Goal: Task Accomplishment & Management: Complete application form

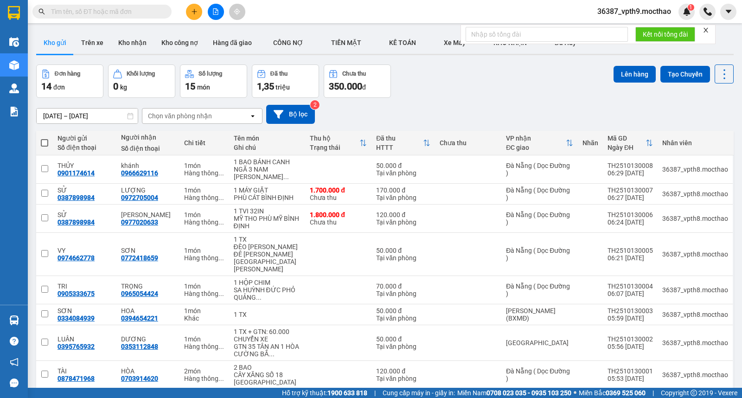
click at [707, 30] on icon "close" at bounding box center [705, 30] width 5 height 5
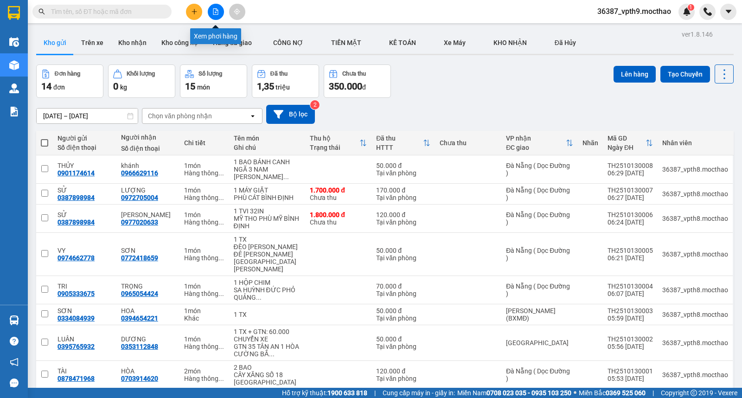
click at [211, 12] on button at bounding box center [216, 12] width 16 height 16
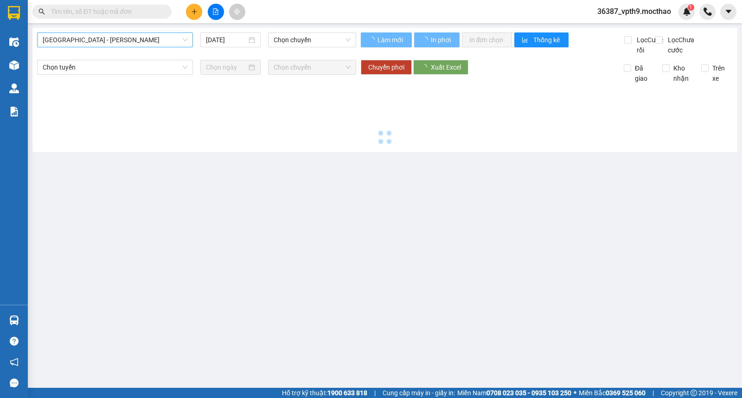
type input "13/10/2025"
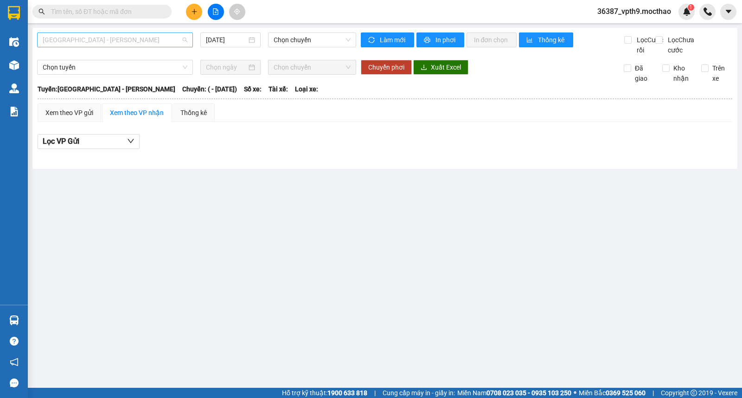
click at [91, 40] on span "Sài Gòn - Tuy Hòa" at bounding box center [115, 40] width 145 height 14
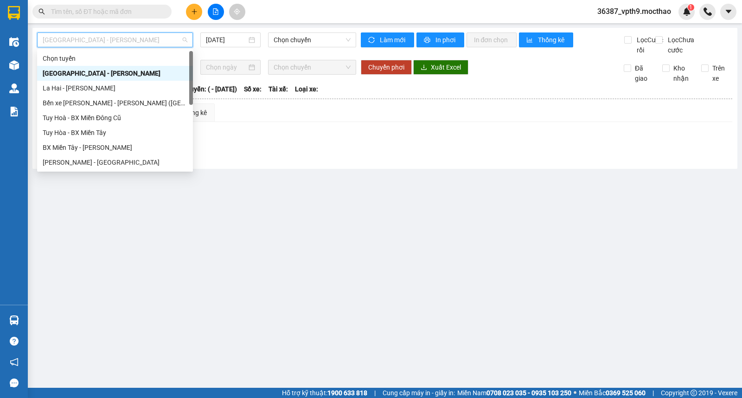
type input "d"
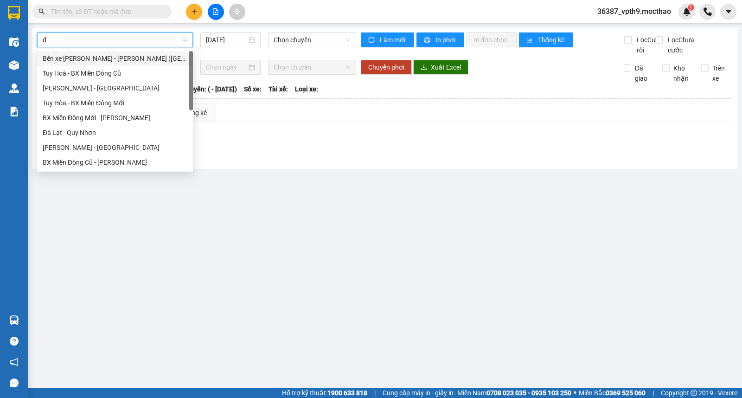
type input "đa"
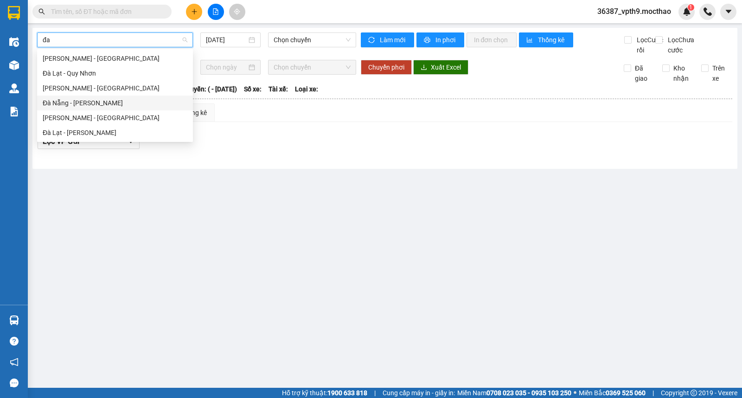
click at [65, 99] on div "Đà Nẵng - Tuy Hoà" at bounding box center [115, 103] width 145 height 10
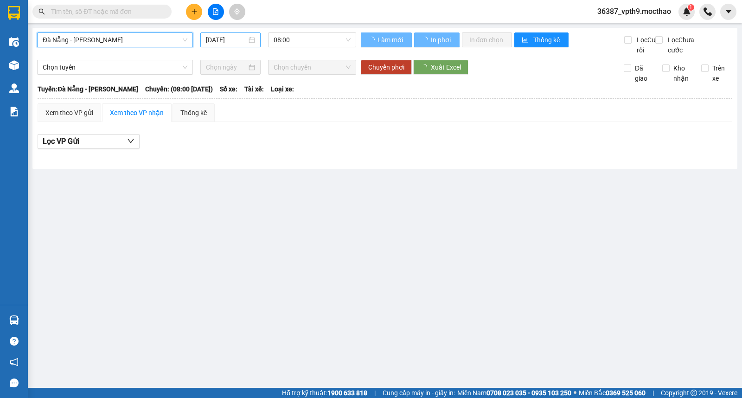
click at [228, 43] on input "13/10/2025" at bounding box center [226, 40] width 41 height 10
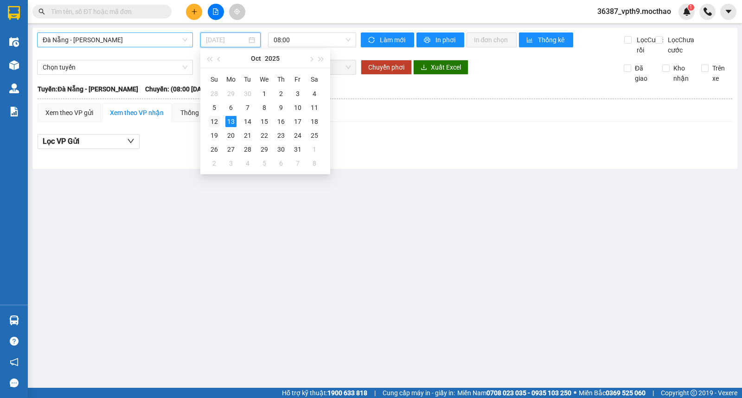
click at [215, 122] on div "12" at bounding box center [214, 121] width 11 height 11
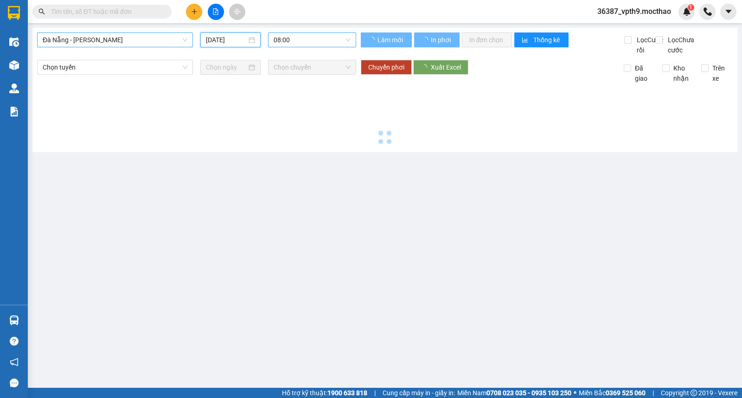
click at [348, 39] on span "08:00" at bounding box center [312, 40] width 77 height 14
type input "12/10/2025"
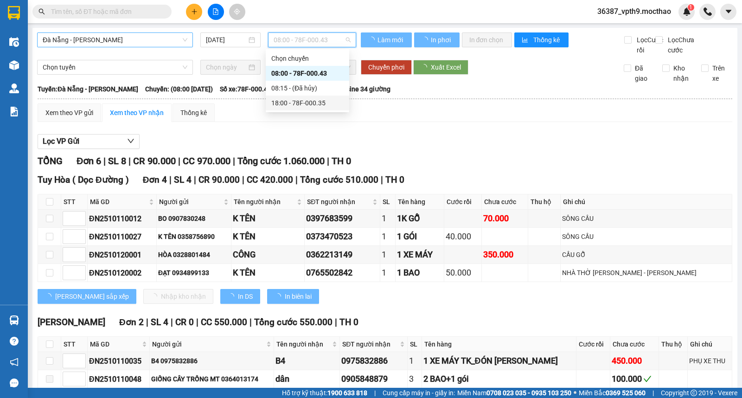
click at [307, 102] on div "18:00 - 78F-000.35" at bounding box center [307, 103] width 72 height 10
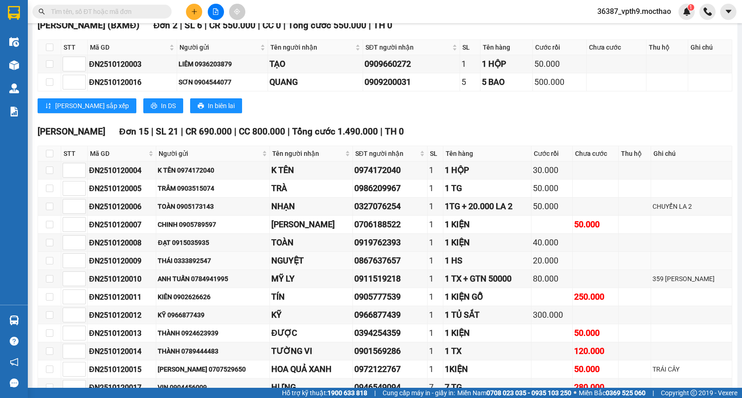
scroll to position [260, 0]
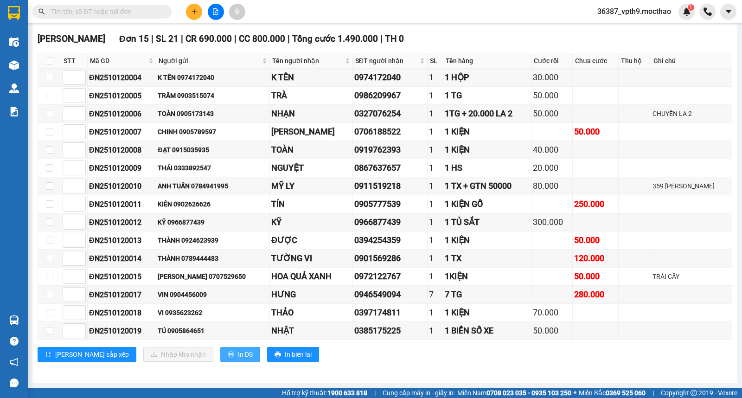
click at [238, 356] on span "In DS" at bounding box center [245, 354] width 15 height 10
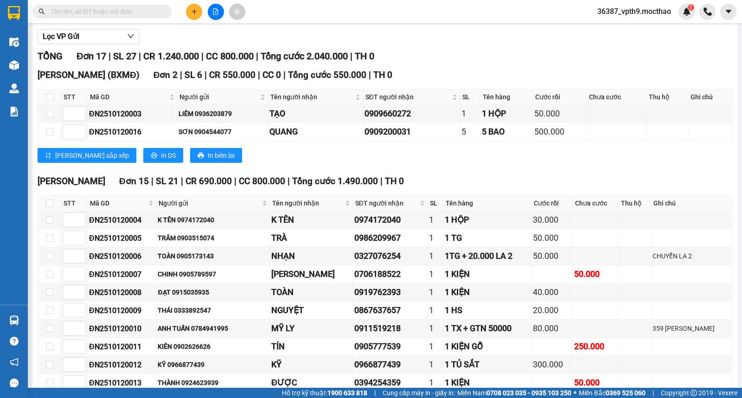
click at [453, 188] on div "Tuy Hòa Đơn 15 | SL 21 | CR 690.000 | CC 800.000 | Tổng cước 1.490.000 | TH 0" at bounding box center [385, 181] width 695 height 14
click at [161, 160] on span "In DS" at bounding box center [168, 155] width 15 height 10
click at [51, 207] on input "checkbox" at bounding box center [49, 202] width 7 height 7
checkbox input "true"
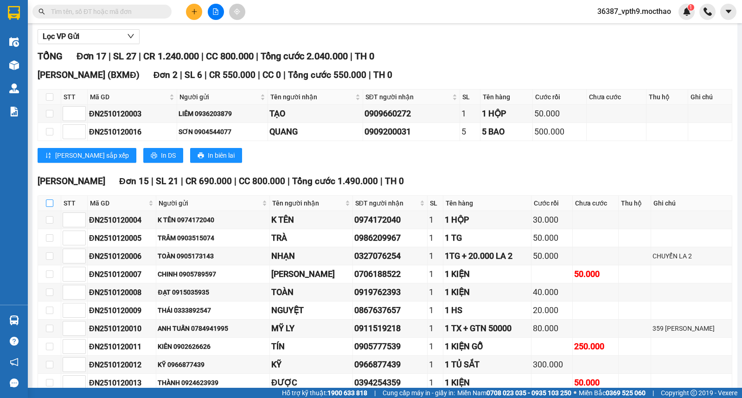
checkbox input "true"
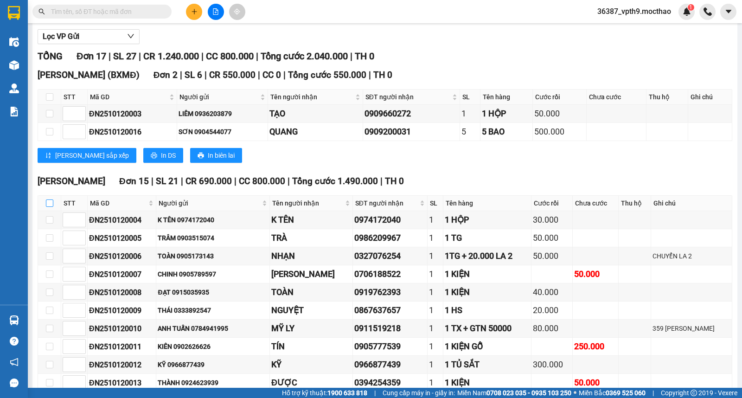
checkbox input "true"
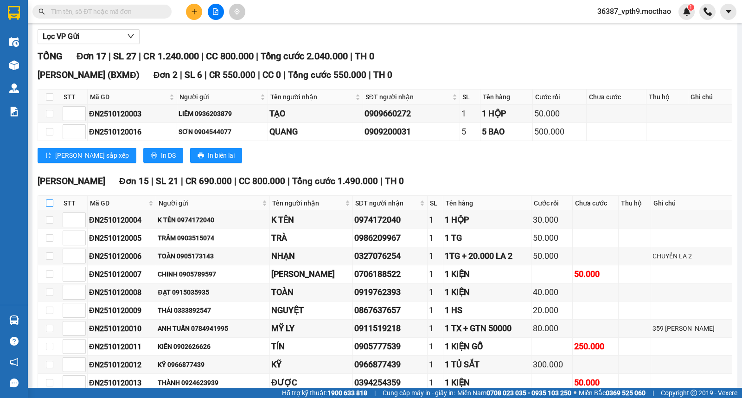
checkbox input "true"
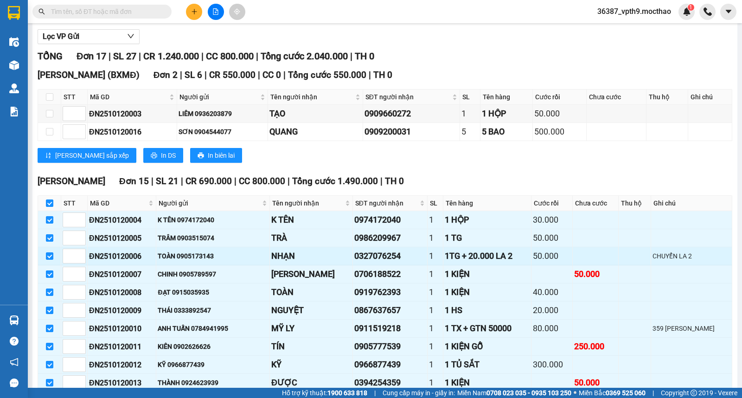
click at [57, 265] on td at bounding box center [49, 256] width 23 height 18
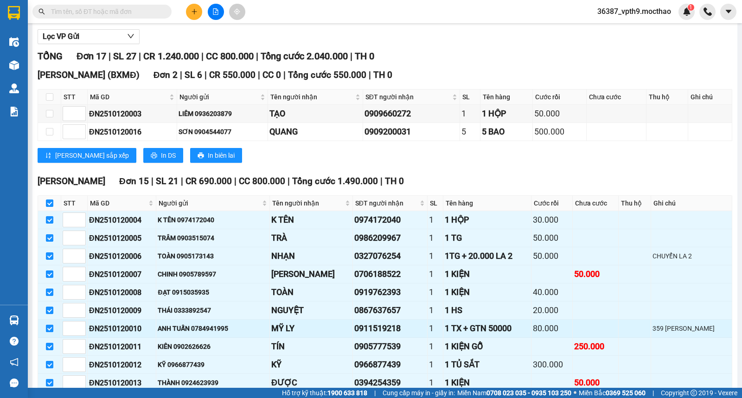
click at [48, 332] on input "checkbox" at bounding box center [49, 328] width 7 height 7
checkbox input "false"
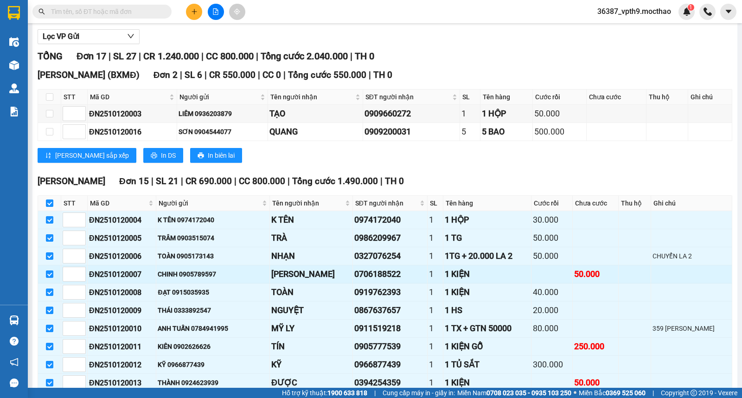
checkbox input "false"
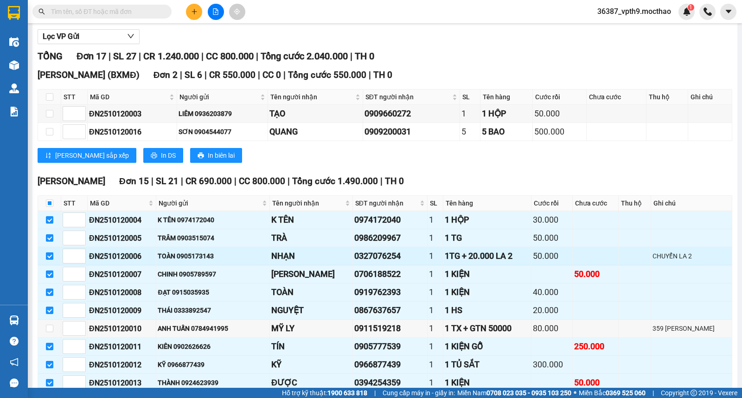
click at [49, 260] on input "checkbox" at bounding box center [49, 255] width 7 height 7
checkbox input "false"
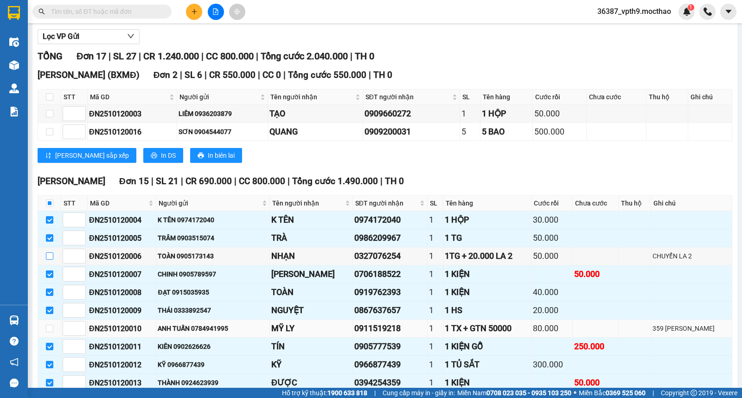
scroll to position [260, 0]
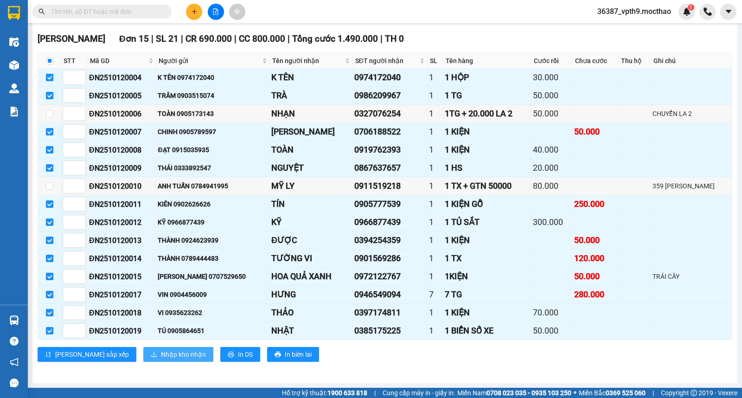
click at [161, 349] on span "Nhập kho nhận" at bounding box center [183, 354] width 45 height 10
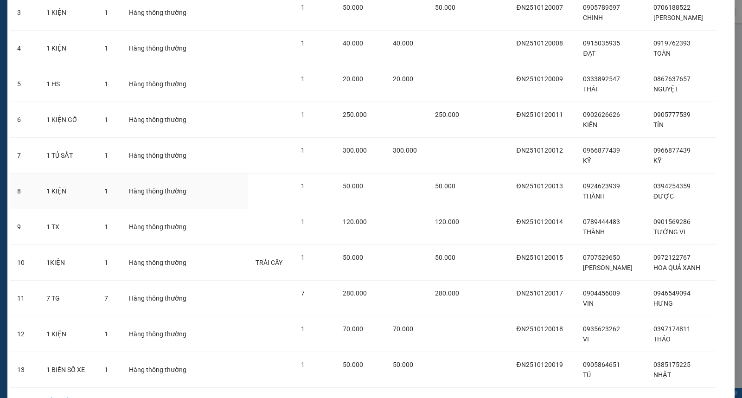
scroll to position [211, 0]
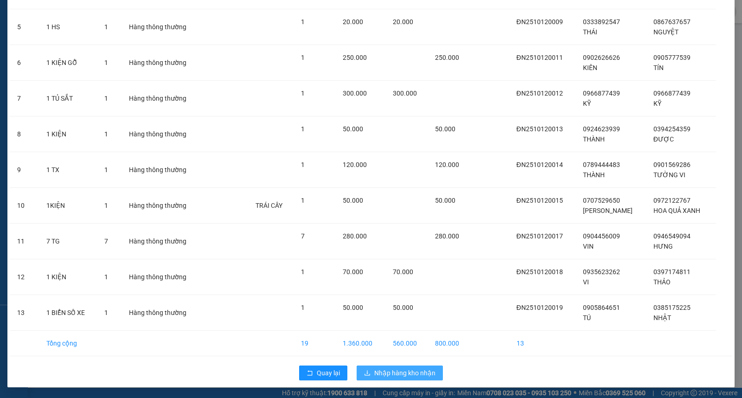
click at [402, 374] on span "Nhập hàng kho nhận" at bounding box center [404, 373] width 61 height 10
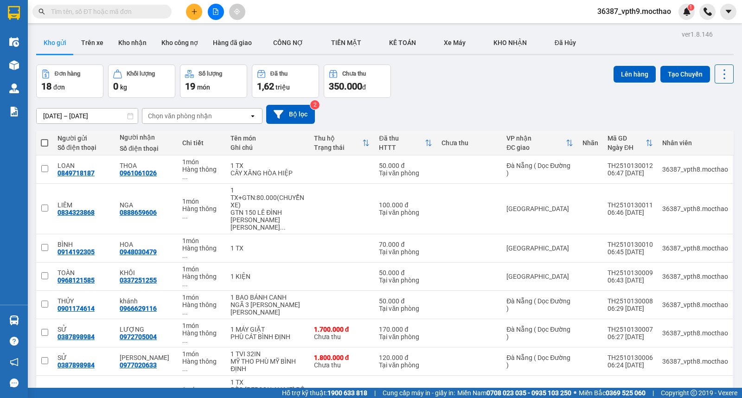
click at [718, 77] on icon at bounding box center [724, 74] width 13 height 13
click at [699, 132] on span "Làm mới" at bounding box center [703, 132] width 26 height 9
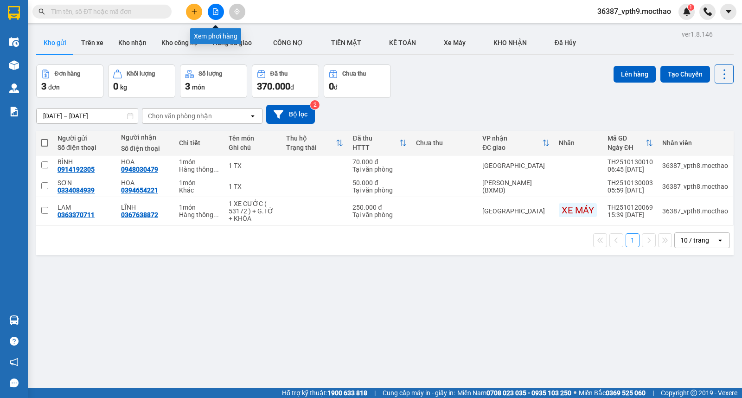
click at [216, 12] on icon "file-add" at bounding box center [215, 11] width 6 height 6
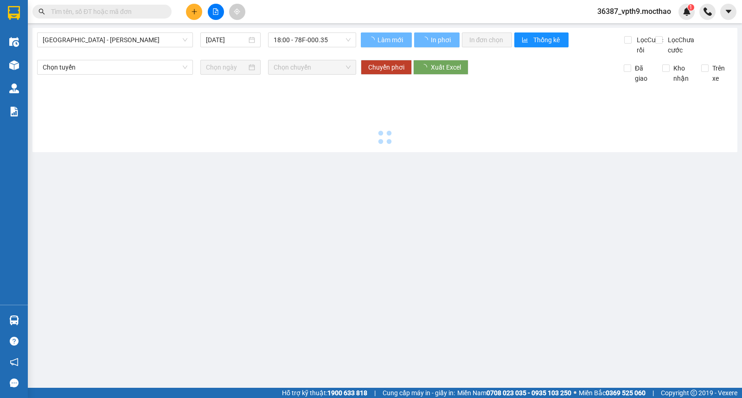
click at [77, 45] on span "Sài Gòn - Tuy Hòa" at bounding box center [115, 40] width 145 height 14
type input "[DATE]"
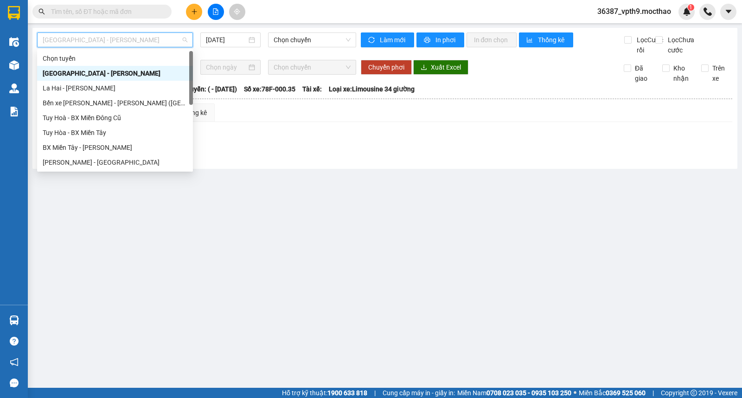
type input "q"
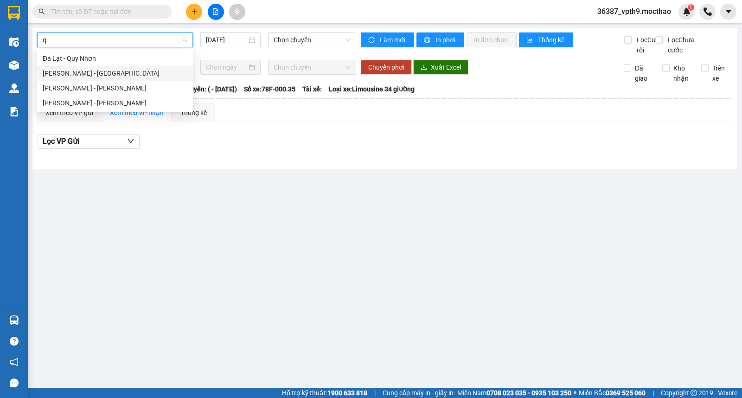
click at [75, 74] on div "Quy Nhơn - Đà Lạt" at bounding box center [115, 73] width 145 height 10
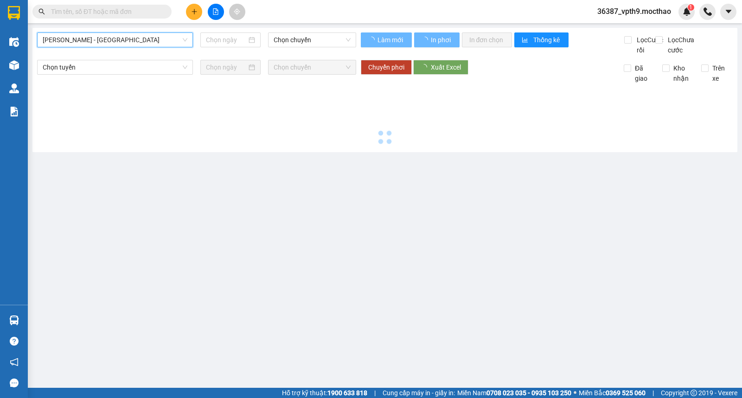
type input "[DATE]"
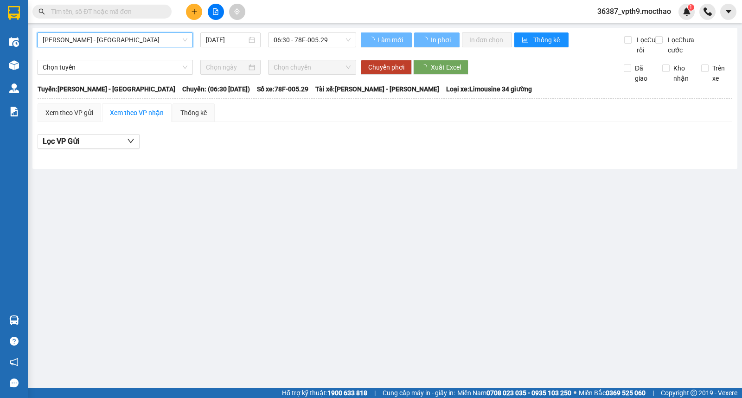
click at [95, 43] on span "Quy Nhơn - Đà Lạt" at bounding box center [115, 40] width 145 height 14
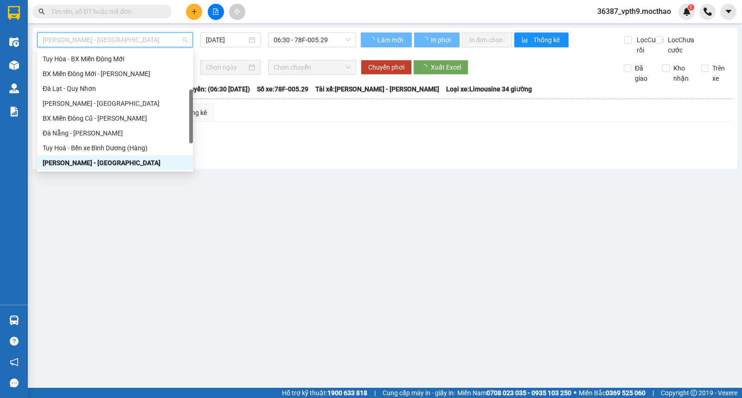
type input "d"
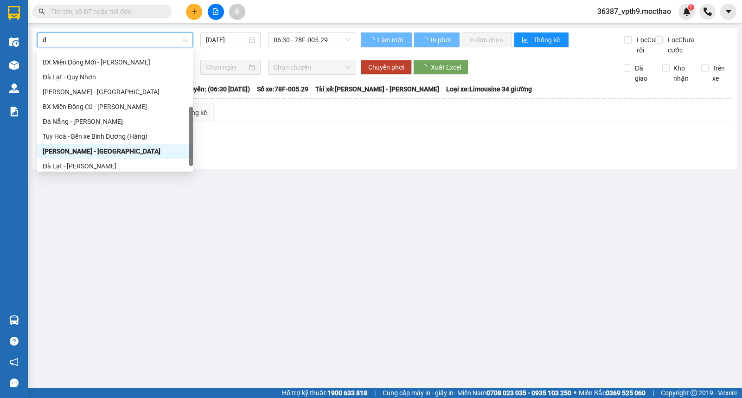
type input "đa"
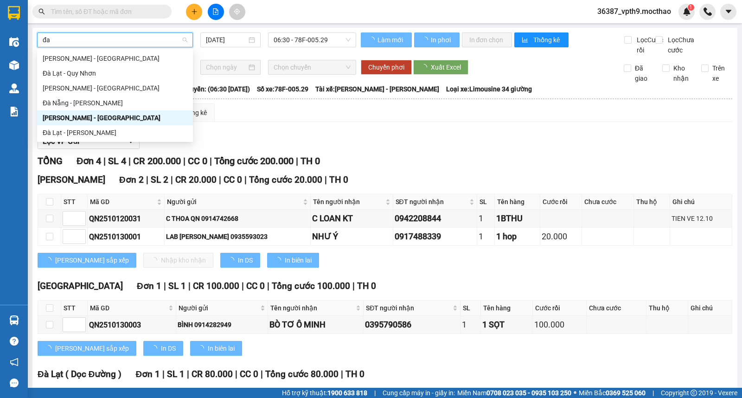
scroll to position [0, 0]
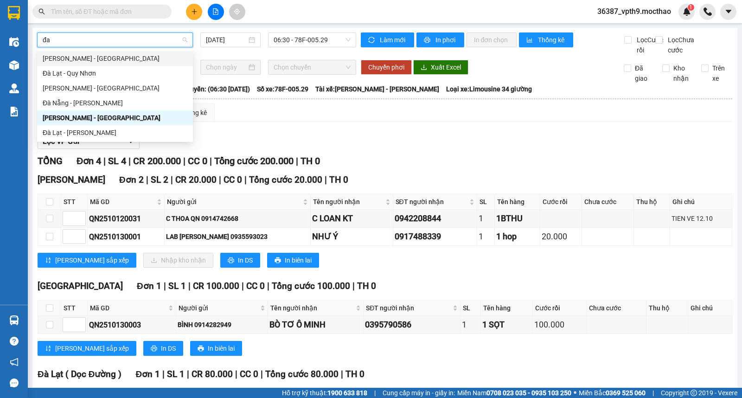
click at [90, 54] on div "Tuy Hòa - Đà Nẵng" at bounding box center [115, 58] width 145 height 10
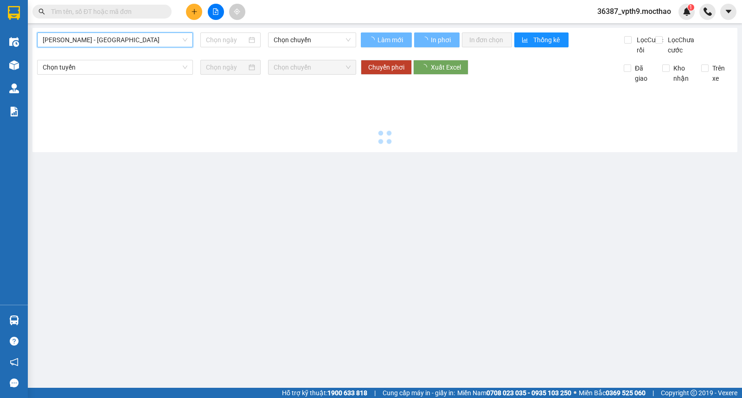
type input "[DATE]"
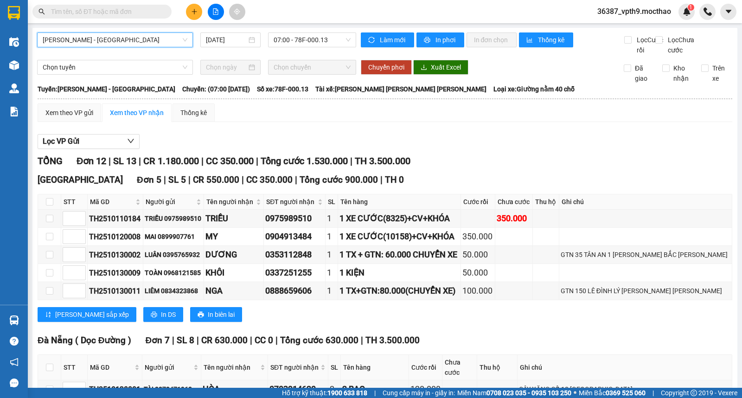
click at [147, 14] on input "text" at bounding box center [105, 11] width 109 height 10
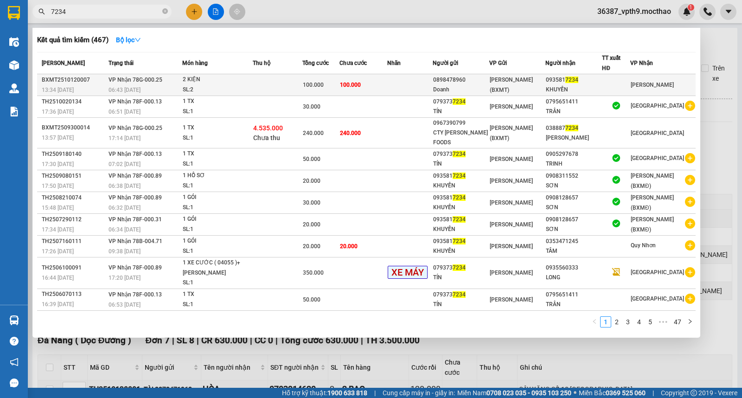
type input "7234"
click at [242, 91] on div "SL: 2" at bounding box center [218, 90] width 70 height 10
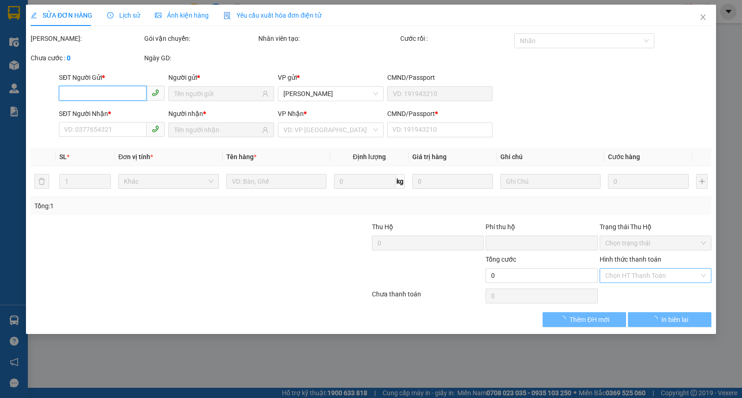
type input "0898478960"
type input "Doanh"
type input "0935817234"
type input "KHUYẾN"
type input "0"
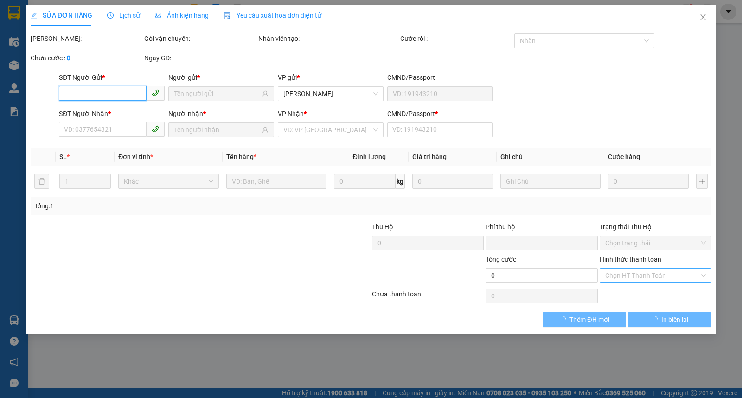
type input "0"
type input "100.000"
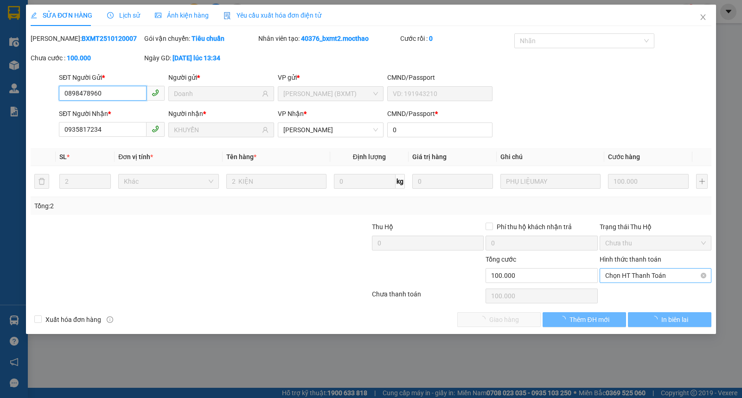
click at [620, 275] on span "Chọn HT Thanh Toán" at bounding box center [655, 275] width 101 height 14
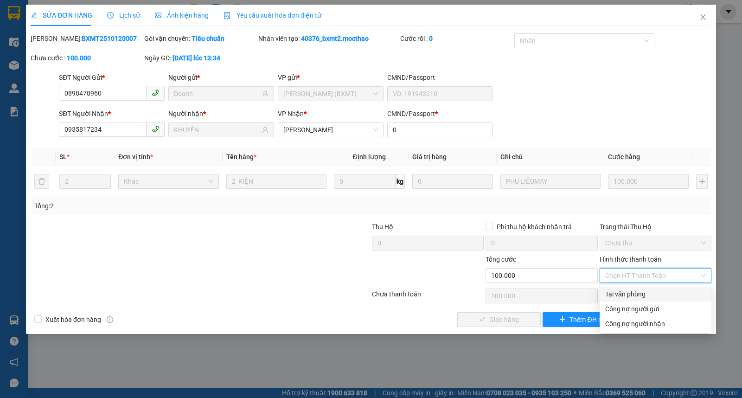
click at [621, 295] on div "Tại văn phòng" at bounding box center [655, 294] width 101 height 10
type input "0"
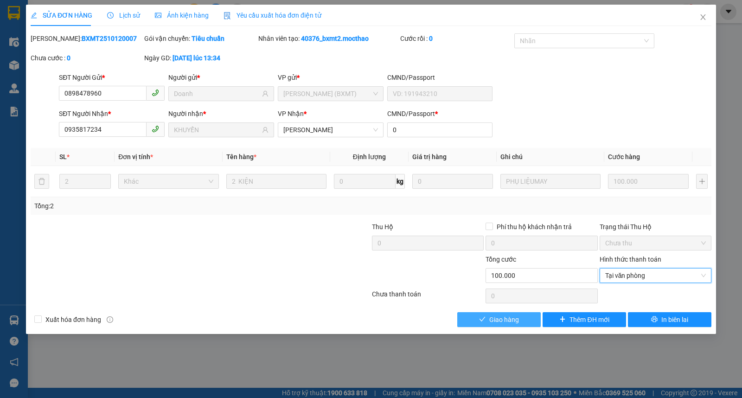
click at [499, 325] on button "Giao hàng" at bounding box center [498, 319] width 83 height 15
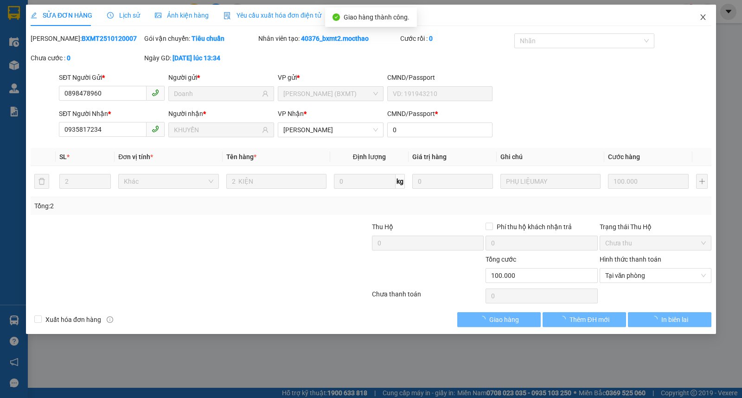
click at [703, 19] on icon "close" at bounding box center [702, 17] width 5 height 6
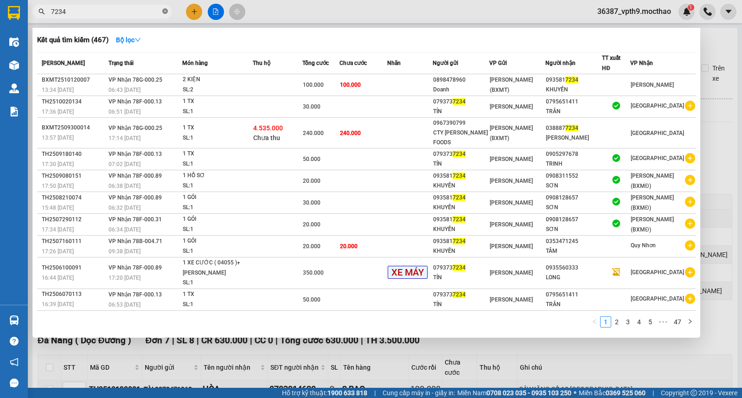
click at [163, 11] on icon "close-circle" at bounding box center [165, 11] width 6 height 6
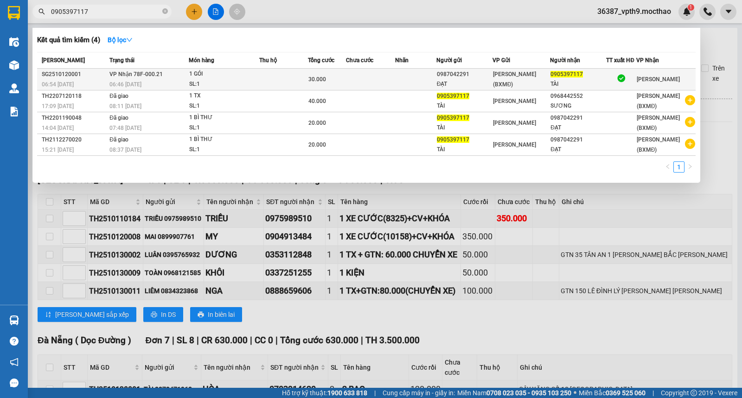
type input "0905397117"
click at [239, 70] on div "1 GÓI" at bounding box center [224, 74] width 70 height 10
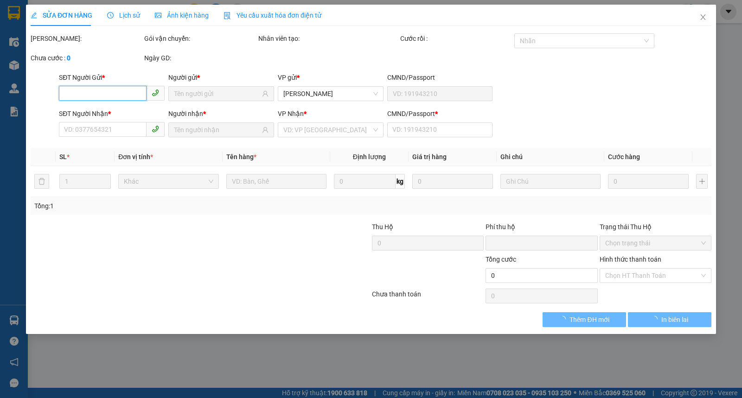
type input "0987042291"
type input "ĐẠT"
type input "0905397117"
type input "TÀI"
type input "1"
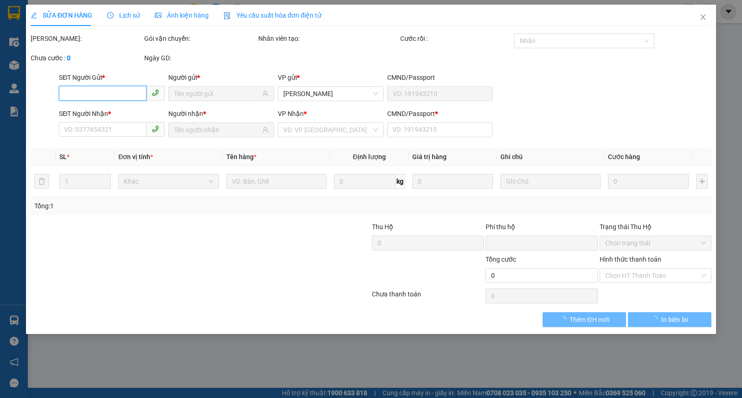
type input "0"
type input "30.000"
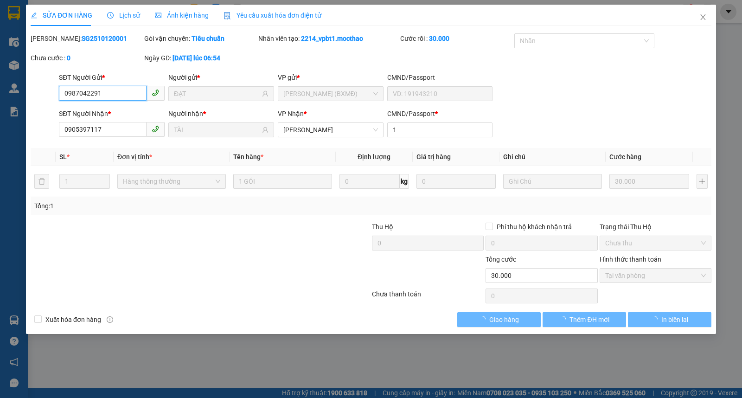
checkbox input "true"
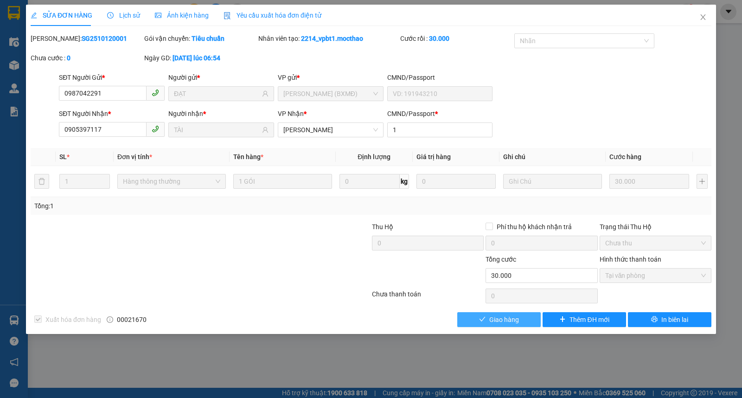
click at [518, 313] on button "Giao hàng" at bounding box center [498, 319] width 83 height 15
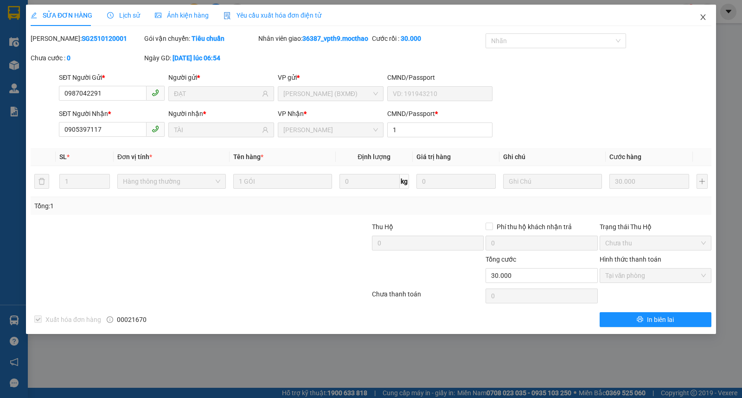
click at [706, 15] on icon "close" at bounding box center [702, 16] width 7 height 7
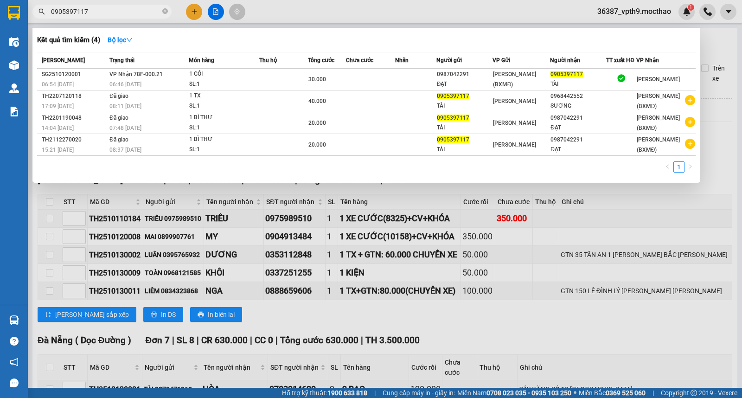
click at [168, 13] on span "0905397117" at bounding box center [101, 12] width 139 height 14
click at [163, 9] on icon "close-circle" at bounding box center [165, 11] width 6 height 6
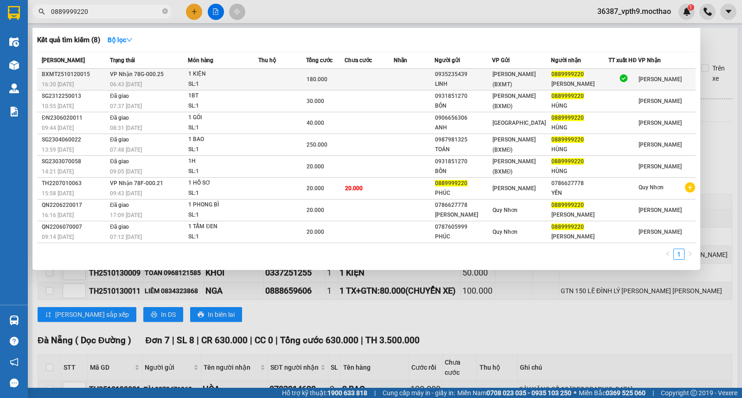
type input "0889999220"
click at [188, 73] on td "VP Nhận 78G-000.25 06:43 - 13/10" at bounding box center [148, 80] width 80 height 22
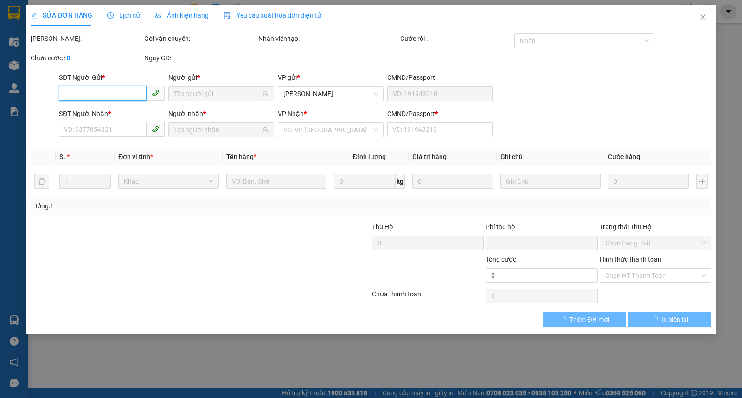
type input "0935235439"
type input "LINH"
type input "0889999220"
type input "TRƯƠNG HÙNG"
type input "0"
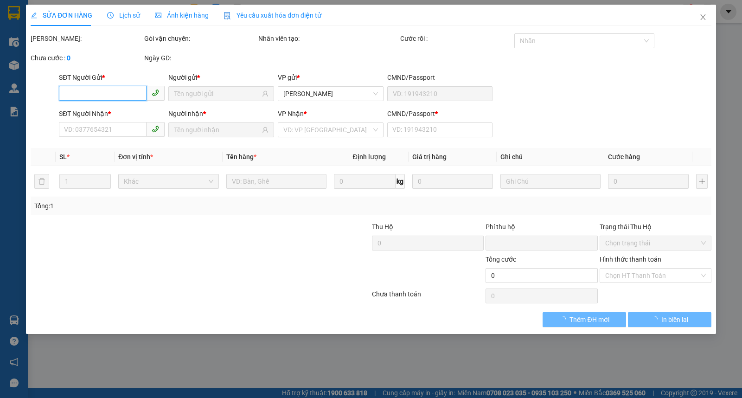
type input "0"
type input "180.000"
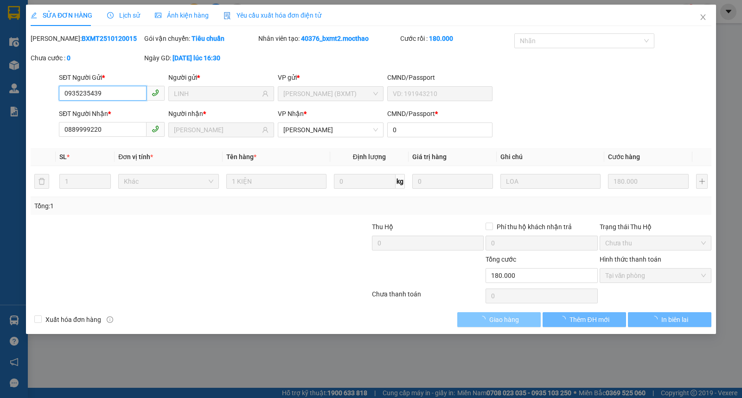
checkbox input "true"
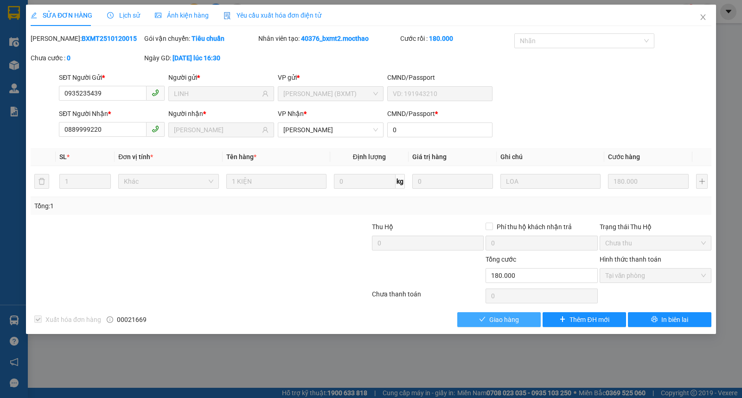
click at [518, 323] on span "Giao hàng" at bounding box center [504, 319] width 30 height 10
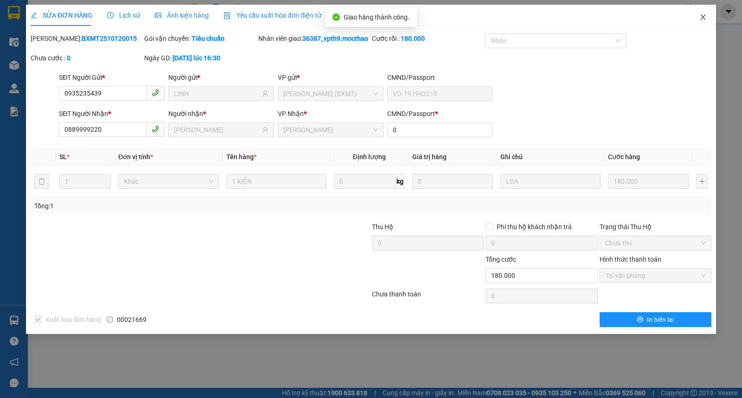
click at [703, 22] on span "Close" at bounding box center [703, 18] width 26 height 26
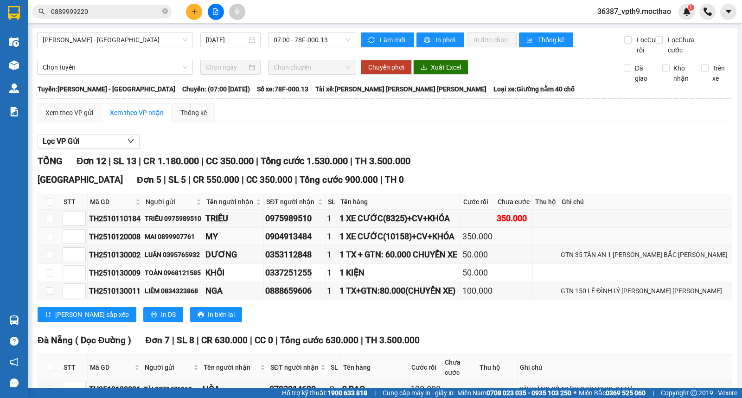
scroll to position [168, 0]
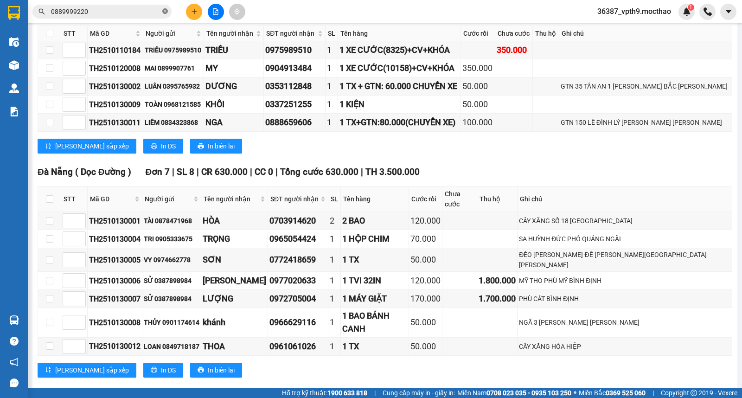
click at [167, 8] on icon "close-circle" at bounding box center [165, 11] width 6 height 6
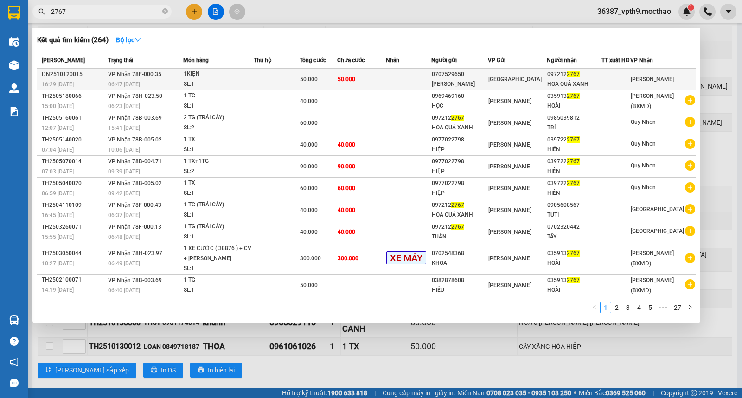
type input "2767"
click at [531, 76] on div "[GEOGRAPHIC_DATA]" at bounding box center [517, 79] width 58 height 10
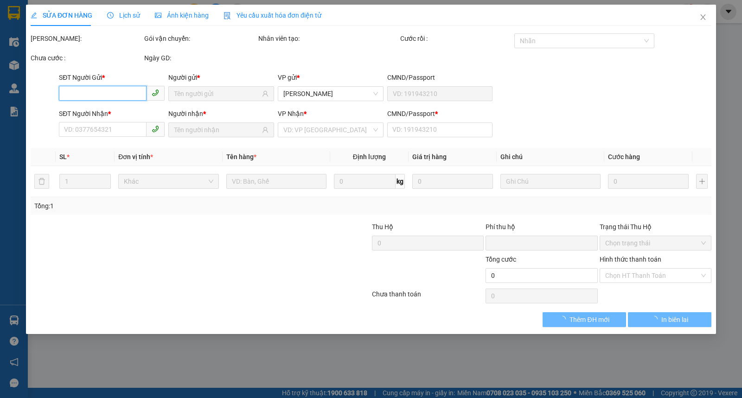
type input "0707529650"
type input "TONY"
type input "0972122767"
type input "HOA QUẢ XANH"
type input "0"
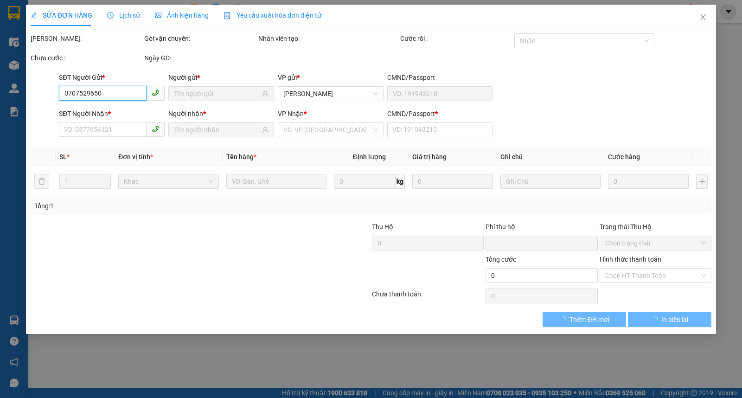
type input "0"
type input "50.000"
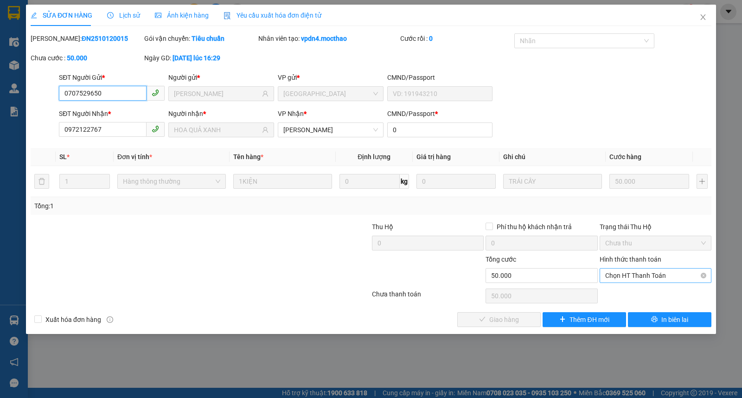
click at [630, 275] on span "Chọn HT Thanh Toán" at bounding box center [655, 275] width 101 height 14
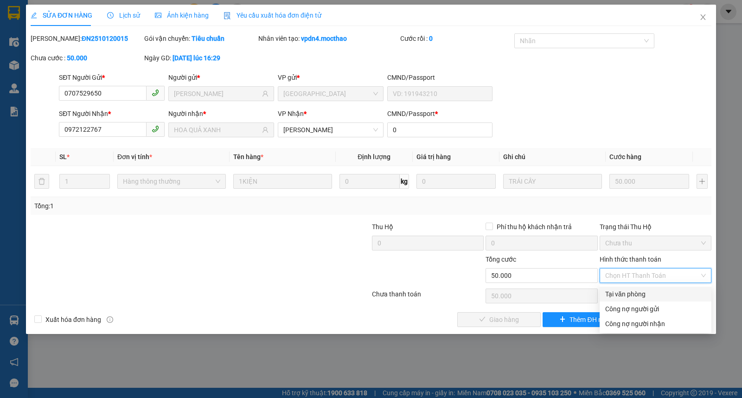
click at [630, 295] on div "Tại văn phòng" at bounding box center [655, 294] width 101 height 10
type input "0"
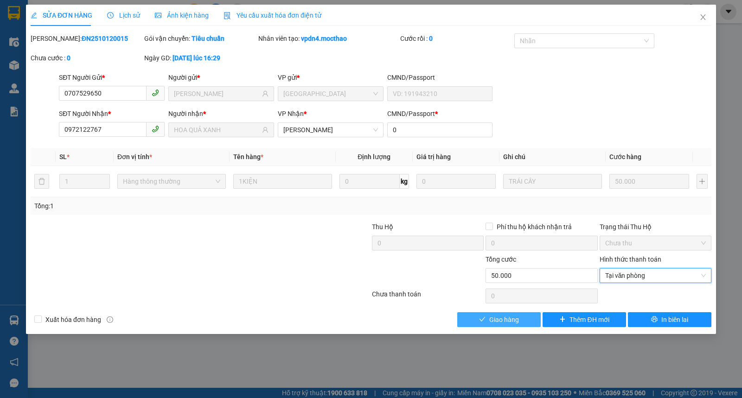
click at [506, 324] on span "Giao hàng" at bounding box center [504, 319] width 30 height 10
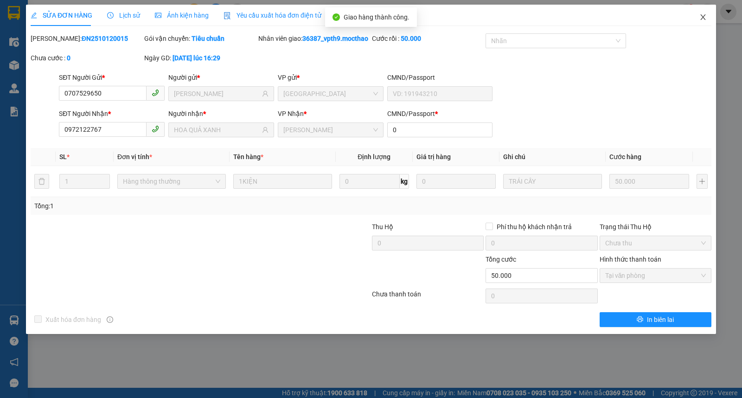
drag, startPoint x: 708, startPoint y: 15, endPoint x: 489, endPoint y: 2, distance: 219.3
click at [706, 16] on span "Close" at bounding box center [703, 18] width 26 height 26
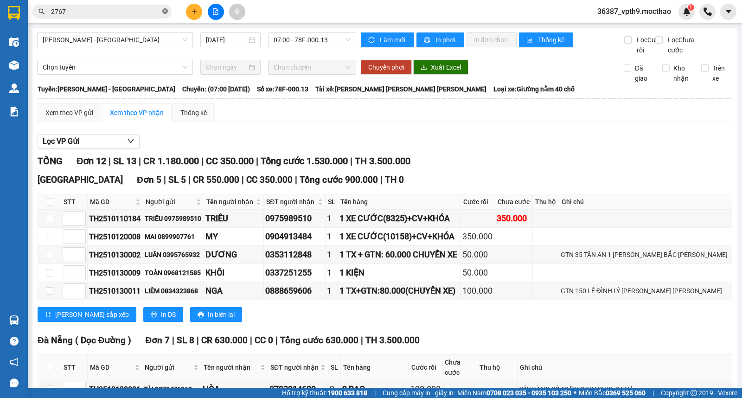
click at [165, 14] on icon "close-circle" at bounding box center [165, 11] width 6 height 6
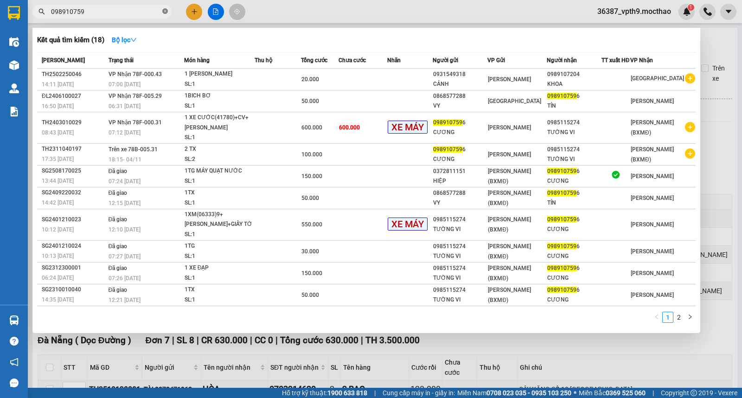
type input "0989107596"
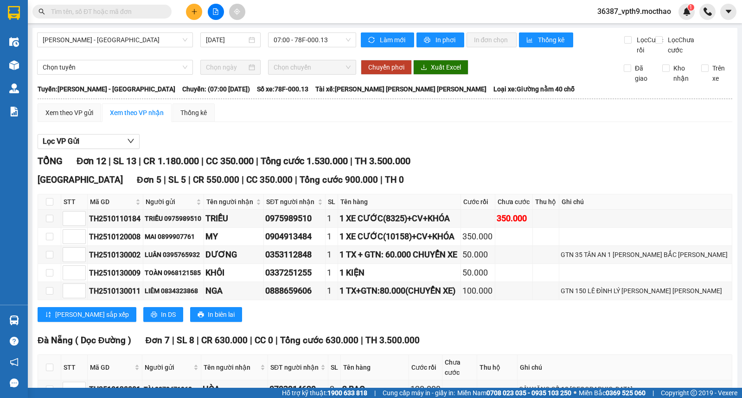
click at [72, 16] on input "text" at bounding box center [105, 11] width 109 height 10
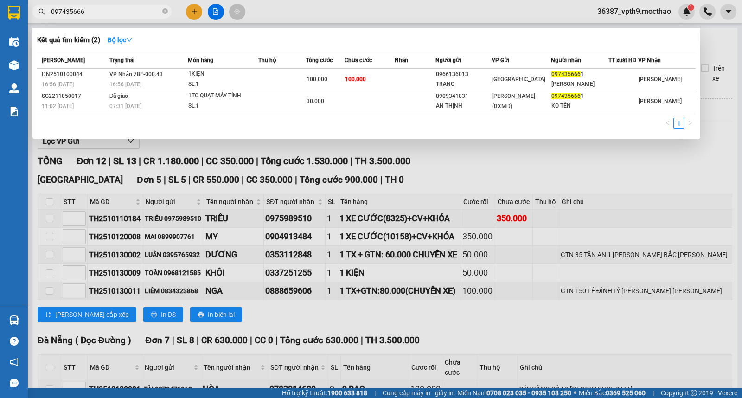
type input "0974356661"
click at [164, 10] on icon "close-circle" at bounding box center [165, 11] width 6 height 6
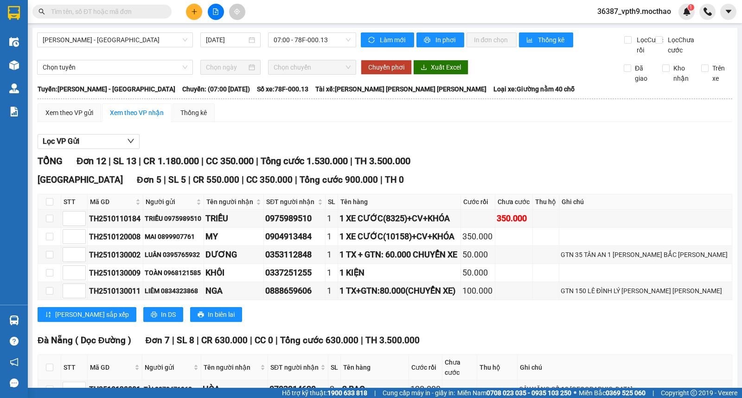
click at [150, 10] on input "text" at bounding box center [105, 11] width 109 height 10
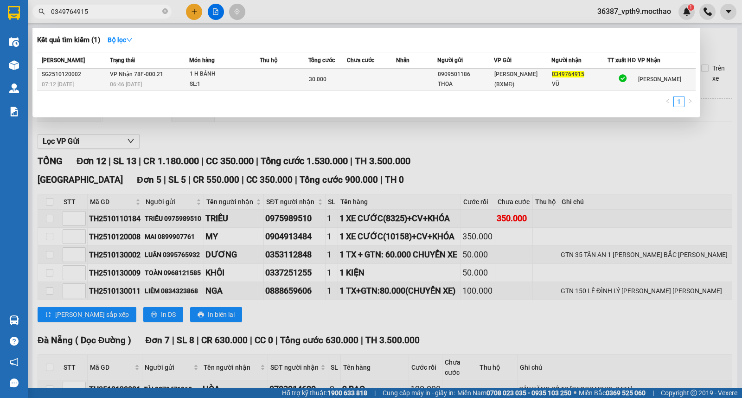
type input "0349764915"
click at [177, 71] on td "[PERSON_NAME] 78F-000.21 06:46 [DATE]" at bounding box center [149, 80] width 82 height 22
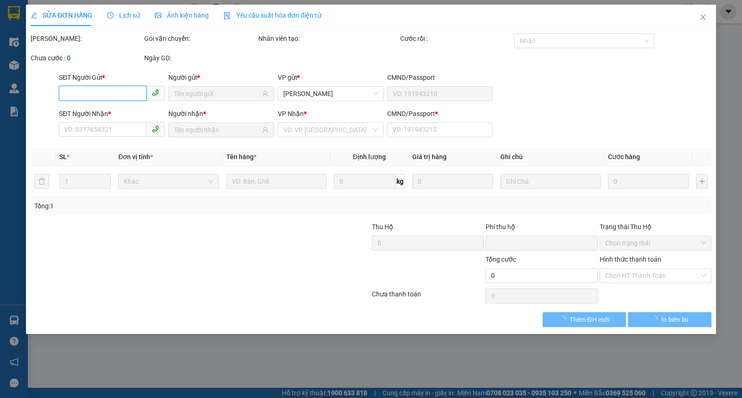
type input "0909501186"
type input "THOA"
type input "0349764915"
type input "VŨ"
type input "1"
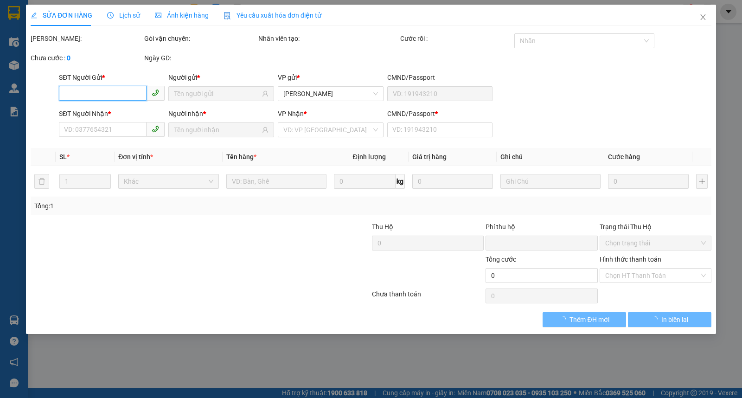
type input "0"
type input "30.000"
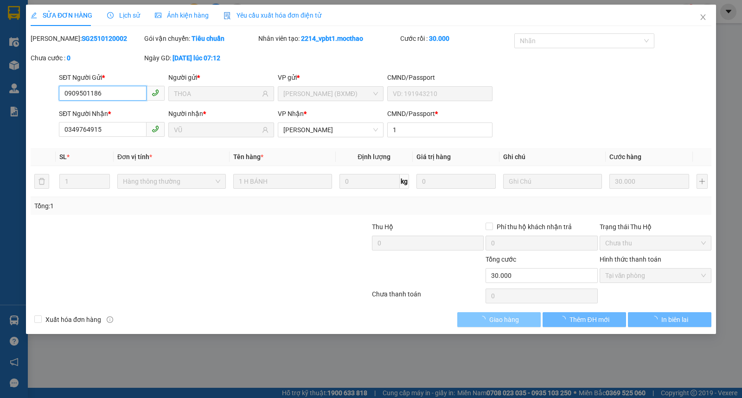
checkbox input "true"
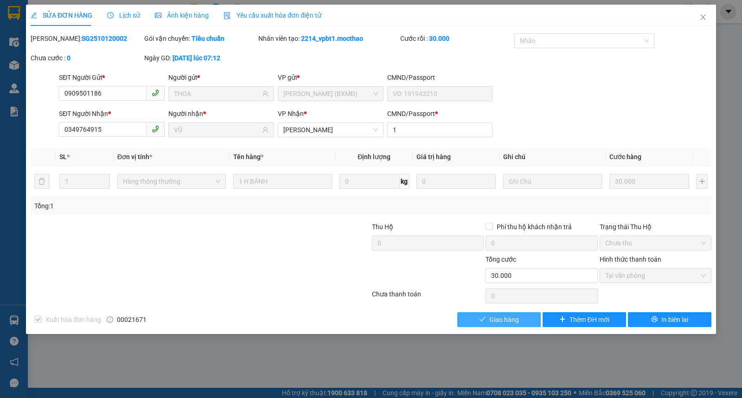
click at [526, 326] on button "Giao hàng" at bounding box center [498, 319] width 83 height 15
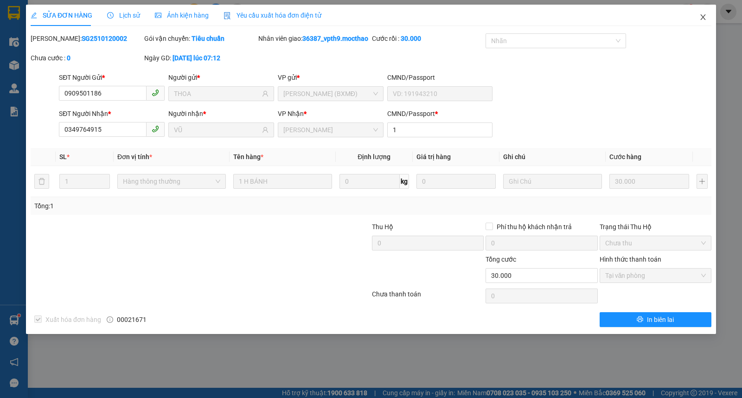
click at [713, 22] on span "Close" at bounding box center [703, 18] width 26 height 26
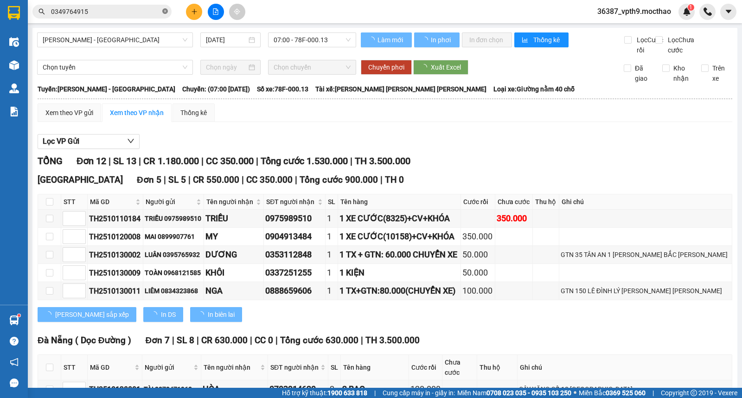
click at [166, 8] on icon "close-circle" at bounding box center [165, 11] width 6 height 6
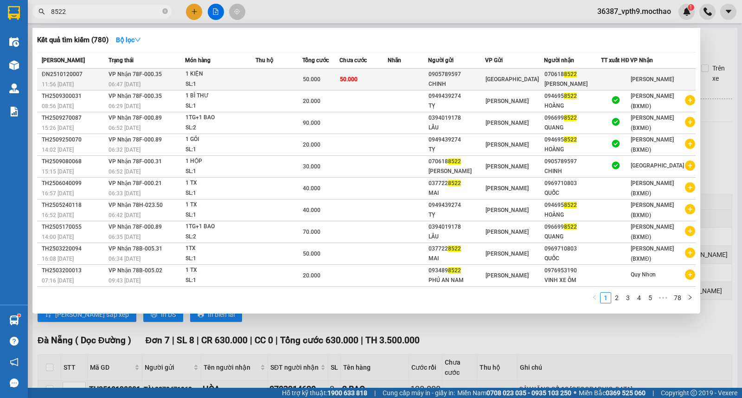
type input "8522"
click at [583, 74] on div "070618 8522" at bounding box center [572, 75] width 56 height 10
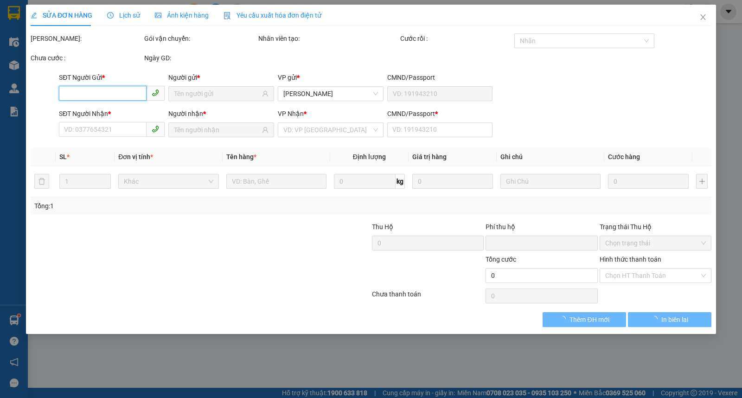
type input "0905789597"
type input "CHINH"
type input "0706188522"
type input "[PERSON_NAME]"
type input "0"
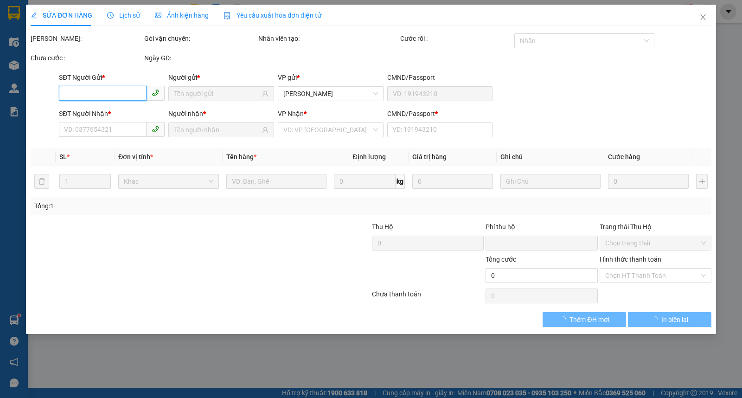
type input "0"
type input "50.000"
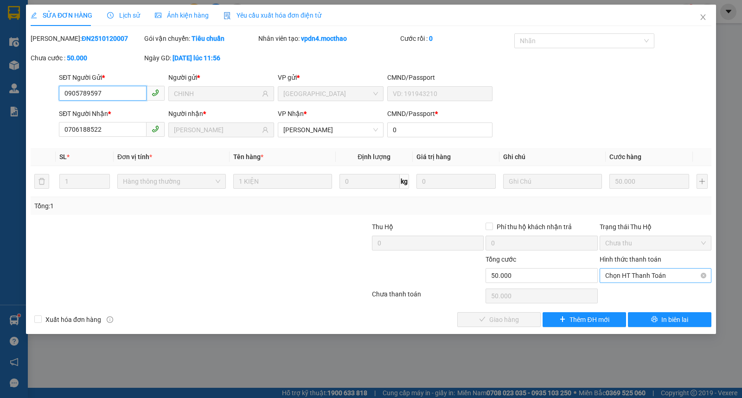
click at [627, 275] on span "Chọn HT Thanh Toán" at bounding box center [655, 275] width 101 height 14
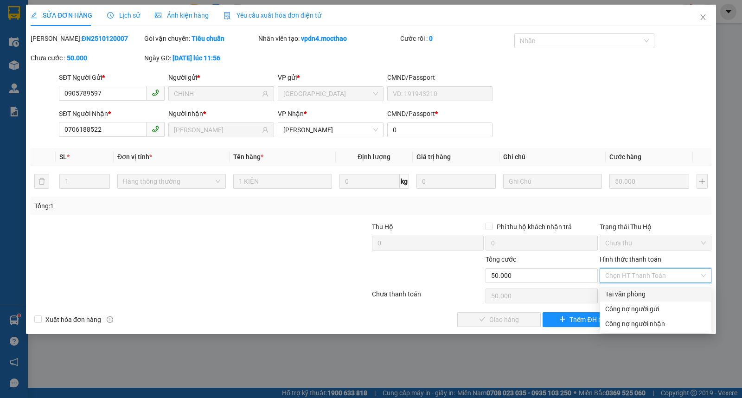
click at [626, 292] on div "Tại văn phòng" at bounding box center [655, 294] width 101 height 10
type input "0"
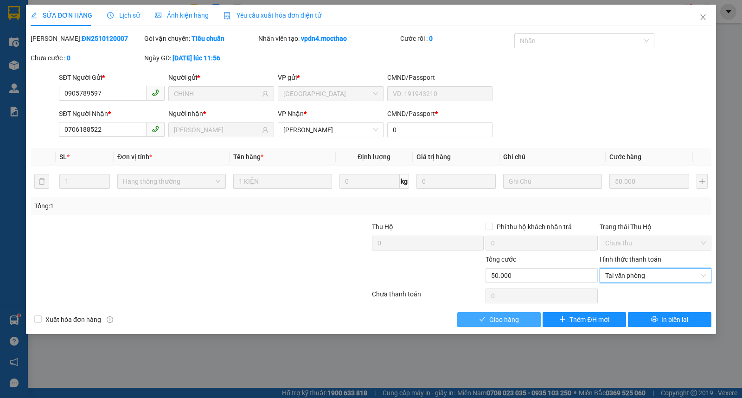
click at [501, 320] on span "Giao hàng" at bounding box center [504, 319] width 30 height 10
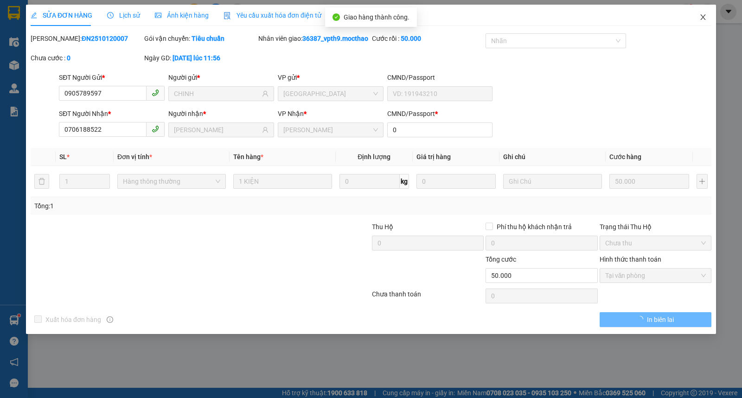
drag, startPoint x: 698, startPoint y: 15, endPoint x: 184, endPoint y: 21, distance: 514.3
click at [697, 17] on span "Close" at bounding box center [703, 18] width 26 height 26
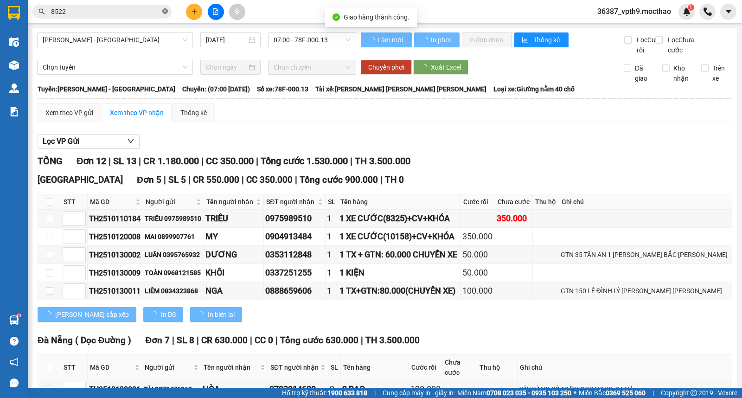
click at [164, 11] on icon "close-circle" at bounding box center [165, 11] width 6 height 6
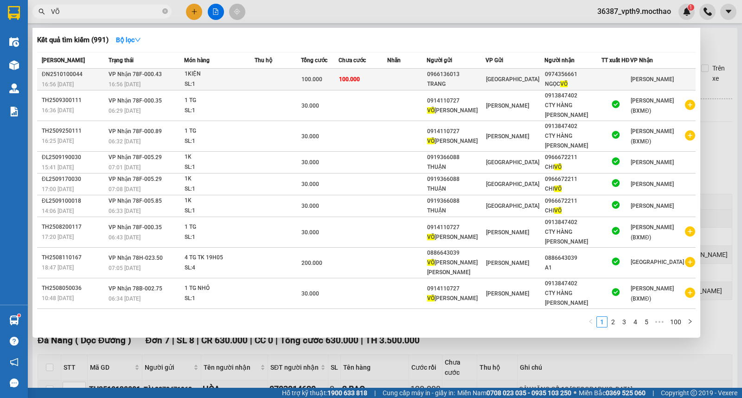
type input "VÕ"
click at [473, 78] on div "0966136013" at bounding box center [456, 75] width 58 height 10
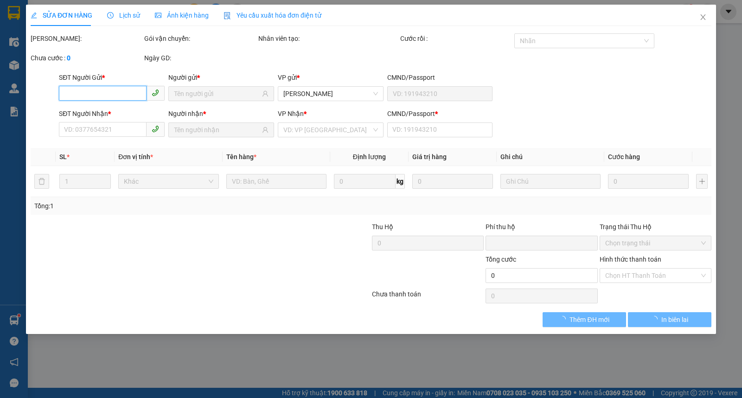
type input "0966136013"
type input "TRANG"
type input "0974356661"
type input "NGỌC VÕ"
type input "0"
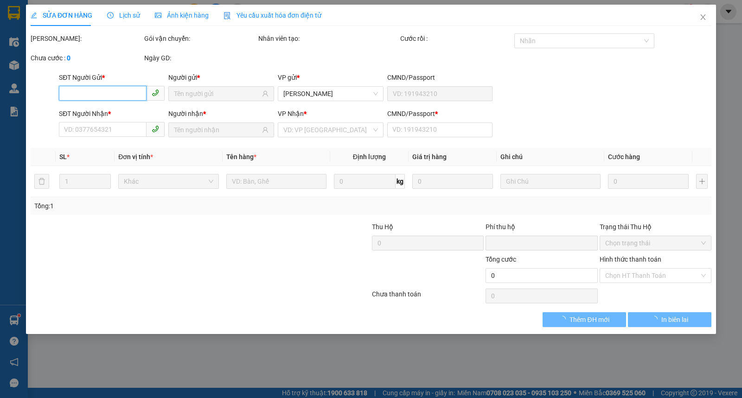
type input "0"
type input "100.000"
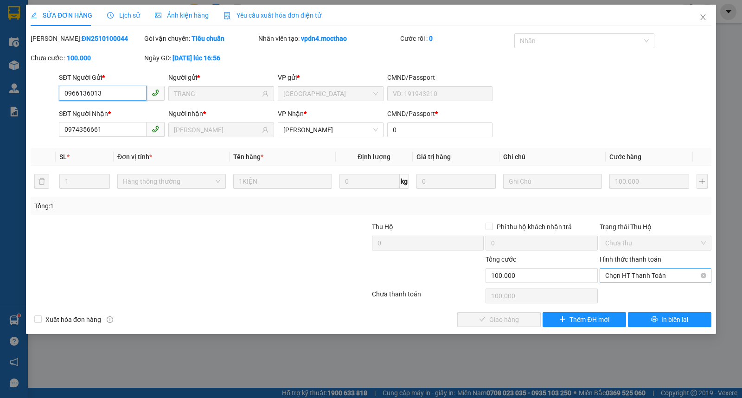
click at [610, 275] on span "Chọn HT Thanh Toán" at bounding box center [655, 275] width 101 height 14
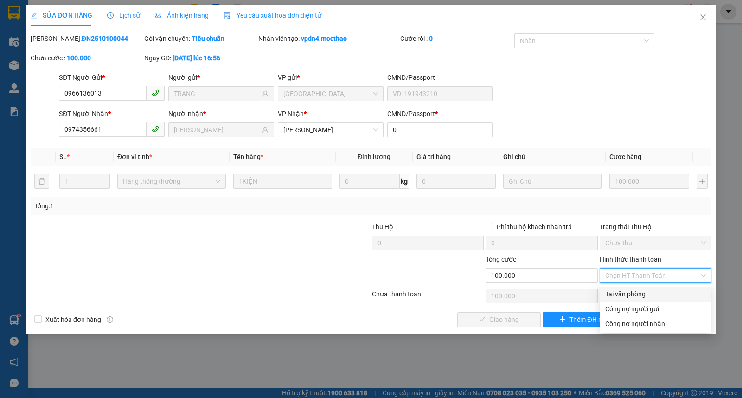
click at [617, 300] on div "Tại văn phòng" at bounding box center [656, 294] width 112 height 15
type input "0"
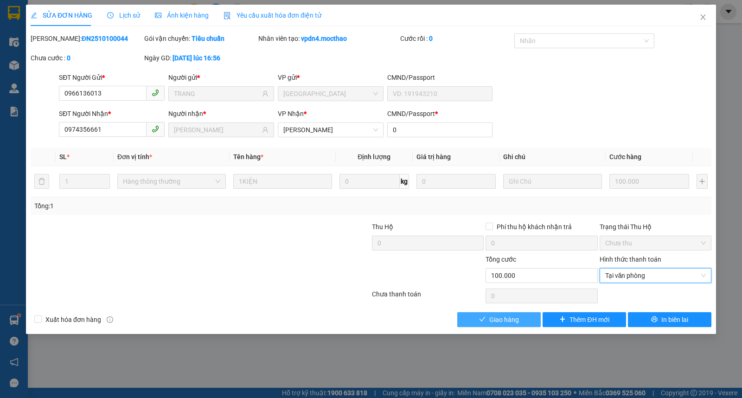
click at [489, 316] on span "Giao hàng" at bounding box center [504, 319] width 30 height 10
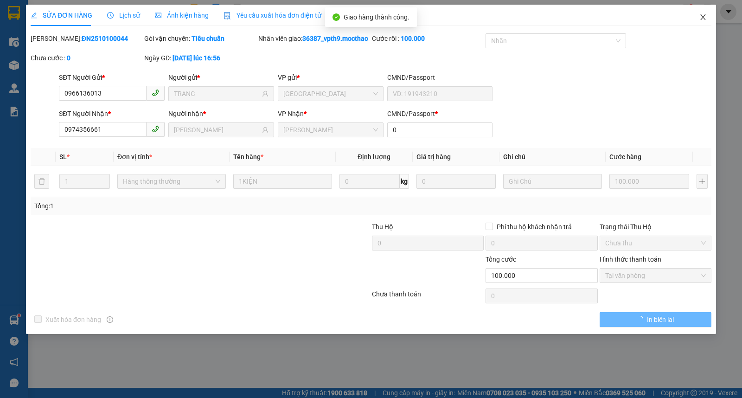
click at [708, 18] on span "Close" at bounding box center [703, 18] width 26 height 26
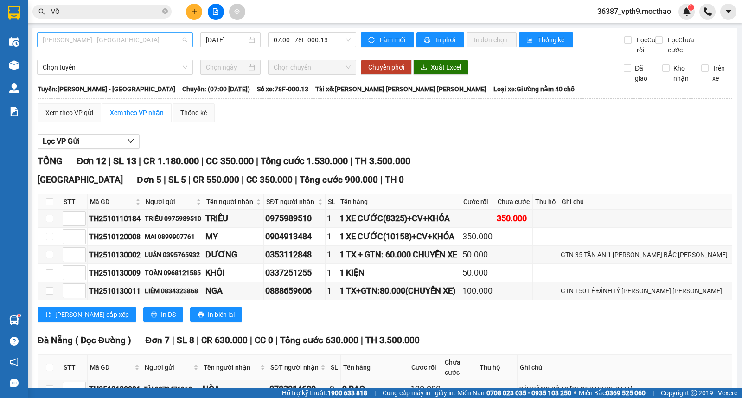
click at [173, 40] on span "Tuy Hòa - Đà Nẵng" at bounding box center [115, 40] width 145 height 14
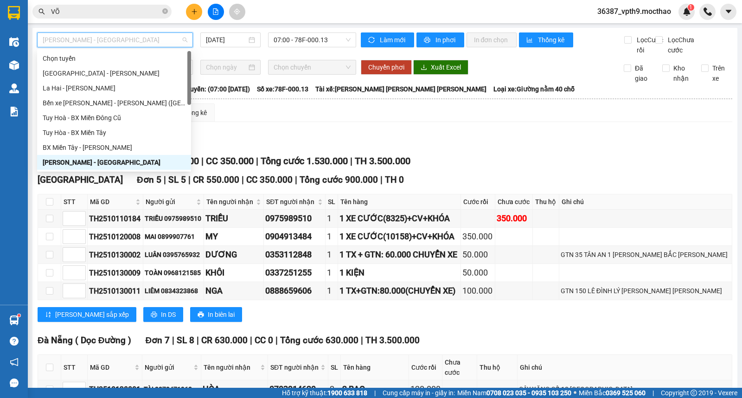
type input "Q"
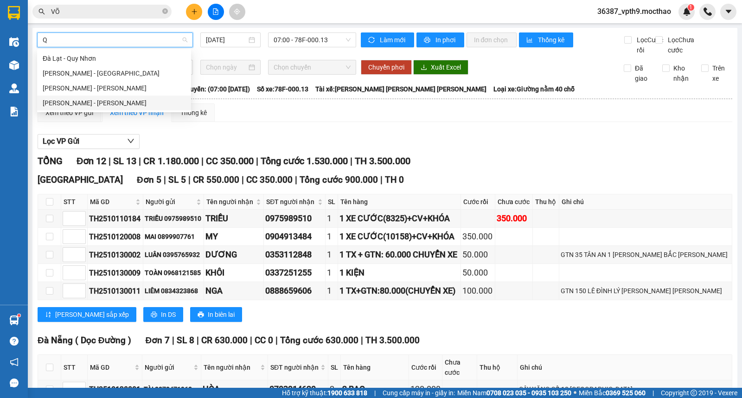
click at [83, 106] on div "Tuy Hòa - Quy Nhơn" at bounding box center [114, 103] width 143 height 10
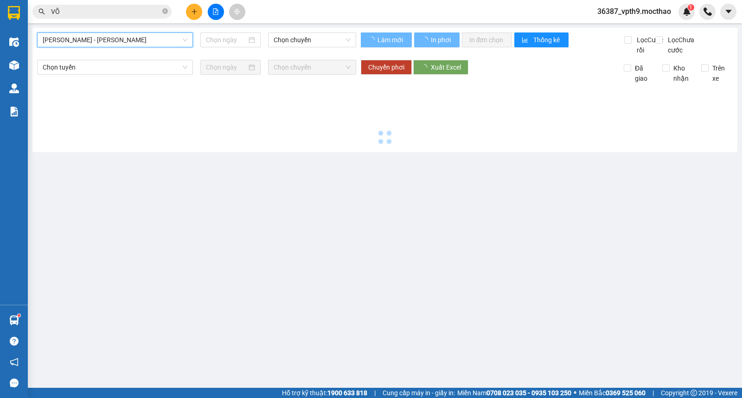
type input "[DATE]"
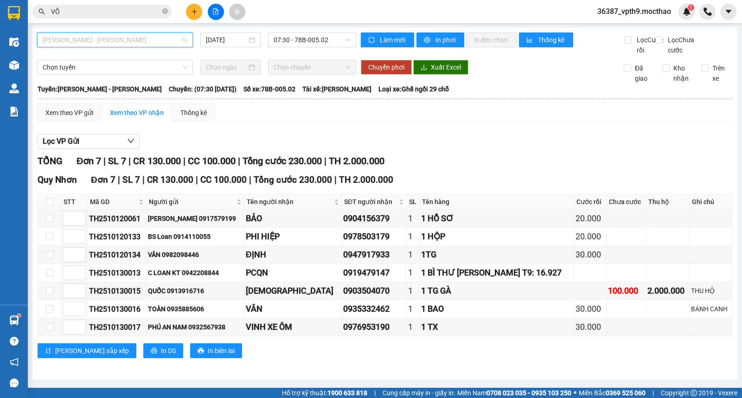
scroll to position [178, 0]
click at [93, 43] on span "Tuy Hòa - Quy Nhơn" at bounding box center [115, 40] width 145 height 14
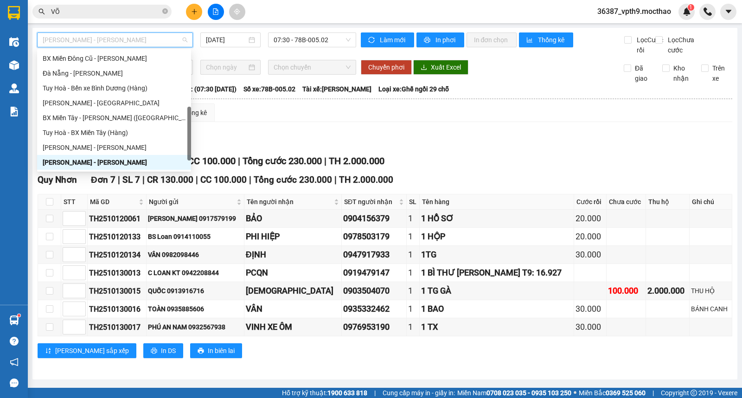
type input "Q"
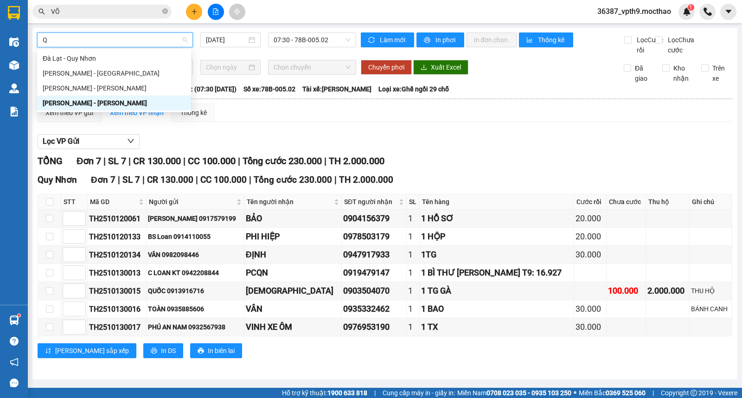
scroll to position [0, 0]
click at [82, 66] on div "Quy Nhơn - Đà Lạt" at bounding box center [114, 73] width 154 height 15
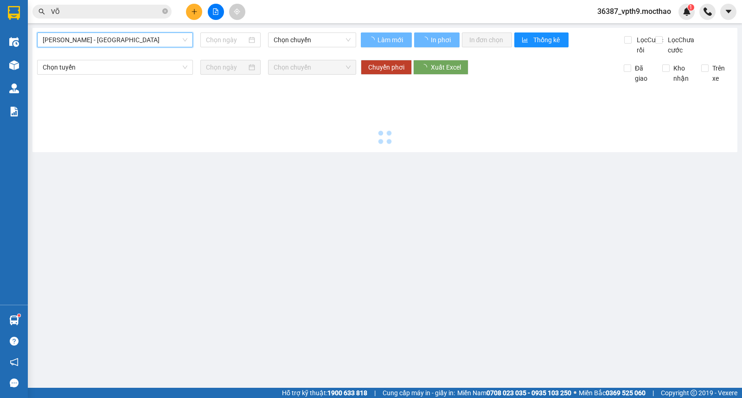
type input "[DATE]"
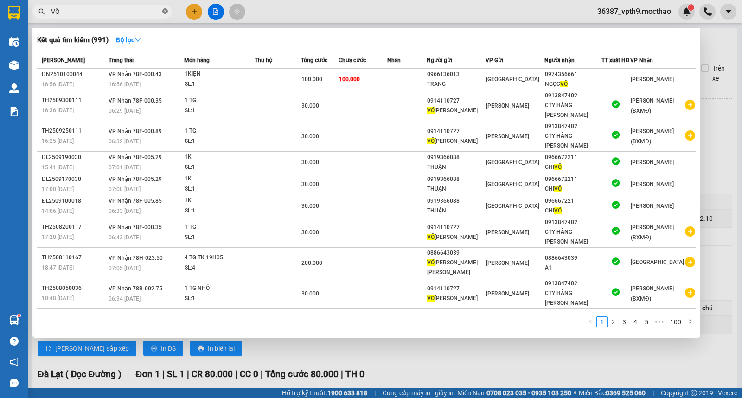
click at [166, 11] on icon "close-circle" at bounding box center [165, 11] width 6 height 6
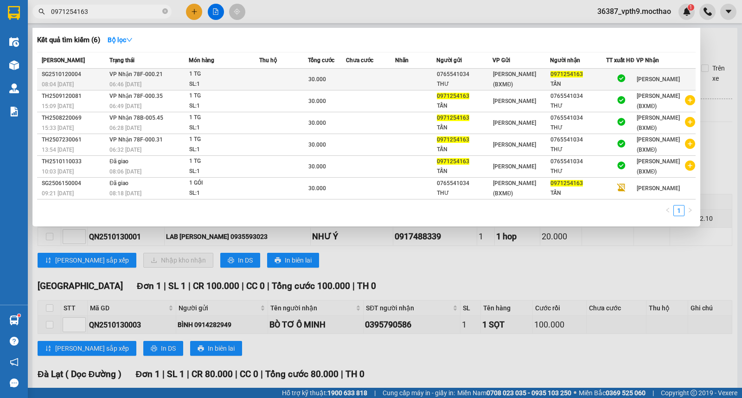
type input "0971254163"
click at [587, 80] on div "TẤN" at bounding box center [577, 84] width 55 height 10
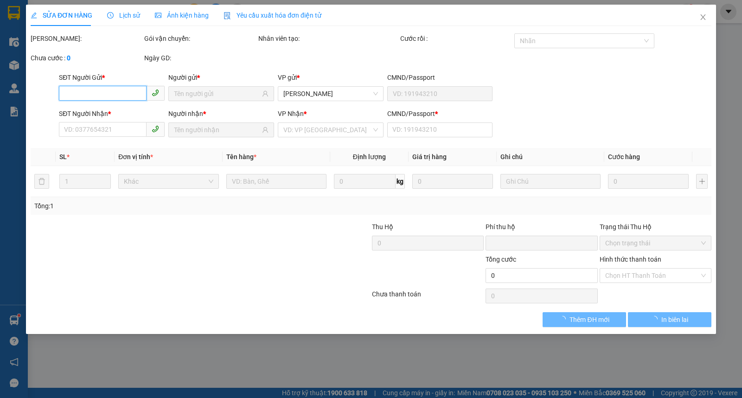
type input "0765541034"
type input "THƯ"
type input "0971254163"
type input "TẤN"
type input "1"
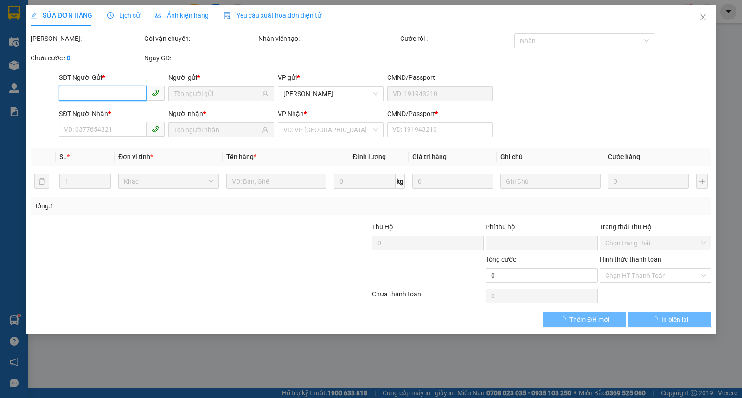
type input "0"
type input "30.000"
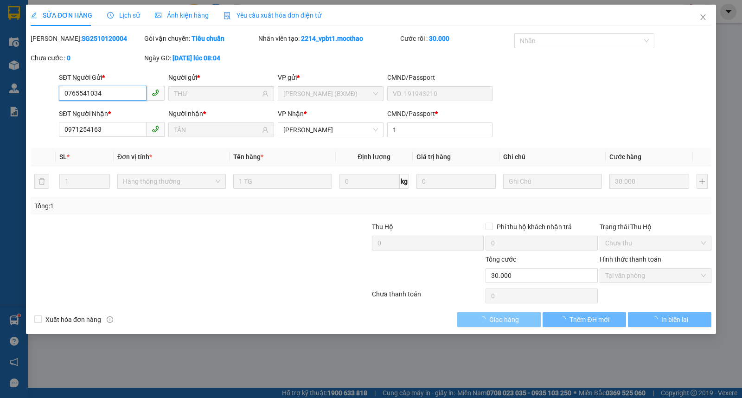
checkbox input "true"
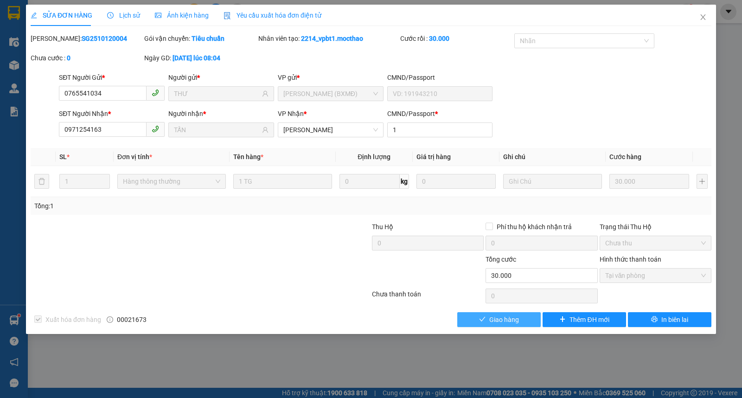
click at [529, 323] on button "Giao hàng" at bounding box center [498, 319] width 83 height 15
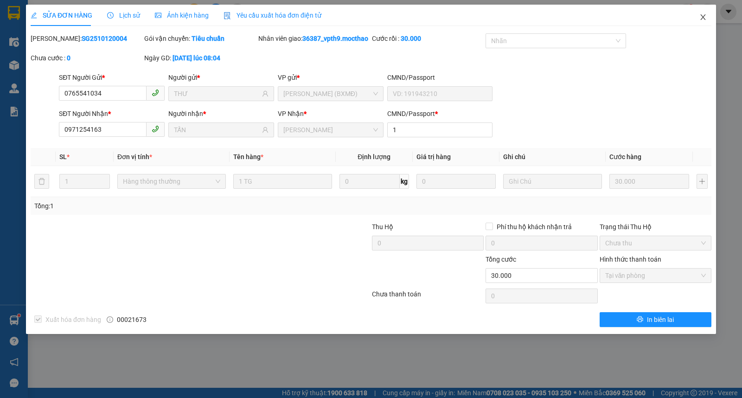
click at [698, 16] on span "Close" at bounding box center [703, 18] width 26 height 26
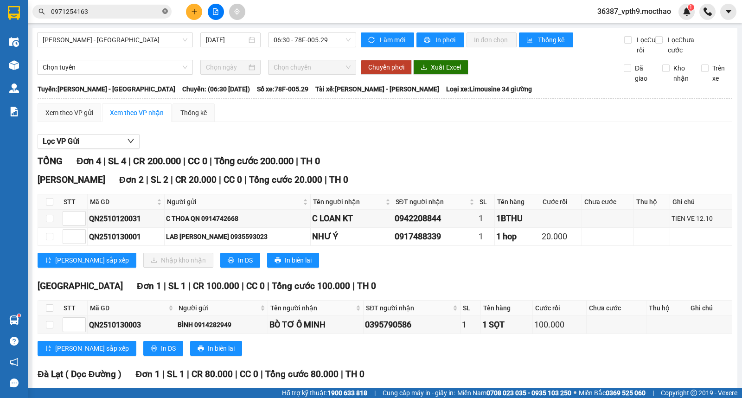
click at [166, 8] on icon "close-circle" at bounding box center [165, 11] width 6 height 6
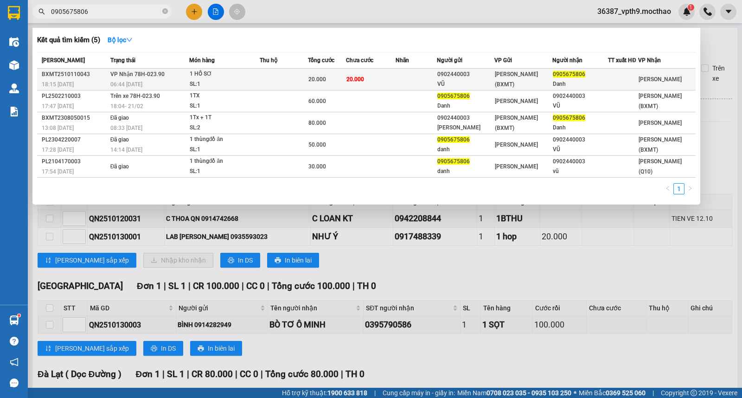
type input "0905675806"
click at [92, 78] on div "BXMT2510110043" at bounding box center [75, 75] width 66 height 10
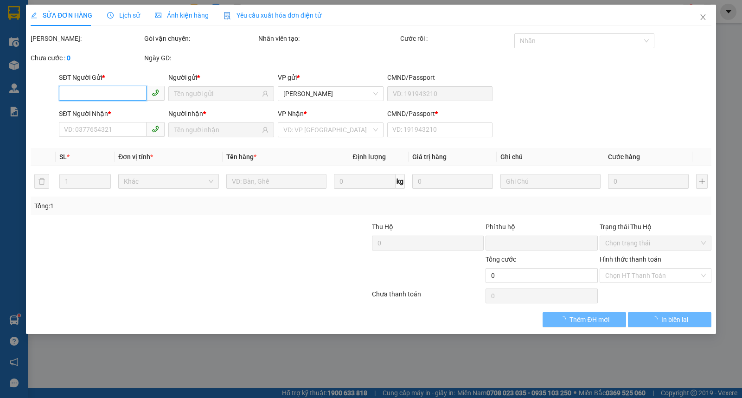
type input "0902440003"
type input "VŨ"
type input "0905675806"
type input "Danh"
type input "0"
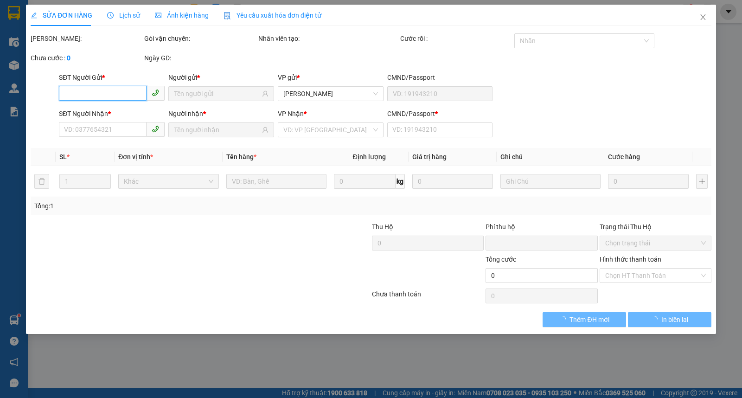
type input "0"
type input "20.000"
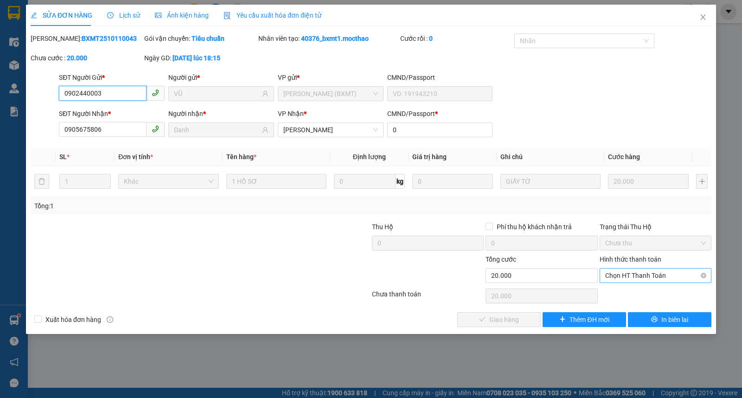
click at [628, 272] on span "Chọn HT Thanh Toán" at bounding box center [655, 275] width 101 height 14
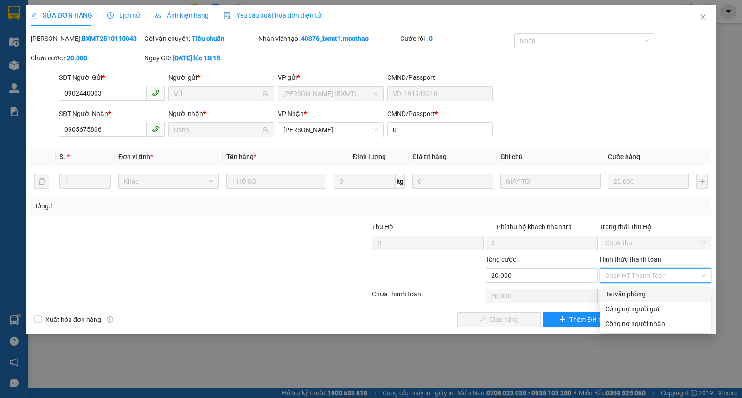
click at [625, 293] on div "Tại văn phòng" at bounding box center [655, 294] width 101 height 10
type input "0"
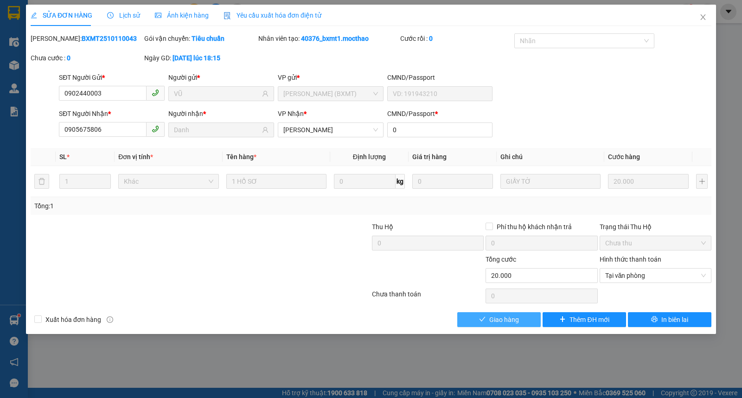
click at [528, 319] on button "Giao hàng" at bounding box center [498, 319] width 83 height 15
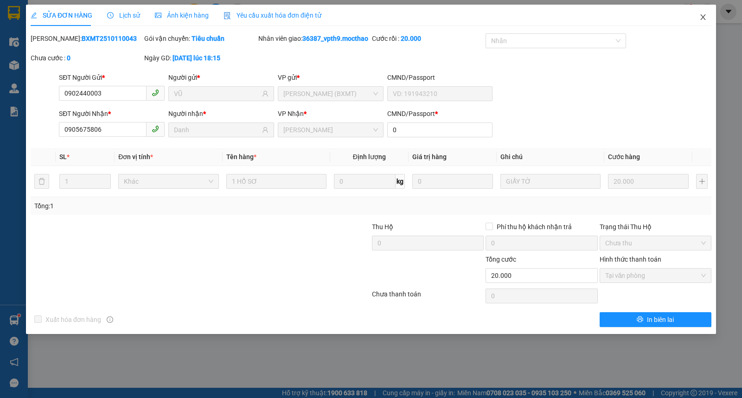
click at [702, 14] on icon "close" at bounding box center [702, 16] width 7 height 7
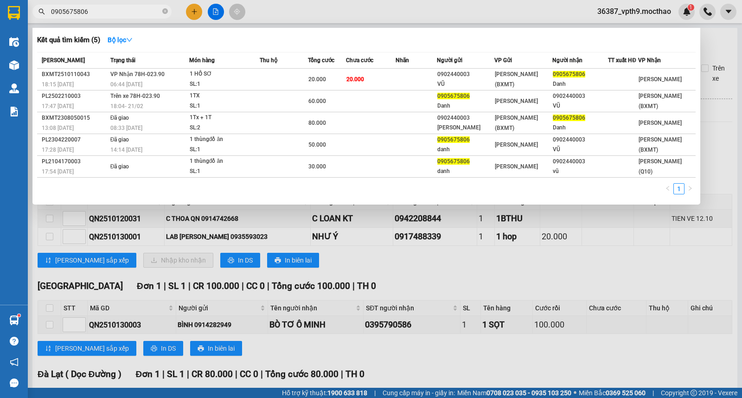
click at [127, 8] on input "0905675806" at bounding box center [105, 11] width 109 height 10
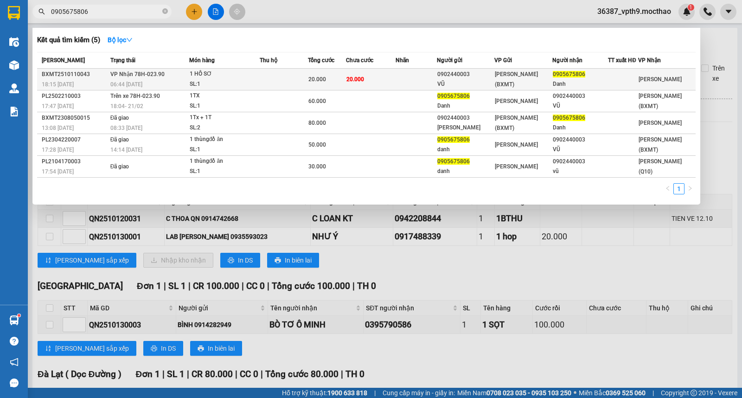
click at [523, 80] on span "[PERSON_NAME] (BXMT)" at bounding box center [516, 79] width 43 height 17
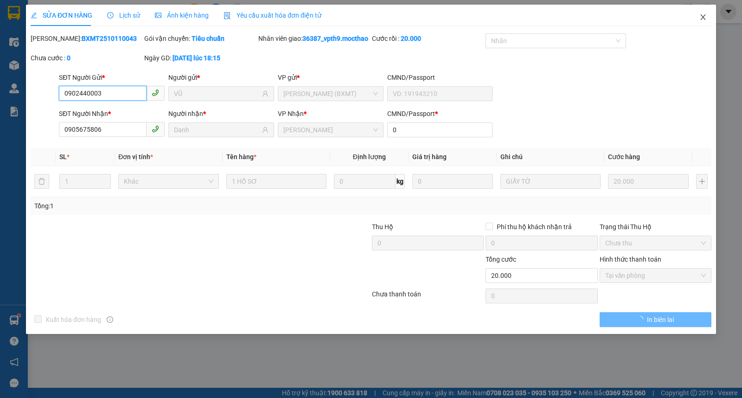
type input "0902440003"
type input "VŨ"
type input "0905675806"
type input "Danh"
type input "0"
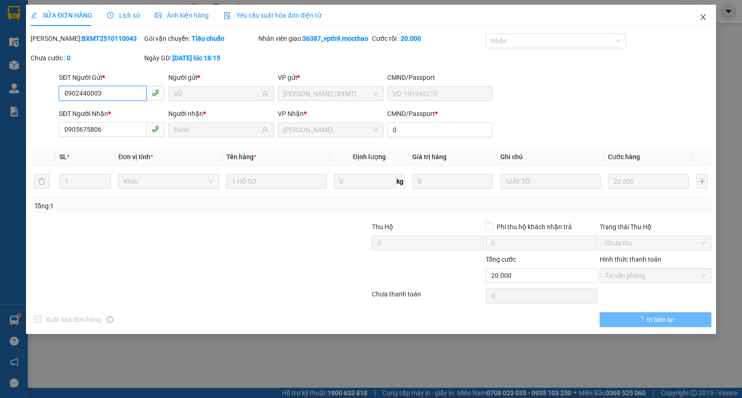
type input "0"
type input "20.000"
click at [703, 15] on icon "close" at bounding box center [702, 16] width 7 height 7
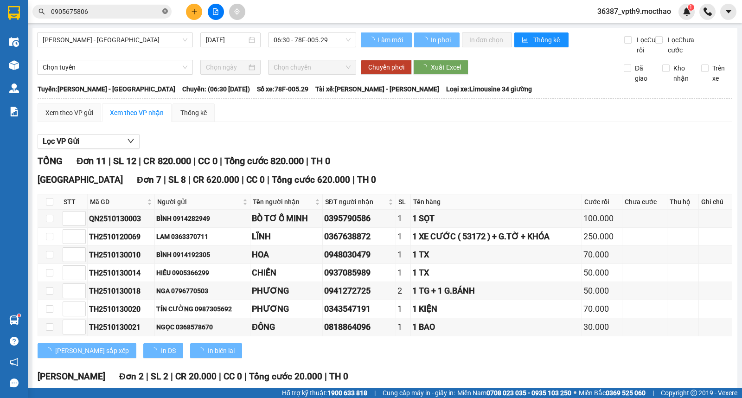
click at [166, 8] on icon "close-circle" at bounding box center [165, 11] width 6 height 6
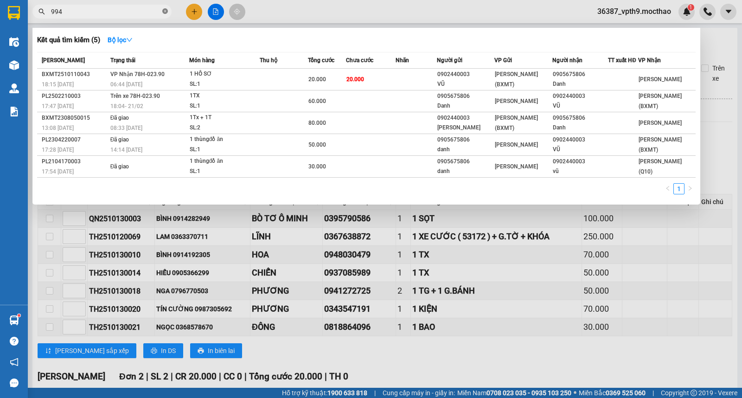
type input "9943"
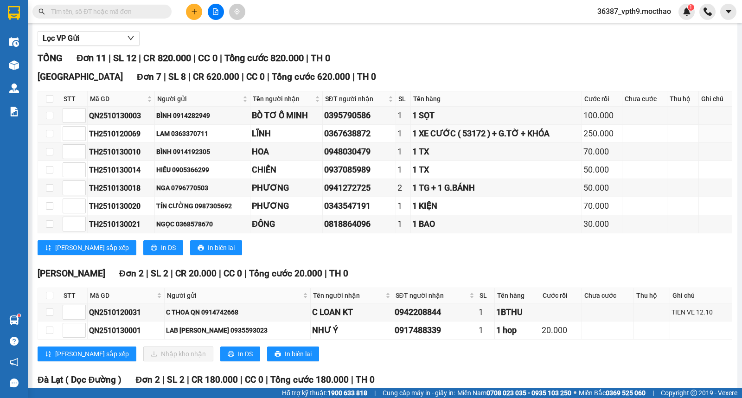
scroll to position [206, 0]
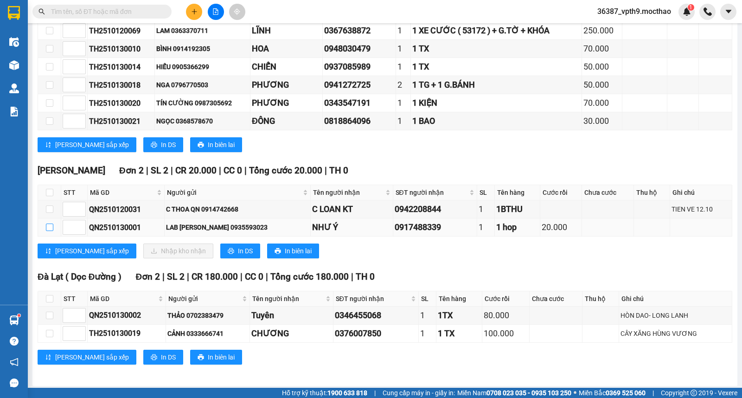
click at [46, 231] on input "checkbox" at bounding box center [49, 227] width 7 height 7
checkbox input "true"
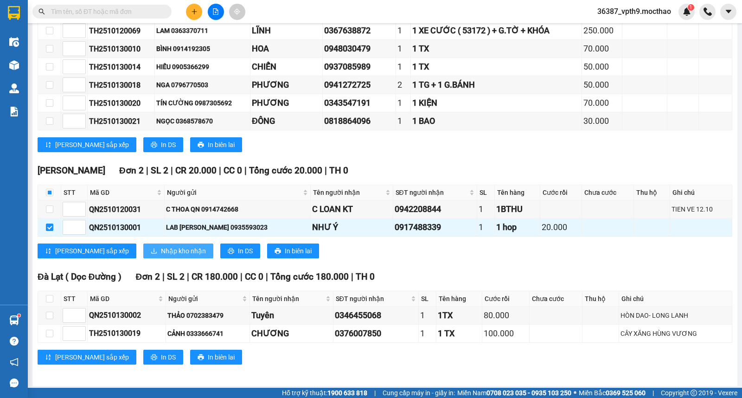
click at [161, 256] on span "Nhập kho nhận" at bounding box center [183, 251] width 45 height 10
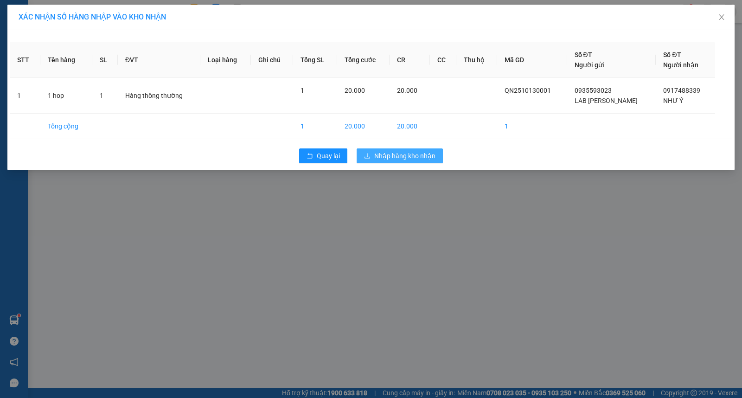
click at [399, 158] on span "Nhập hàng kho nhận" at bounding box center [404, 156] width 61 height 10
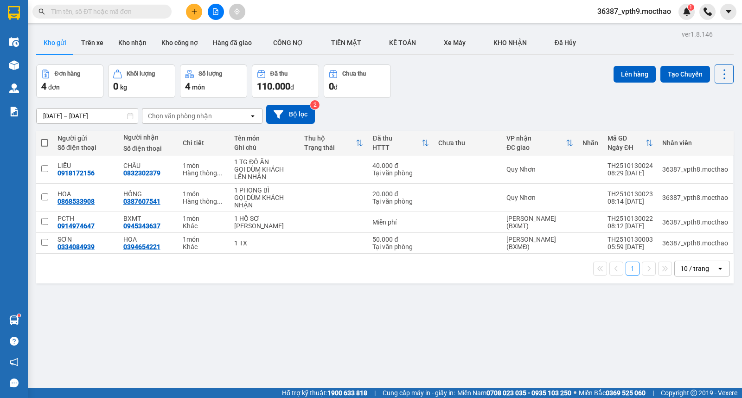
click at [94, 13] on input "text" at bounding box center [105, 11] width 109 height 10
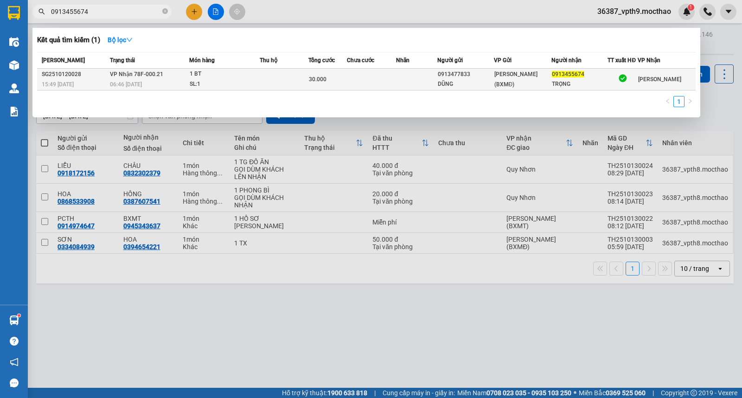
type input "0913455674"
click at [529, 82] on span "[PERSON_NAME] (BXMĐ)" at bounding box center [515, 79] width 43 height 17
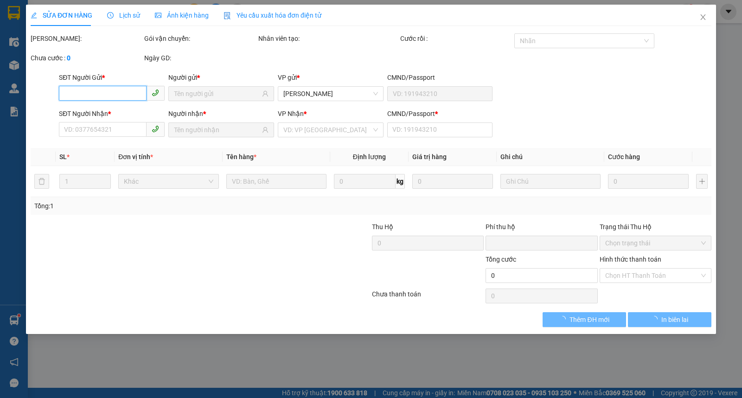
type input "0913477833"
type input "DŨNG"
type input "0913455674"
type input "TRỌNG"
type input "1"
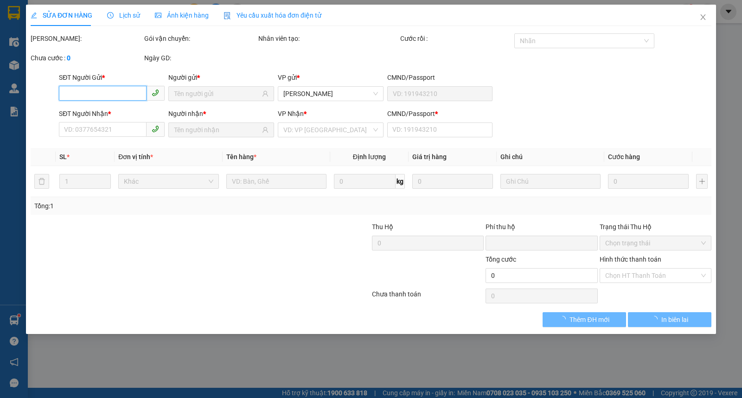
type input "0"
type input "30.000"
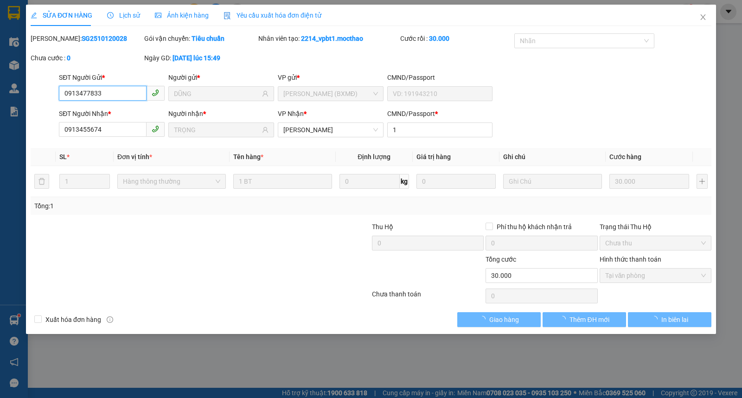
checkbox input "true"
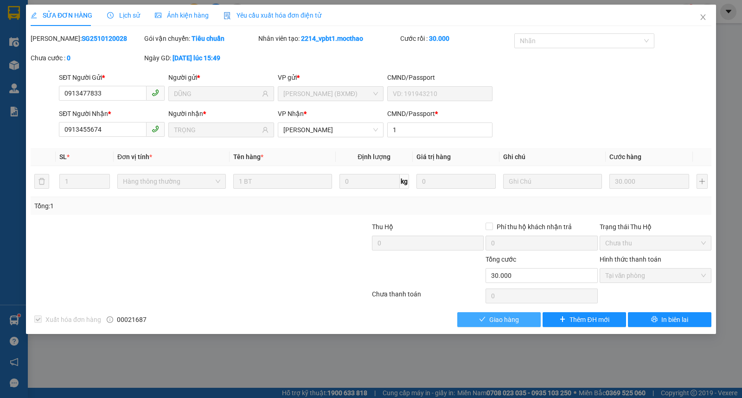
click at [503, 313] on button "Giao hàng" at bounding box center [498, 319] width 83 height 15
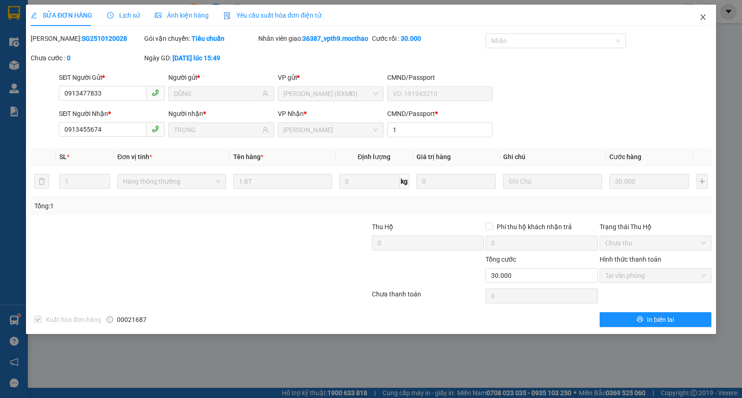
click at [699, 22] on span "Close" at bounding box center [703, 18] width 26 height 26
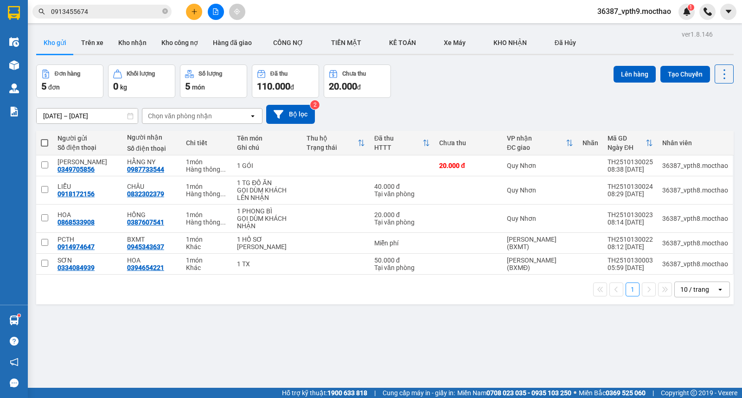
click at [120, 14] on input "0913455674" at bounding box center [105, 11] width 109 height 10
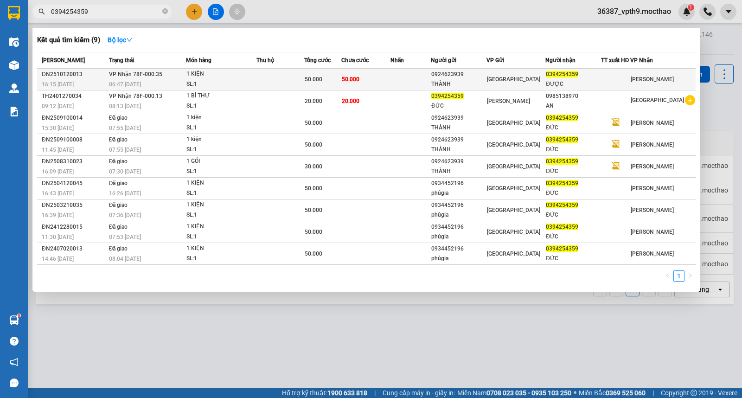
type input "0394254359"
click at [504, 69] on td "[GEOGRAPHIC_DATA]" at bounding box center [515, 80] width 59 height 22
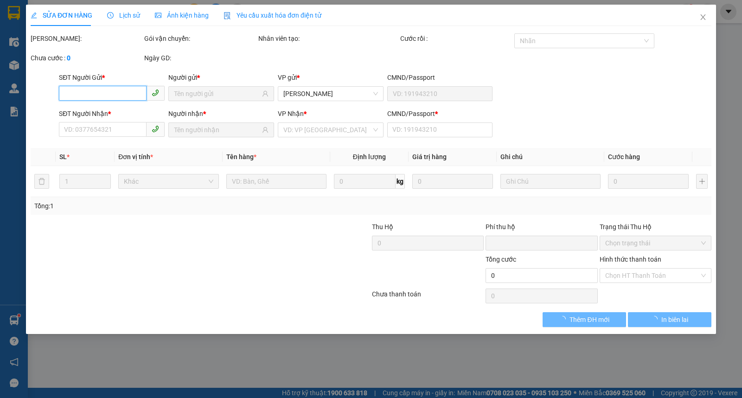
type input "0924623939"
type input "THÀNH"
type input "0394254359"
type input "ĐƯỢC"
type input "0"
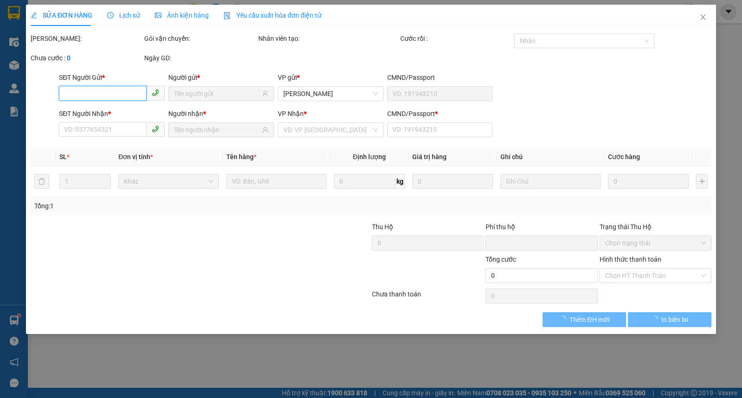
type input "0"
type input "50.000"
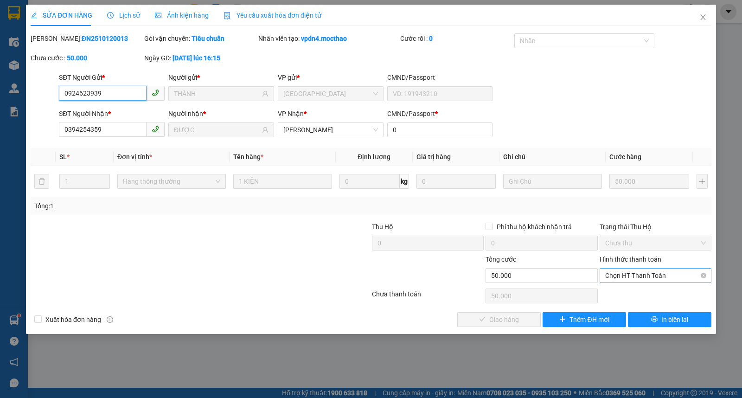
click at [650, 280] on span "Chọn HT Thanh Toán" at bounding box center [655, 275] width 101 height 14
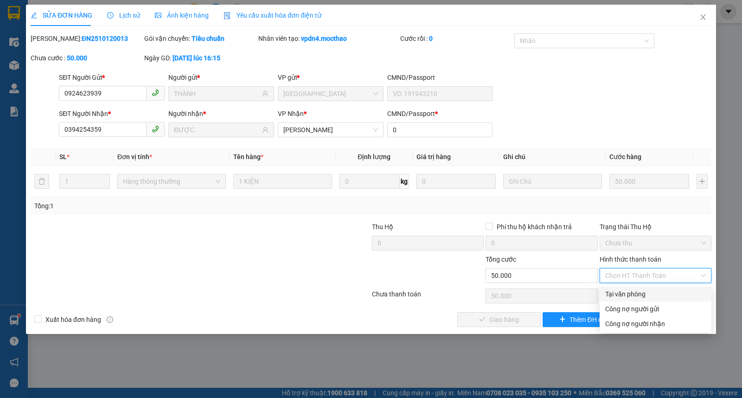
drag, startPoint x: 627, startPoint y: 295, endPoint x: 582, endPoint y: 303, distance: 46.0
click at [626, 295] on div "Tại văn phòng" at bounding box center [655, 294] width 101 height 10
type input "0"
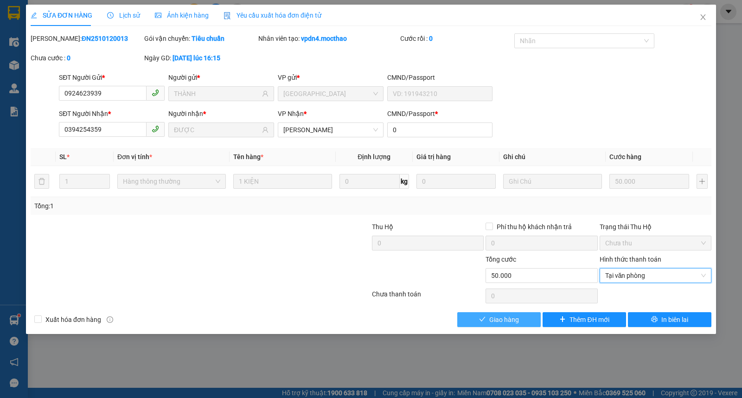
click at [518, 326] on button "Giao hàng" at bounding box center [498, 319] width 83 height 15
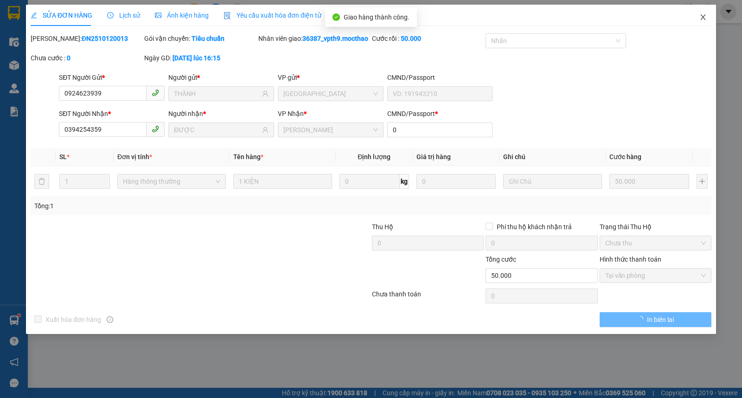
click at [702, 15] on icon "close" at bounding box center [702, 16] width 7 height 7
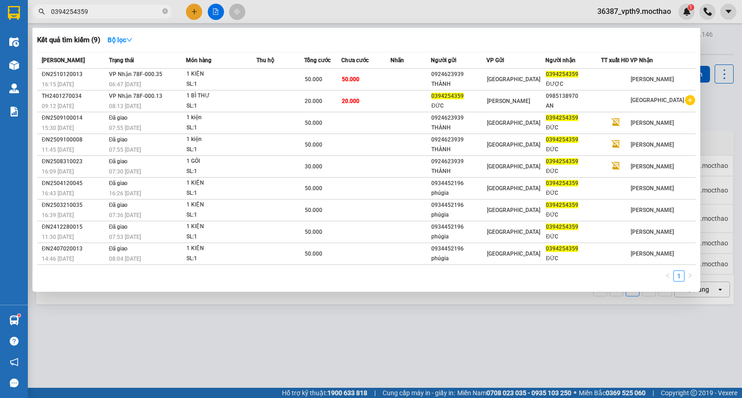
click at [124, 7] on input "0394254359" at bounding box center [105, 11] width 109 height 10
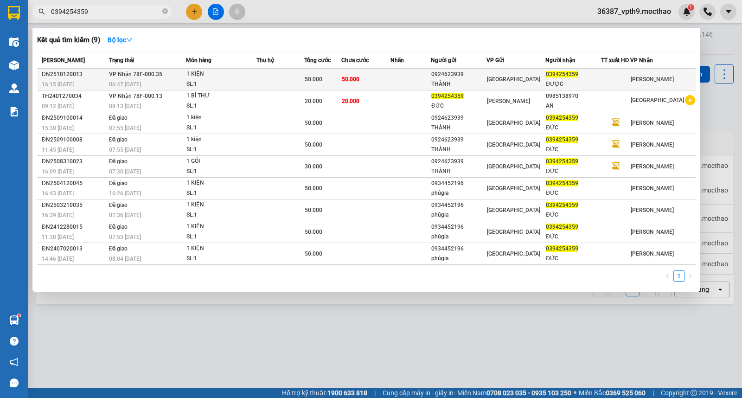
click at [304, 83] on td at bounding box center [279, 80] width 47 height 22
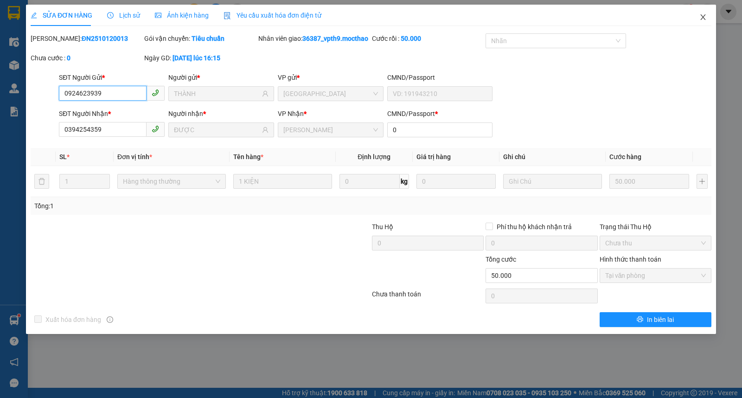
type input "0924623939"
type input "THÀNH"
type input "0394254359"
type input "ĐƯỢC"
type input "0"
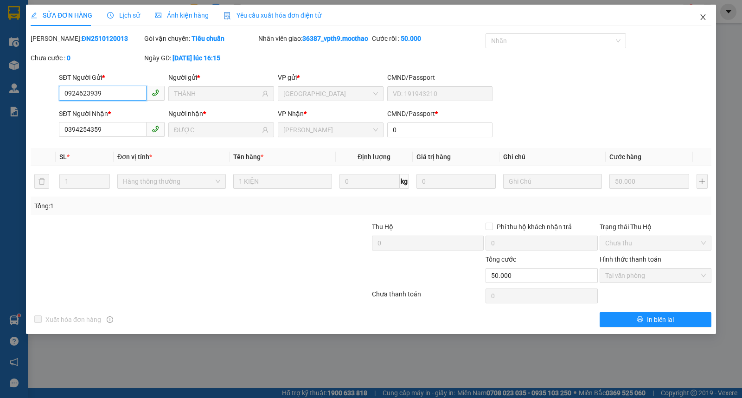
type input "0"
type input "50.000"
click at [701, 14] on icon "close" at bounding box center [702, 16] width 7 height 7
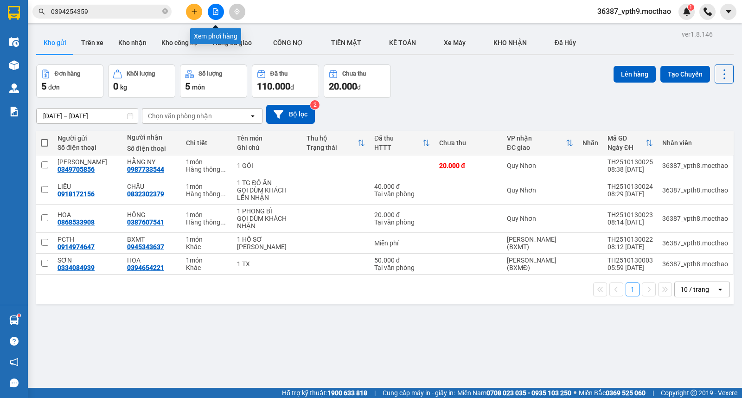
click at [212, 12] on icon "file-add" at bounding box center [215, 11] width 6 height 6
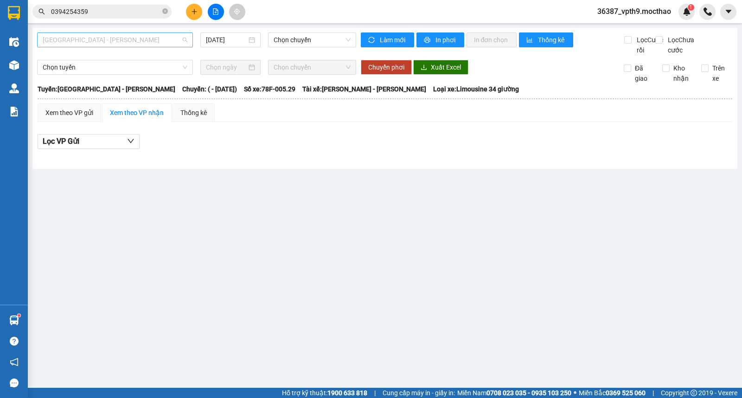
click at [105, 44] on span "[GEOGRAPHIC_DATA] - [PERSON_NAME]" at bounding box center [115, 40] width 145 height 14
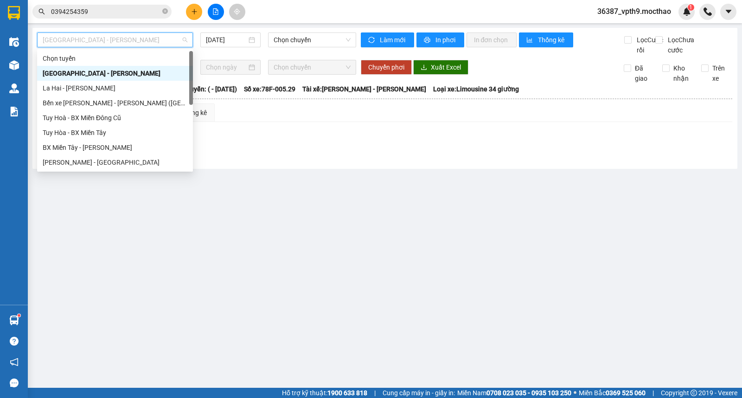
type input "D"
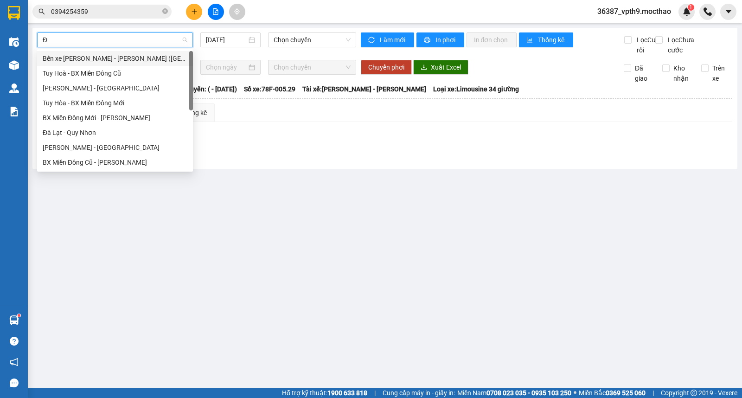
type input "ĐA"
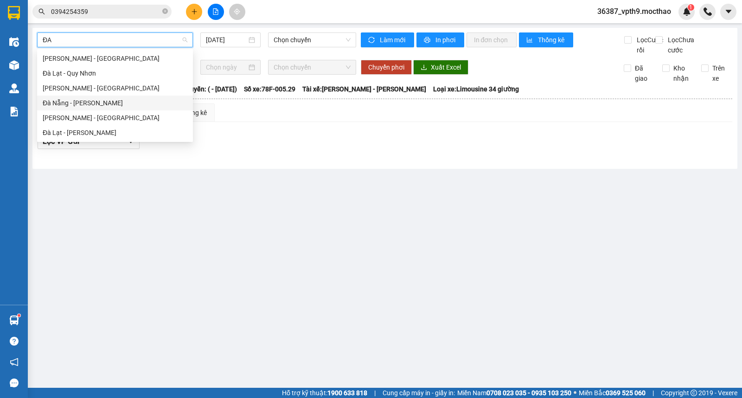
click at [73, 100] on div "Đà Nẵng - [PERSON_NAME]" at bounding box center [115, 103] width 145 height 10
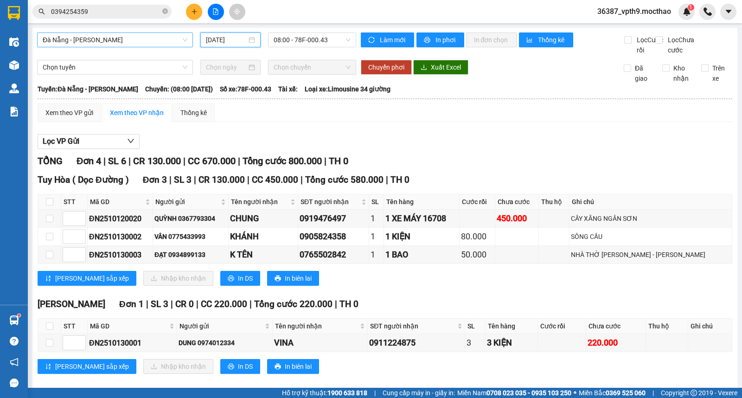
click at [216, 38] on input "[DATE]" at bounding box center [226, 40] width 41 height 10
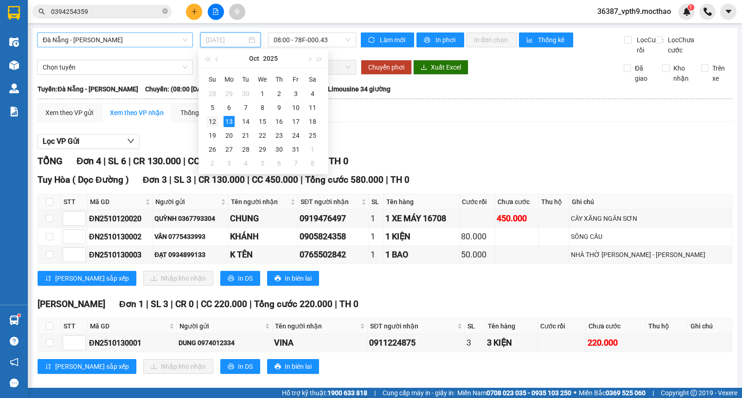
click at [215, 121] on div "12" at bounding box center [212, 121] width 11 height 11
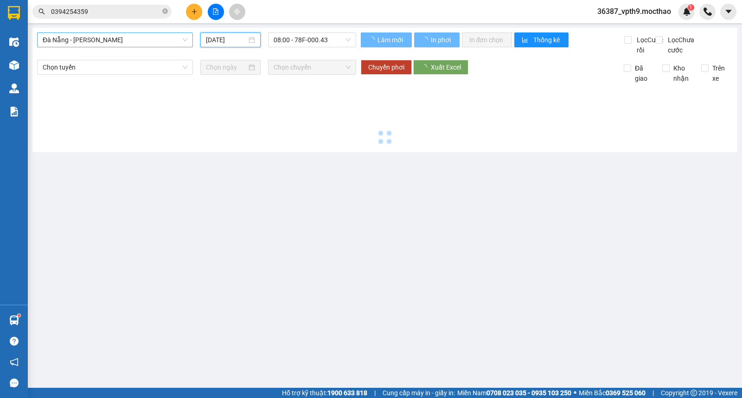
type input "[DATE]"
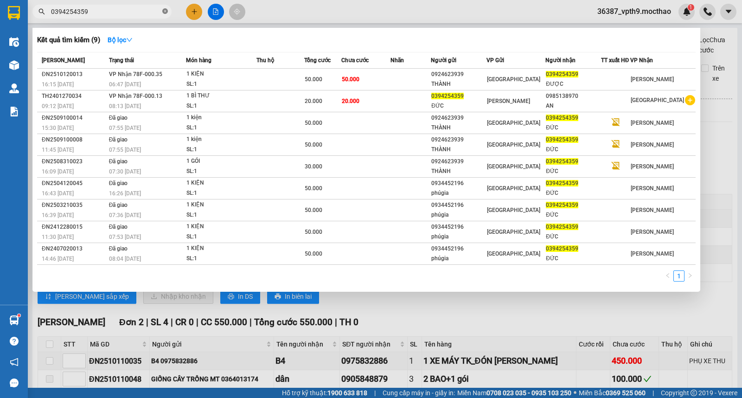
click at [166, 11] on icon "close-circle" at bounding box center [165, 11] width 6 height 6
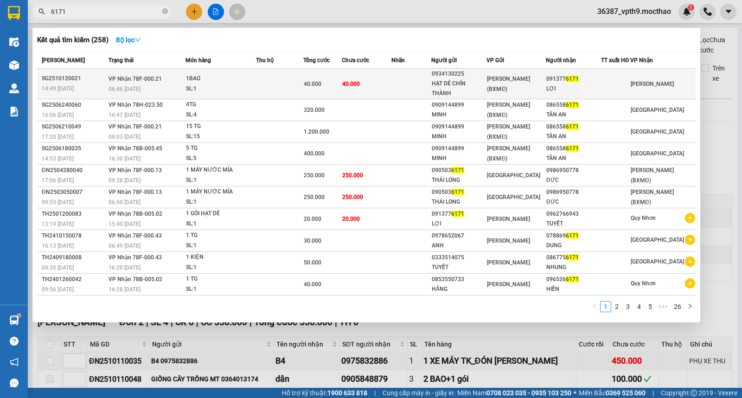
type input "6171"
click at [277, 73] on td at bounding box center [279, 84] width 47 height 31
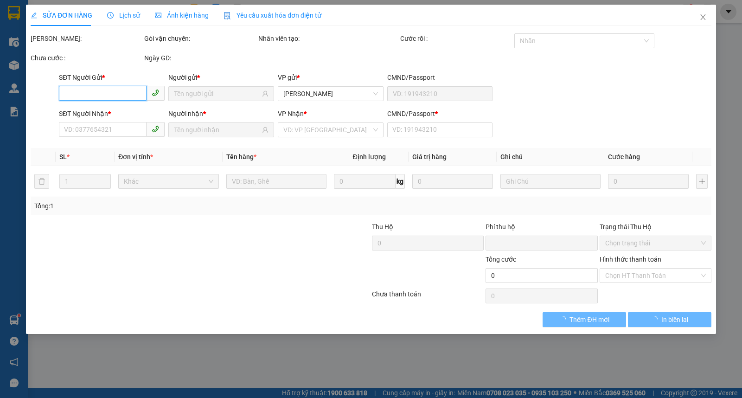
type input "0934130225"
type input "HẠT DẺ CHÍN THÀNH"
type input "0913776171"
type input "LỢI"
type input "1"
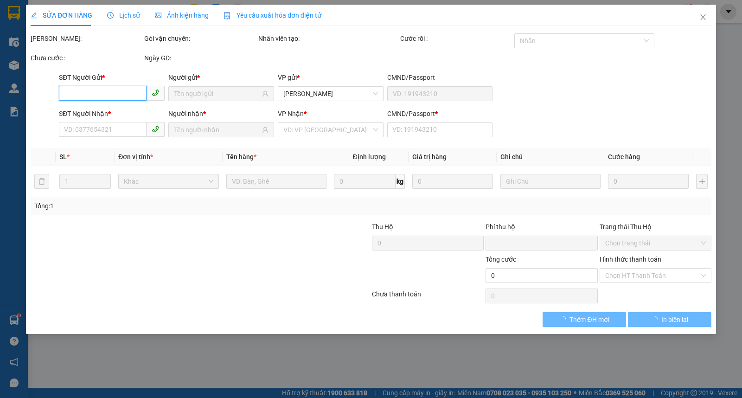
type input "0"
type input "40.000"
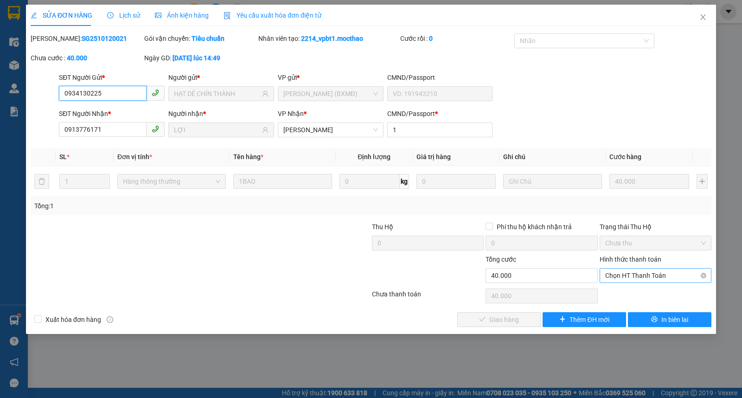
click at [645, 275] on span "Chọn HT Thanh Toán" at bounding box center [655, 275] width 101 height 14
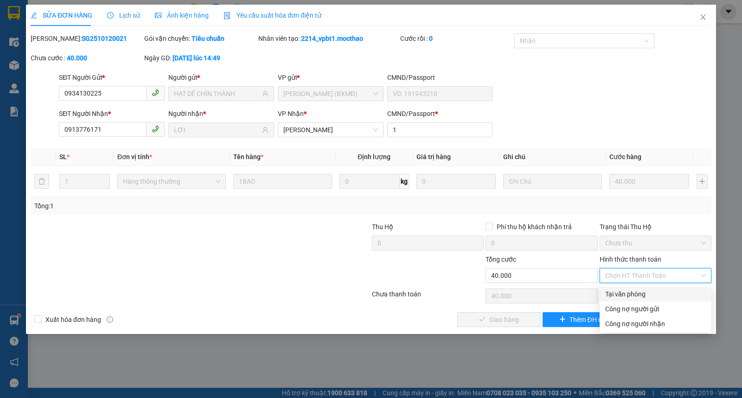
click at [630, 298] on div "Tại văn phòng" at bounding box center [655, 294] width 101 height 10
type input "0"
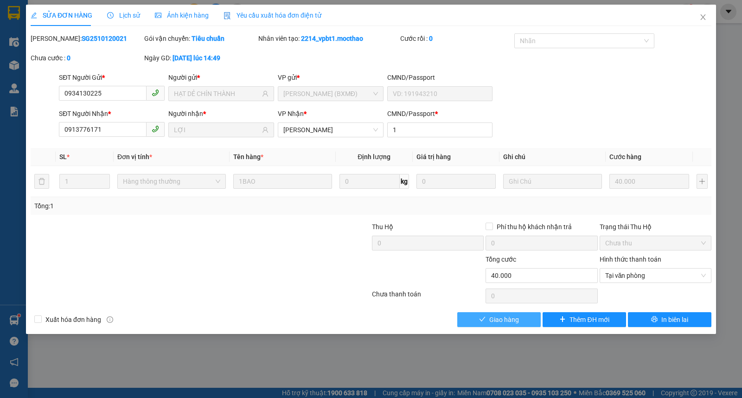
click at [504, 320] on span "Giao hàng" at bounding box center [504, 319] width 30 height 10
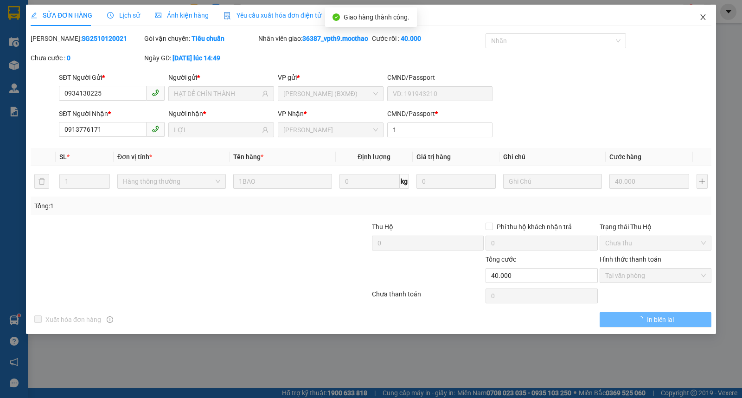
click at [705, 17] on icon "close" at bounding box center [702, 16] width 7 height 7
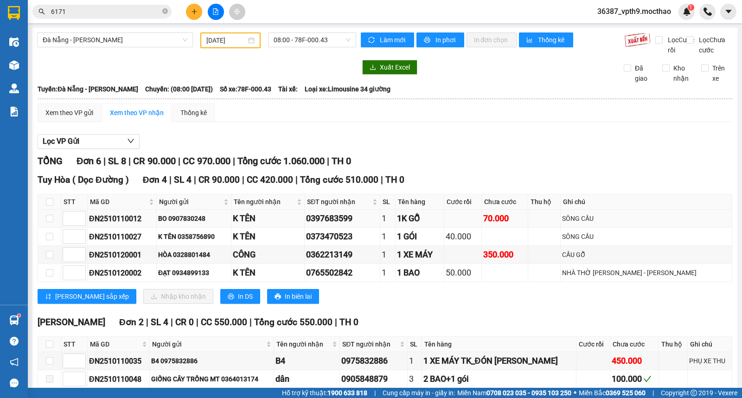
scroll to position [59, 0]
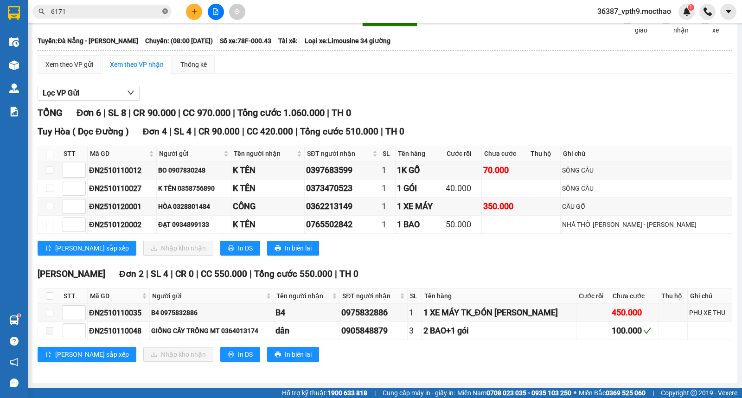
click at [165, 10] on icon "close-circle" at bounding box center [165, 11] width 6 height 6
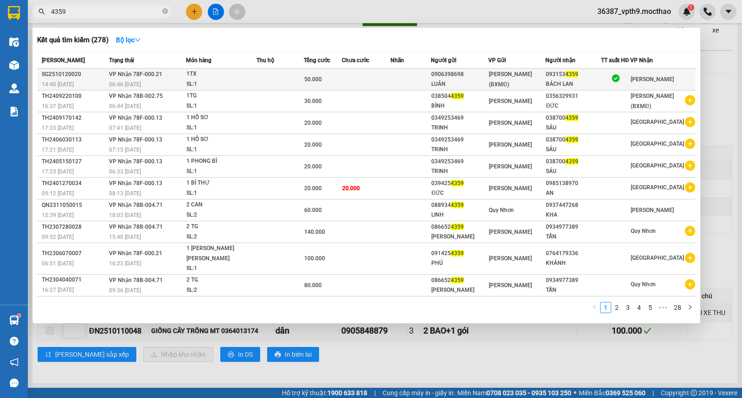
type input "4359"
click at [600, 75] on div "093153 4359" at bounding box center [573, 75] width 54 height 10
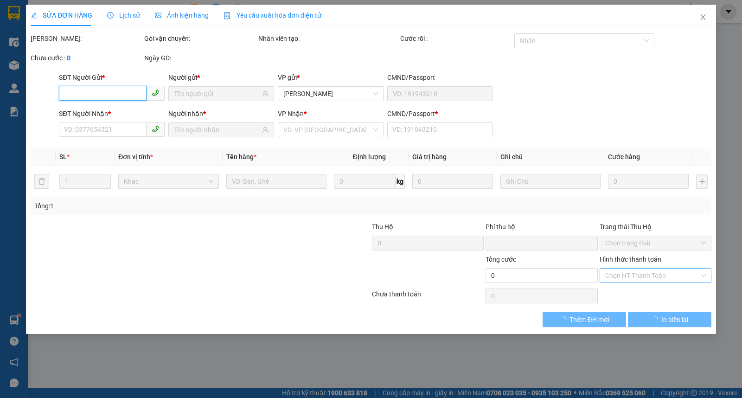
type input "0906398698"
type input "LUÂN"
type input "0931534359"
type input "BÁCH LAN"
type input "1"
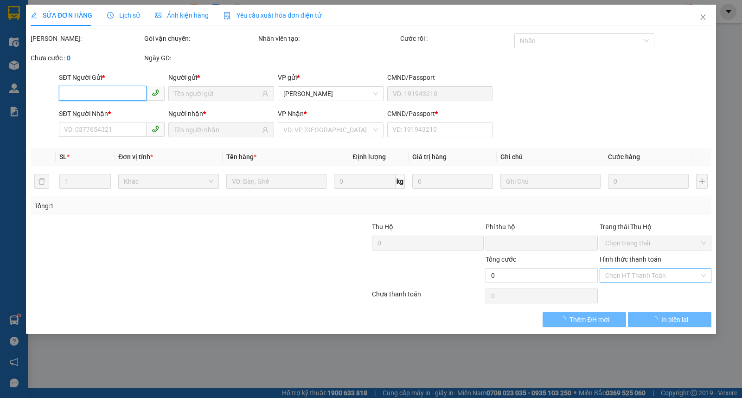
type input "0"
type input "50.000"
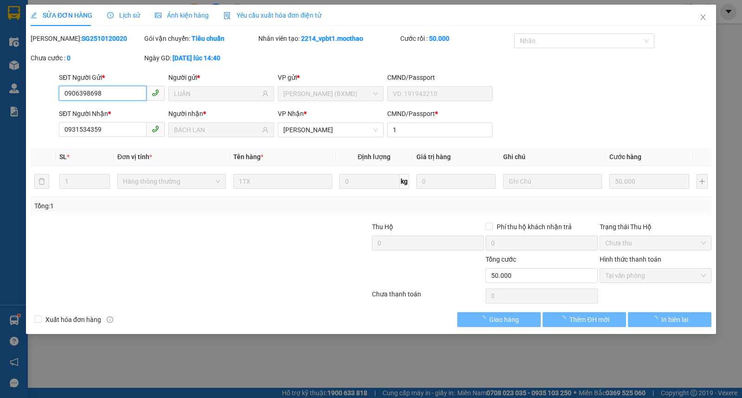
checkbox input "true"
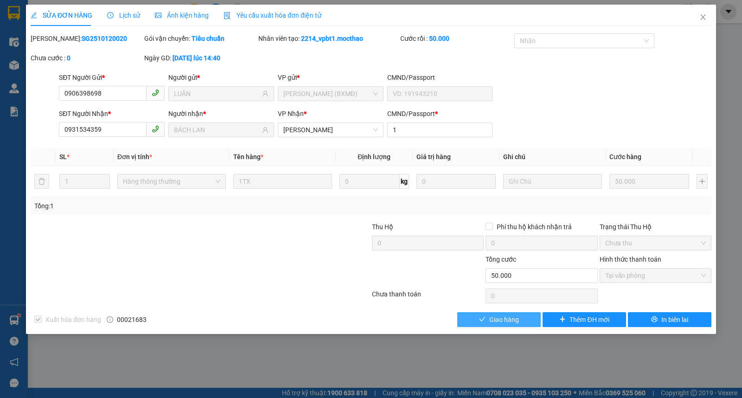
click at [502, 320] on span "Giao hàng" at bounding box center [504, 319] width 30 height 10
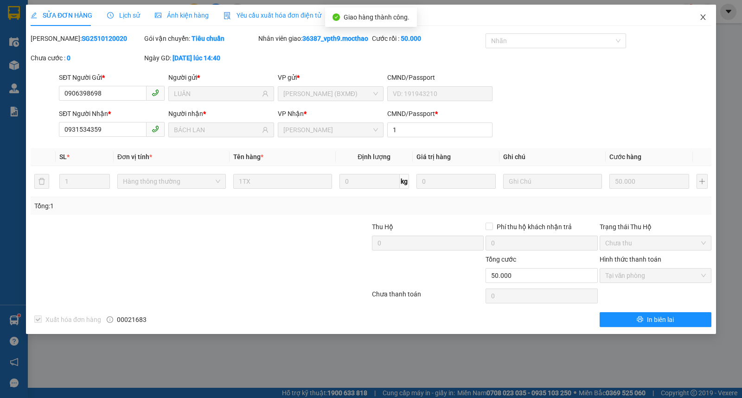
click at [701, 15] on icon "close" at bounding box center [702, 17] width 5 height 6
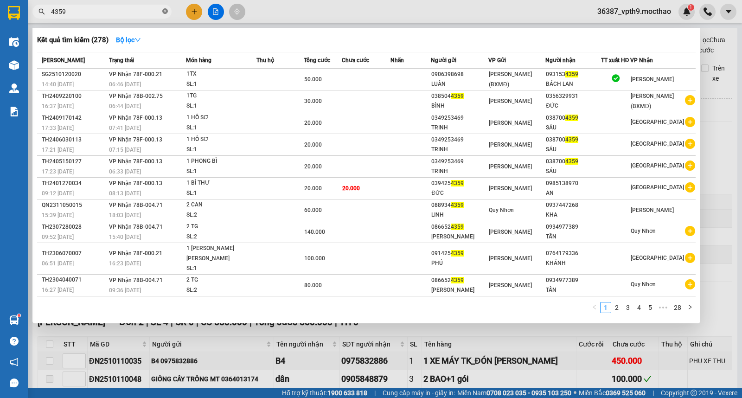
click at [167, 10] on icon "close-circle" at bounding box center [165, 11] width 6 height 6
type input "0775545402"
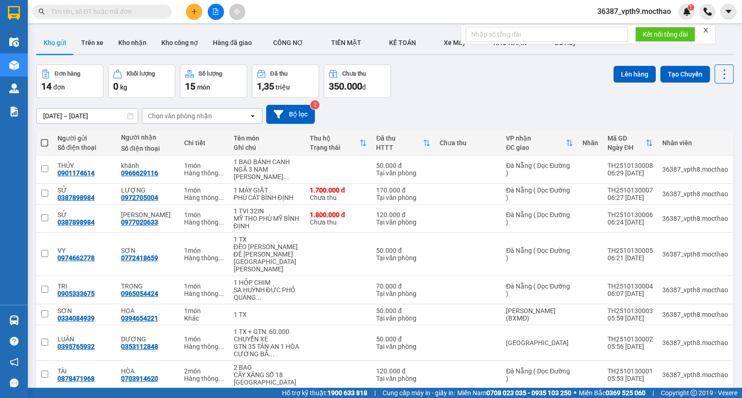
click at [708, 31] on icon "close" at bounding box center [705, 30] width 5 height 5
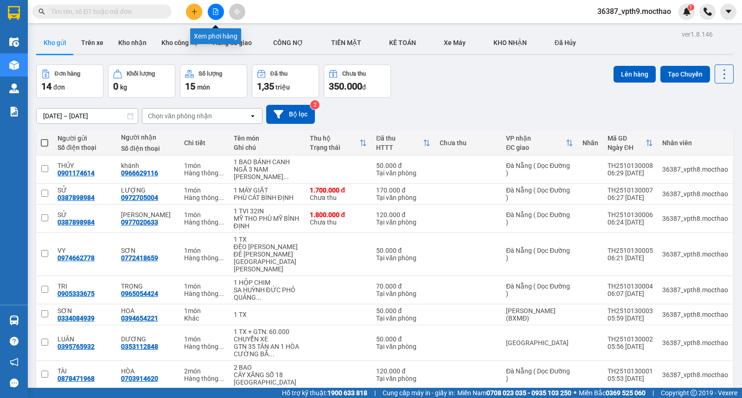
click at [221, 9] on button at bounding box center [216, 12] width 16 height 16
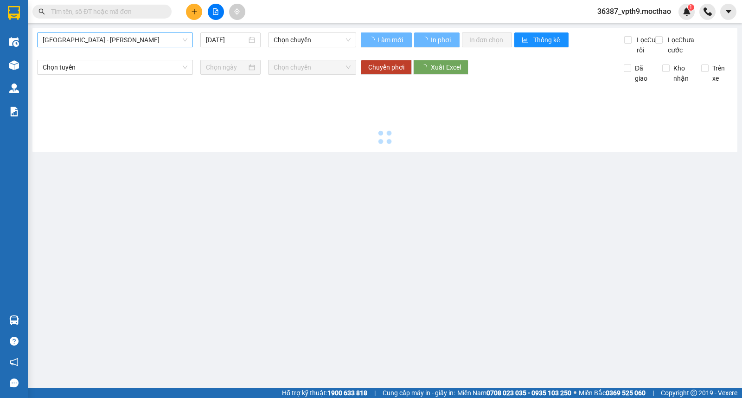
type input "13/10/2025"
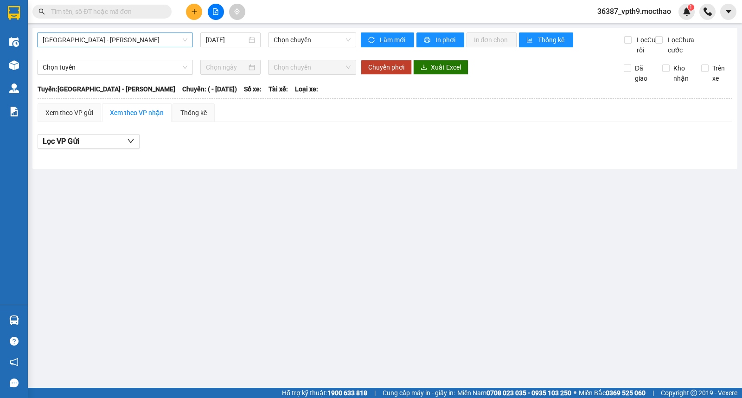
click at [87, 37] on span "Sài Gòn - Tuy Hòa" at bounding box center [115, 40] width 145 height 14
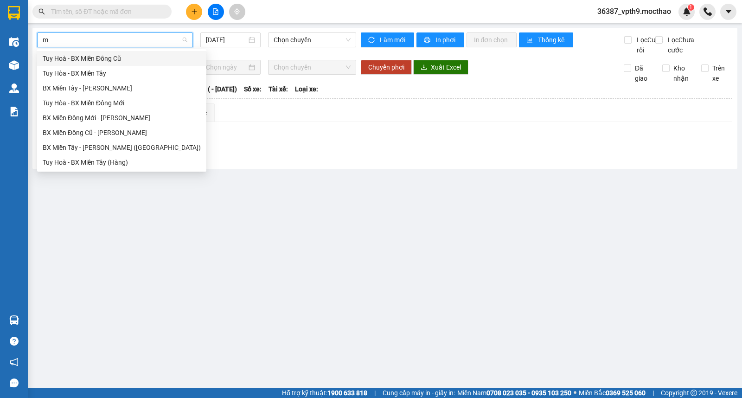
type input "m"
click at [99, 83] on div "BX Miền Tây - Tuy Hòa" at bounding box center [122, 88] width 158 height 10
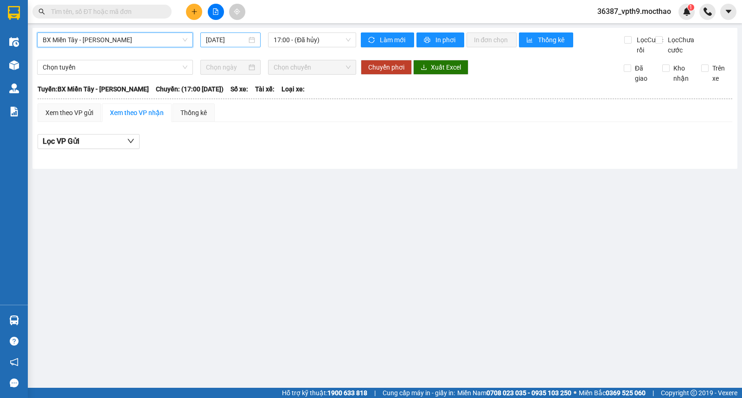
click at [217, 40] on input "13/10/2025" at bounding box center [226, 40] width 41 height 10
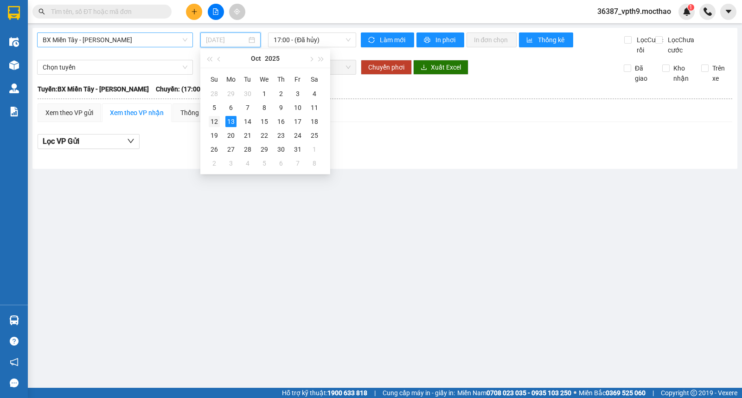
click at [216, 121] on div "12" at bounding box center [214, 121] width 11 height 11
type input "12/10/2025"
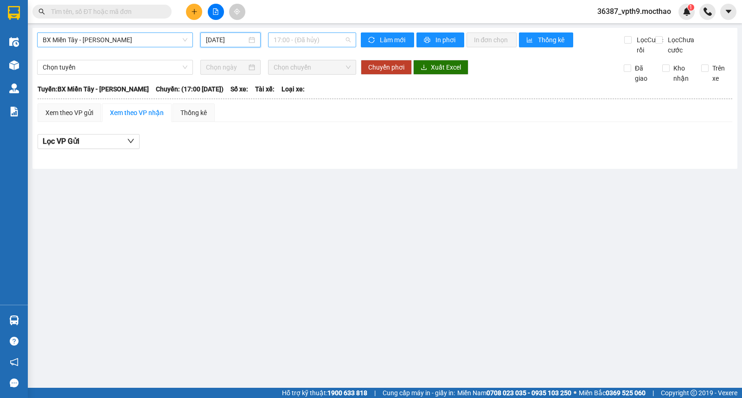
click at [336, 44] on span "17:00 - (Đã hủy)" at bounding box center [312, 40] width 77 height 14
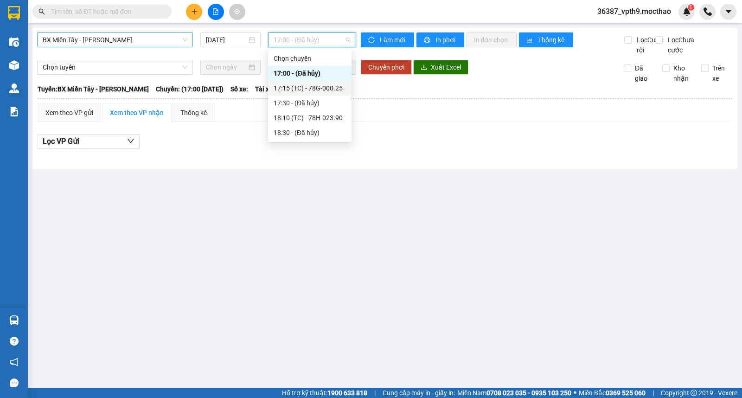
click at [335, 86] on div "17:15 (TC) - 78G-000.25" at bounding box center [310, 88] width 72 height 10
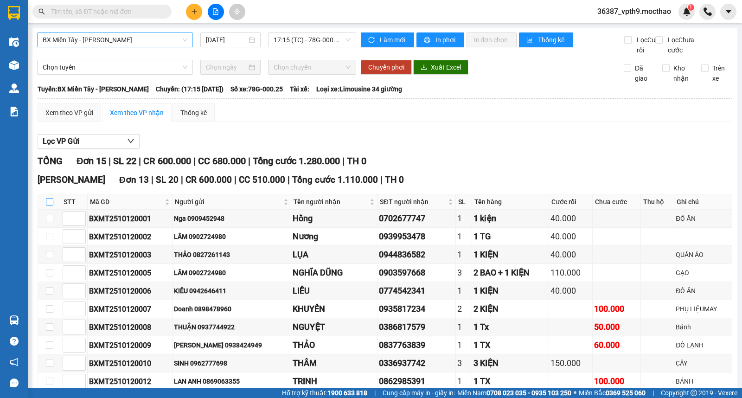
click at [49, 205] on input "checkbox" at bounding box center [49, 201] width 7 height 7
checkbox input "true"
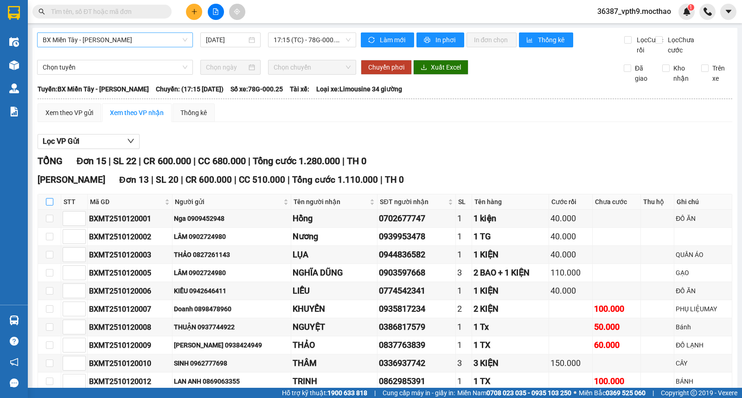
checkbox input "true"
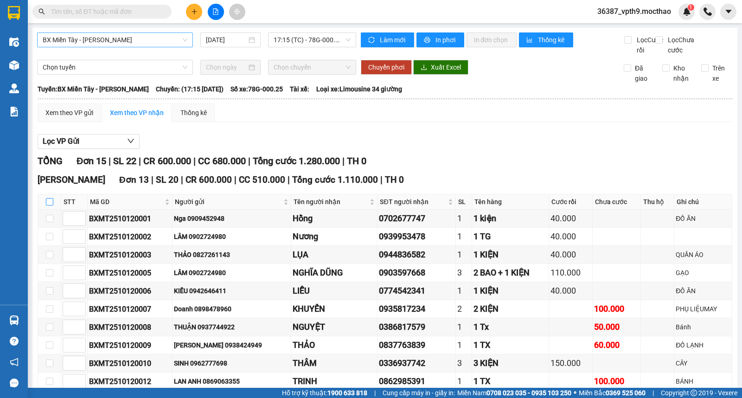
checkbox input "true"
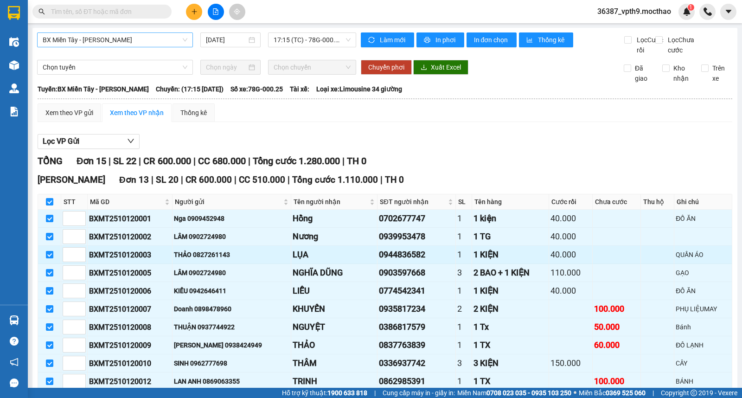
click at [46, 258] on input "checkbox" at bounding box center [49, 254] width 7 height 7
checkbox input "false"
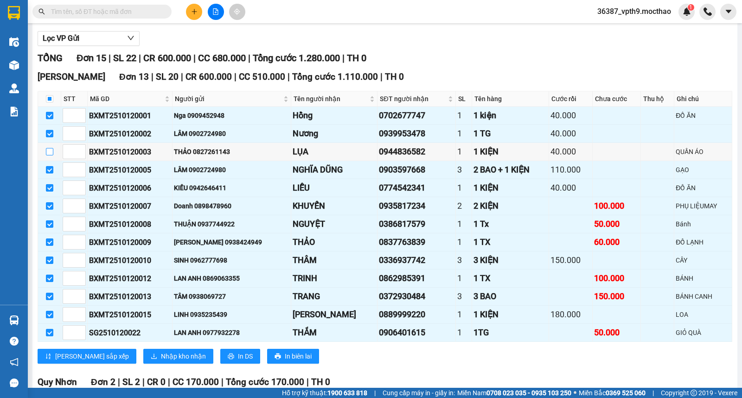
scroll to position [224, 0]
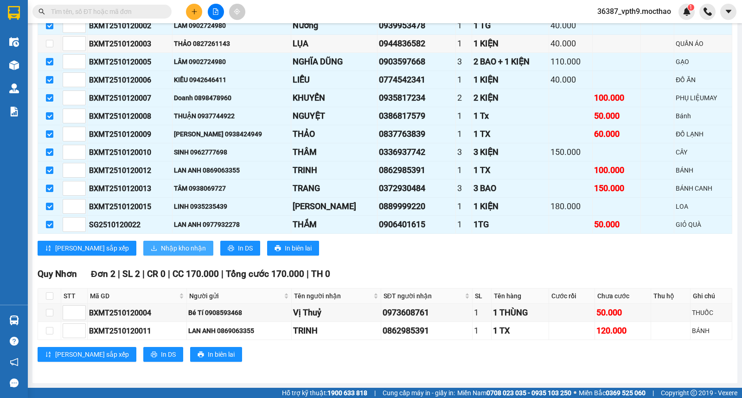
click at [161, 252] on span "Nhập kho nhận" at bounding box center [183, 248] width 45 height 10
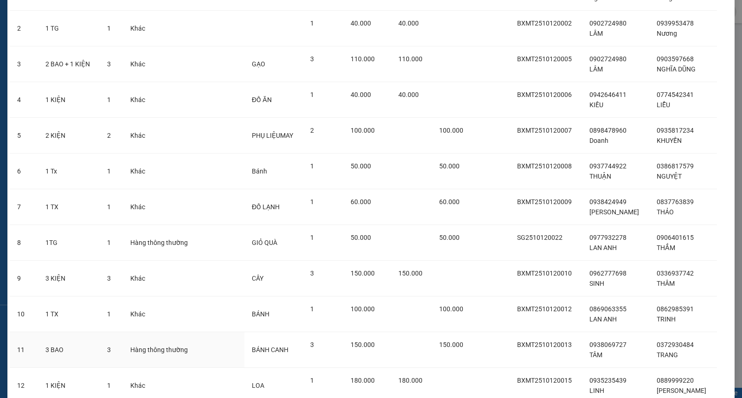
scroll to position [176, 0]
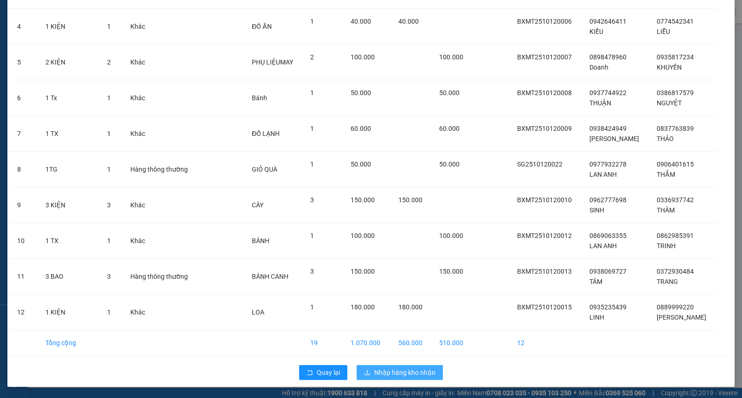
click at [386, 371] on span "Nhập hàng kho nhận" at bounding box center [404, 372] width 61 height 10
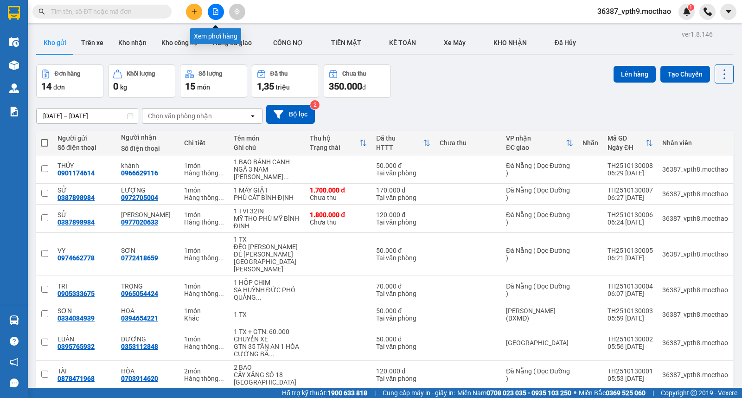
click at [216, 10] on icon "file-add" at bounding box center [215, 11] width 5 height 6
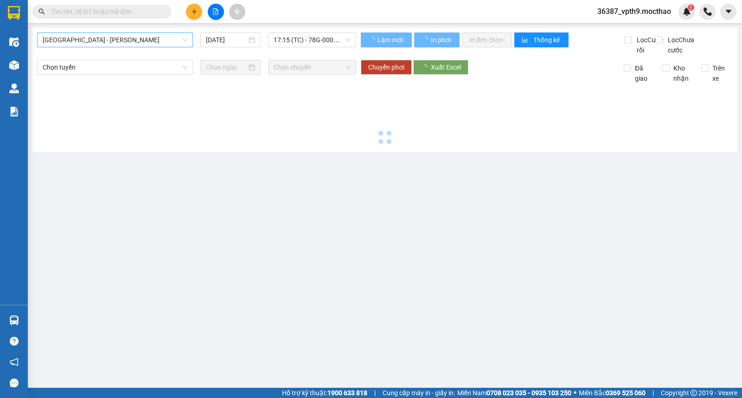
click at [124, 38] on span "Sài Gòn - Tuy Hòa" at bounding box center [115, 40] width 145 height 14
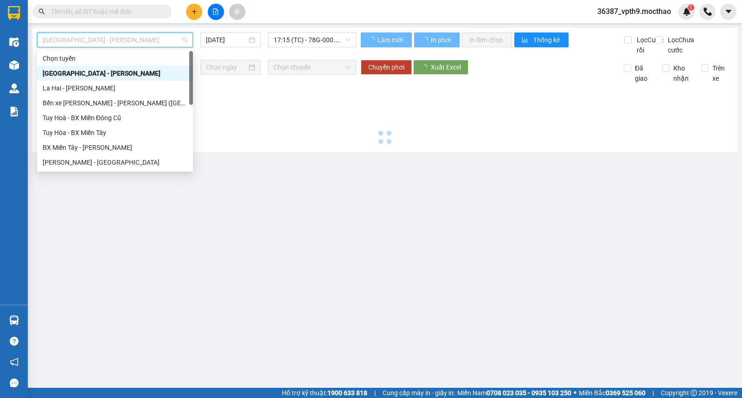
type input "[DATE]"
type input "m"
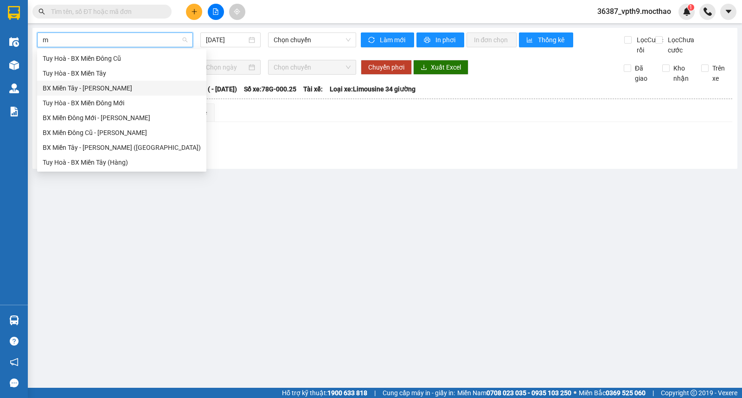
click at [94, 89] on div "BX Miền Tây - Tuy Hòa" at bounding box center [122, 88] width 158 height 10
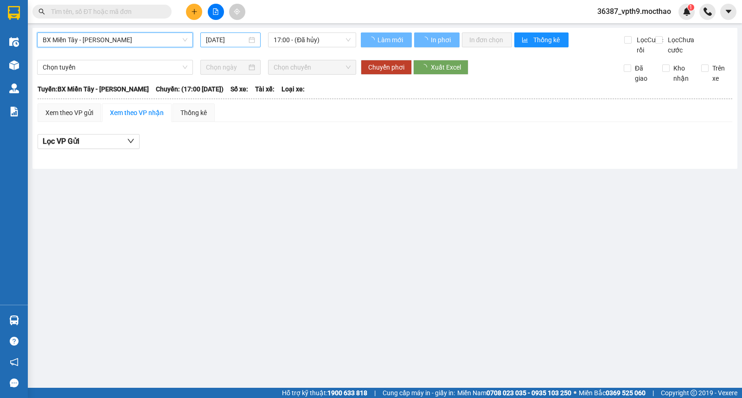
click at [242, 44] on input "[DATE]" at bounding box center [226, 40] width 41 height 10
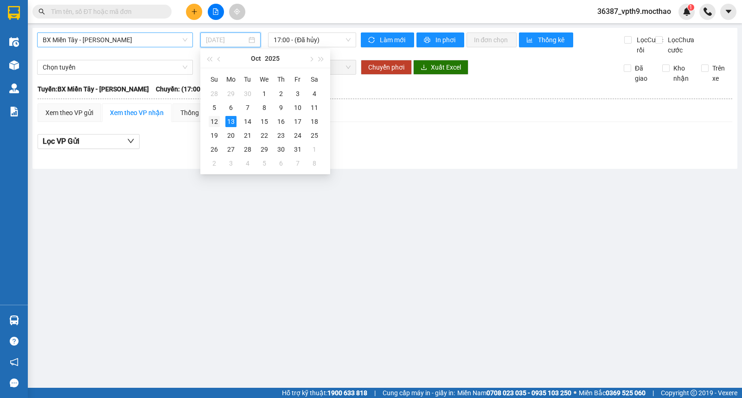
click at [215, 122] on div "12" at bounding box center [214, 121] width 11 height 11
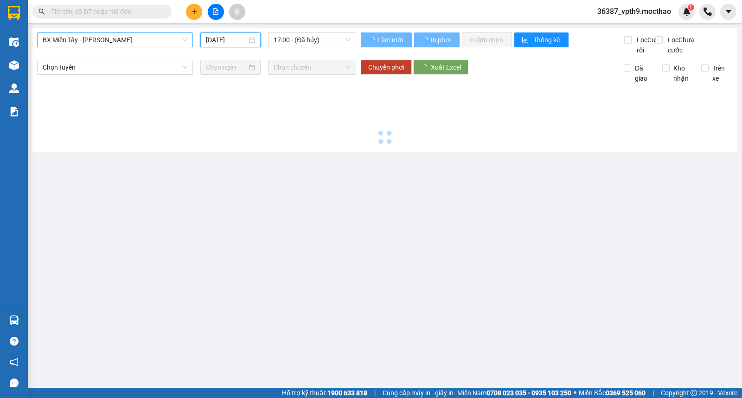
type input "[DATE]"
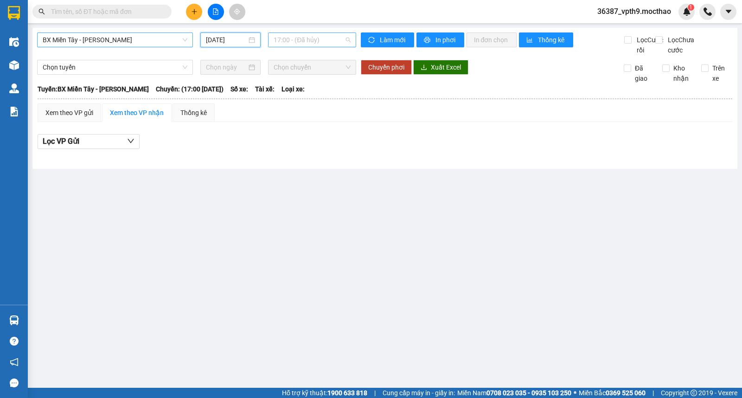
click at [320, 38] on span "17:00 - (Đã hủy)" at bounding box center [312, 40] width 77 height 14
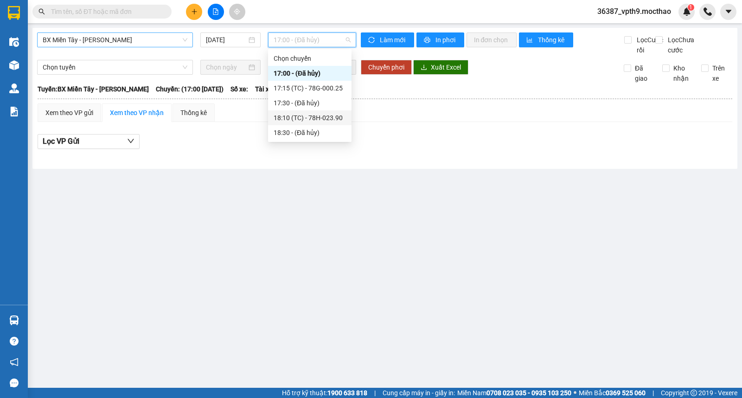
click at [312, 118] on div "18:10 (TC) - 78H-023.90" at bounding box center [310, 118] width 72 height 10
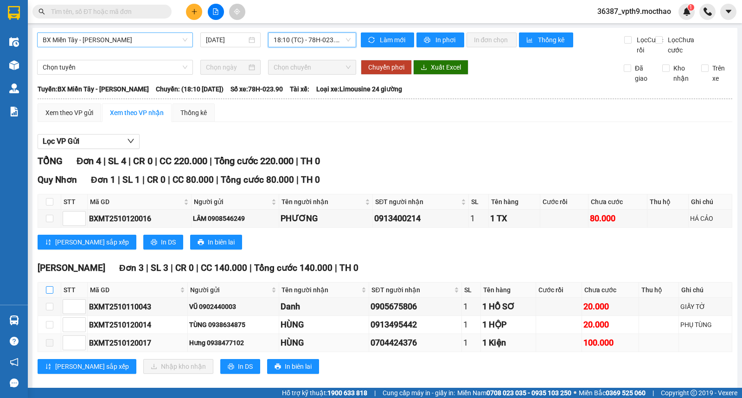
drag, startPoint x: 52, startPoint y: 298, endPoint x: 140, endPoint y: 345, distance: 99.8
click at [52, 294] on input "checkbox" at bounding box center [49, 289] width 7 height 7
checkbox input "true"
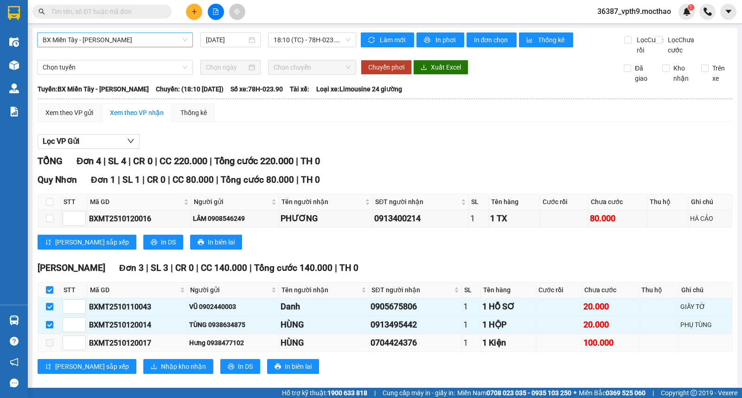
checkbox input "true"
click at [161, 371] on span "Nhập kho nhận" at bounding box center [183, 366] width 45 height 10
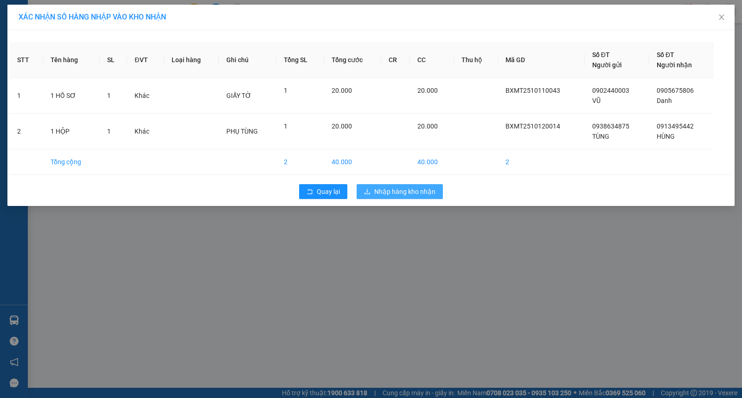
click at [397, 191] on span "Nhập hàng kho nhận" at bounding box center [404, 191] width 61 height 10
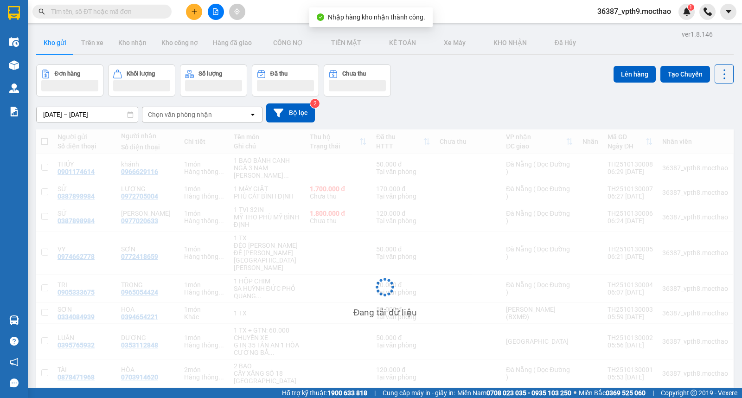
click at [154, 12] on input "text" at bounding box center [105, 11] width 109 height 10
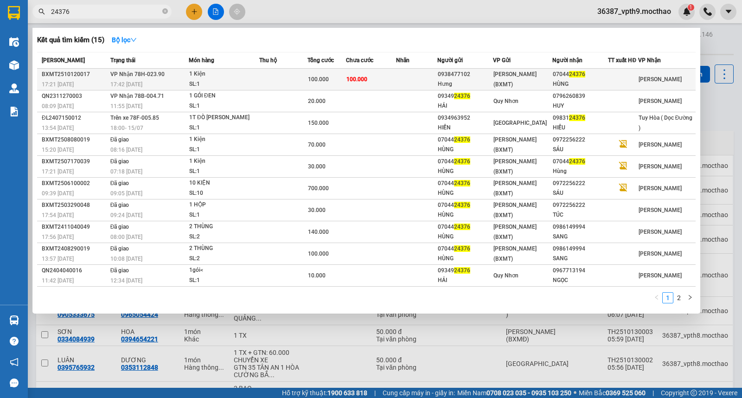
type input "24376"
click at [201, 70] on div "1 Kiện" at bounding box center [224, 74] width 70 height 10
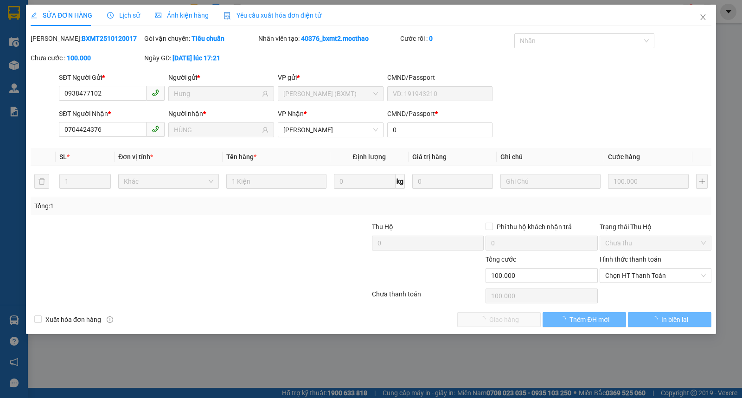
type input "0938477102"
type input "Hưng"
type input "0704424376"
type input "HÙNG"
type input "0"
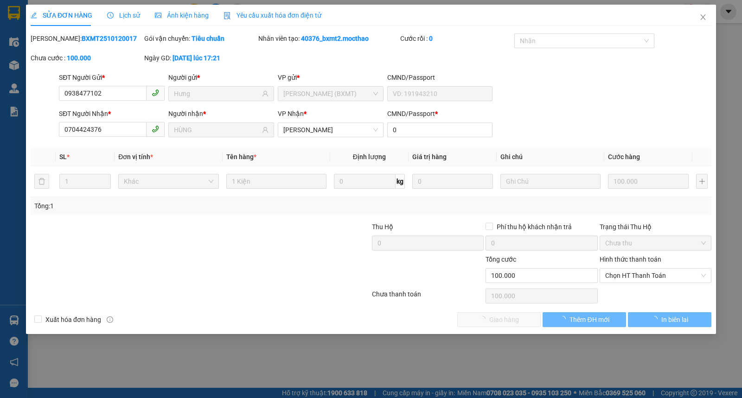
type input "0"
type input "100.000"
click at [699, 24] on span "Close" at bounding box center [703, 18] width 26 height 26
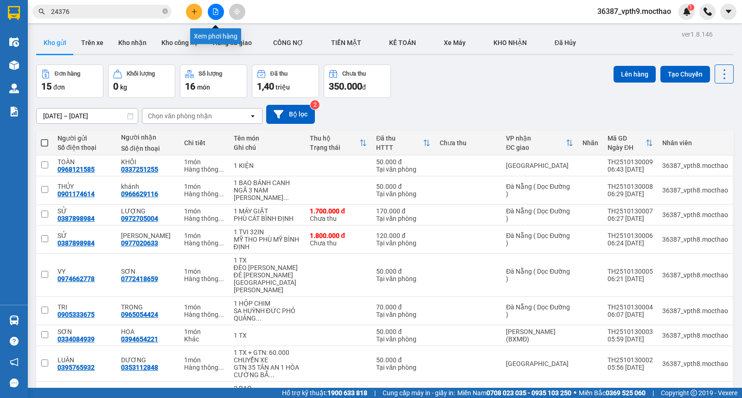
click at [214, 15] on button at bounding box center [216, 12] width 16 height 16
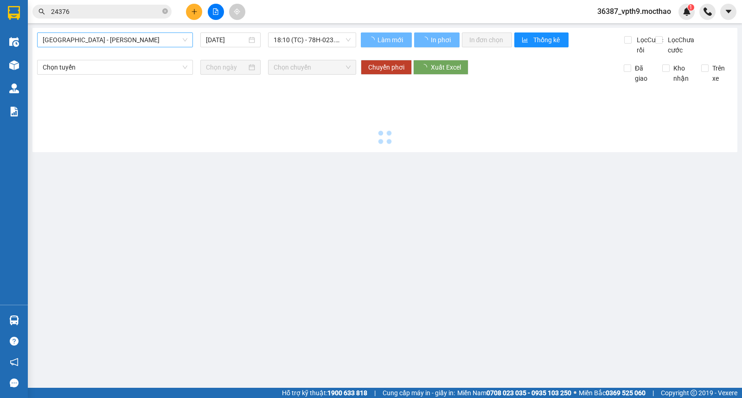
type input "[DATE]"
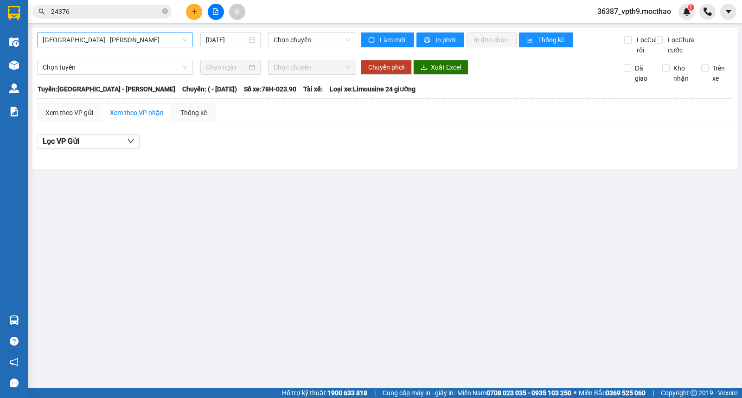
click at [123, 38] on span "Sài Gòn - Tuy Hòa" at bounding box center [115, 40] width 145 height 14
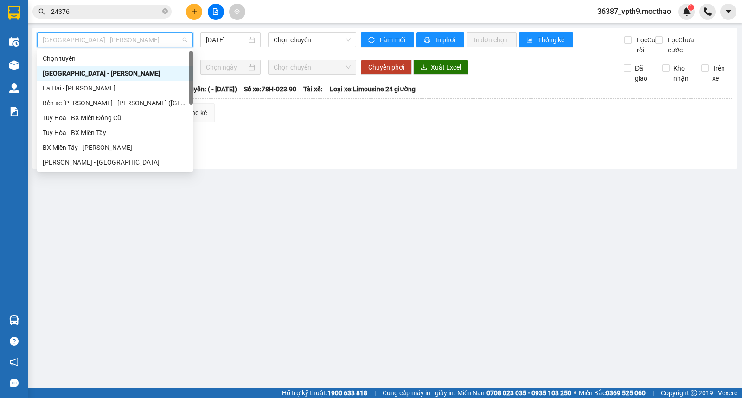
type input "m"
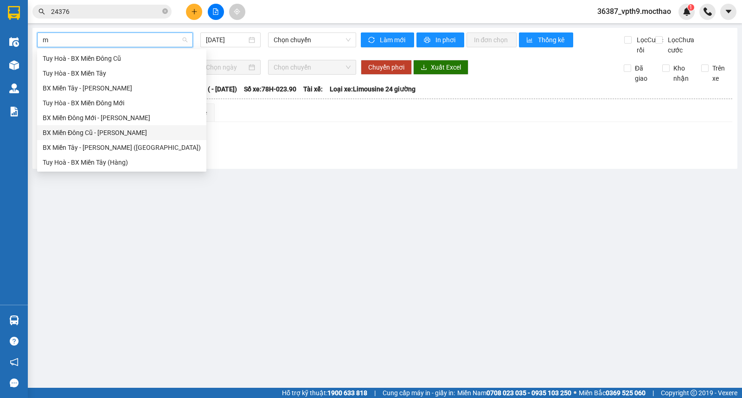
click at [88, 130] on div "BX Miền Đông Cũ - Tuy Hoà" at bounding box center [122, 133] width 158 height 10
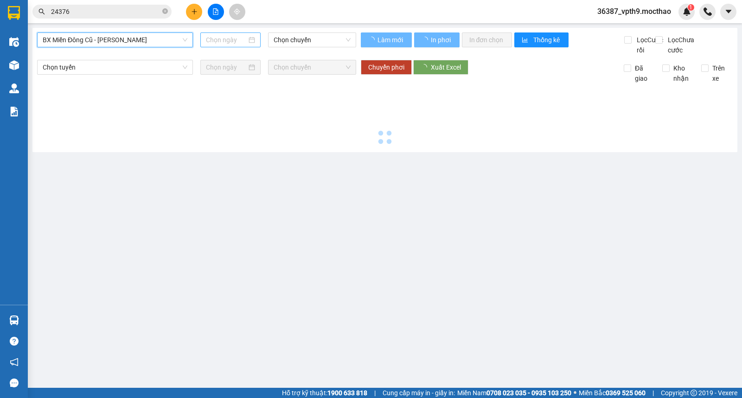
click at [225, 43] on input at bounding box center [226, 40] width 41 height 10
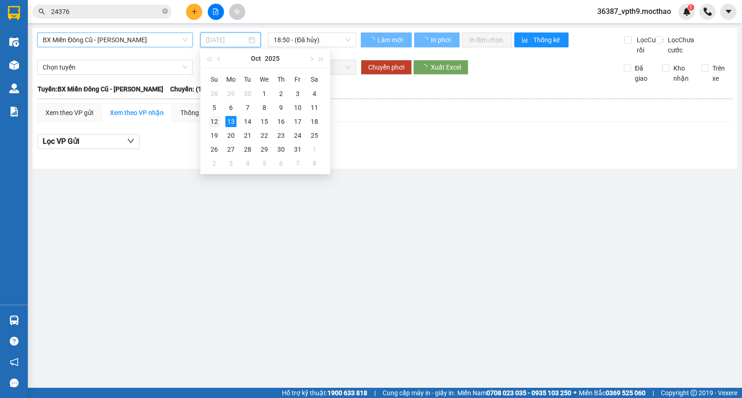
click at [217, 121] on div "12" at bounding box center [214, 121] width 11 height 11
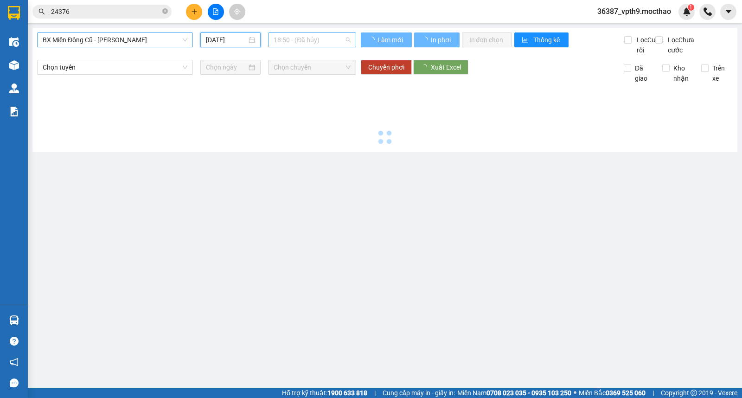
click at [345, 34] on span "18:50 - (Đã hủy)" at bounding box center [312, 40] width 77 height 14
type input "[DATE]"
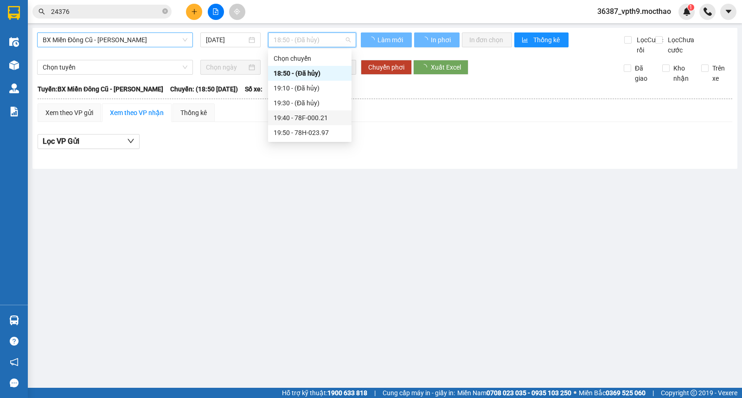
click at [320, 118] on div "19:40 - 78F-000.21" at bounding box center [310, 118] width 72 height 10
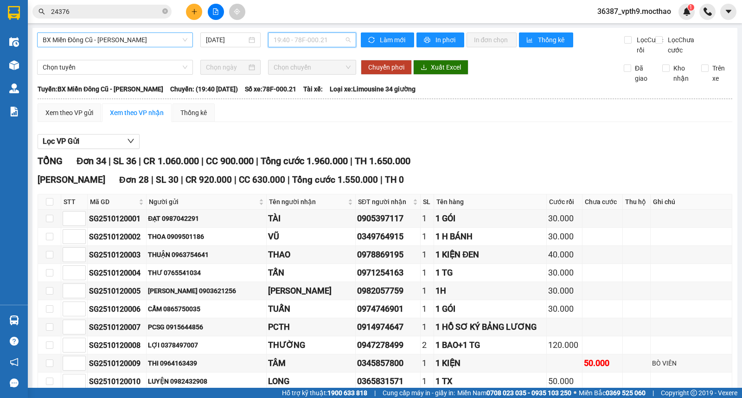
click at [341, 35] on span "19:40 - 78F-000.21" at bounding box center [312, 40] width 77 height 14
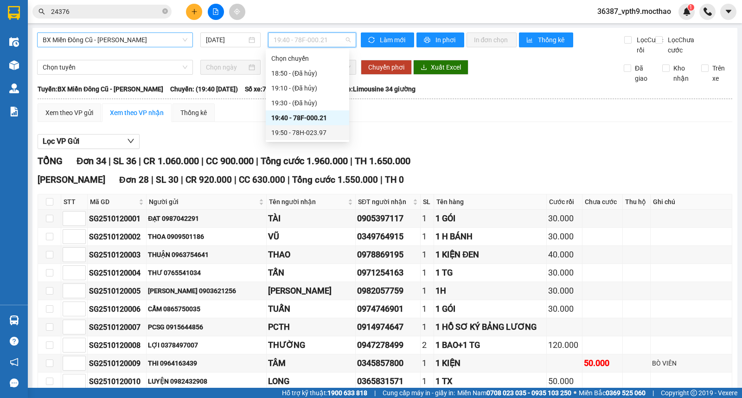
click at [296, 132] on div "19:50 - 78H-023.97" at bounding box center [307, 133] width 72 height 10
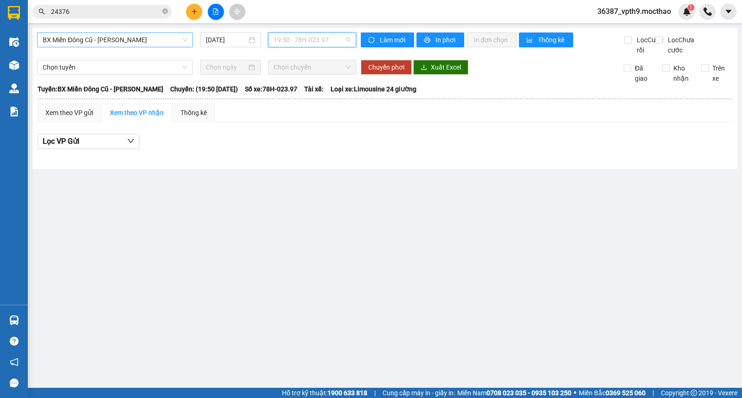
click at [342, 39] on span "19:50 - 78H-023.97" at bounding box center [312, 40] width 77 height 14
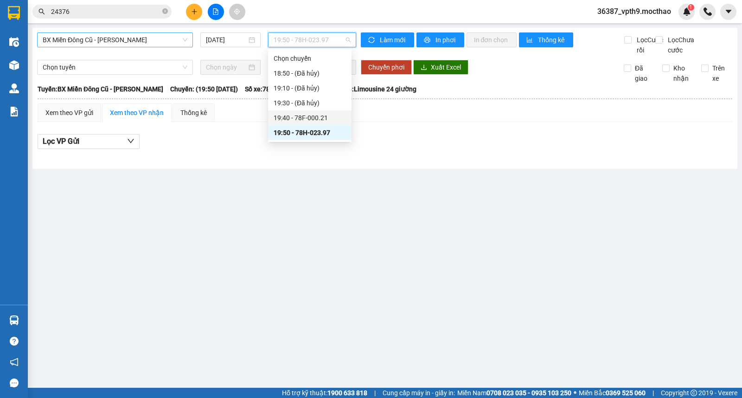
click at [304, 117] on div "19:40 - 78F-000.21" at bounding box center [310, 118] width 72 height 10
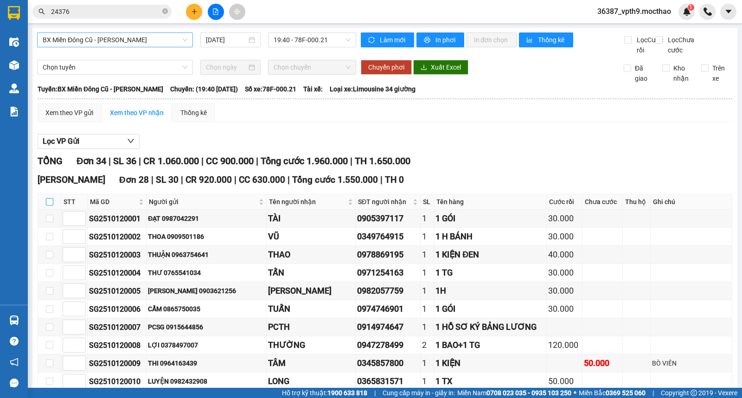
click at [47, 205] on input "checkbox" at bounding box center [49, 201] width 7 height 7
checkbox input "true"
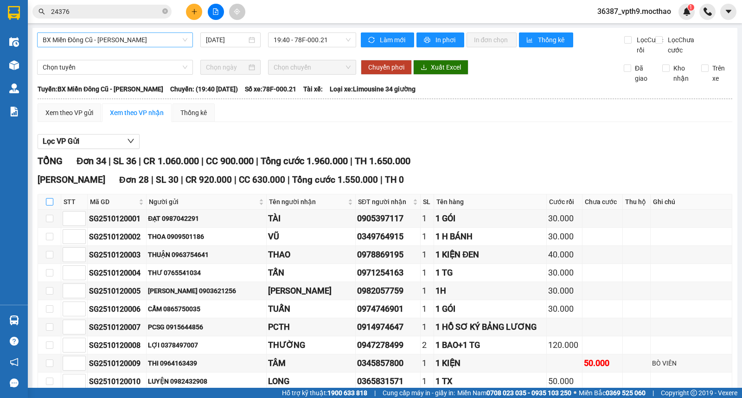
checkbox input "true"
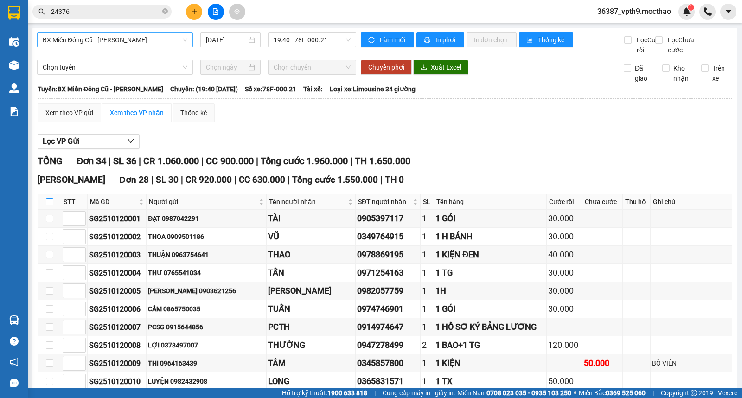
checkbox input "true"
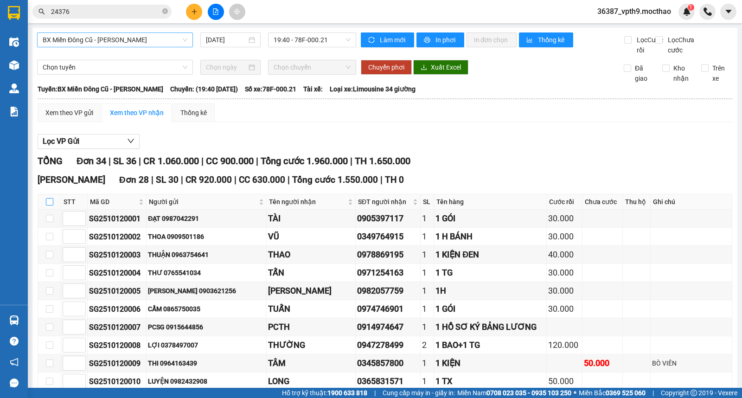
checkbox input "true"
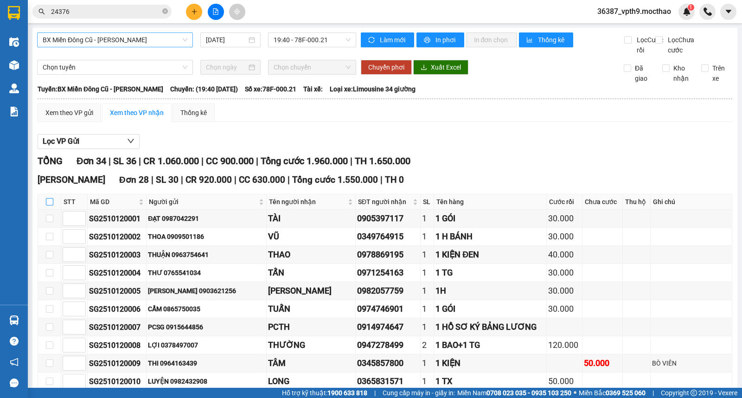
checkbox input "true"
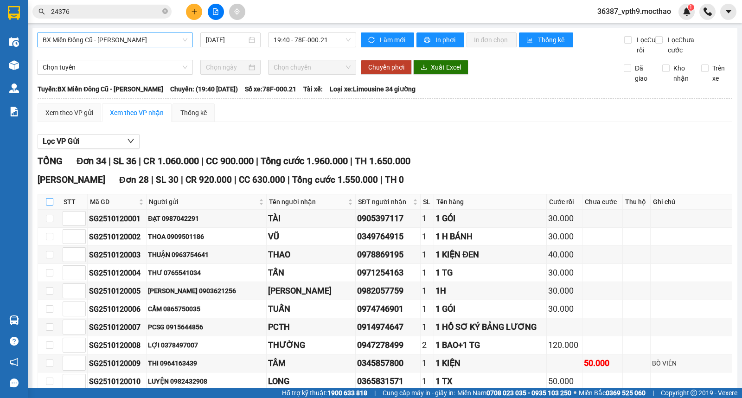
checkbox input "true"
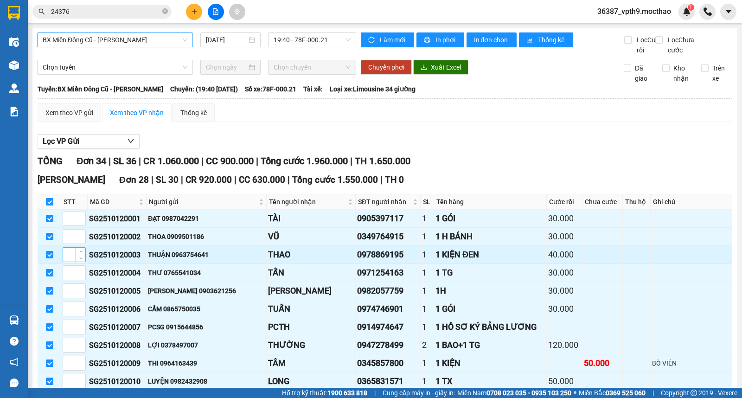
scroll to position [103, 0]
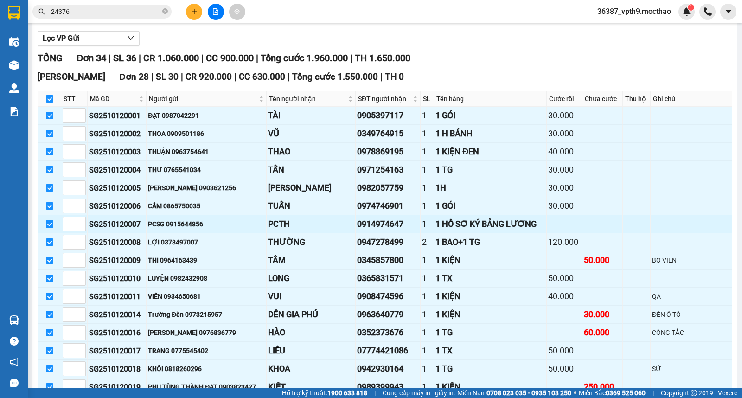
click at [50, 228] on input "checkbox" at bounding box center [49, 223] width 7 height 7
checkbox input "false"
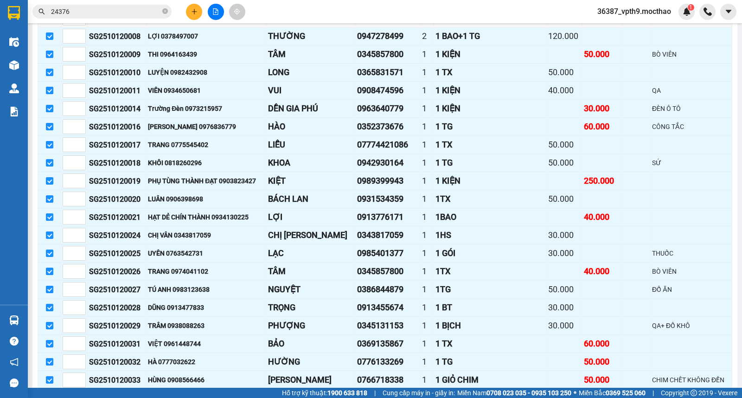
scroll to position [464, 0]
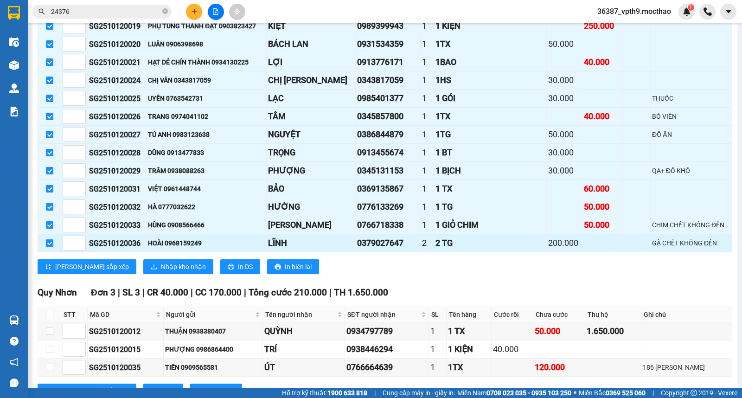
click at [48, 247] on input "checkbox" at bounding box center [49, 242] width 7 height 7
checkbox input "false"
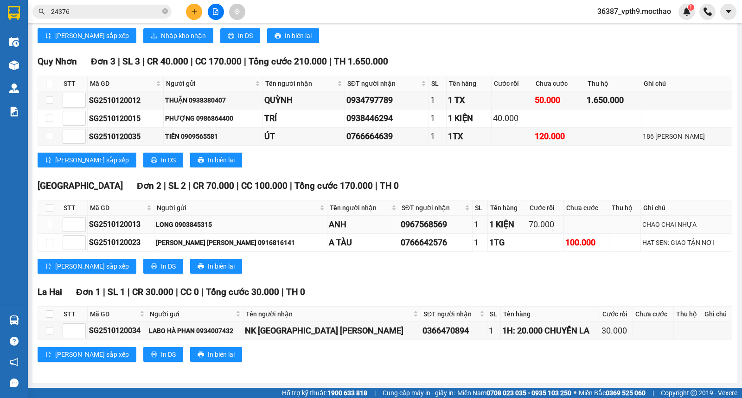
scroll to position [555, 0]
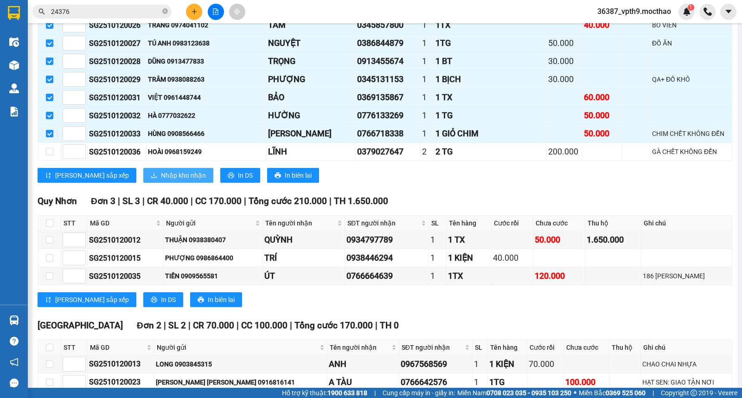
click at [149, 183] on button "Nhập kho nhận" at bounding box center [178, 175] width 70 height 15
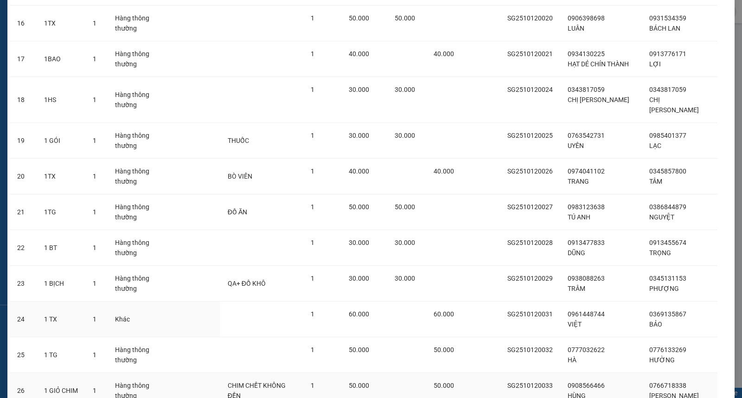
scroll to position [676, 0]
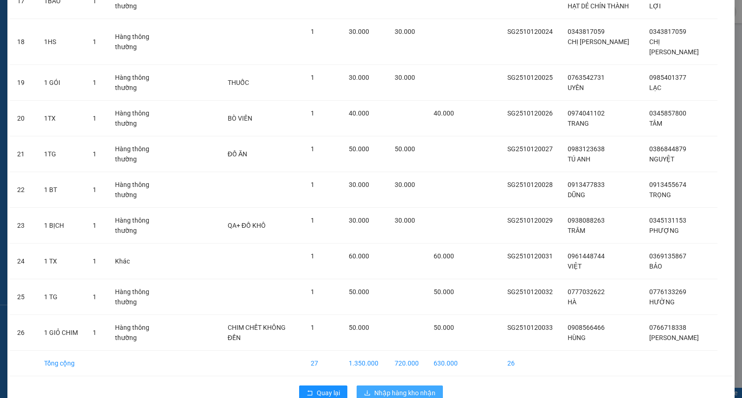
drag, startPoint x: 381, startPoint y: 368, endPoint x: 383, endPoint y: 364, distance: 4.8
click at [382, 388] on span "Nhập hàng kho nhận" at bounding box center [404, 393] width 61 height 10
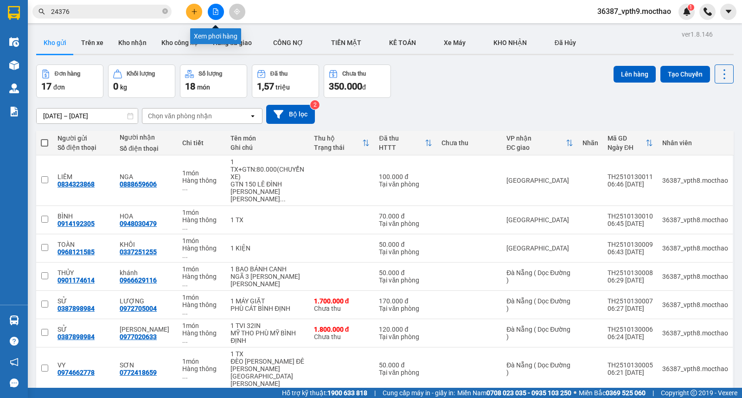
click at [221, 13] on button at bounding box center [216, 12] width 16 height 16
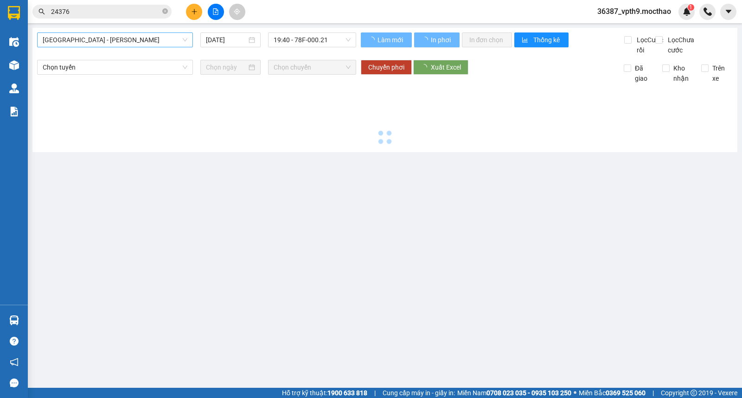
type input "[DATE]"
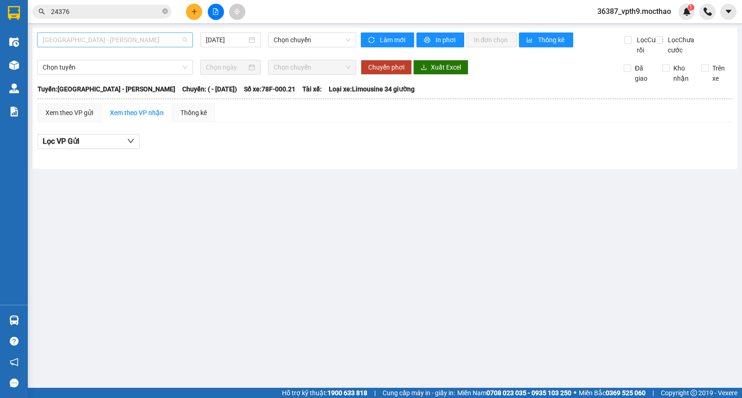
click at [132, 38] on span "[GEOGRAPHIC_DATA] - [PERSON_NAME]" at bounding box center [115, 40] width 145 height 14
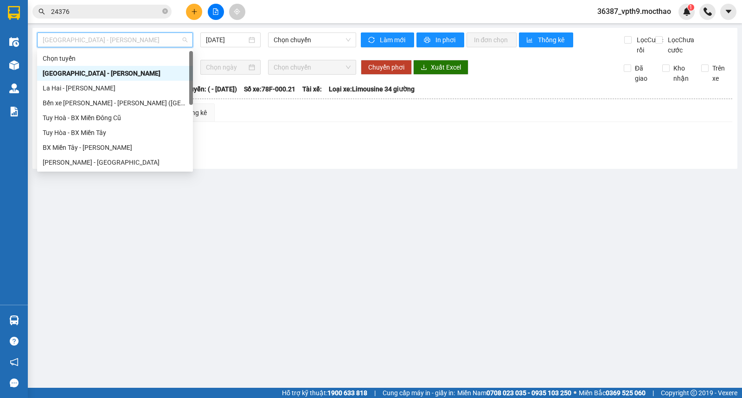
type input "d"
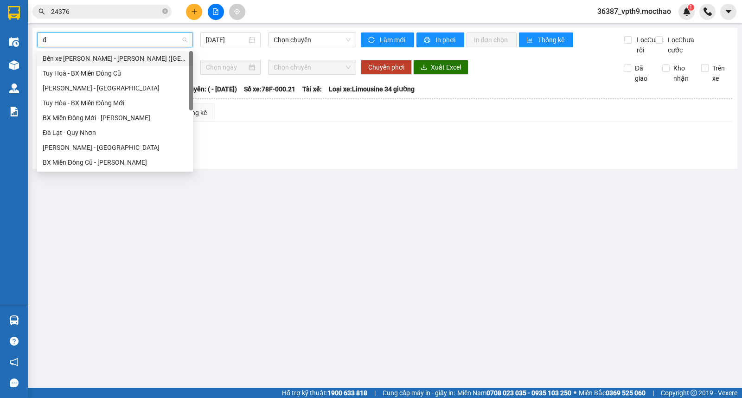
type input "đa"
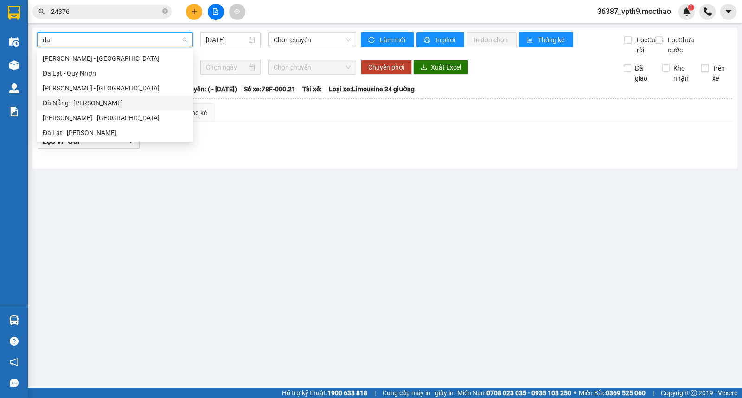
click at [86, 101] on div "Đà Nẵng - [PERSON_NAME]" at bounding box center [115, 103] width 145 height 10
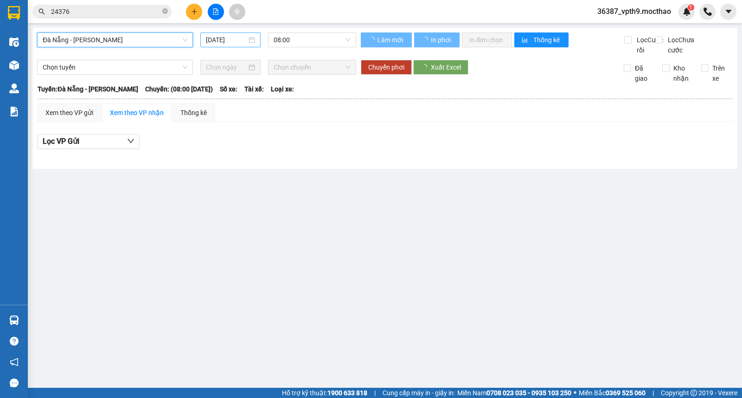
click at [232, 35] on input "[DATE]" at bounding box center [226, 40] width 41 height 10
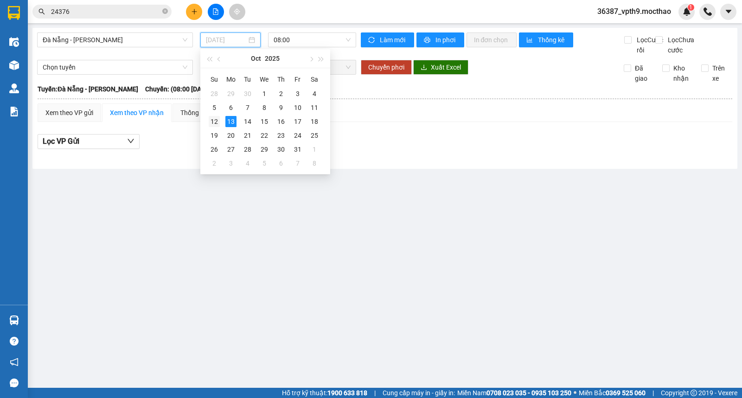
click at [211, 121] on div "12" at bounding box center [214, 121] width 11 height 11
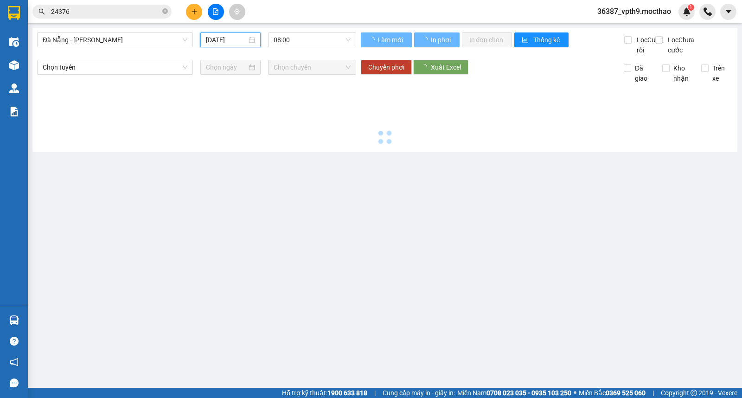
type input "[DATE]"
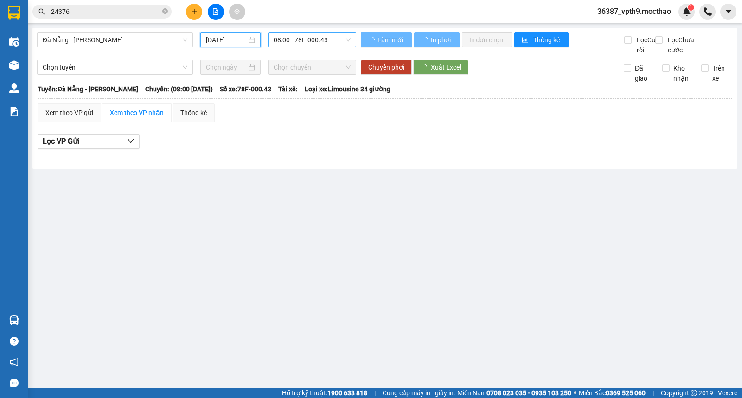
click at [303, 43] on span "08:00 - 78F-000.43" at bounding box center [312, 40] width 77 height 14
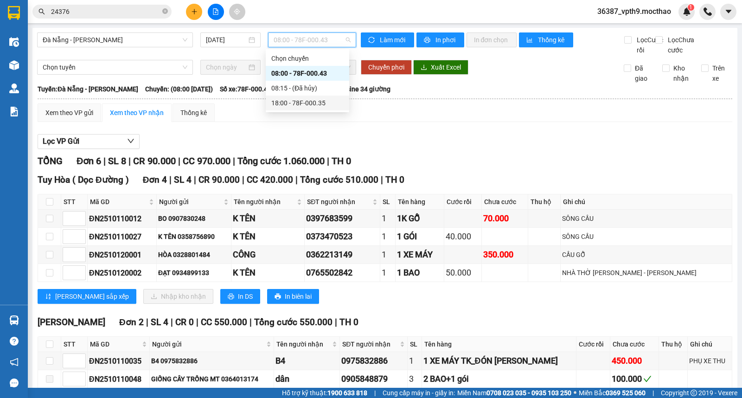
click at [304, 101] on div "18:00 - 78F-000.35" at bounding box center [307, 103] width 72 height 10
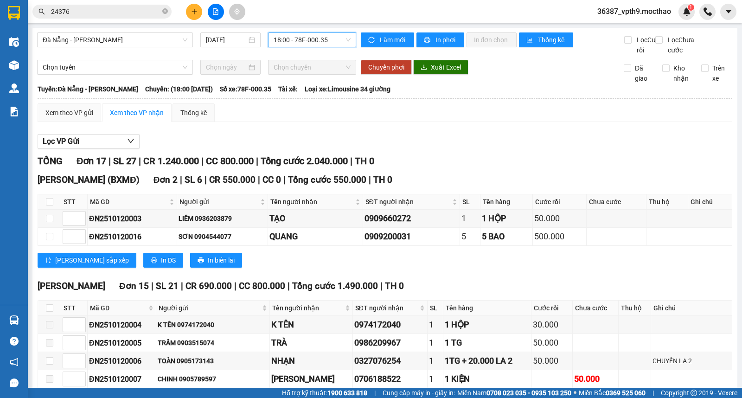
scroll to position [154, 0]
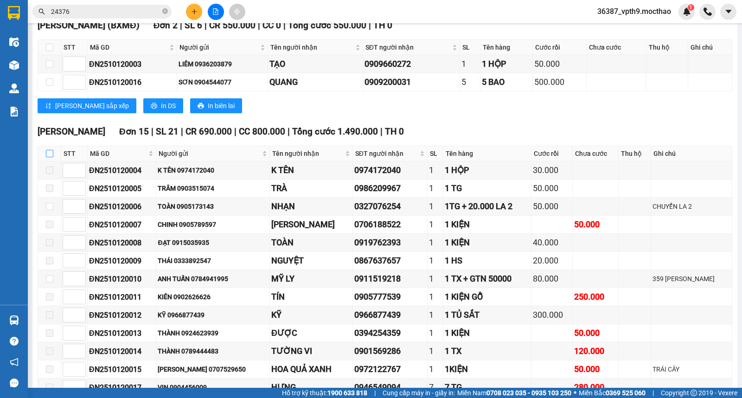
click at [51, 157] on input "checkbox" at bounding box center [49, 153] width 7 height 7
checkbox input "true"
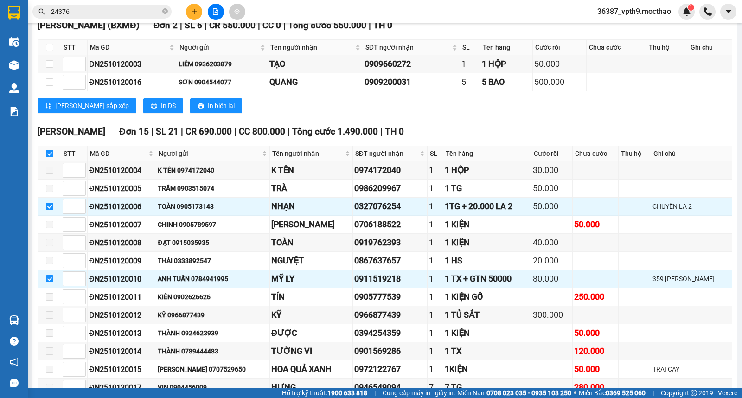
click at [51, 157] on input "checkbox" at bounding box center [49, 153] width 7 height 7
checkbox input "false"
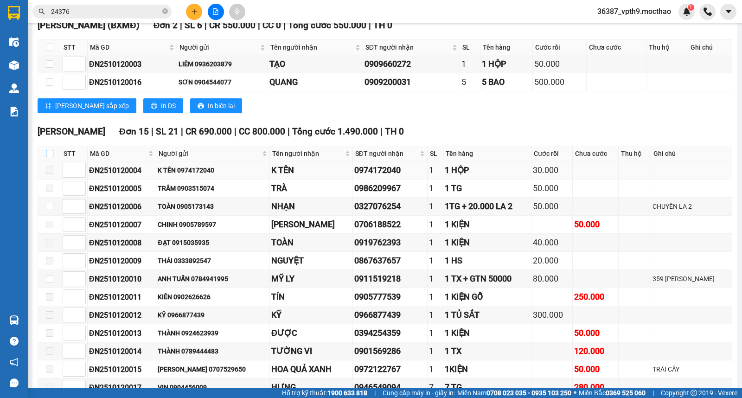
scroll to position [260, 0]
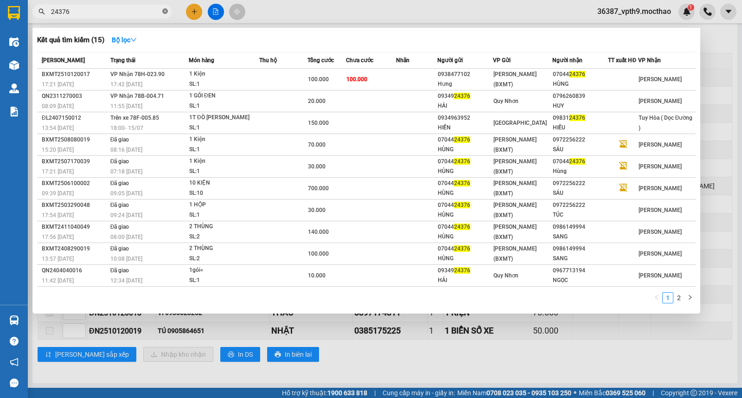
click at [167, 11] on icon "close-circle" at bounding box center [165, 11] width 6 height 6
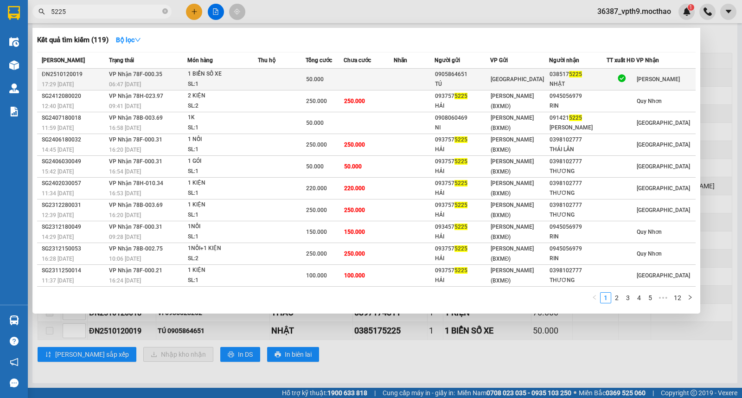
type input "5225"
click at [590, 81] on div "NHẬT" at bounding box center [578, 84] width 57 height 10
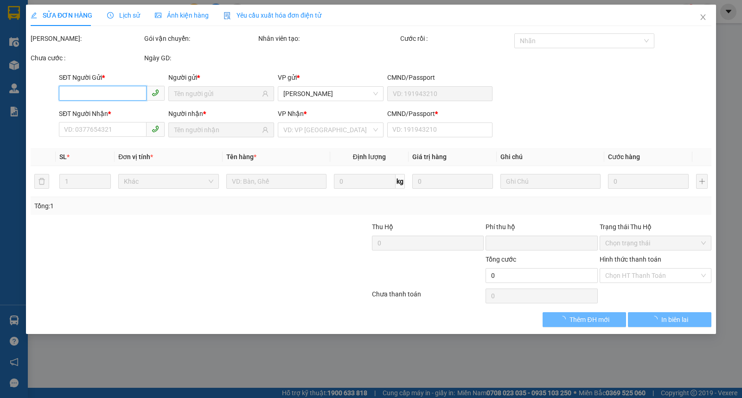
type input "0905864651"
type input "TÚ"
type input "0385175225"
type input "NHẬT"
type input "0"
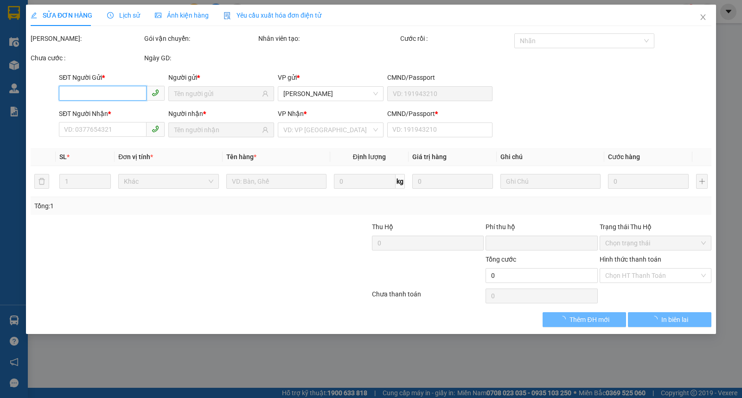
type input "0"
type input "50.000"
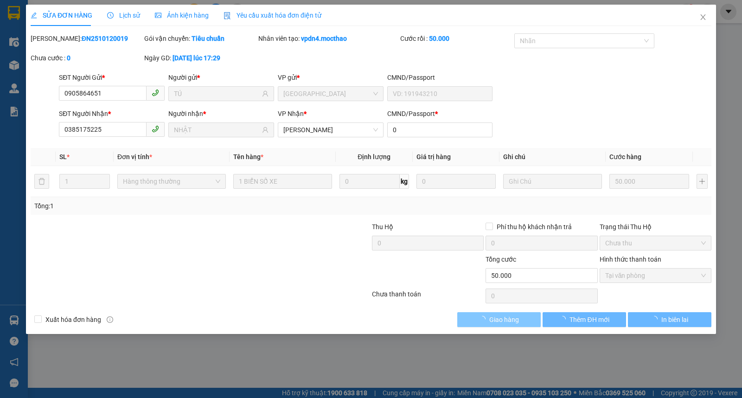
click at [501, 323] on span "Giao hàng" at bounding box center [504, 319] width 30 height 10
checkbox input "true"
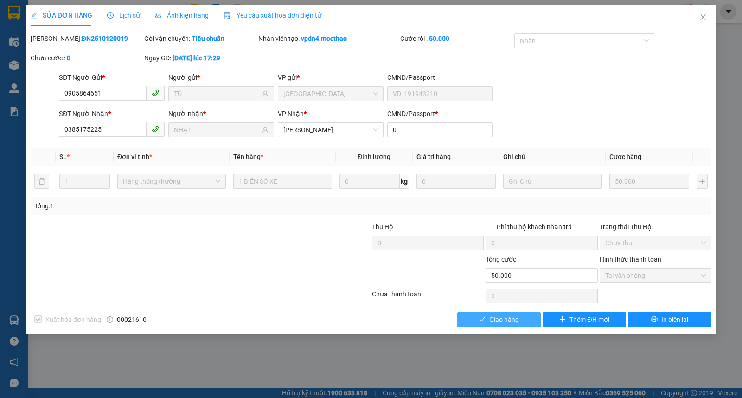
click at [501, 323] on span "Giao hàng" at bounding box center [504, 319] width 30 height 10
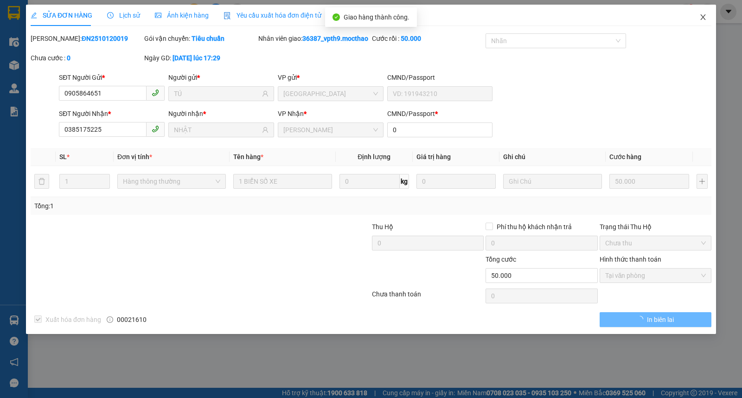
click at [705, 10] on span "Close" at bounding box center [703, 18] width 26 height 26
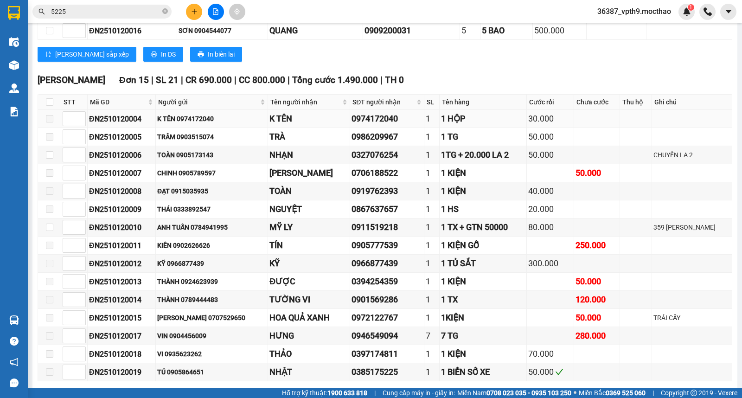
scroll to position [260, 0]
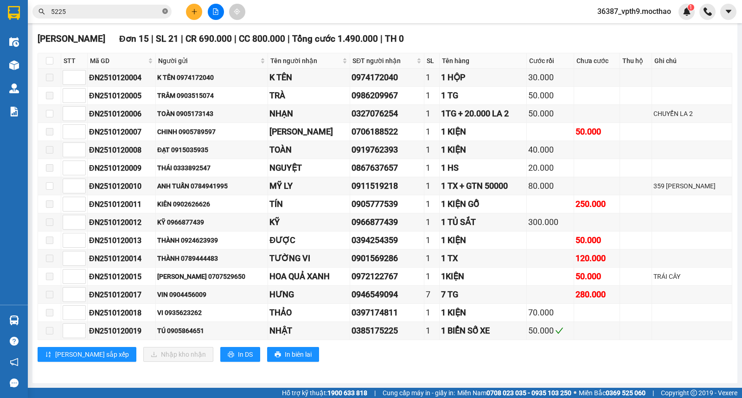
click at [163, 11] on icon "close-circle" at bounding box center [165, 11] width 6 height 6
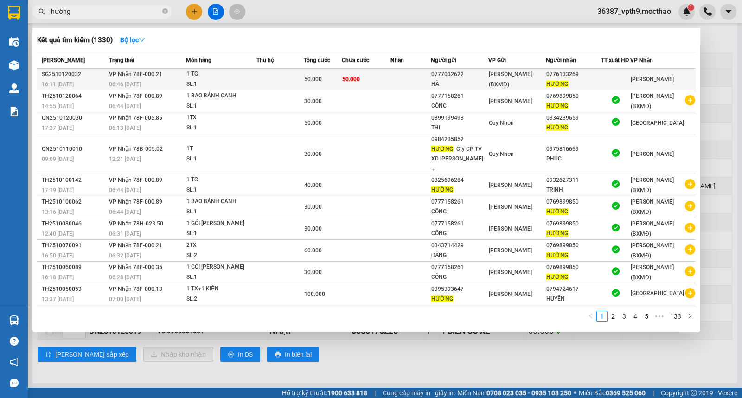
type input "hường"
click at [642, 83] on div "[PERSON_NAME]" at bounding box center [652, 79] width 43 height 10
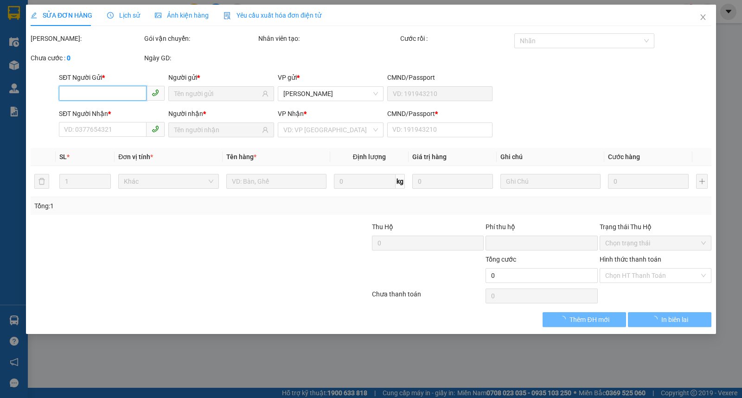
type input "0777032622"
type input "HÀ"
type input "0776133269"
type input "HƯỜNG"
type input "1"
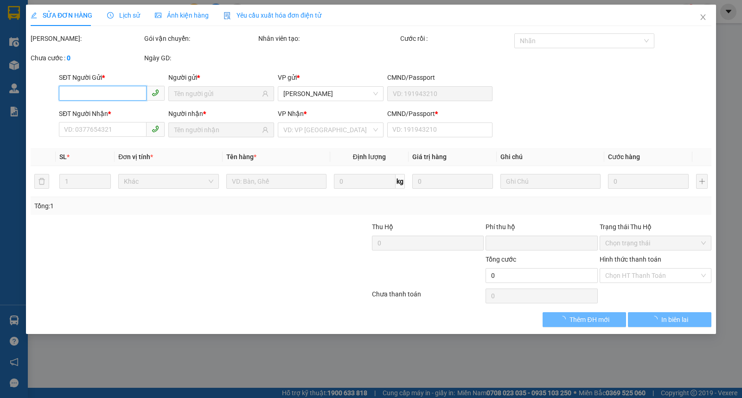
type input "0"
type input "50.000"
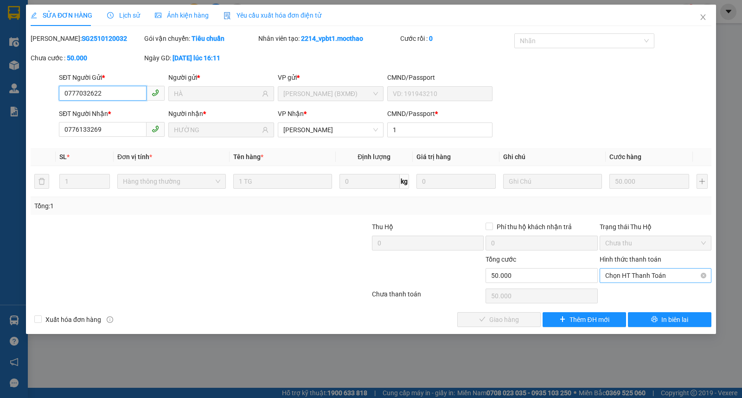
click at [614, 277] on span "Chọn HT Thanh Toán" at bounding box center [655, 275] width 101 height 14
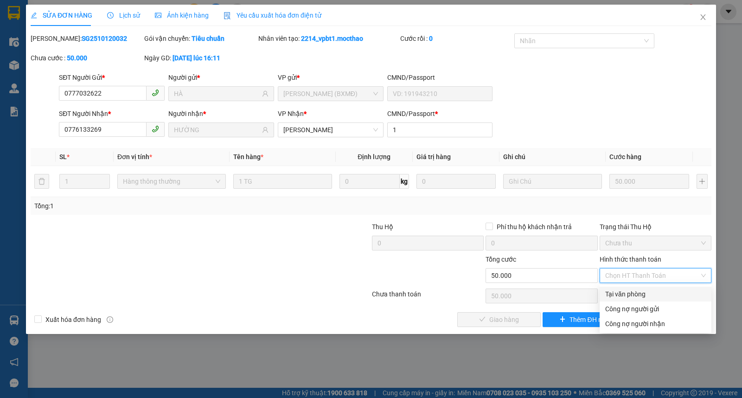
click at [610, 296] on div "Tại văn phòng" at bounding box center [655, 294] width 101 height 10
type input "0"
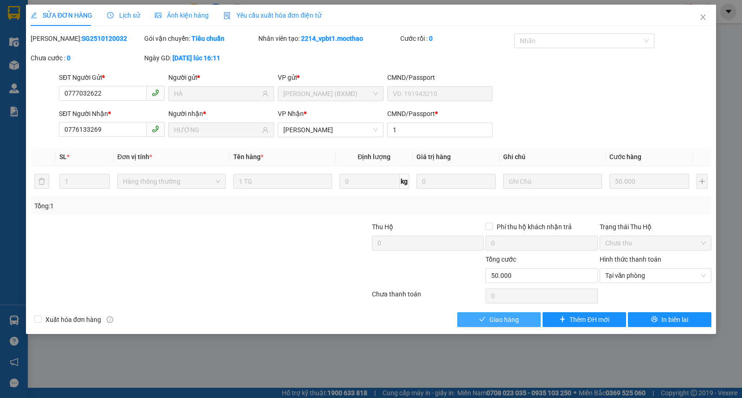
click at [522, 322] on button "Giao hàng" at bounding box center [498, 319] width 83 height 15
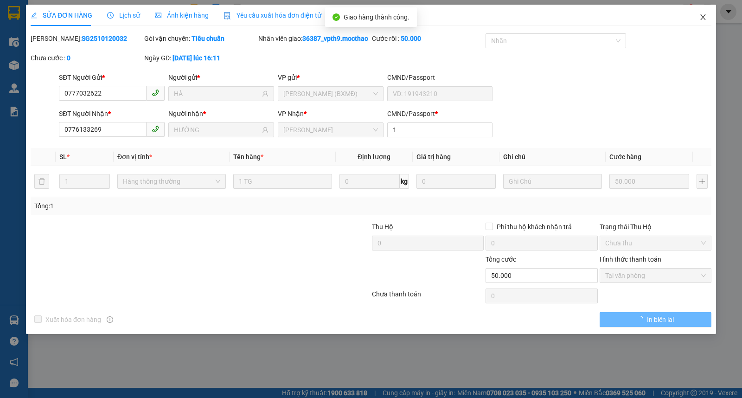
click at [707, 20] on span "Close" at bounding box center [703, 18] width 26 height 26
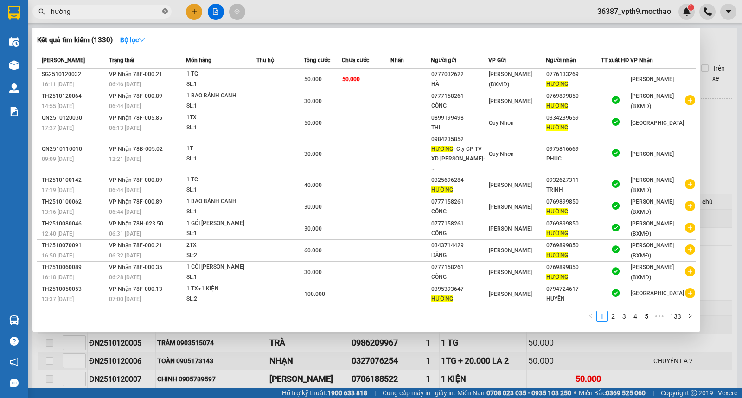
click at [165, 10] on icon "close-circle" at bounding box center [165, 11] width 6 height 6
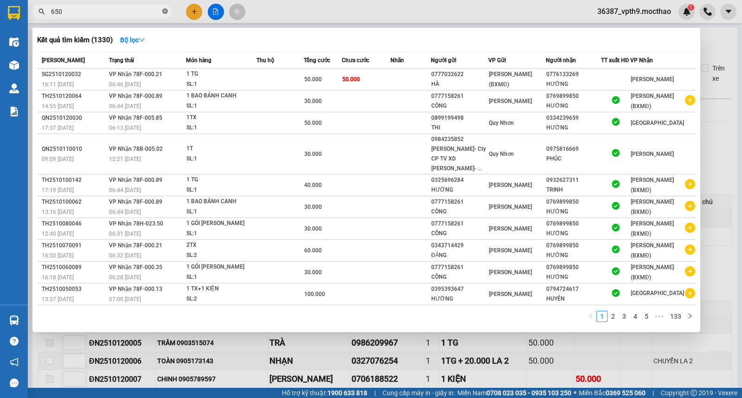
type input "6502"
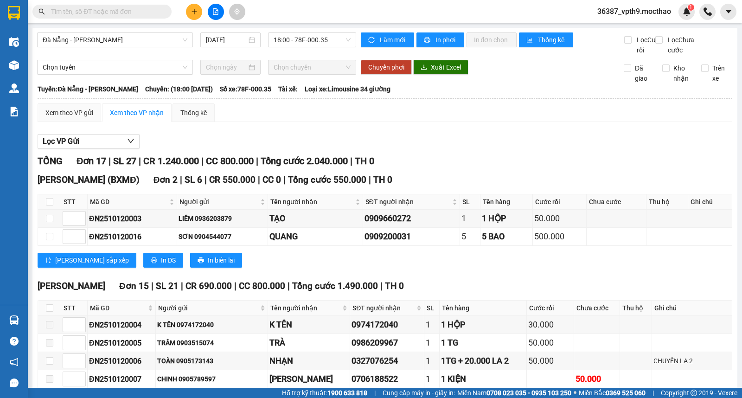
click at [141, 10] on input "text" at bounding box center [105, 11] width 109 height 10
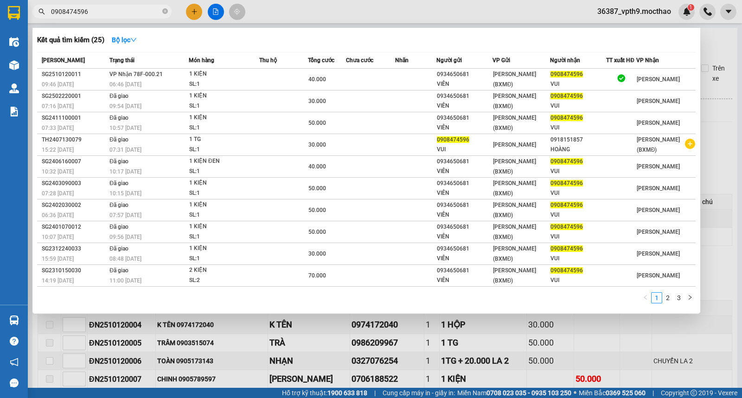
type input "0908474596"
click at [160, 76] on span "[PERSON_NAME] 78F-000.21" at bounding box center [135, 74] width 53 height 6
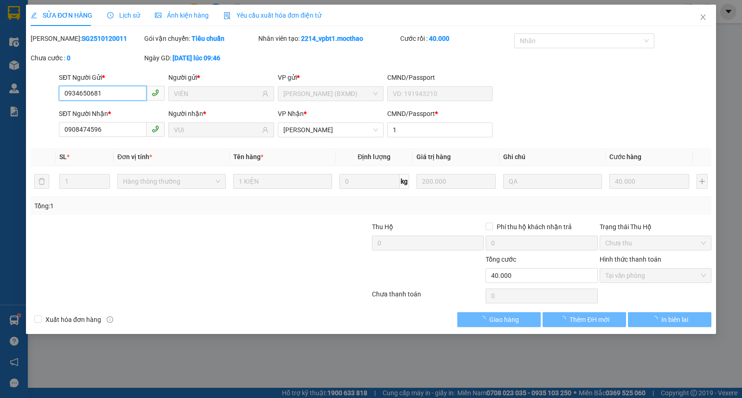
type input "0934650681"
type input "VIÊN"
type input "0908474596"
type input "VUI"
type input "1"
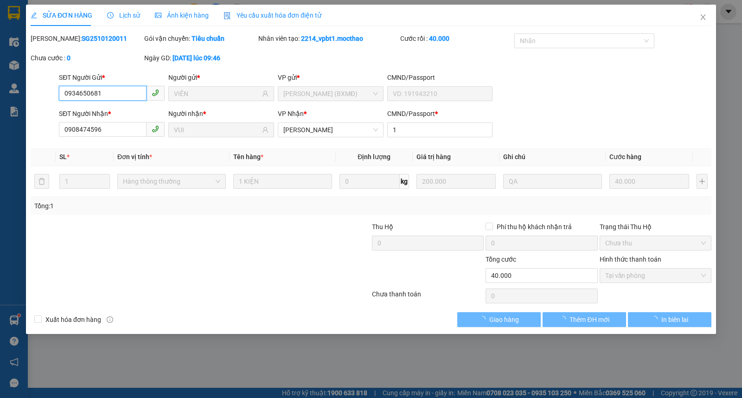
type input "0"
type input "40.000"
checkbox input "true"
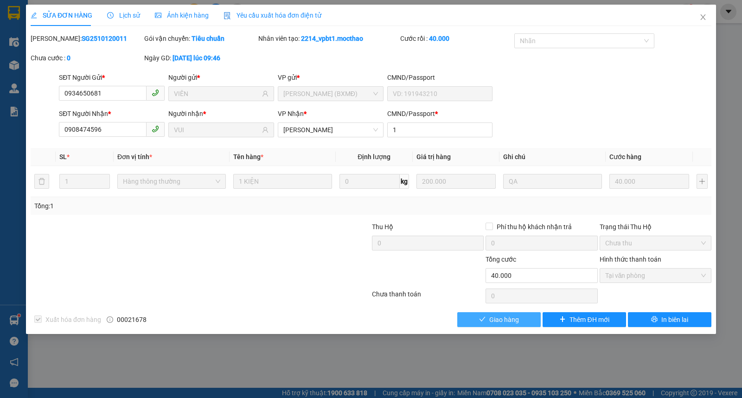
click at [516, 322] on span "Giao hàng" at bounding box center [504, 319] width 30 height 10
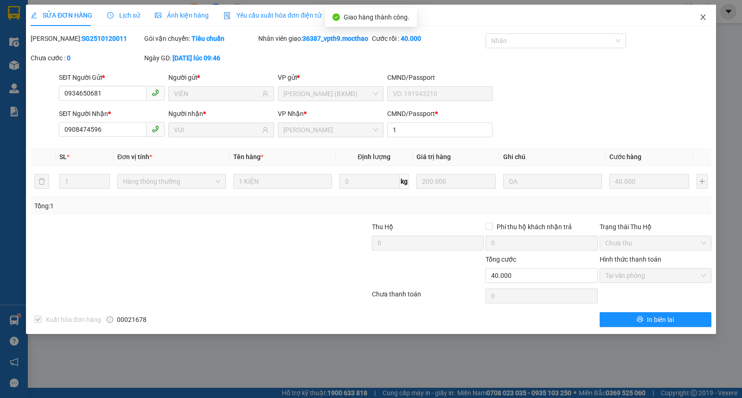
click at [707, 11] on span "Close" at bounding box center [703, 18] width 26 height 26
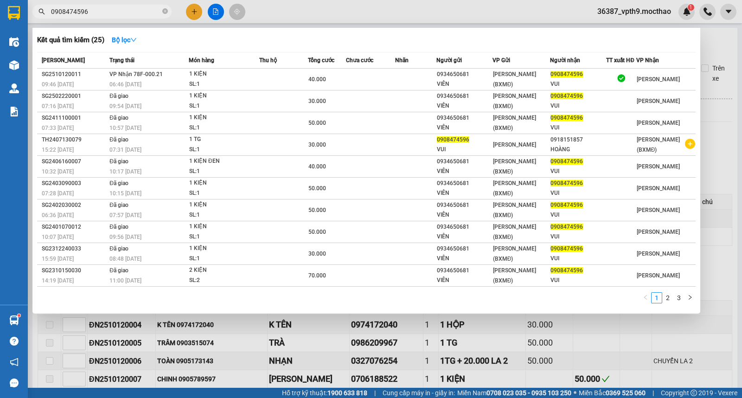
click at [168, 10] on span "0908474596" at bounding box center [101, 12] width 139 height 14
click at [164, 8] on icon "close-circle" at bounding box center [165, 11] width 6 height 6
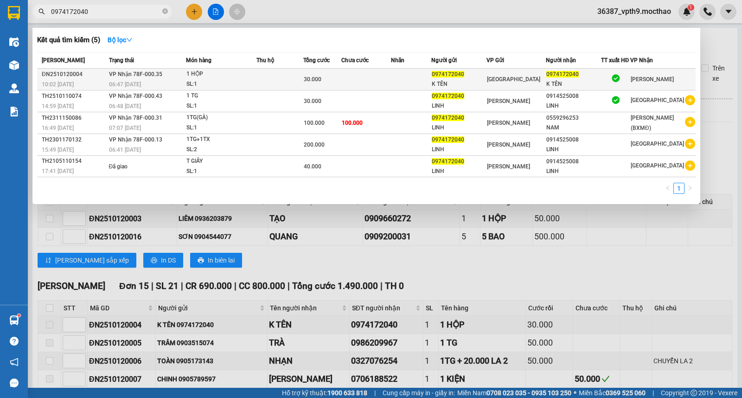
type input "0974172040"
click at [553, 73] on span "0974172040" at bounding box center [562, 74] width 32 height 6
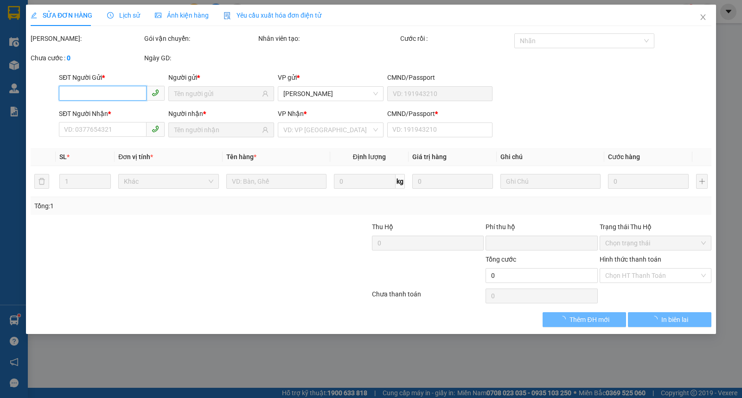
type input "0974172040"
type input "K TÊN"
type input "0974172040"
type input "K TÊN"
type input "0"
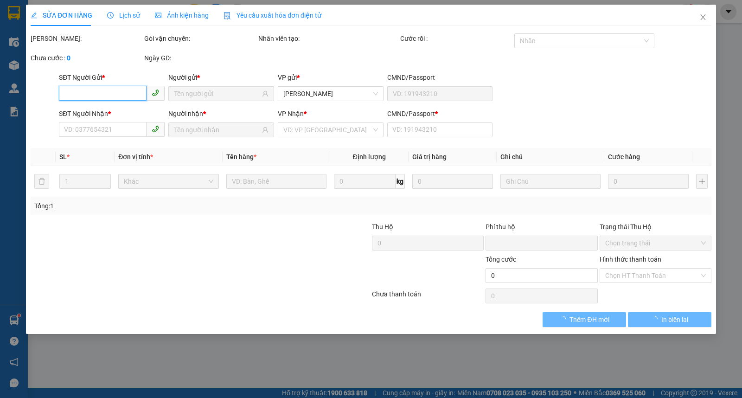
type input "0"
type input "30.000"
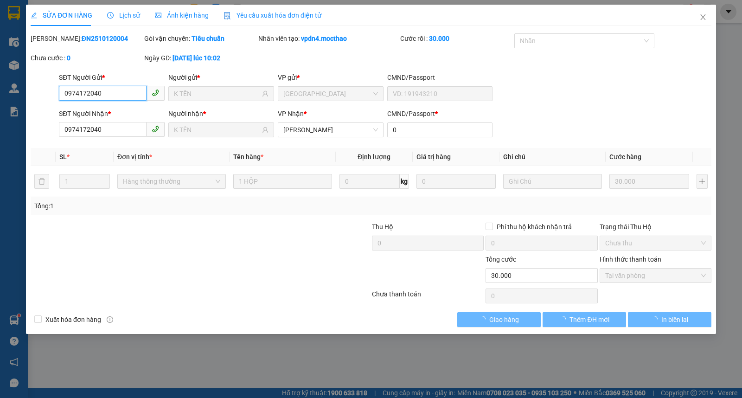
checkbox input "true"
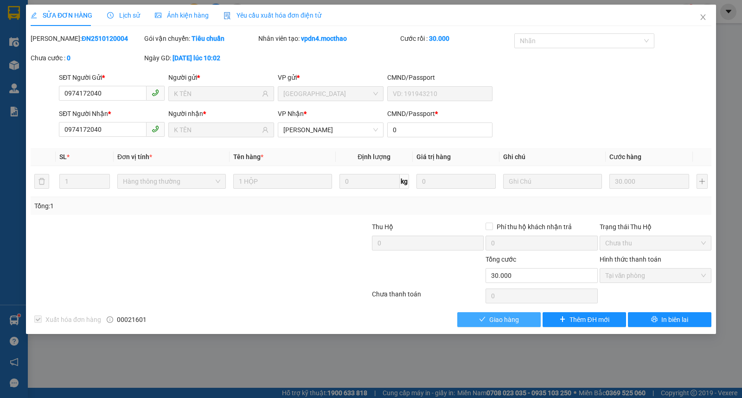
click at [494, 318] on span "Giao hàng" at bounding box center [504, 319] width 30 height 10
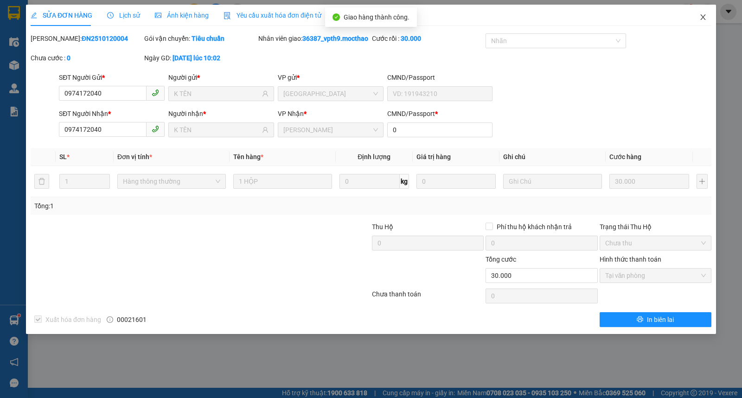
click at [709, 21] on span "Close" at bounding box center [703, 18] width 26 height 26
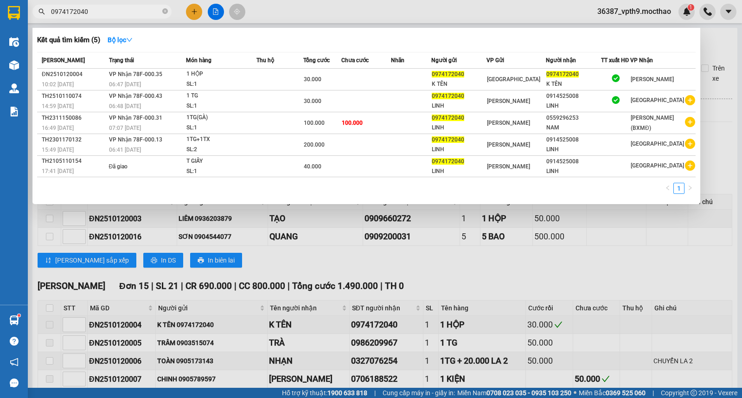
click at [168, 12] on span "0974172040" at bounding box center [101, 12] width 139 height 14
click at [141, 13] on input "0974172040" at bounding box center [105, 11] width 109 height 10
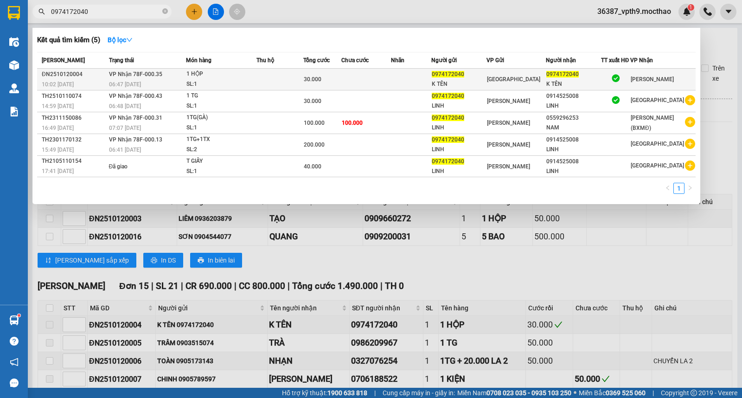
click at [250, 76] on div "1 HỘP" at bounding box center [221, 74] width 70 height 10
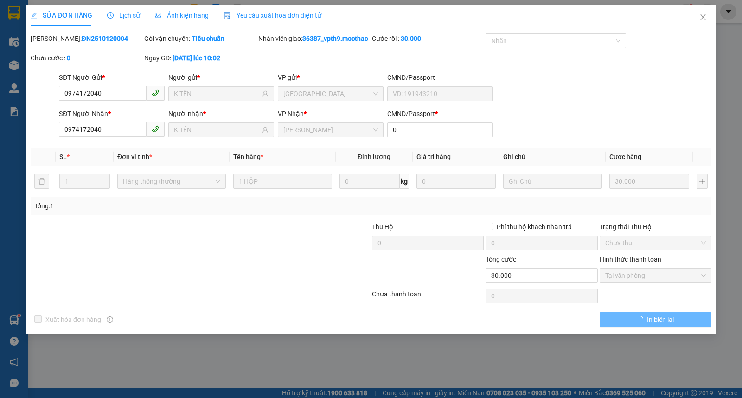
type input "0974172040"
type input "K TÊN"
type input "0974172040"
type input "K TÊN"
type input "0"
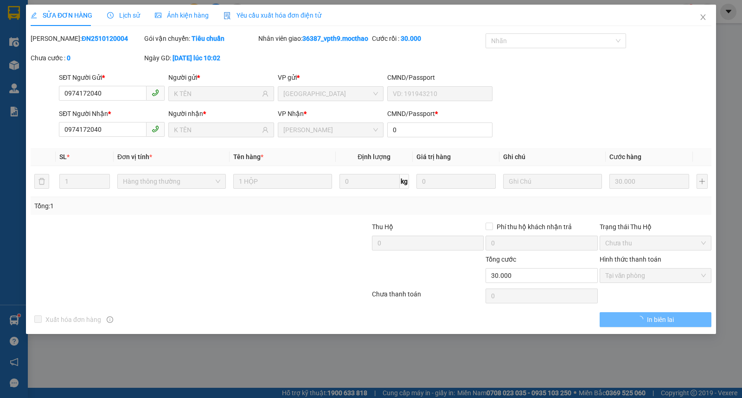
type input "0"
type input "30.000"
checkbox input "true"
click at [705, 18] on icon "close" at bounding box center [702, 16] width 7 height 7
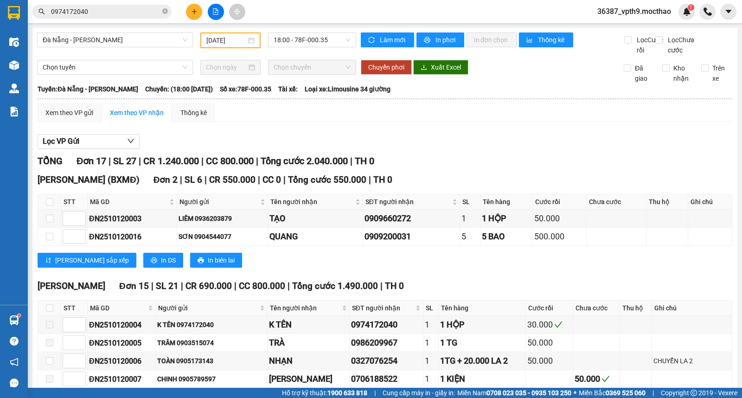
click at [161, 11] on span "0974172040" at bounding box center [101, 12] width 139 height 14
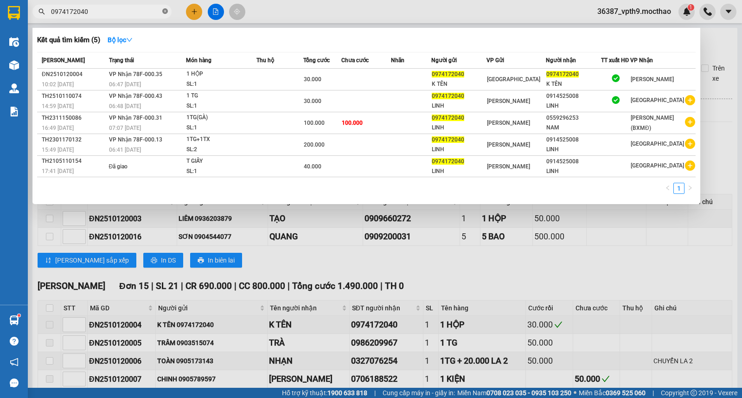
click at [162, 11] on icon "close-circle" at bounding box center [165, 11] width 6 height 6
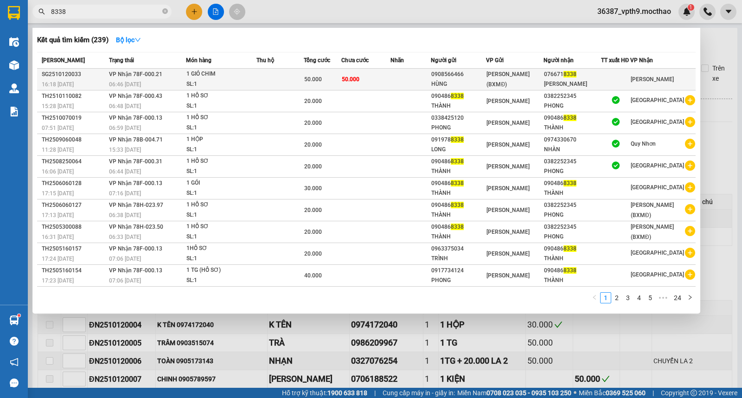
type input "8338"
click at [586, 79] on div "MINH TÀI" at bounding box center [572, 84] width 57 height 10
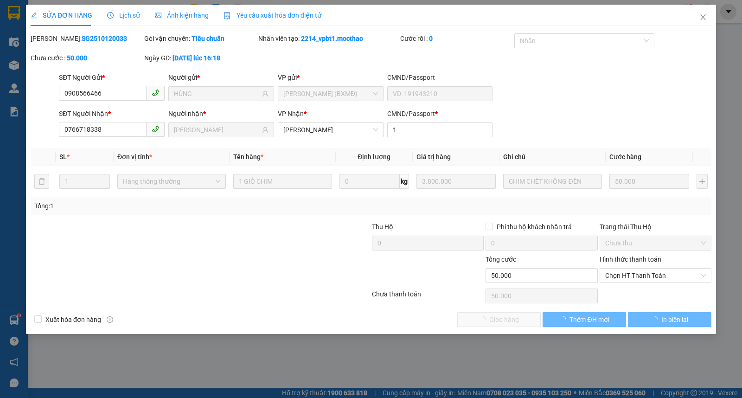
type input "0908566466"
type input "HÙNG"
type input "0766718338"
type input "MINH TÀI"
type input "1"
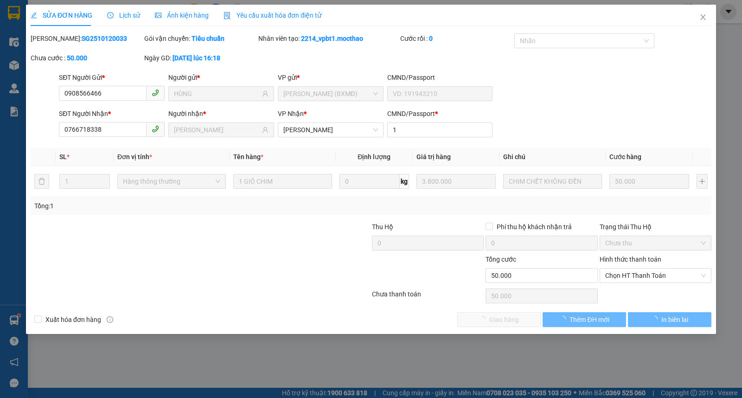
type input "0"
type input "50.000"
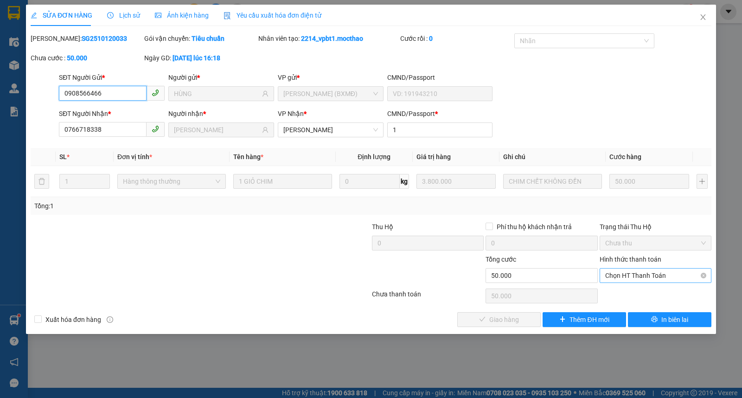
click at [641, 278] on span "Chọn HT Thanh Toán" at bounding box center [655, 275] width 101 height 14
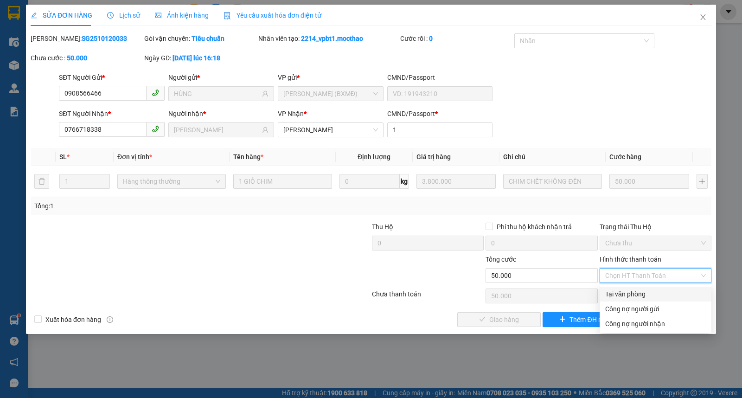
drag, startPoint x: 636, startPoint y: 291, endPoint x: 617, endPoint y: 297, distance: 19.9
click at [634, 291] on div "Tại văn phòng" at bounding box center [655, 294] width 101 height 10
type input "0"
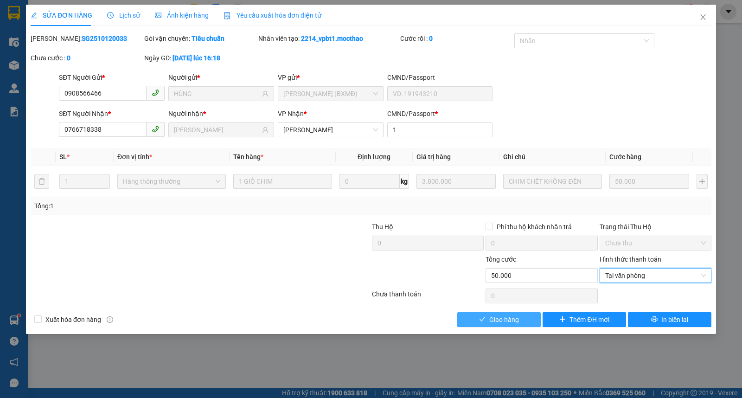
click at [502, 322] on span "Giao hàng" at bounding box center [504, 319] width 30 height 10
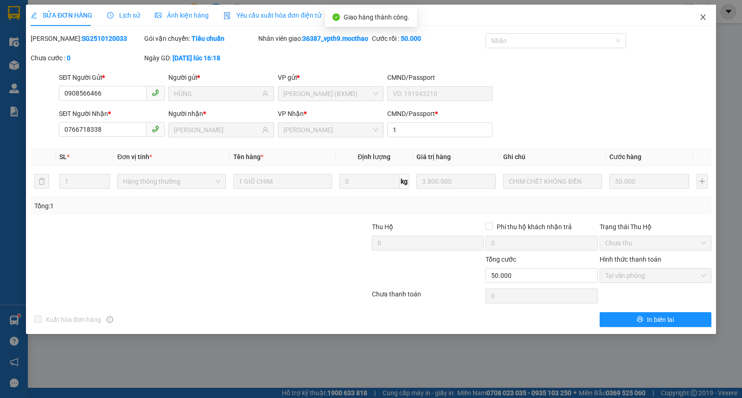
click at [701, 17] on icon "close" at bounding box center [702, 16] width 7 height 7
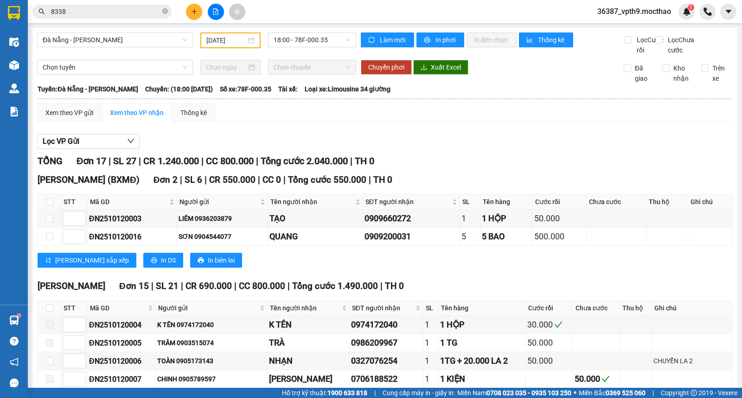
click at [161, 11] on span "8338" at bounding box center [101, 12] width 139 height 14
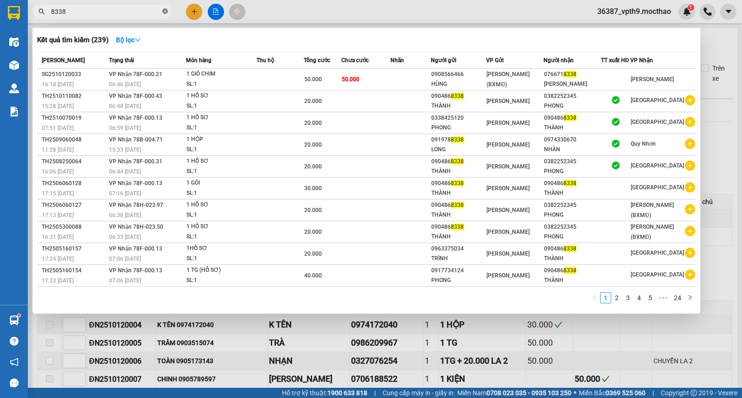
click at [165, 11] on icon "close-circle" at bounding box center [165, 11] width 6 height 6
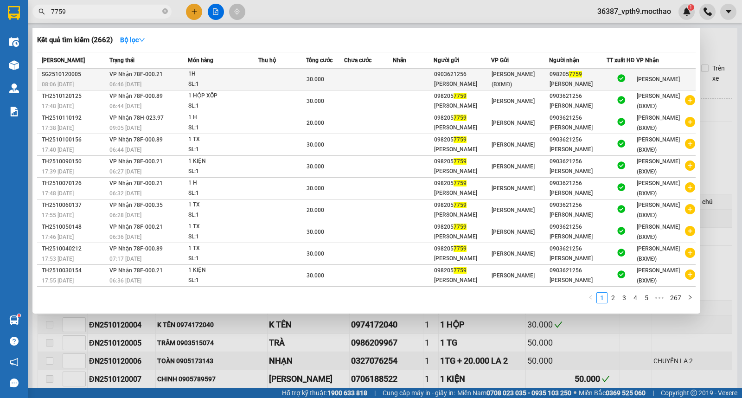
type input "7759"
click at [527, 70] on td "[PERSON_NAME] (BXMĐ)" at bounding box center [520, 80] width 58 height 22
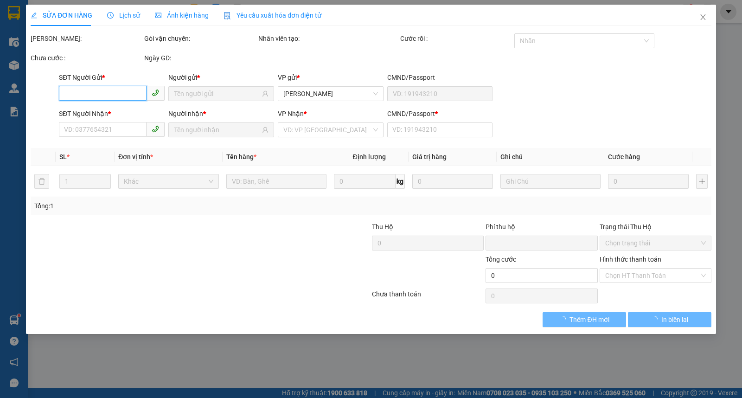
type input "0903621256"
type input "[PERSON_NAME]"
type input "0982057759"
type input "[PERSON_NAME]"
type input "1"
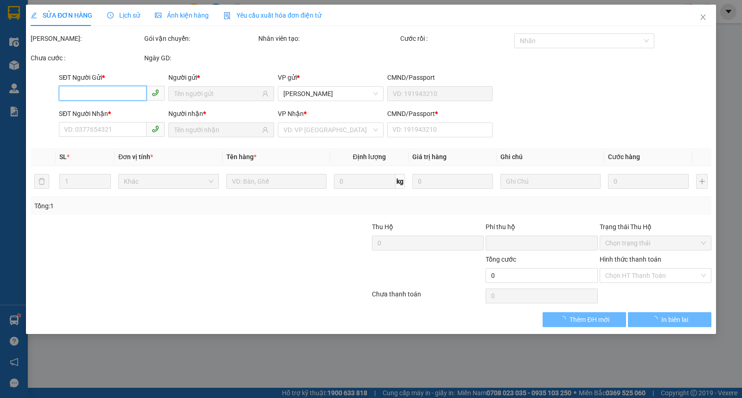
type input "0"
type input "30.000"
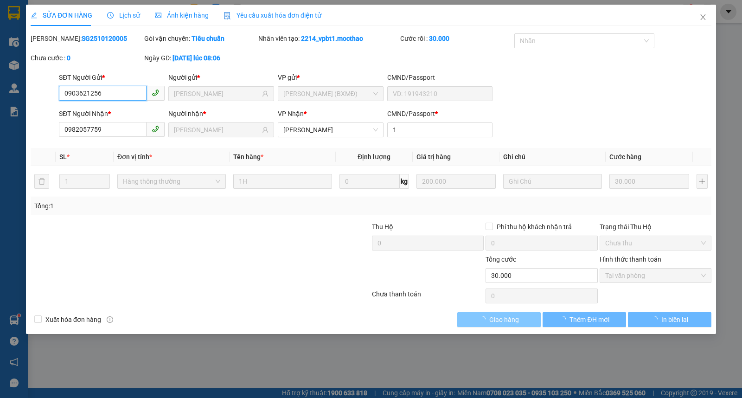
checkbox input "true"
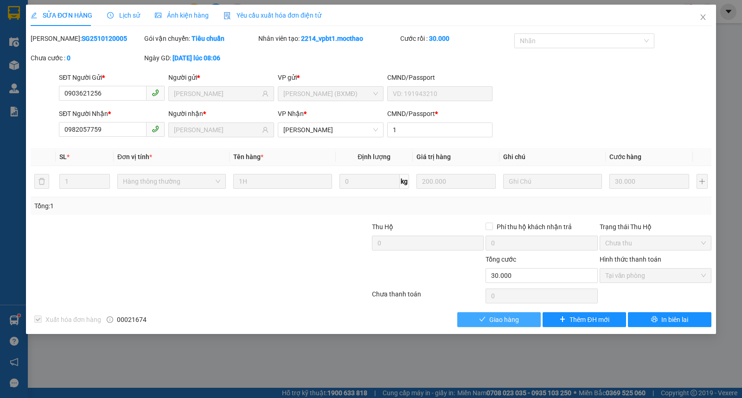
click at [532, 318] on button "Giao hàng" at bounding box center [498, 319] width 83 height 15
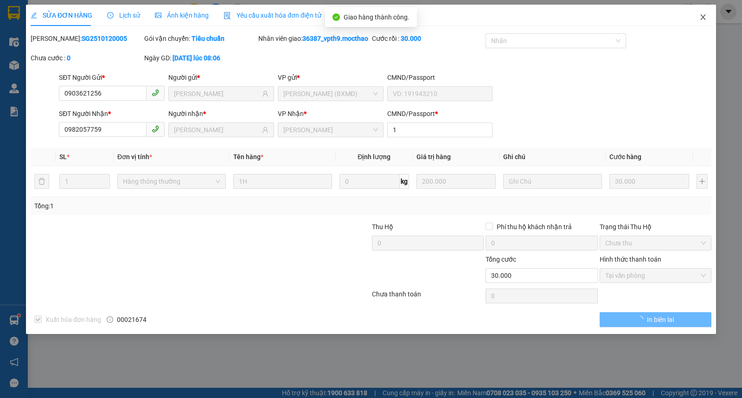
click at [699, 19] on icon "close" at bounding box center [702, 16] width 7 height 7
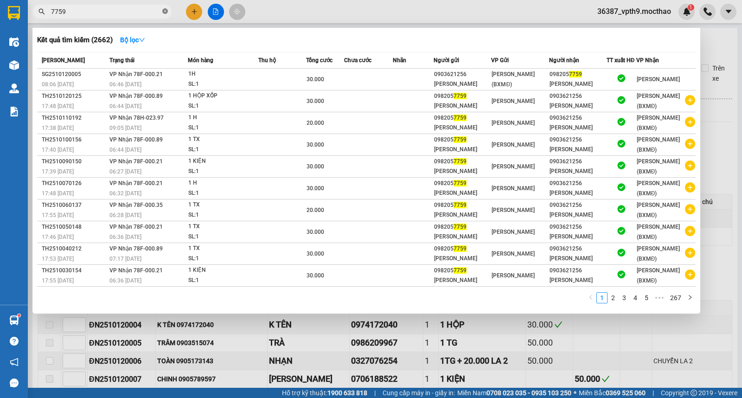
click at [162, 10] on icon "close-circle" at bounding box center [165, 11] width 6 height 6
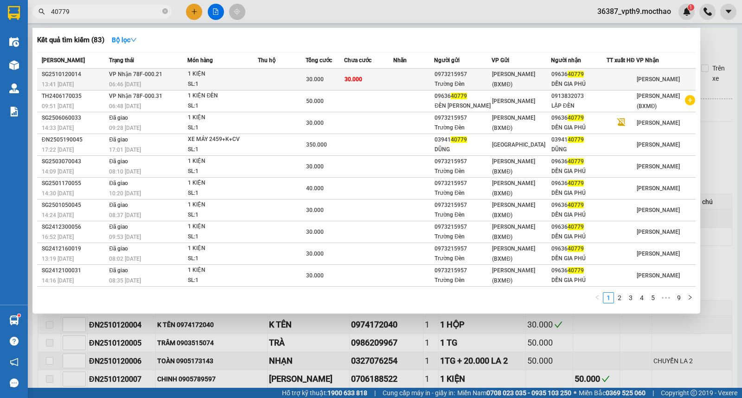
type input "40779"
click at [595, 77] on div "09636 40779" at bounding box center [578, 75] width 55 height 10
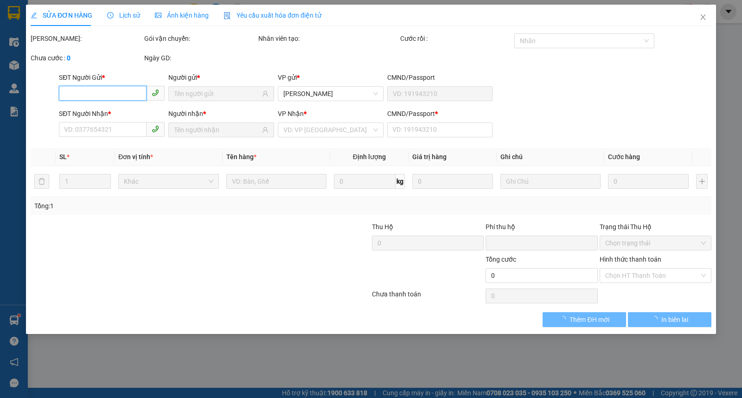
type input "0973215957"
type input "Trường Đèn"
type input "0963640779"
type input "DỀN GIA PHÚ"
type input "1"
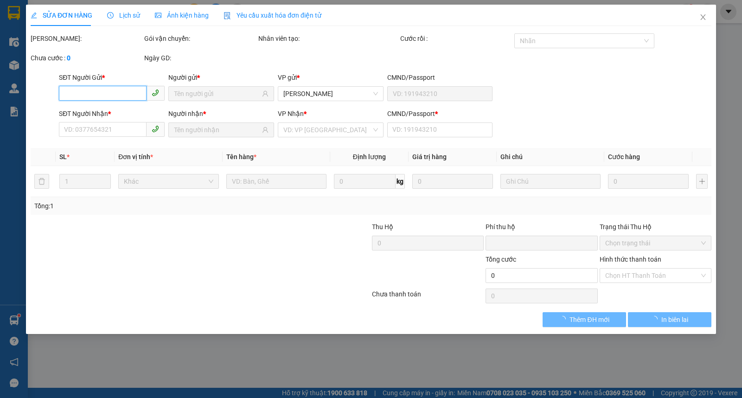
type input "0"
type input "30.000"
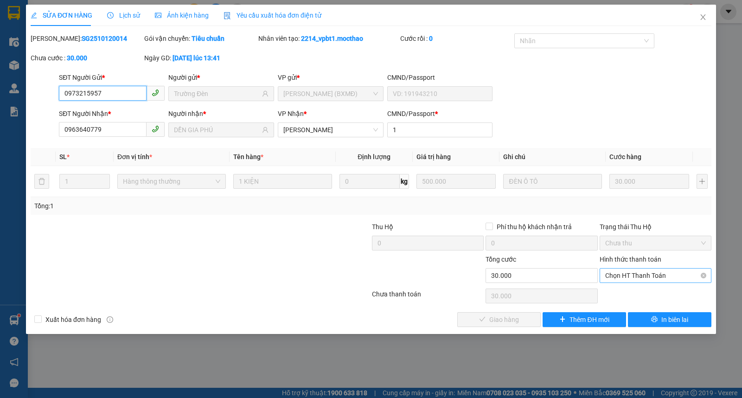
click at [631, 274] on span "Chọn HT Thanh Toán" at bounding box center [655, 275] width 101 height 14
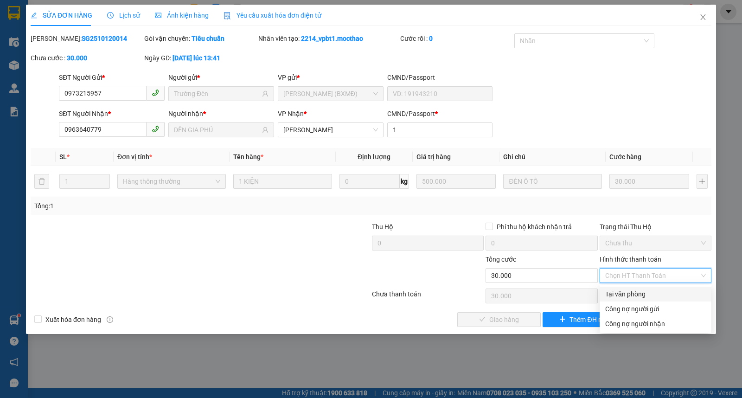
drag, startPoint x: 627, startPoint y: 296, endPoint x: 574, endPoint y: 313, distance: 55.6
click at [626, 297] on div "Tại văn phòng" at bounding box center [655, 294] width 101 height 10
type input "0"
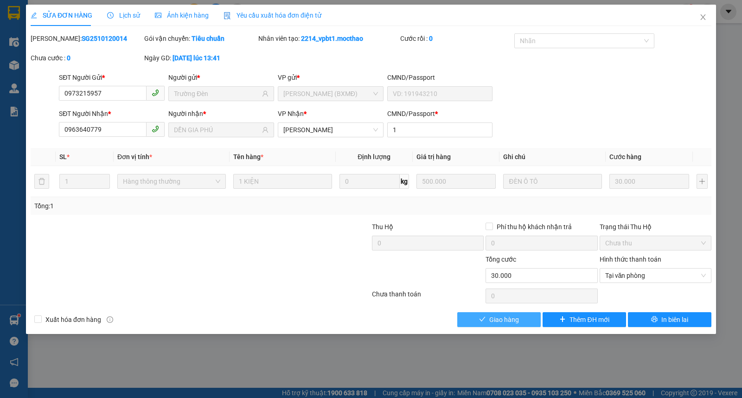
drag, startPoint x: 495, startPoint y: 326, endPoint x: 523, endPoint y: 326, distance: 27.4
click at [495, 326] on button "Giao hàng" at bounding box center [498, 319] width 83 height 15
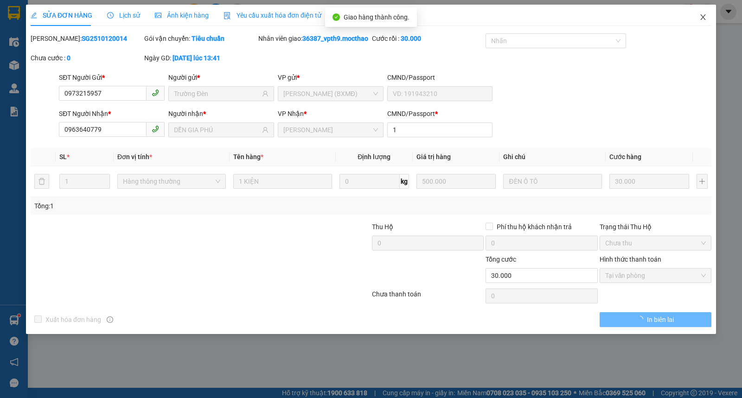
click at [703, 13] on span "Close" at bounding box center [703, 18] width 26 height 26
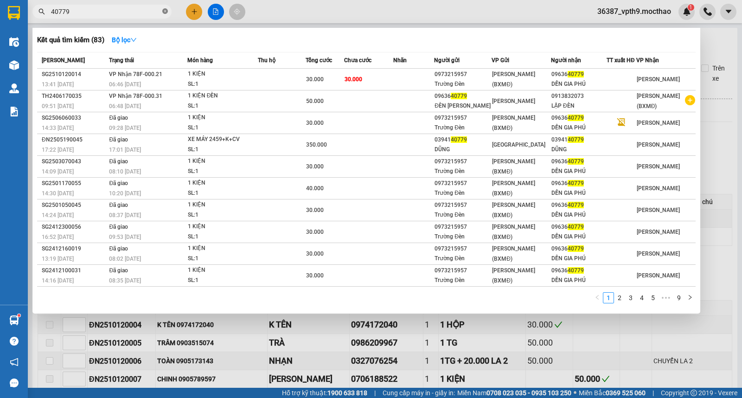
click at [166, 13] on icon "close-circle" at bounding box center [165, 11] width 6 height 6
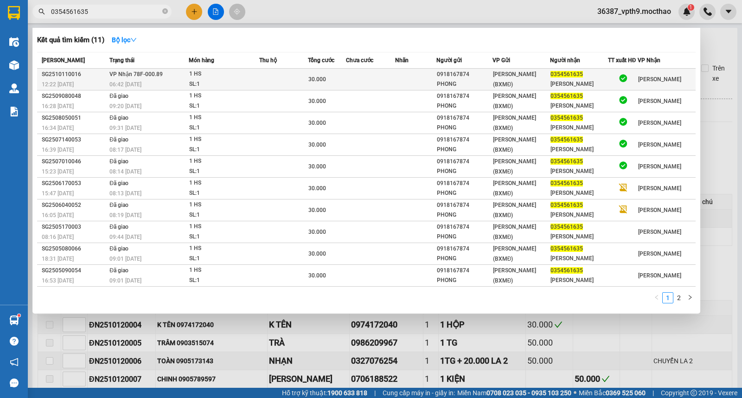
type input "0354561635"
click at [191, 77] on div "1 HS" at bounding box center [224, 74] width 70 height 10
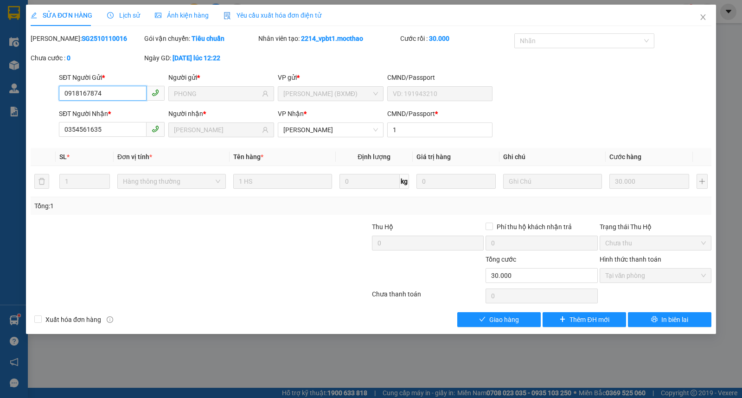
type input "0918167874"
type input "PHONG"
type input "0354561635"
type input "[PERSON_NAME]"
type input "1"
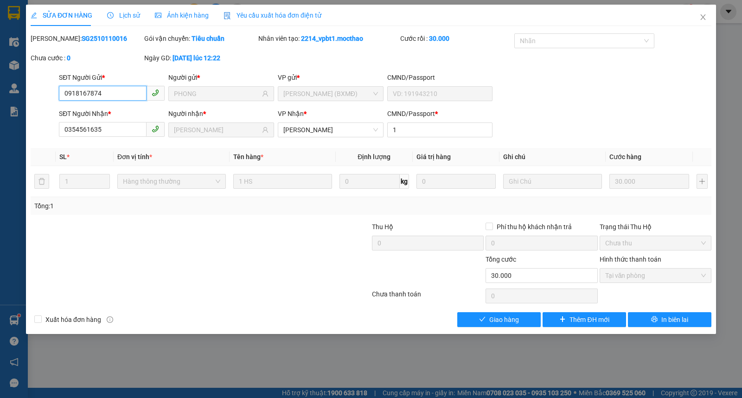
type input "0"
type input "30.000"
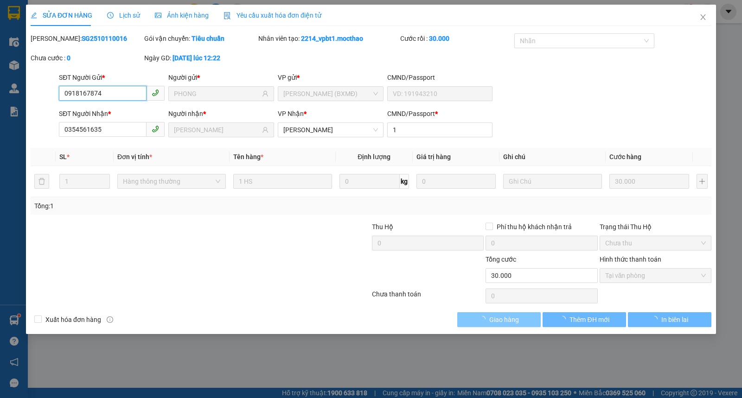
checkbox input "true"
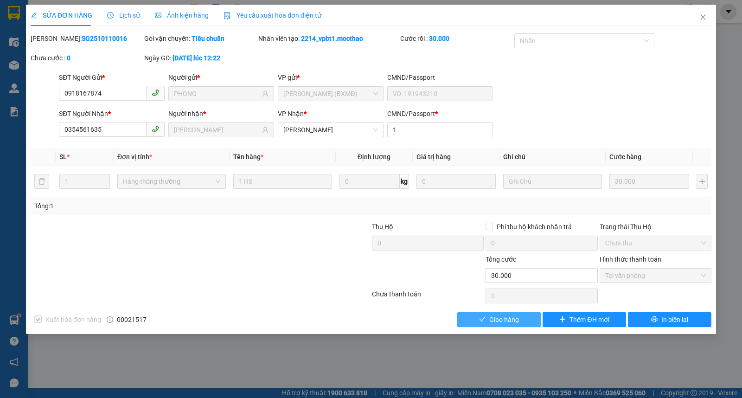
click at [493, 316] on span "Giao hàng" at bounding box center [504, 319] width 30 height 10
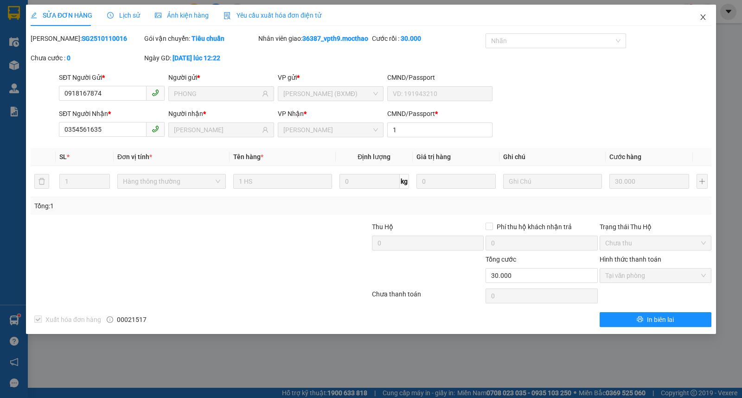
click at [709, 17] on span "Close" at bounding box center [703, 18] width 26 height 26
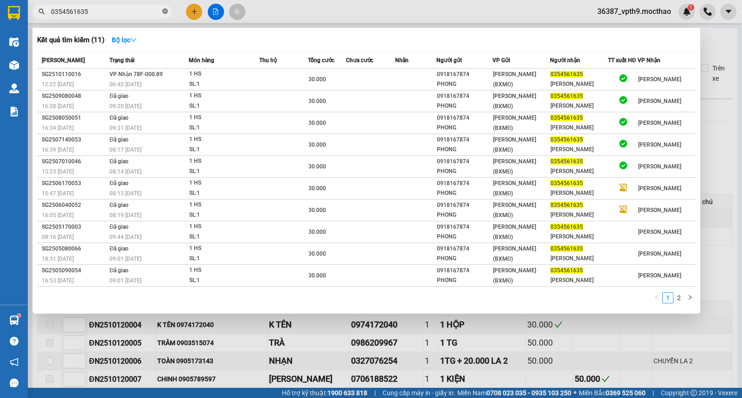
click at [167, 10] on icon "close-circle" at bounding box center [165, 11] width 6 height 6
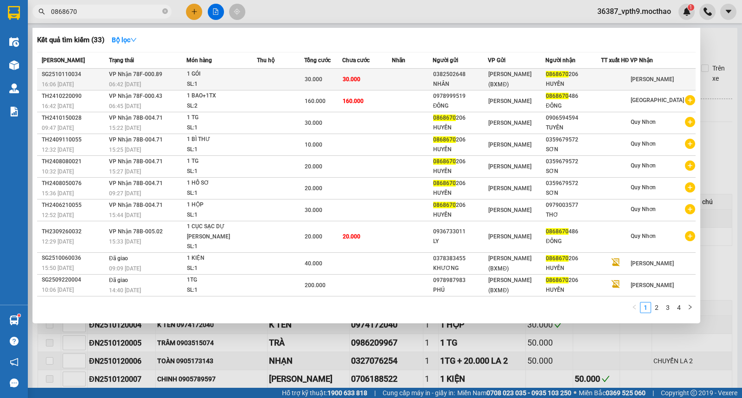
type input "0868670"
click at [243, 73] on div "1 GÓI" at bounding box center [222, 74] width 70 height 10
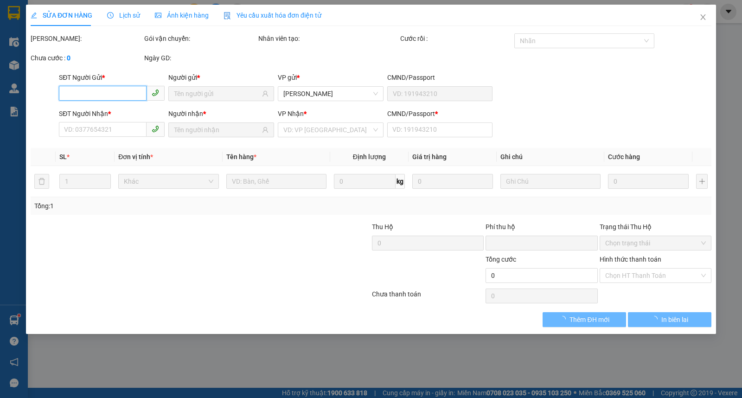
type input "0382502648"
type input "NHÂN"
type input "0868670206"
type input "HUYỀN"
type input "1"
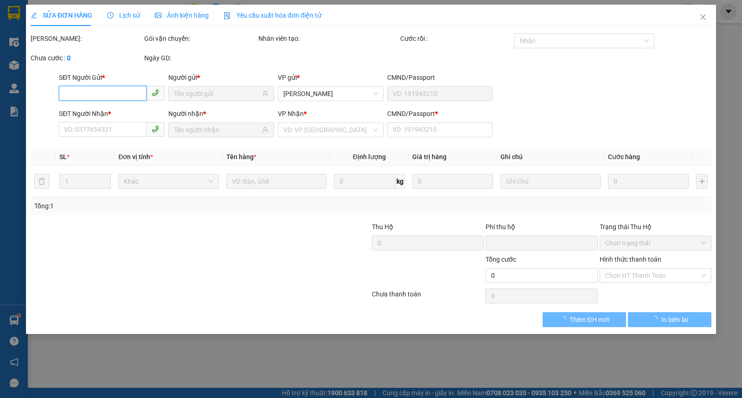
type input "0"
type input "30.000"
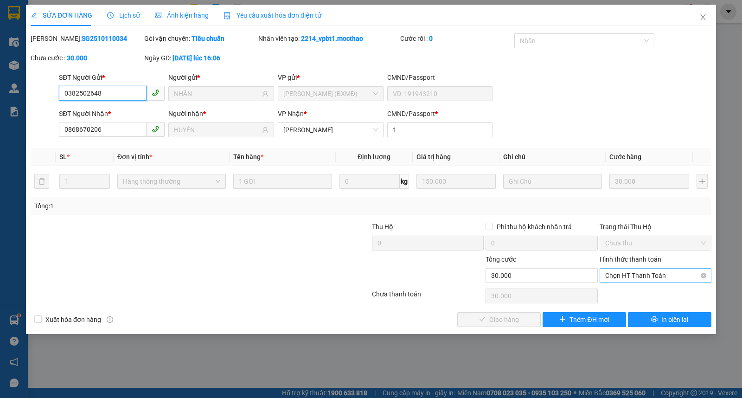
click at [631, 279] on span "Chọn HT Thanh Toán" at bounding box center [655, 275] width 101 height 14
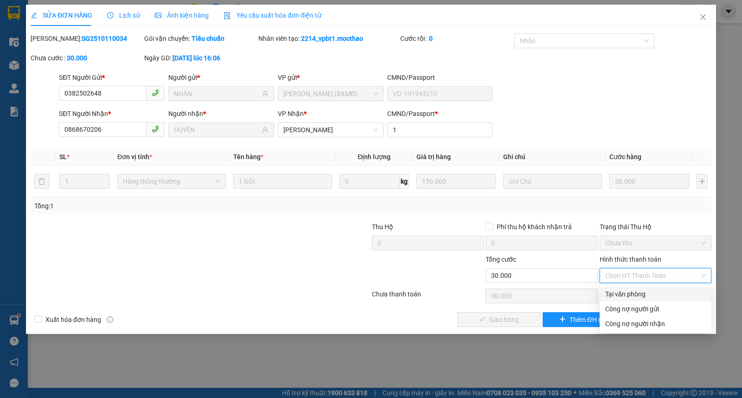
drag, startPoint x: 623, startPoint y: 293, endPoint x: 605, endPoint y: 292, distance: 17.6
click at [622, 293] on div "Tại văn phòng" at bounding box center [655, 294] width 101 height 10
type input "0"
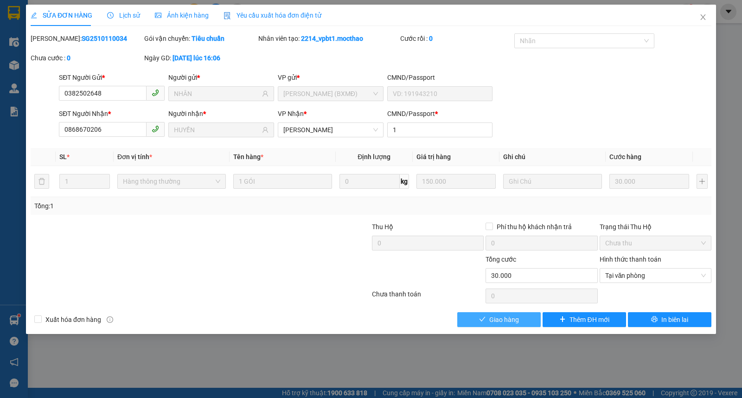
drag, startPoint x: 505, startPoint y: 318, endPoint x: 716, endPoint y: 94, distance: 307.7
click at [520, 309] on div "Total Paid Fee 0 Total UnPaid Fee 30.000 Cash Collection Total Fee Mã ĐH: SG251…" at bounding box center [371, 180] width 681 height 294
click at [491, 328] on div "SỬA ĐƠN HÀNG Lịch sử Ảnh kiện hàng Yêu cầu xuất hóa đơn điện tử Total Paid Fee …" at bounding box center [371, 169] width 690 height 329
click at [495, 318] on span "Giao hàng" at bounding box center [504, 319] width 30 height 10
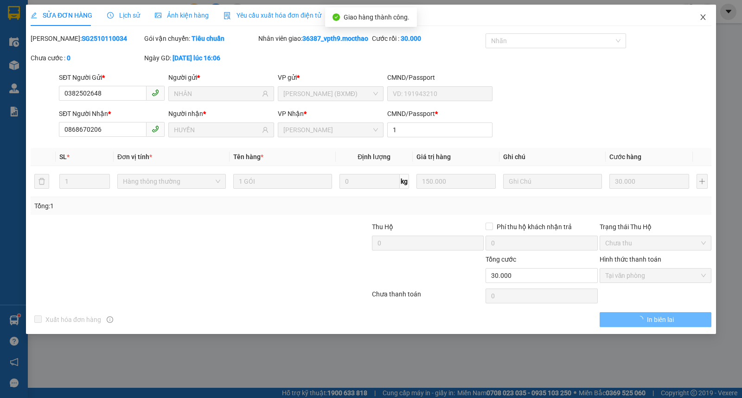
click at [708, 17] on span "Close" at bounding box center [703, 18] width 26 height 26
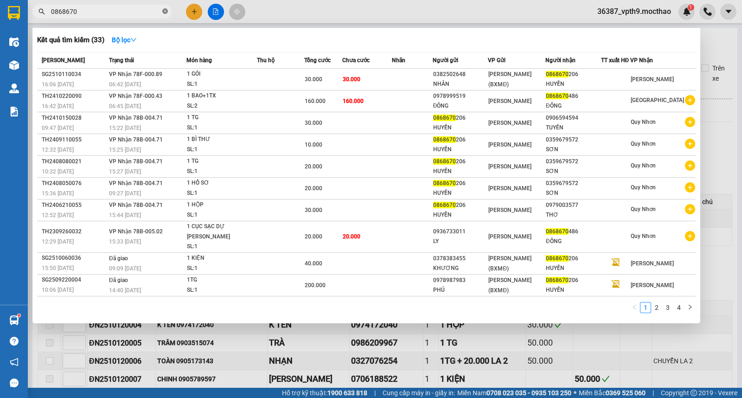
click at [166, 10] on icon "close-circle" at bounding box center [165, 11] width 6 height 6
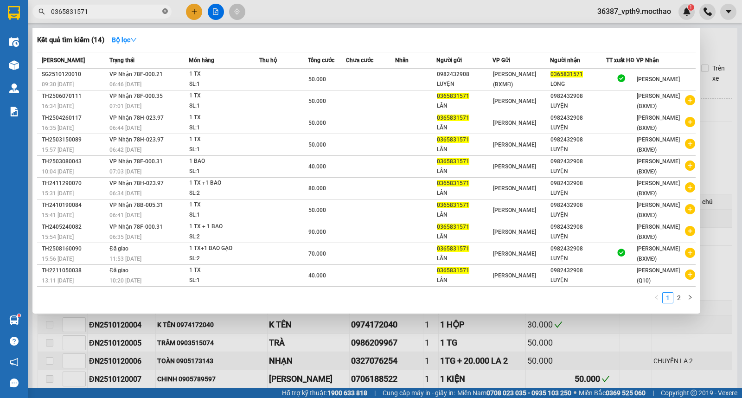
type input "0365831571"
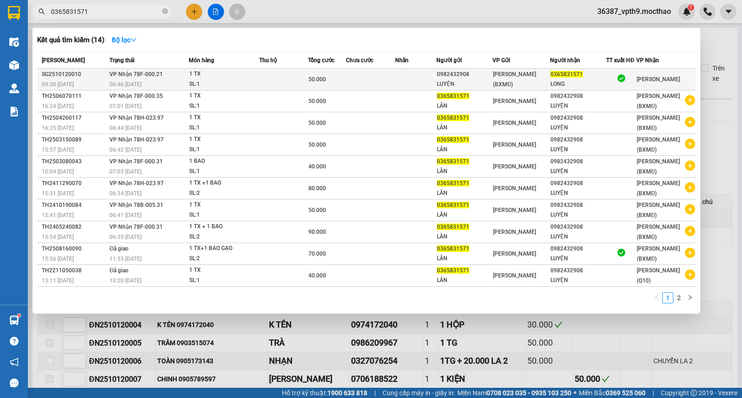
click at [536, 79] on span "[PERSON_NAME] (BXMĐ)" at bounding box center [514, 79] width 43 height 17
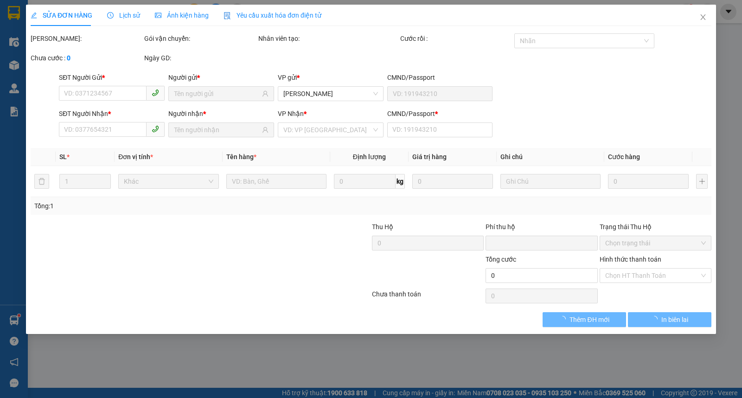
type input "0982432908"
type input "LUYỆN"
type input "0365831571"
type input "LONG"
type input "1"
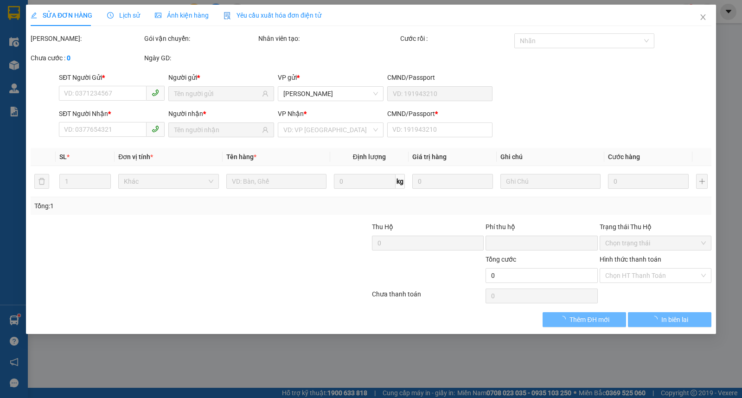
type input "0"
type input "50.000"
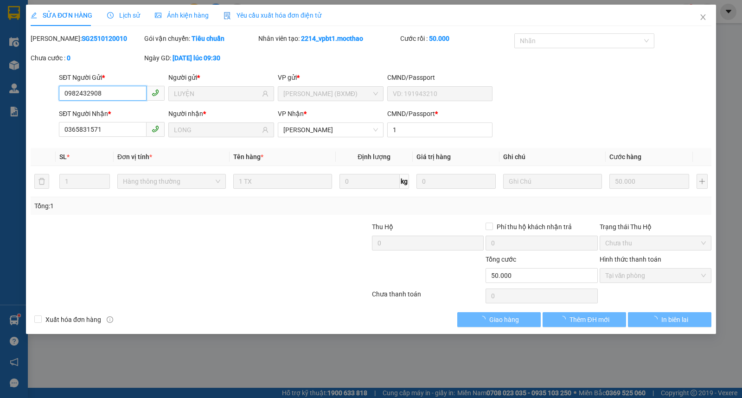
checkbox input "true"
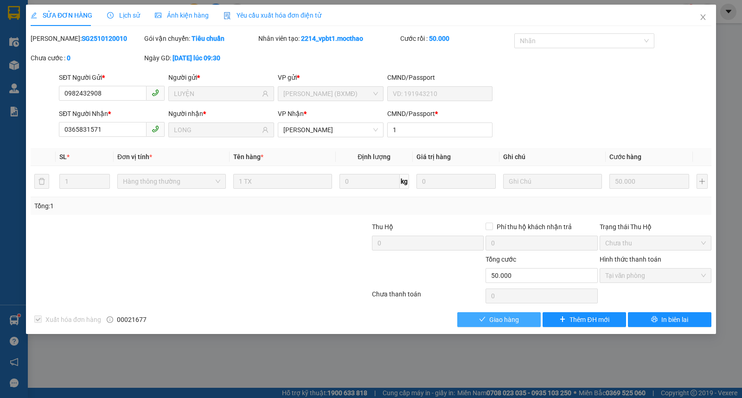
click at [503, 317] on span "Giao hàng" at bounding box center [504, 319] width 30 height 10
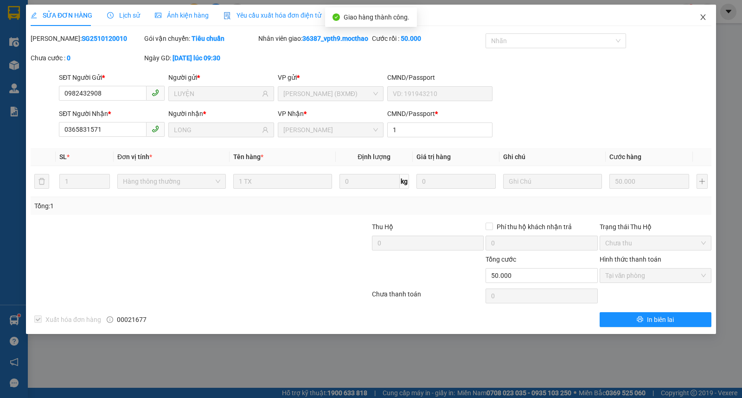
click at [702, 19] on icon "close" at bounding box center [702, 17] width 5 height 6
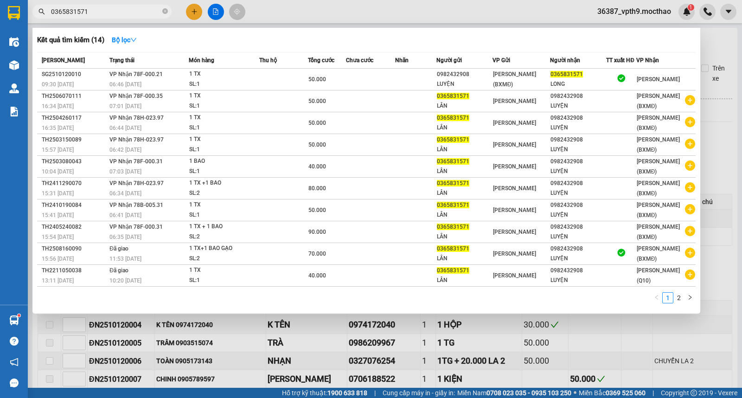
click at [161, 8] on span "0365831571" at bounding box center [101, 12] width 139 height 14
click at [166, 11] on icon "close-circle" at bounding box center [165, 11] width 6 height 6
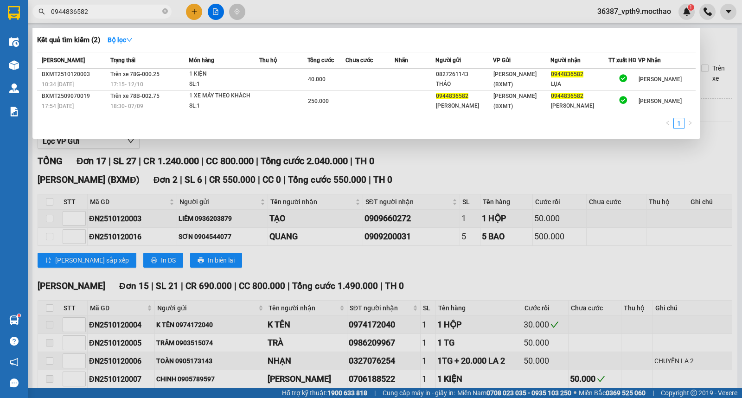
type input "0944836582"
click at [375, 155] on div at bounding box center [371, 199] width 742 height 398
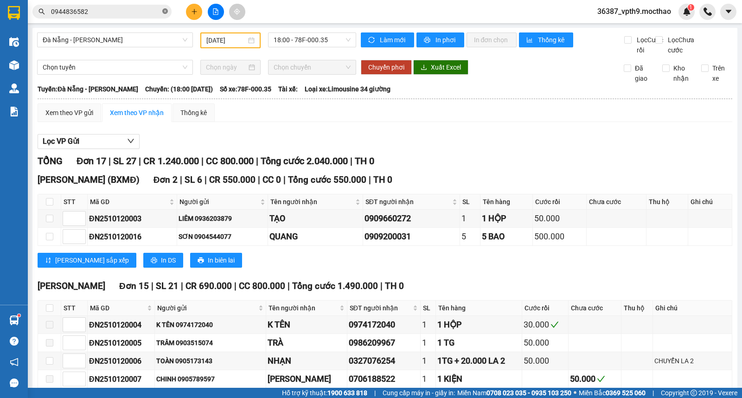
click at [165, 13] on icon "close-circle" at bounding box center [165, 11] width 6 height 6
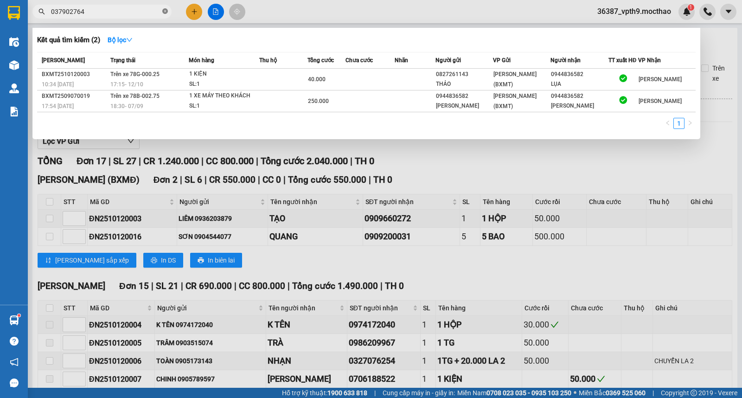
type input "0379027647"
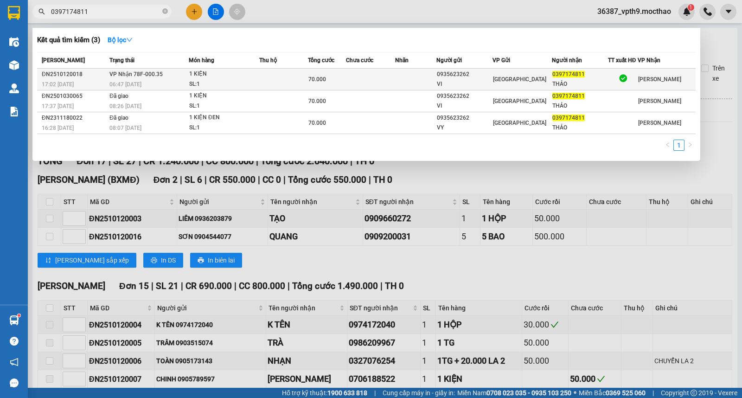
type input "0397174811"
click at [294, 70] on td at bounding box center [283, 80] width 49 height 22
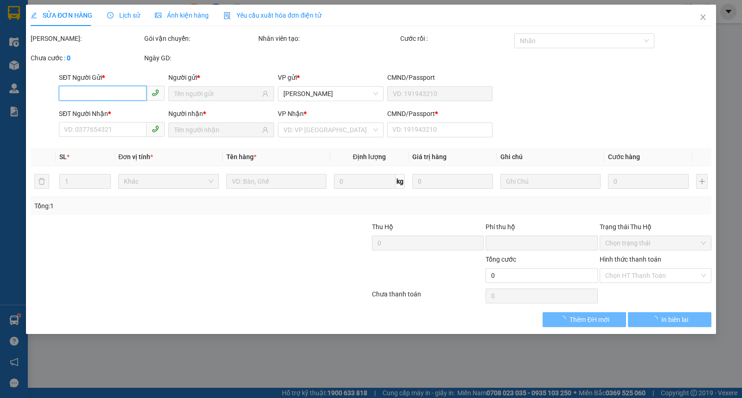
type input "0935623262"
type input "VI"
type input "0397174811"
type input "THẢO"
type input "0"
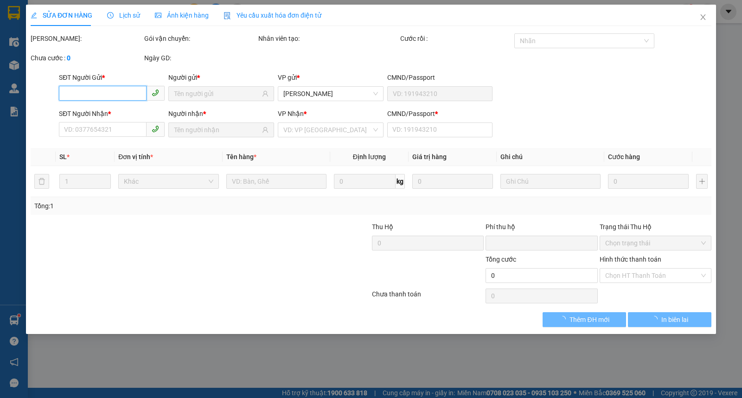
type input "0"
type input "70.000"
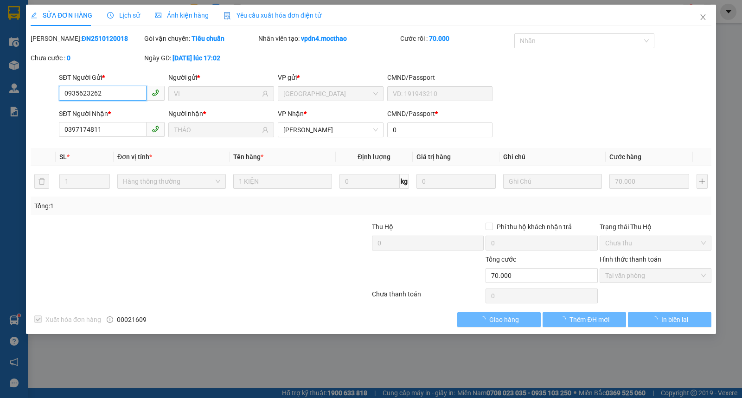
checkbox input "true"
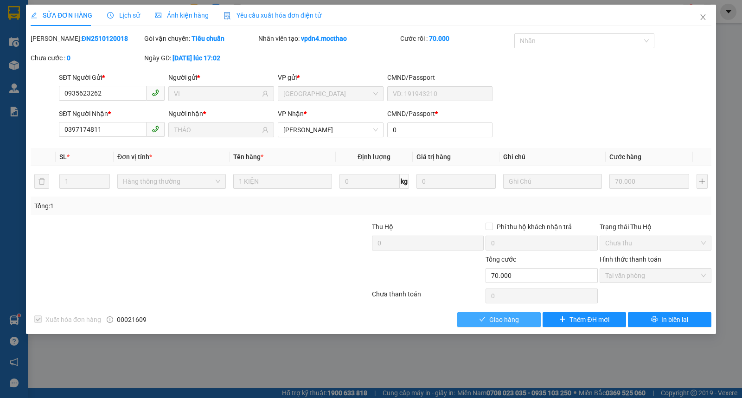
click at [516, 323] on span "Giao hàng" at bounding box center [504, 319] width 30 height 10
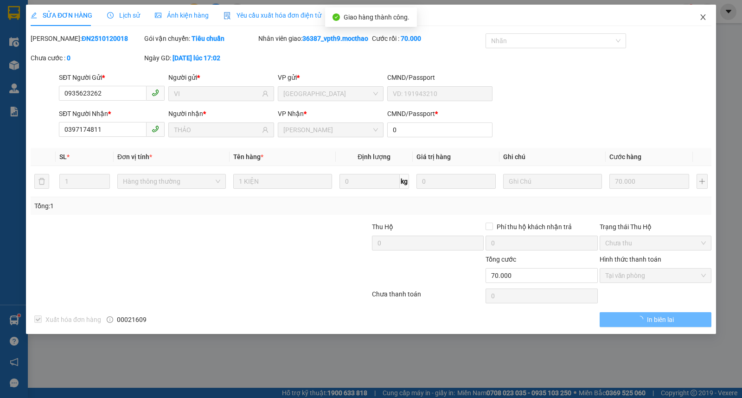
click at [697, 17] on span "Close" at bounding box center [703, 18] width 26 height 26
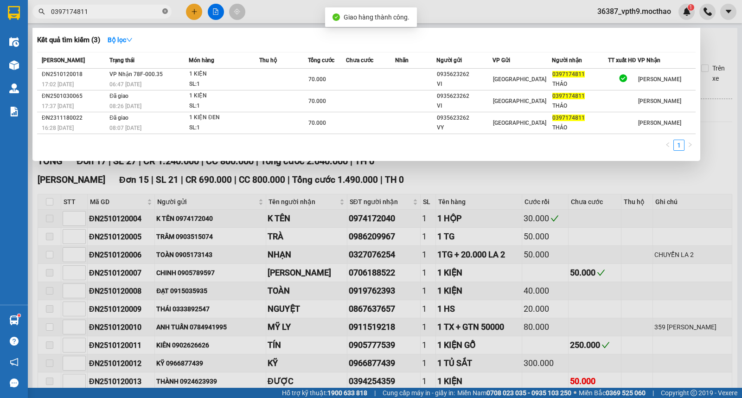
click at [166, 9] on icon "close-circle" at bounding box center [165, 11] width 6 height 6
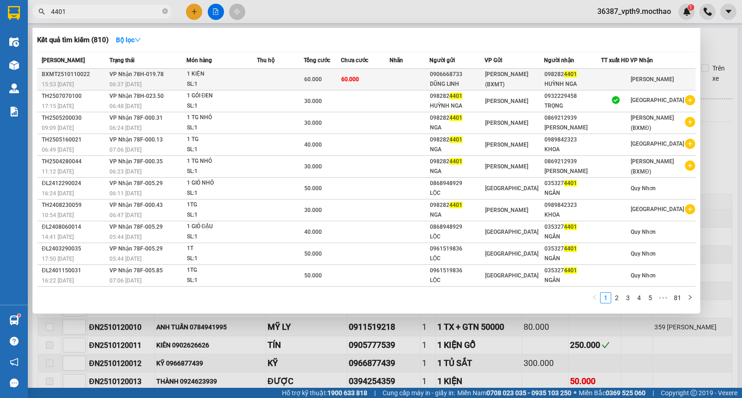
type input "4401"
click at [468, 83] on div "DŨNG LINH" at bounding box center [457, 84] width 54 height 10
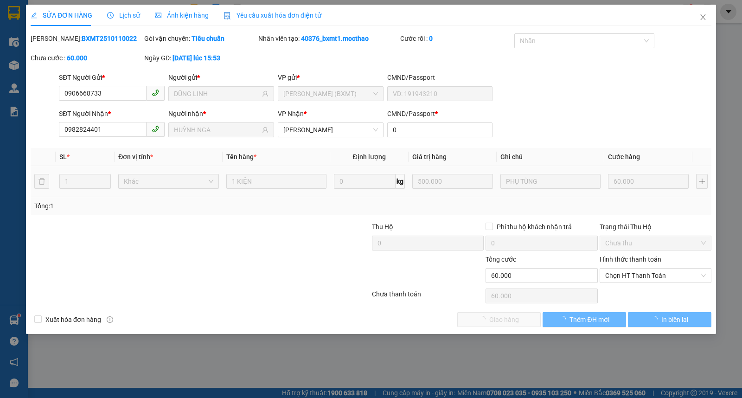
type input "0906668733"
type input "DŨNG LINH"
type input "0982824401"
type input "HUỲNH NGA"
type input "0"
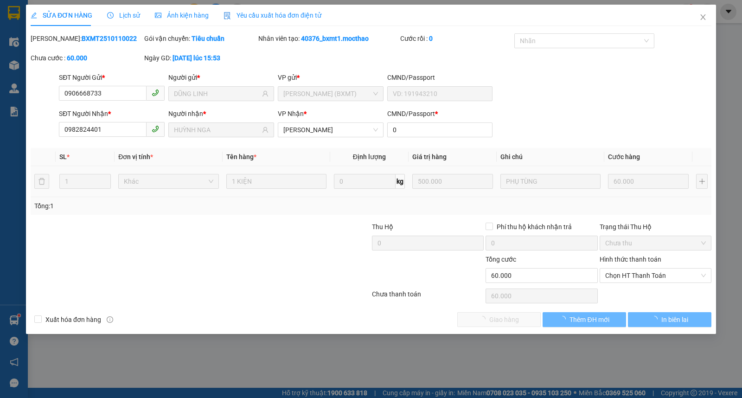
type input "0"
type input "60.000"
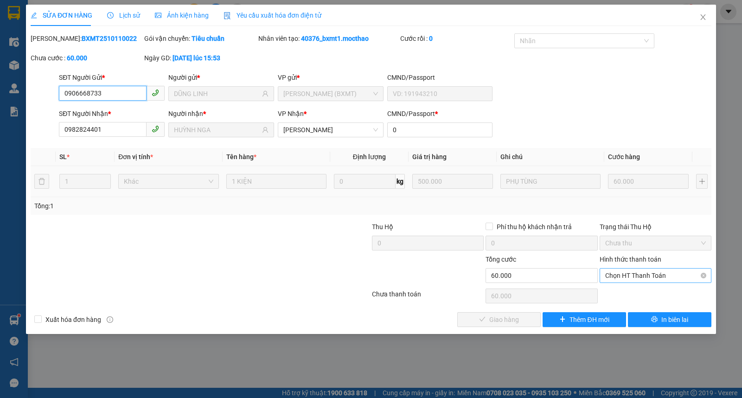
click at [626, 276] on span "Chọn HT Thanh Toán" at bounding box center [655, 275] width 101 height 14
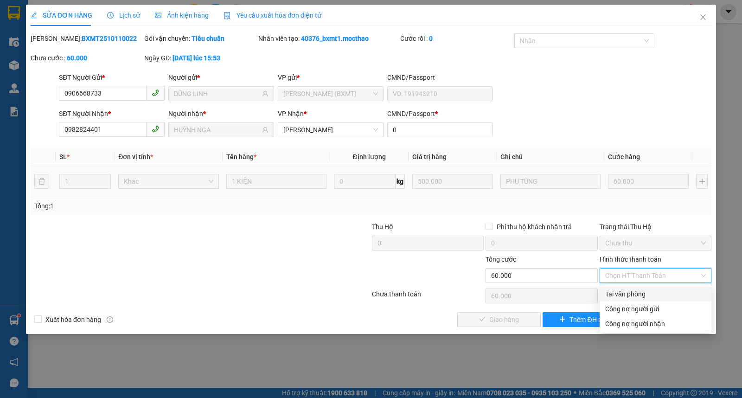
click at [624, 288] on div "Tại văn phòng" at bounding box center [656, 294] width 112 height 15
type input "0"
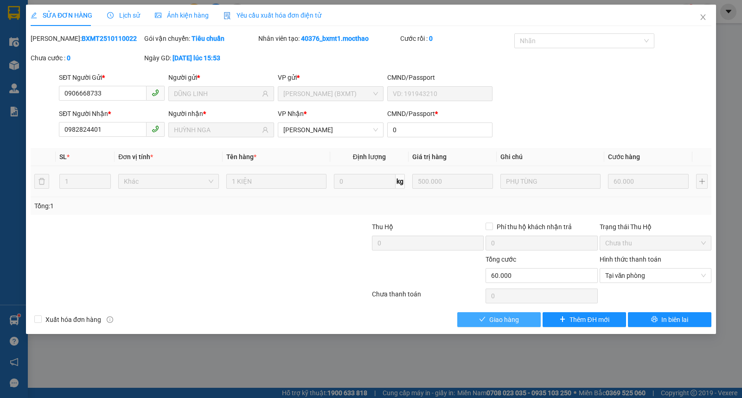
click at [516, 320] on span "Giao hàng" at bounding box center [504, 319] width 30 height 10
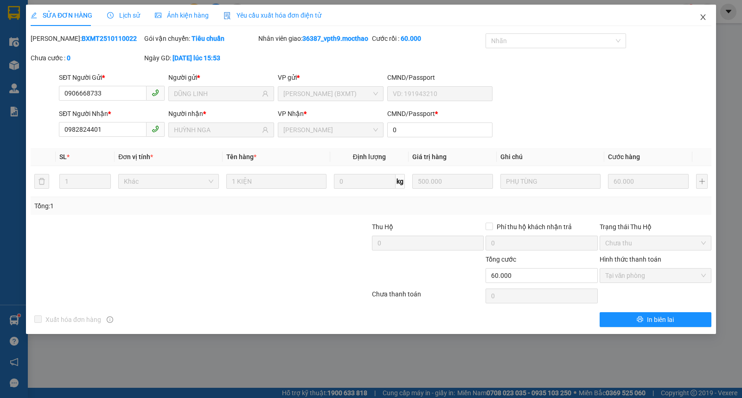
click at [708, 20] on span "Close" at bounding box center [703, 18] width 26 height 26
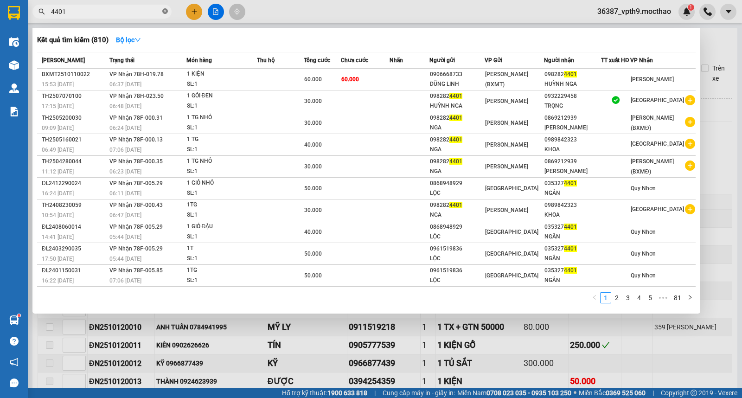
click at [165, 11] on icon "close-circle" at bounding box center [165, 11] width 6 height 6
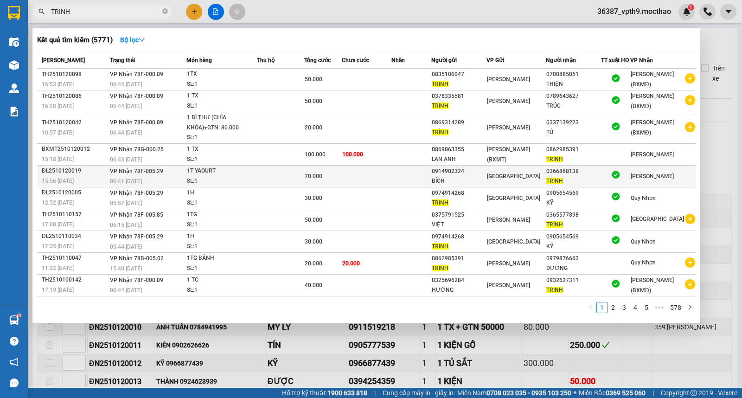
type input "TRINH"
click at [641, 181] on div "[PERSON_NAME]" at bounding box center [652, 176] width 43 height 10
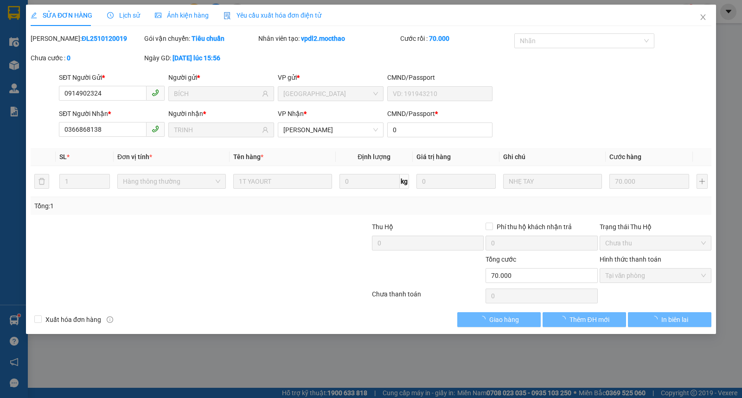
type input "0914902324"
type input "BÍCH"
type input "0366868138"
type input "TRINH"
type input "0"
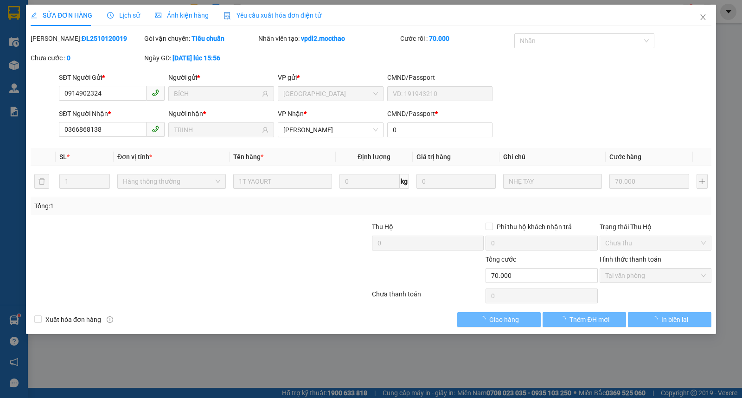
type input "0"
type input "70.000"
checkbox input "true"
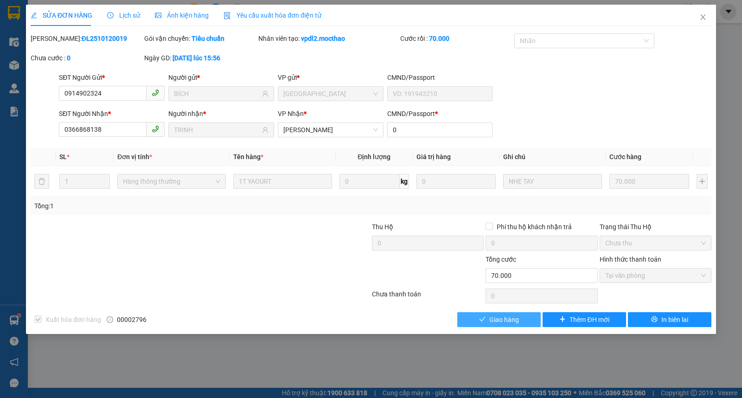
drag, startPoint x: 519, startPoint y: 320, endPoint x: 524, endPoint y: 316, distance: 6.2
click at [520, 319] on button "Giao hàng" at bounding box center [498, 319] width 83 height 15
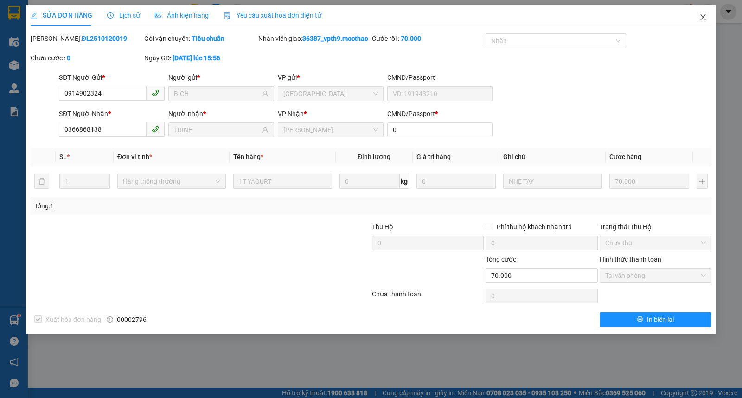
click at [708, 17] on span "Close" at bounding box center [703, 18] width 26 height 26
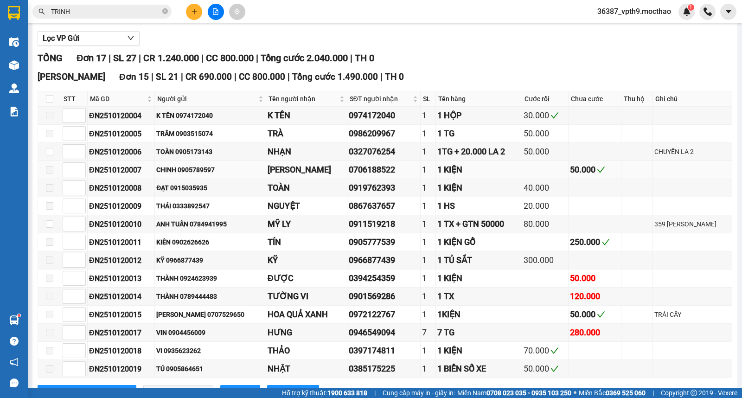
scroll to position [206, 0]
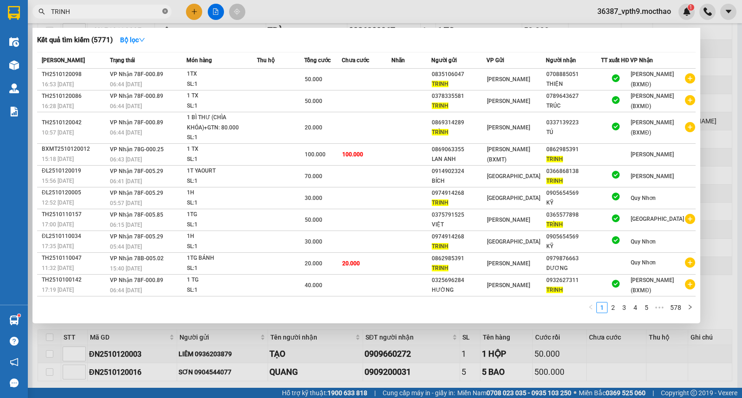
click at [165, 11] on icon "close-circle" at bounding box center [165, 11] width 6 height 6
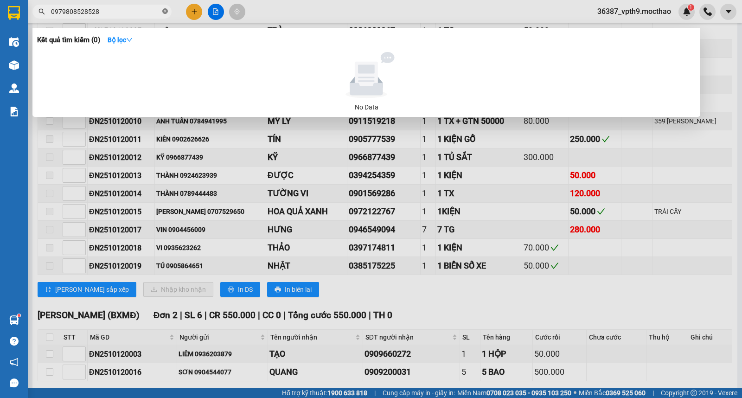
type input "0979808528"
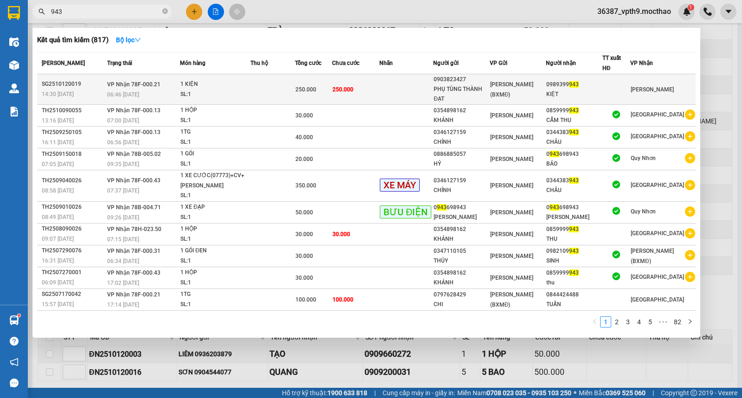
type input "943"
click at [568, 81] on div "0989399 943" at bounding box center [573, 85] width 55 height 10
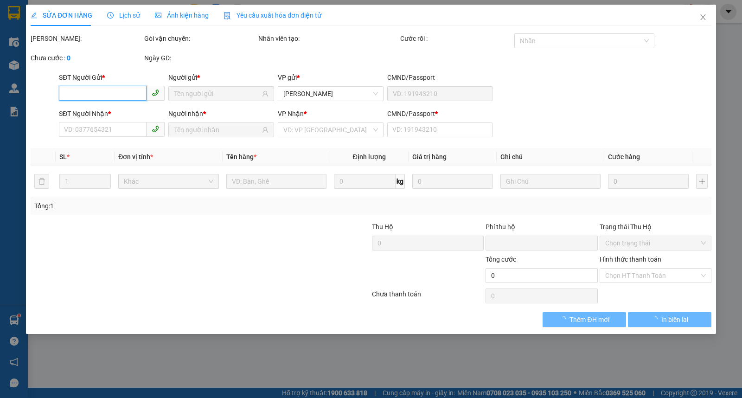
type input "0903823427"
type input "PHỤ TÙNG THÀNH ĐẠT"
type input "0989399943"
type input "KIỆT"
type input "1"
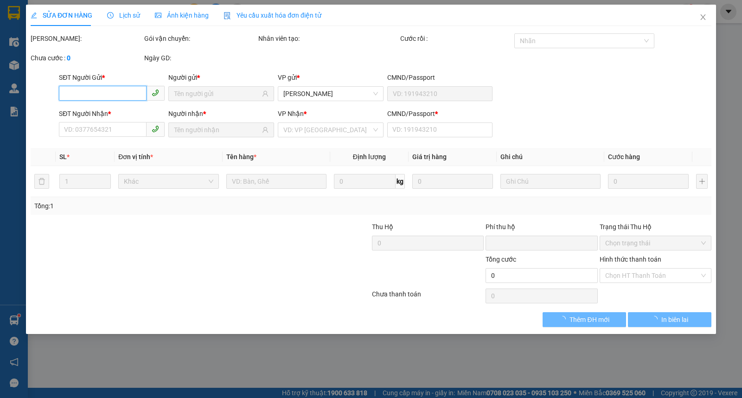
type input "0"
type input "250.000"
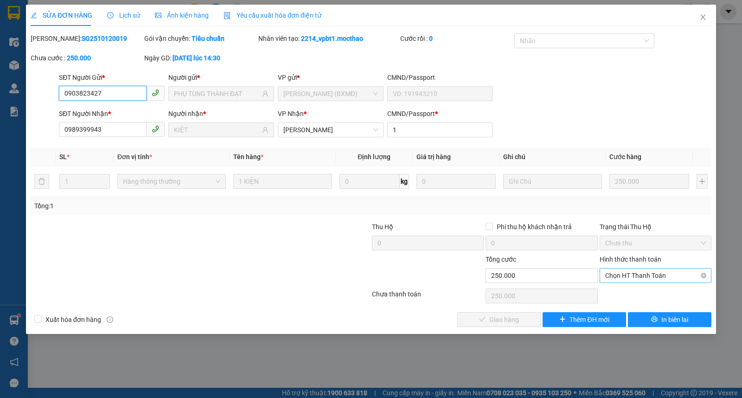
click at [641, 275] on span "Chọn HT Thanh Toán" at bounding box center [655, 275] width 101 height 14
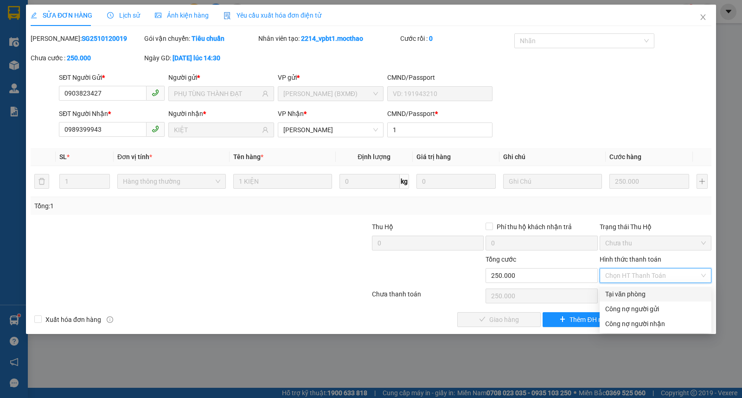
drag, startPoint x: 634, startPoint y: 292, endPoint x: 505, endPoint y: 311, distance: 131.2
click at [629, 294] on div "Tại văn phòng" at bounding box center [655, 294] width 101 height 10
type input "0"
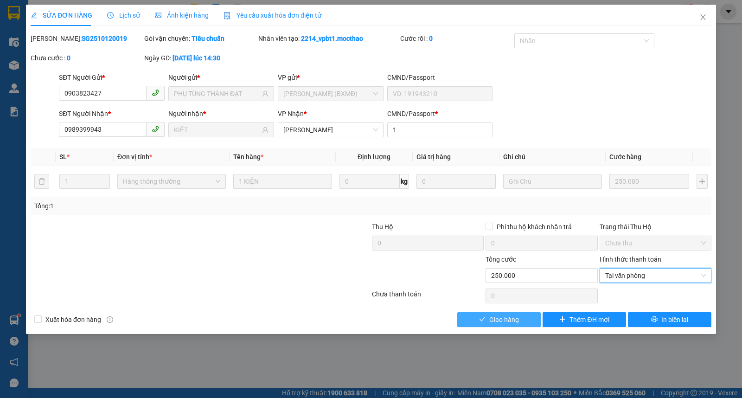
click at [499, 316] on span "Giao hàng" at bounding box center [504, 319] width 30 height 10
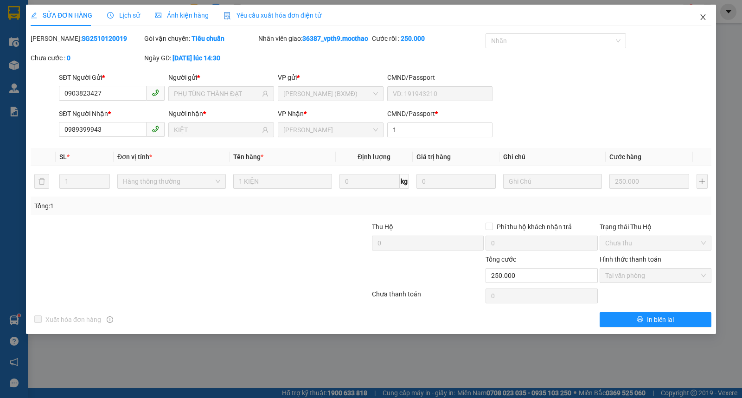
click at [706, 13] on span "Close" at bounding box center [703, 18] width 26 height 26
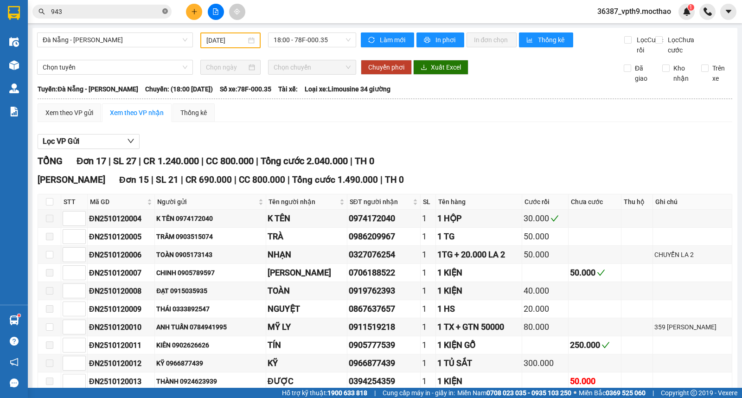
click at [164, 12] on icon "close-circle" at bounding box center [165, 11] width 6 height 6
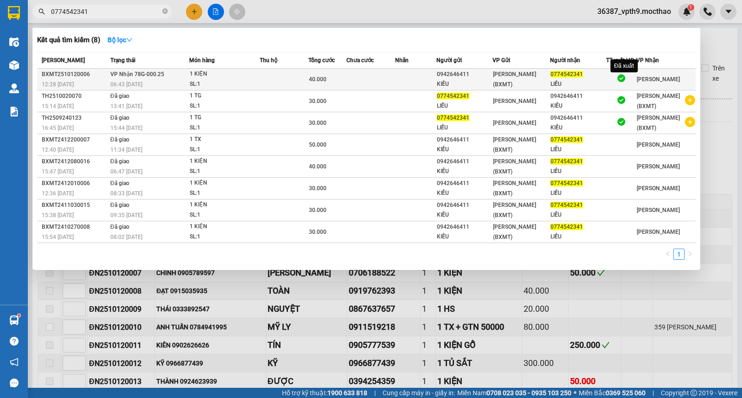
type input "0774542341"
click at [620, 84] on div at bounding box center [621, 79] width 10 height 13
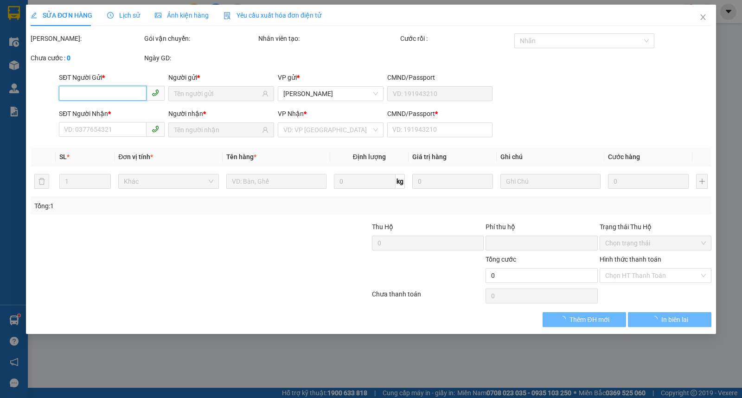
type input "0942646411"
type input "KIỀU"
type input "0774542341"
type input "LIỄU"
type input "0"
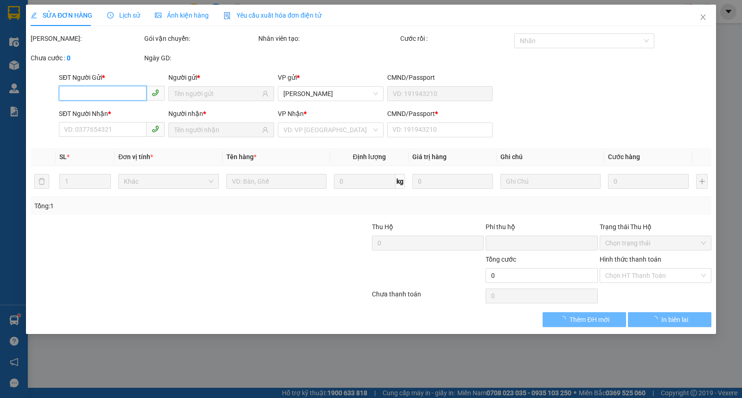
type input "0"
type input "40.000"
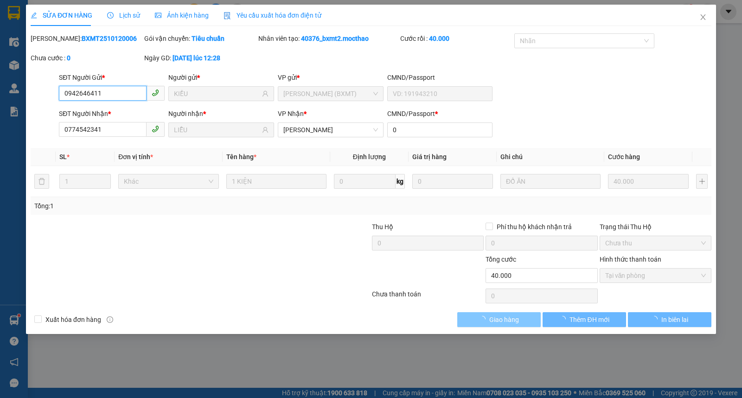
checkbox input "true"
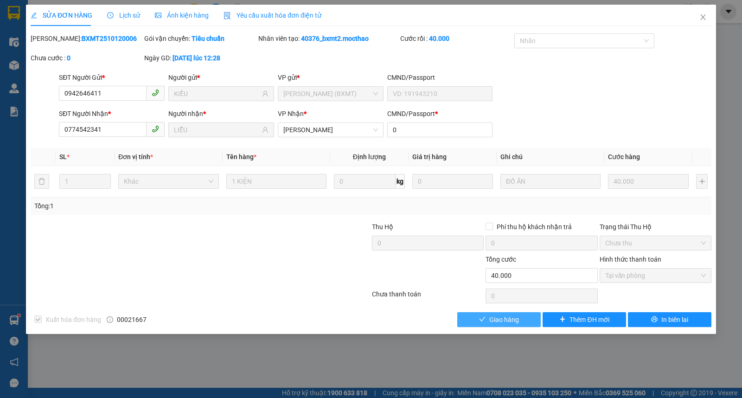
click at [509, 321] on span "Giao hàng" at bounding box center [504, 319] width 30 height 10
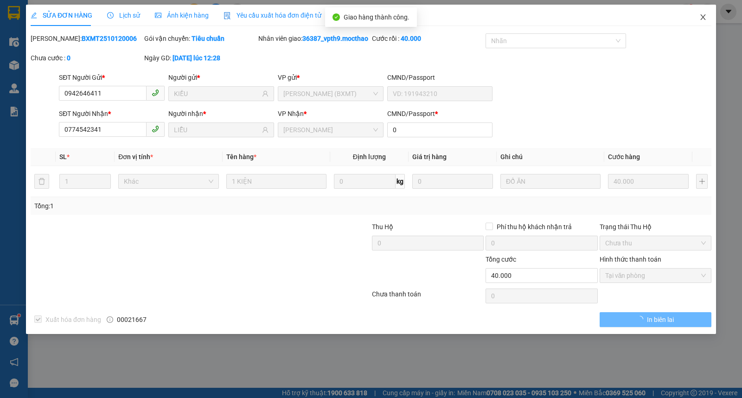
click at [707, 24] on span "Close" at bounding box center [703, 18] width 26 height 26
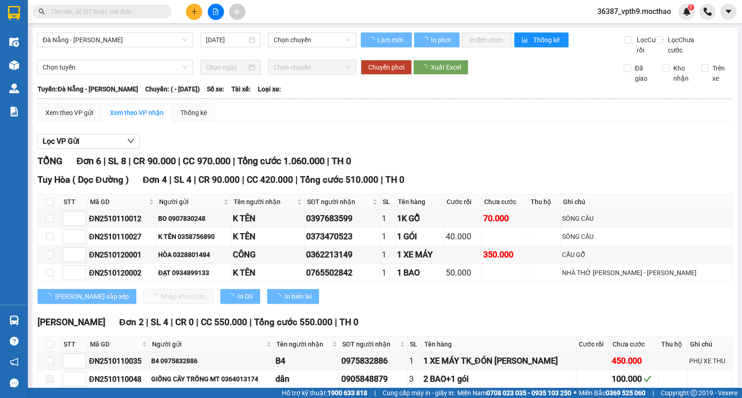
type input "[DATE]"
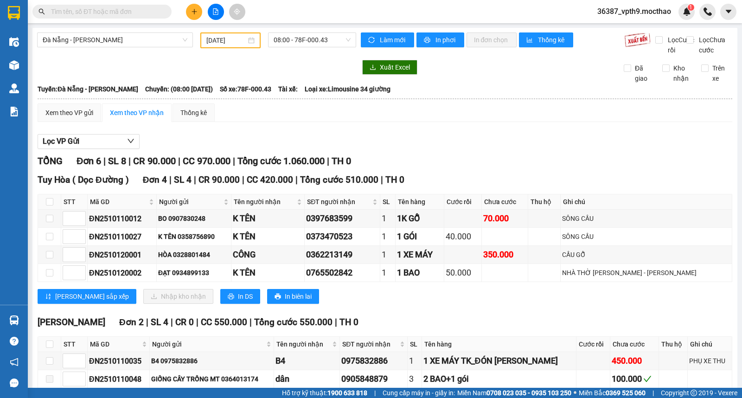
click at [88, 8] on input "text" at bounding box center [105, 11] width 109 height 10
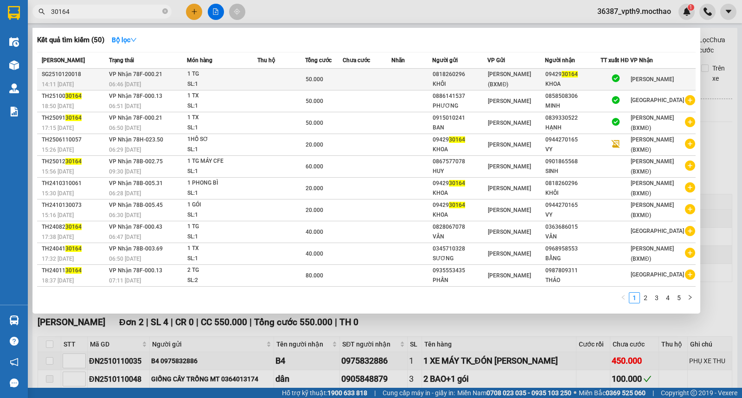
type input "30164"
click at [332, 81] on div "50.000" at bounding box center [324, 79] width 37 height 10
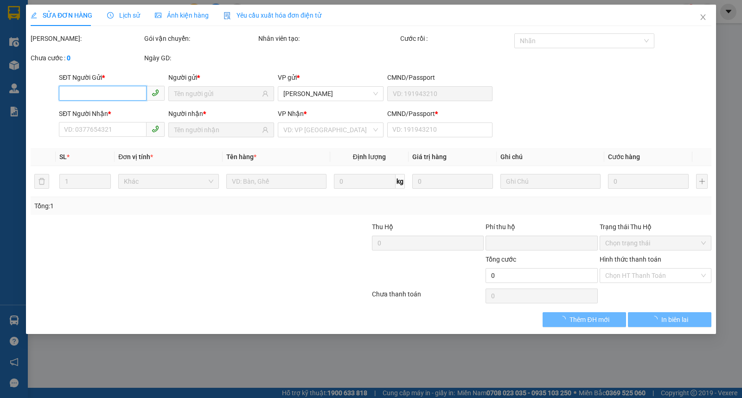
type input "0818260296"
type input "KHÔI"
type input "0942930164"
type input "KHOA"
type input "1"
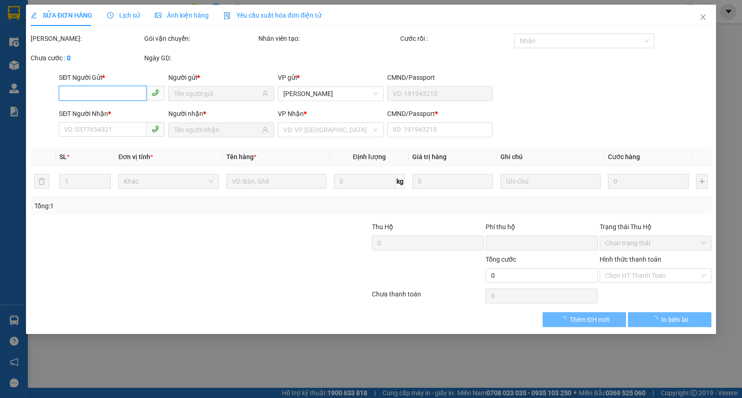
type input "0"
type input "50.000"
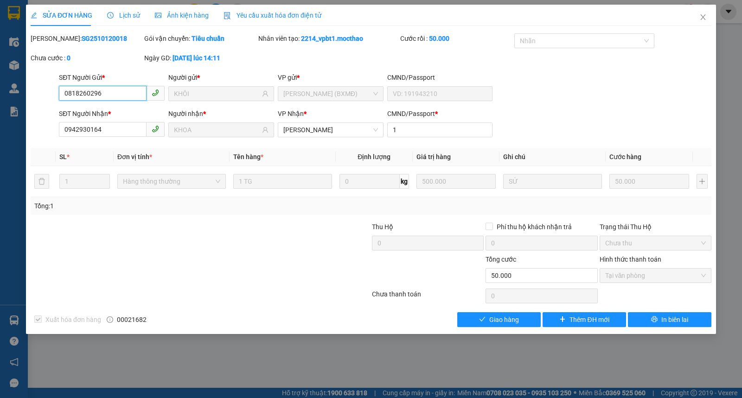
checkbox input "true"
click at [512, 311] on div "Total Paid Fee 50.000 Total UnPaid Fee 0 Cash Collection Total Fee Mã ĐH: SG251…" at bounding box center [371, 180] width 681 height 294
click at [507, 317] on span "Giao hàng" at bounding box center [504, 319] width 30 height 10
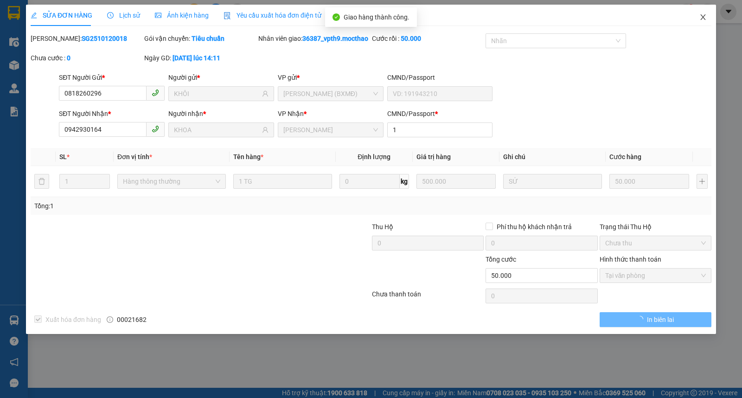
click at [702, 22] on span "Close" at bounding box center [703, 18] width 26 height 26
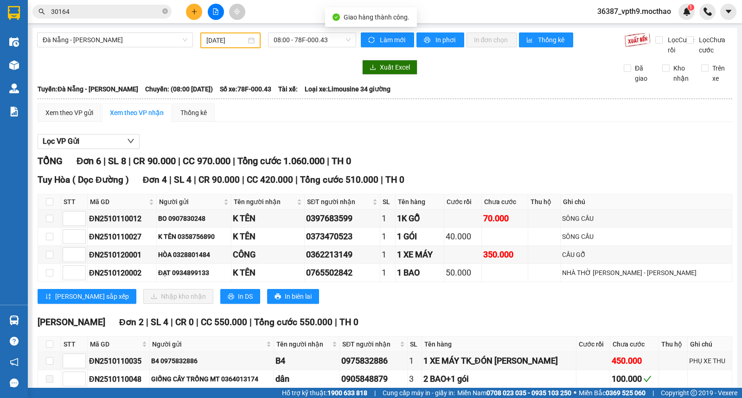
click at [101, 12] on input "30164" at bounding box center [105, 11] width 109 height 10
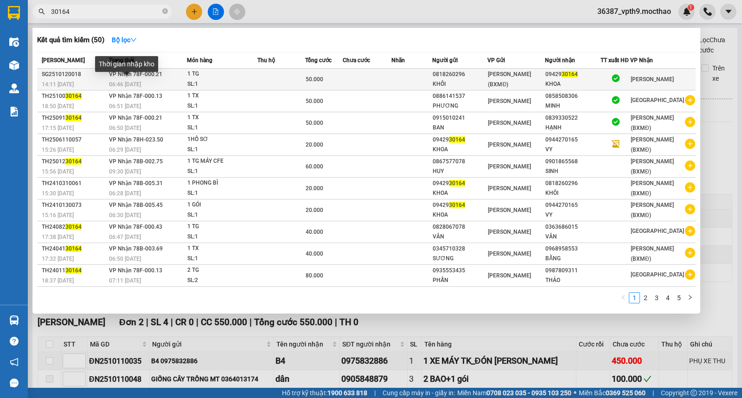
click at [142, 79] on td "[PERSON_NAME] 78F-000.21 06:46 [DATE]" at bounding box center [147, 80] width 80 height 22
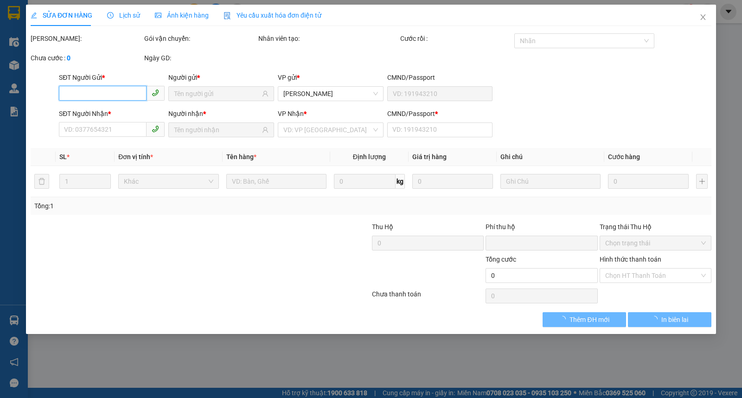
type input "0818260296"
type input "KHÔI"
type input "0942930164"
type input "KHOA"
type input "1"
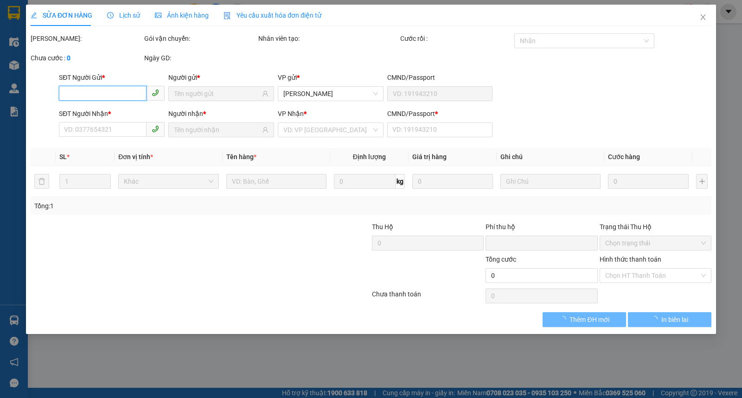
type input "0"
type input "50.000"
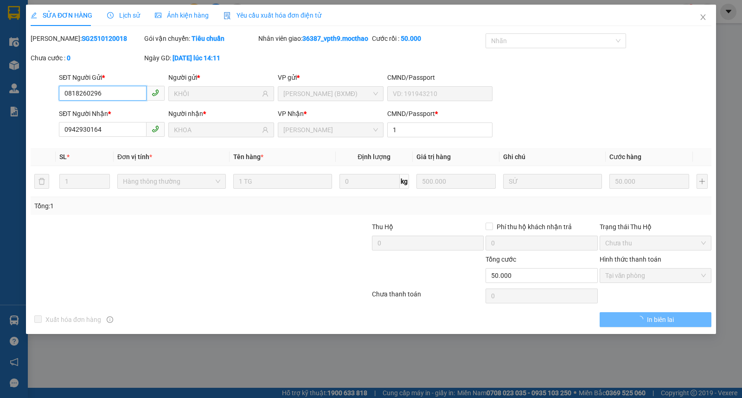
checkbox input "true"
click at [702, 28] on span "Close" at bounding box center [703, 18] width 26 height 26
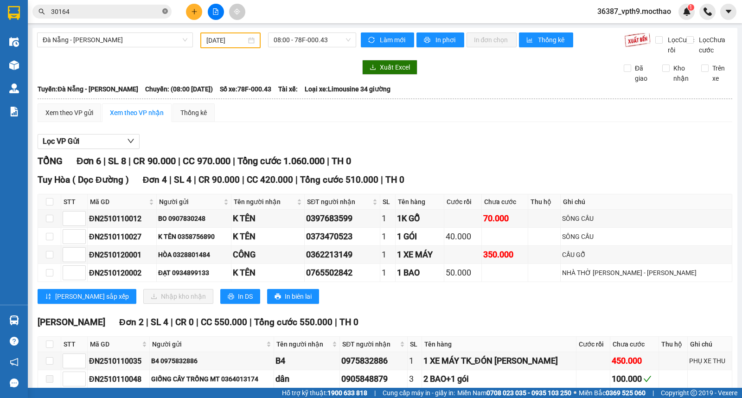
click at [166, 9] on icon "close-circle" at bounding box center [165, 11] width 6 height 6
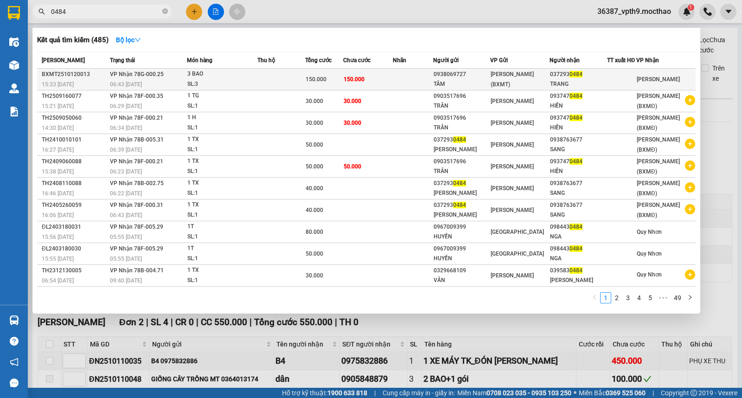
type input "0484"
click at [568, 77] on div "037293 0484" at bounding box center [578, 75] width 57 height 10
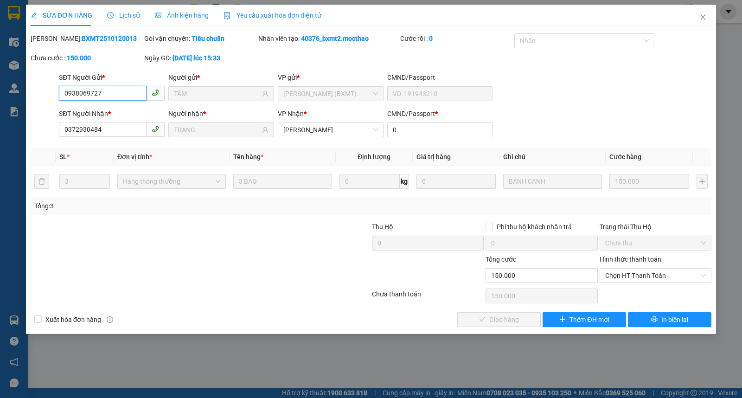
type input "0938069727"
type input "TÂM"
type input "0372930484"
type input "TRANG"
type input "0"
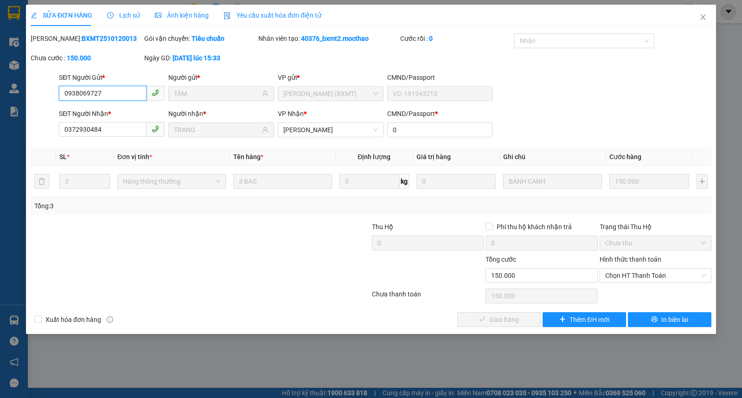
type input "0"
type input "150.000"
click at [633, 271] on span "Chọn HT Thanh Toán" at bounding box center [655, 275] width 101 height 14
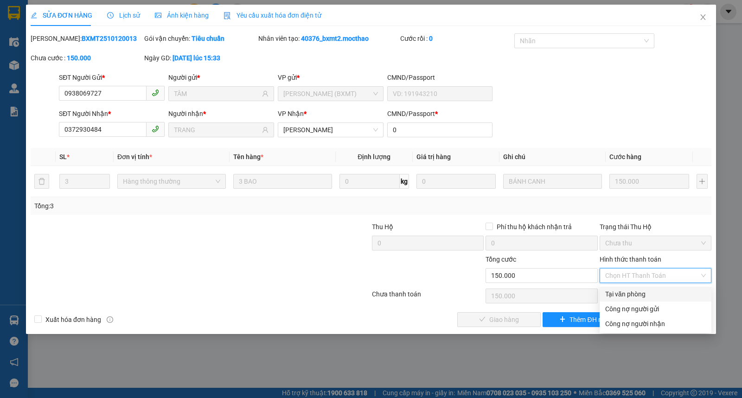
click at [623, 293] on div "Tại văn phòng" at bounding box center [655, 294] width 101 height 10
type input "0"
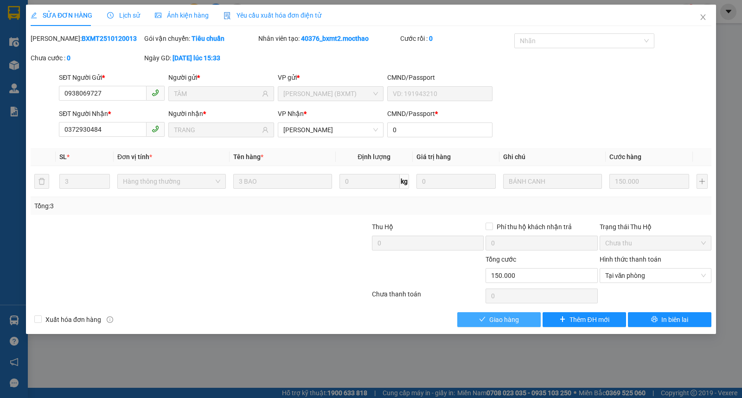
click at [513, 320] on span "Giao hàng" at bounding box center [504, 319] width 30 height 10
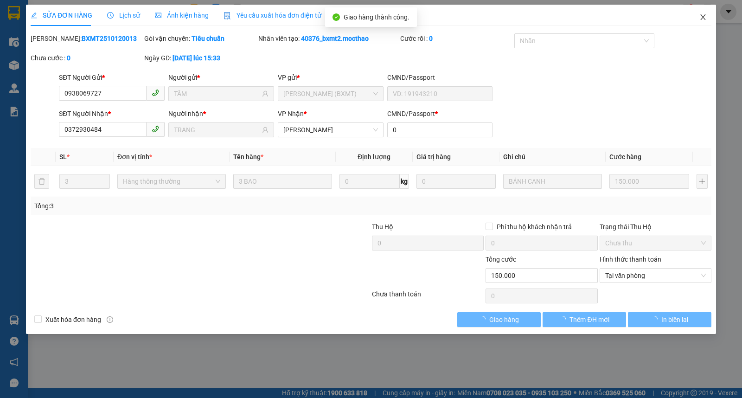
click at [703, 19] on icon "close" at bounding box center [702, 16] width 7 height 7
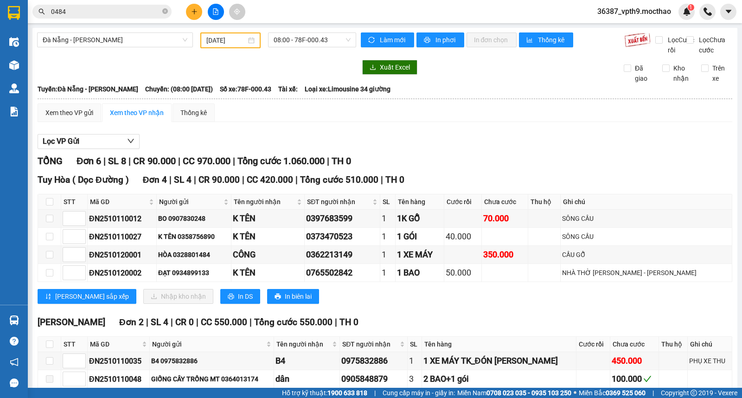
click at [232, 43] on input "[DATE]" at bounding box center [226, 40] width 40 height 10
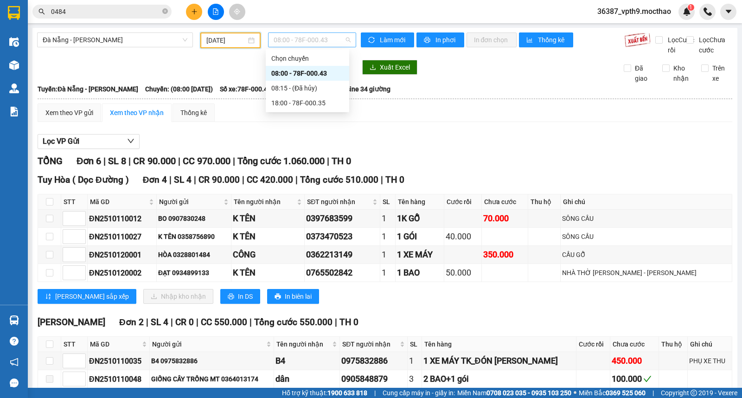
click at [340, 45] on span "08:00 - 78F-000.43" at bounding box center [312, 40] width 77 height 14
click at [313, 108] on div "18:00 - 78F-000.35" at bounding box center [307, 103] width 72 height 10
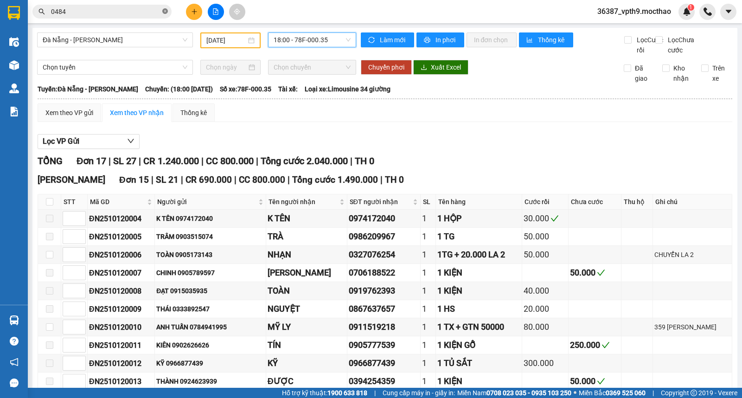
click at [164, 12] on icon "close-circle" at bounding box center [165, 11] width 6 height 6
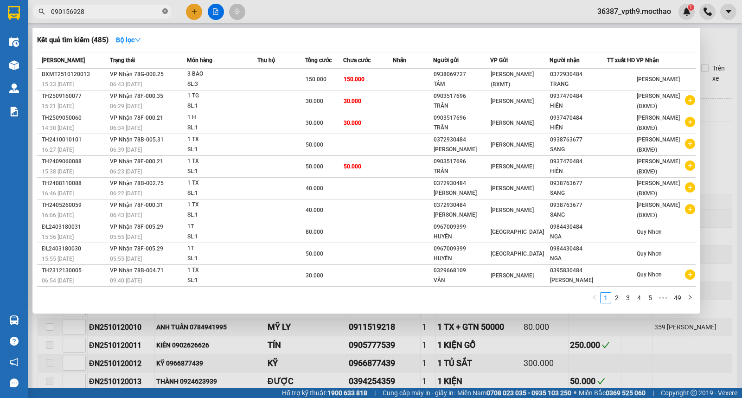
type input "0901569286"
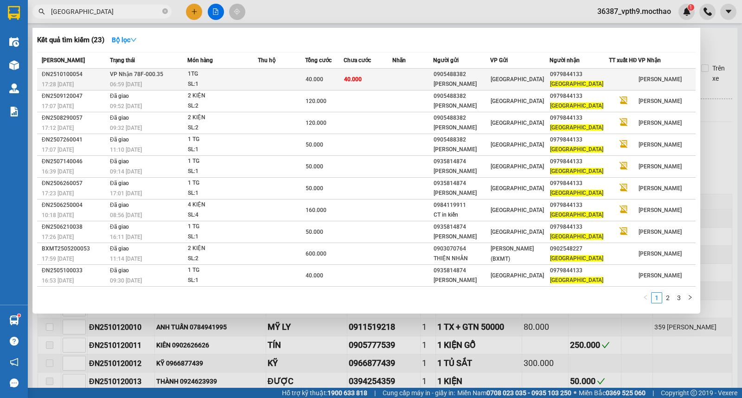
type input "[GEOGRAPHIC_DATA]"
click at [632, 77] on div at bounding box center [623, 80] width 28 height 10
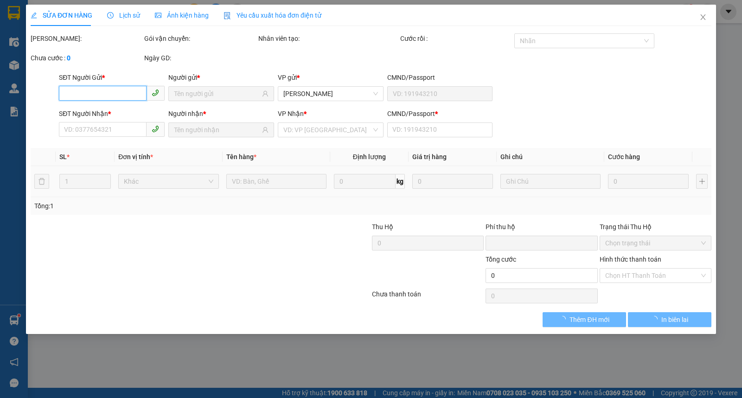
type input "0905488382"
type input "[PERSON_NAME]"
type input "0979844133"
type input "[GEOGRAPHIC_DATA]"
type input "0"
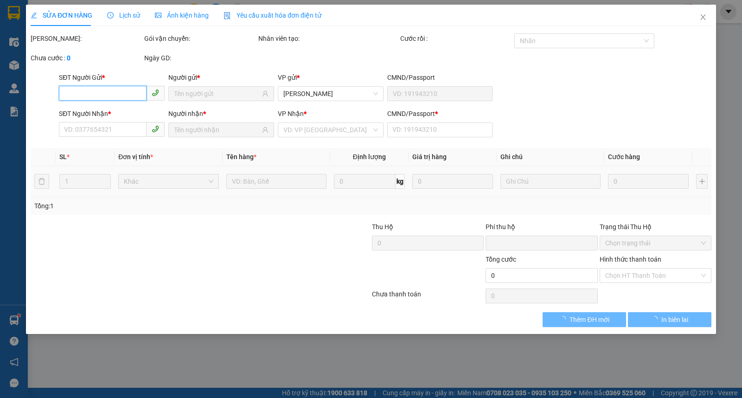
type input "0"
type input "40.000"
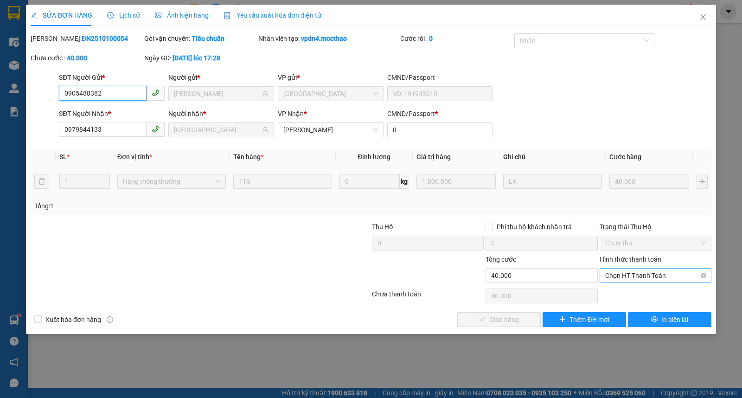
click at [643, 279] on span "Chọn HT Thanh Toán" at bounding box center [655, 275] width 101 height 14
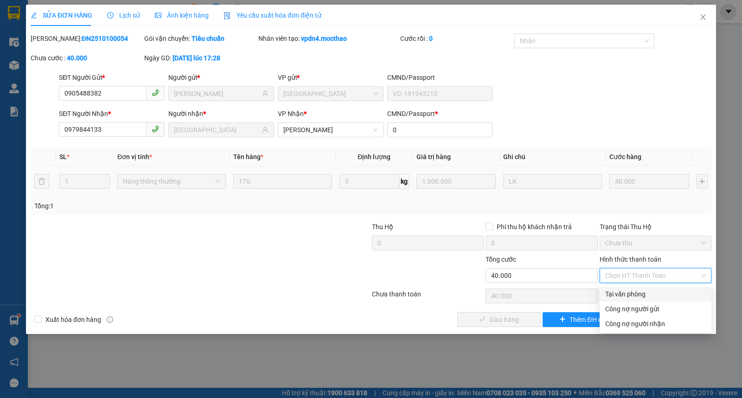
click at [636, 295] on div "Tại văn phòng" at bounding box center [655, 294] width 101 height 10
type input "0"
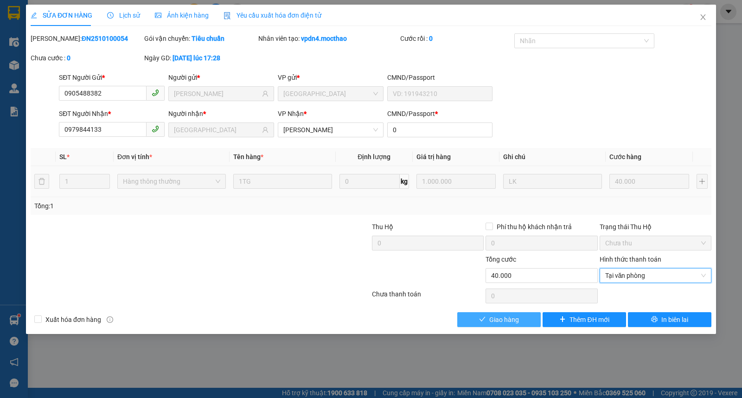
drag, startPoint x: 512, startPoint y: 316, endPoint x: 512, endPoint y: 296, distance: 19.9
click at [512, 315] on span "Giao hàng" at bounding box center [504, 319] width 30 height 10
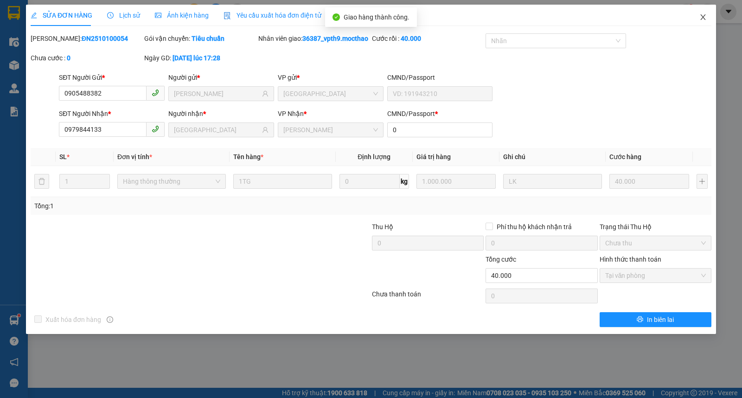
click at [701, 13] on span "Close" at bounding box center [703, 18] width 26 height 26
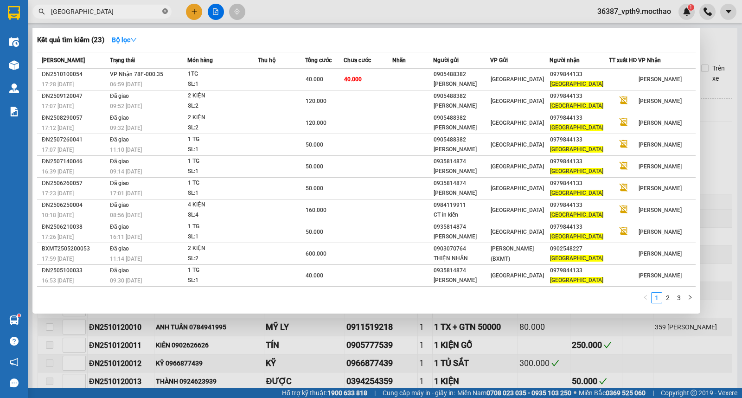
click at [166, 10] on icon "close-circle" at bounding box center [165, 11] width 6 height 6
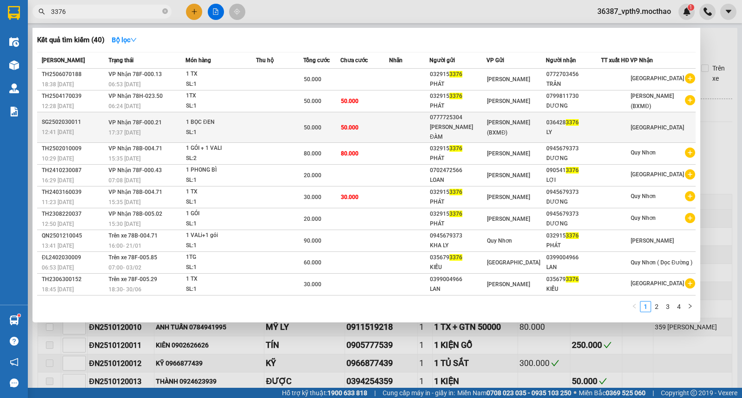
type input "8"
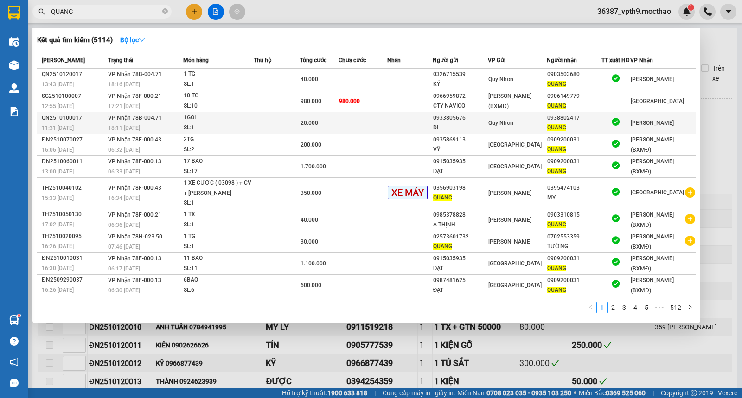
type input "QUANG"
click at [630, 123] on div at bounding box center [616, 123] width 28 height 13
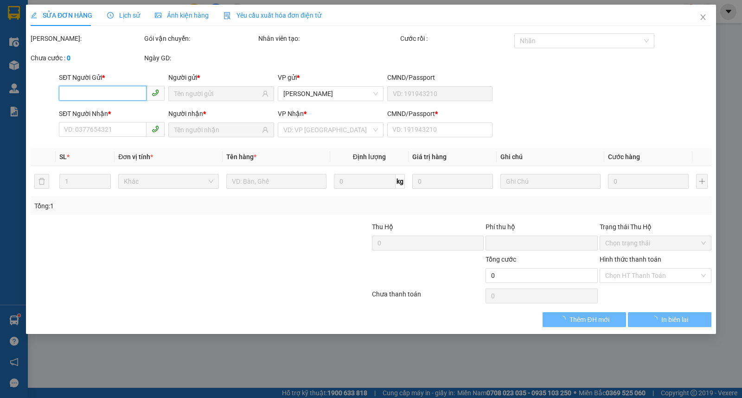
type input "0933805676"
type input "DI"
type input "0938802417"
type input "QUANG"
type input "a"
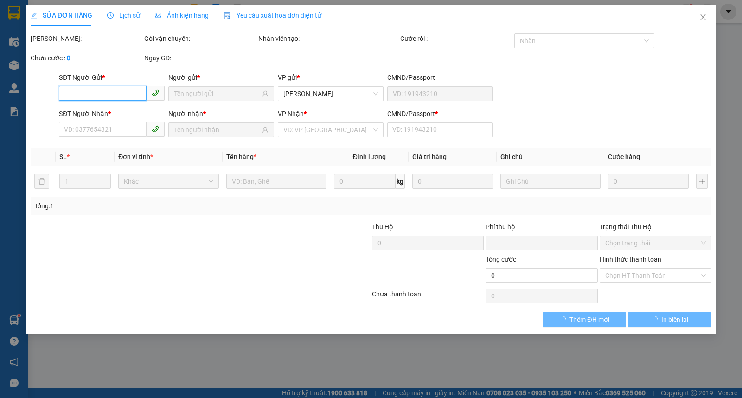
type input "0"
type input "20.000"
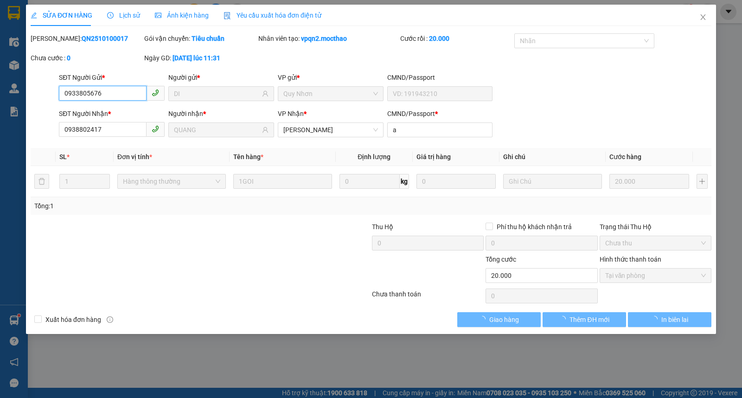
checkbox input "true"
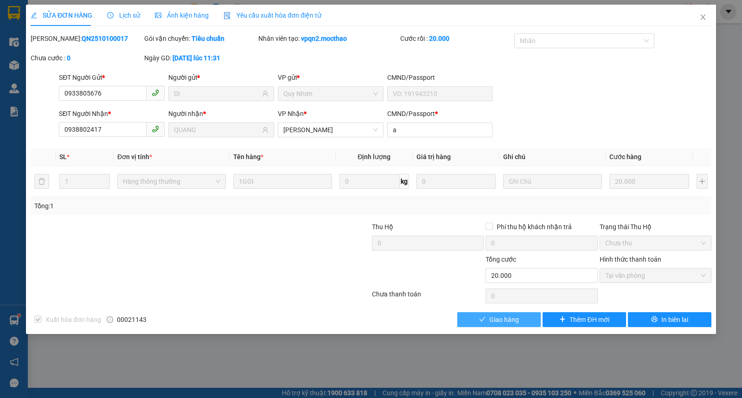
click at [497, 316] on span "Giao hàng" at bounding box center [504, 319] width 30 height 10
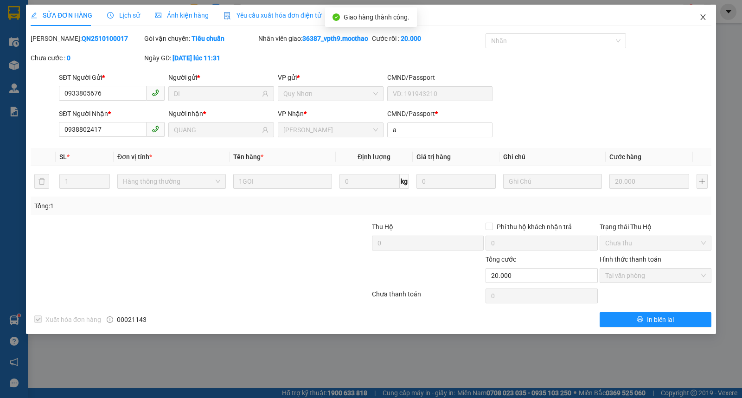
click at [705, 14] on icon "close" at bounding box center [702, 16] width 7 height 7
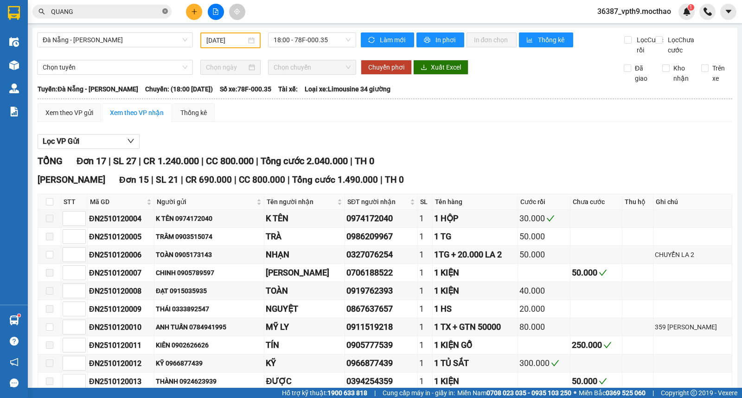
click at [166, 12] on icon "close-circle" at bounding box center [165, 11] width 6 height 6
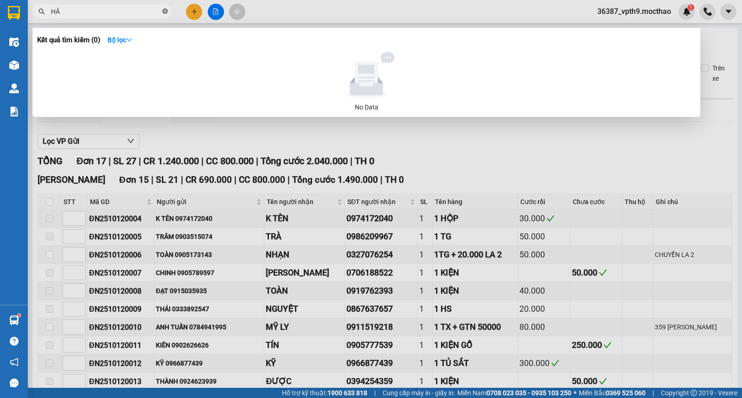
type input "HÂN"
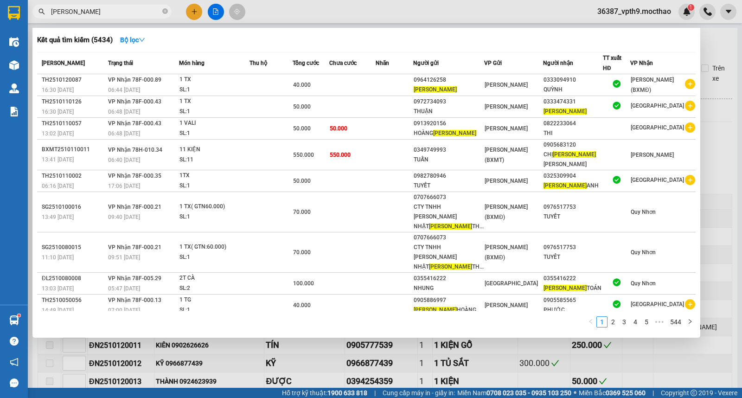
type input "[PERSON_NAME]"
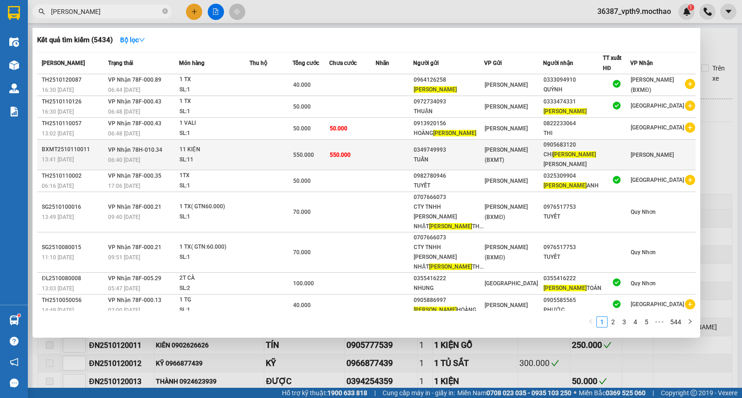
click at [328, 150] on div "550.000" at bounding box center [310, 155] width 35 height 10
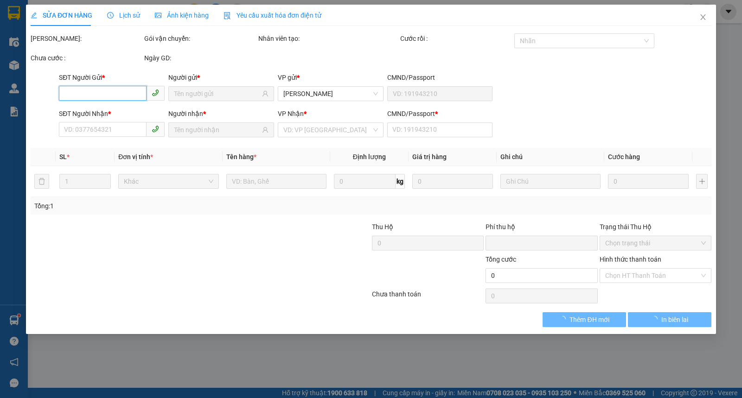
type input "0349749993"
type input "TUẤN"
type input "0905683120"
type input "CHỊ [PERSON_NAME]"
type input "0"
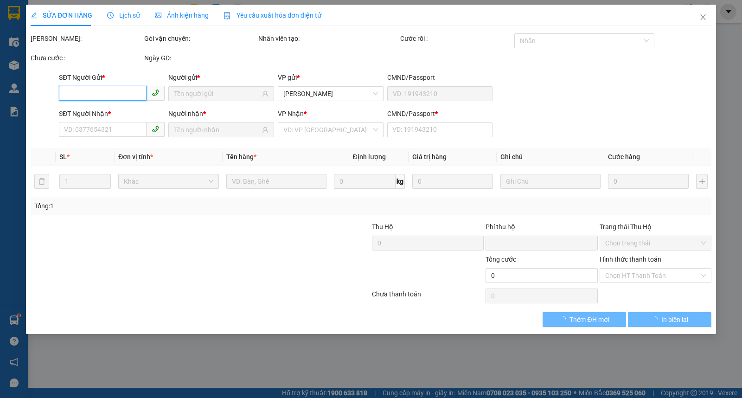
type input "0"
type input "550.000"
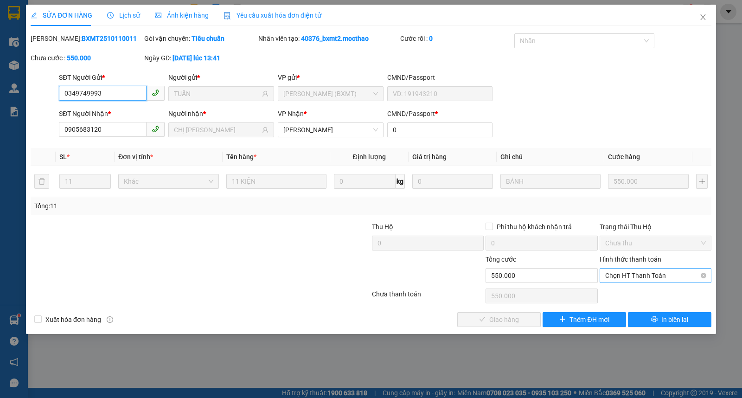
click at [619, 269] on span "Chọn HT Thanh Toán" at bounding box center [655, 275] width 101 height 14
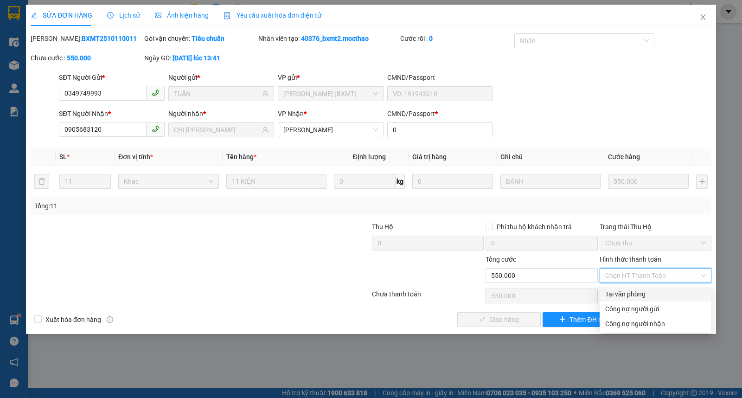
drag, startPoint x: 619, startPoint y: 290, endPoint x: 570, endPoint y: 308, distance: 51.3
click at [618, 293] on div "Tại văn phòng" at bounding box center [655, 294] width 101 height 10
type input "0"
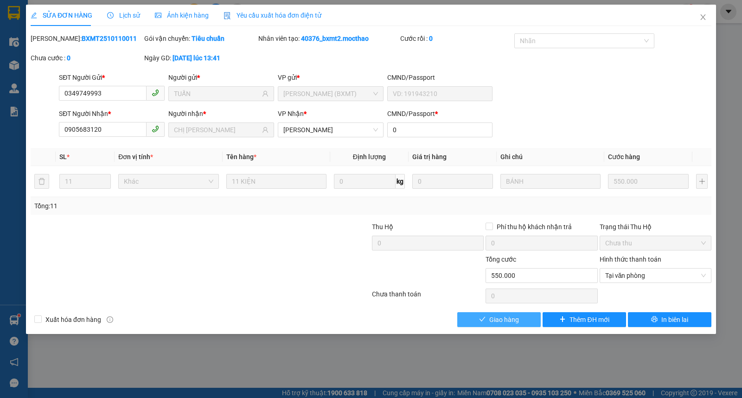
click at [515, 318] on span "Giao hàng" at bounding box center [504, 319] width 30 height 10
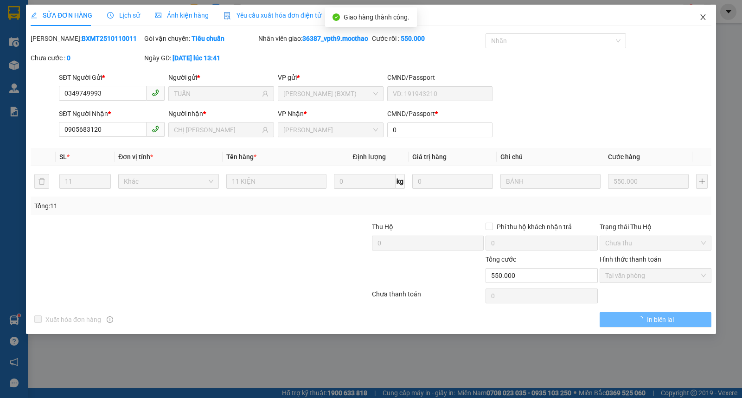
click at [698, 14] on span "Close" at bounding box center [703, 18] width 26 height 26
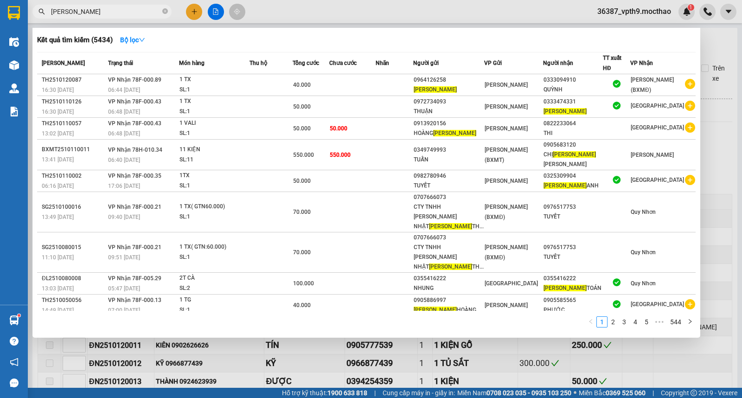
click at [103, 14] on input "KIM" at bounding box center [105, 11] width 109 height 10
click at [571, 352] on div at bounding box center [371, 199] width 742 height 398
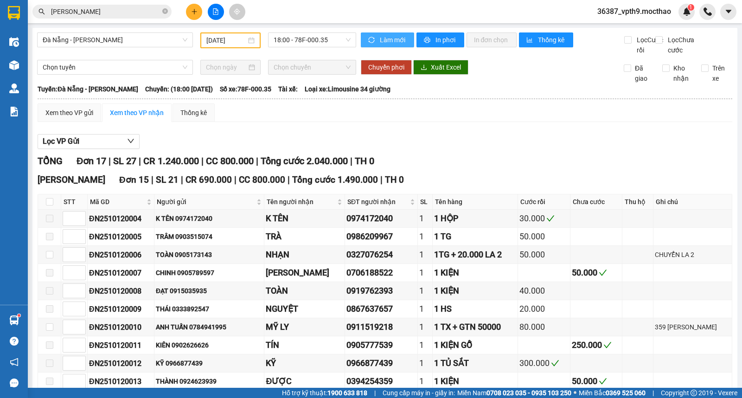
click at [389, 36] on span "Làm mới" at bounding box center [393, 40] width 27 height 10
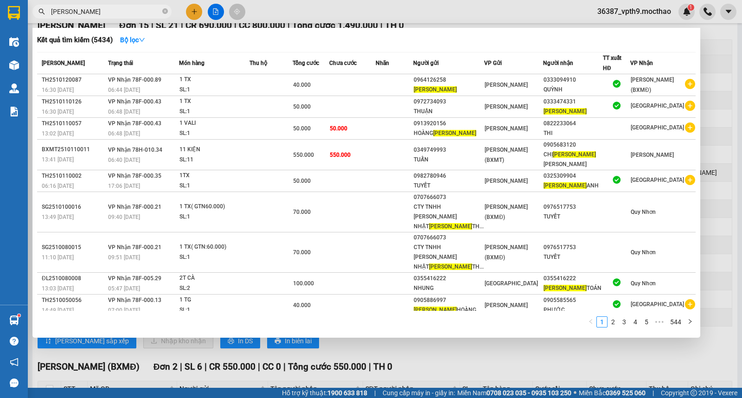
click at [161, 9] on span "KIM" at bounding box center [101, 12] width 139 height 14
click at [164, 9] on icon "close-circle" at bounding box center [165, 11] width 6 height 6
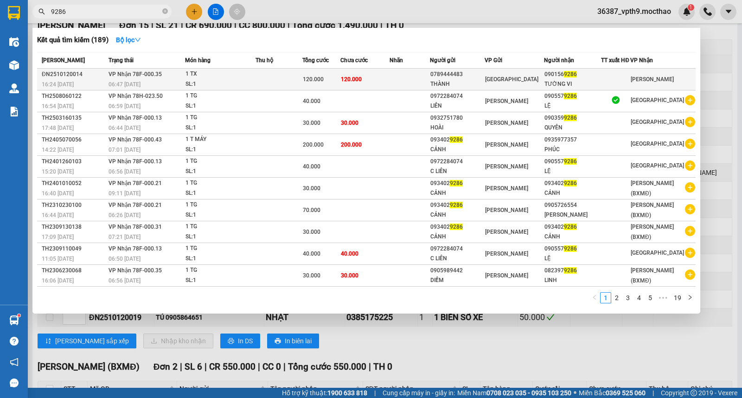
type input "9286"
click at [569, 83] on div "TƯỜNG VI" at bounding box center [572, 84] width 56 height 10
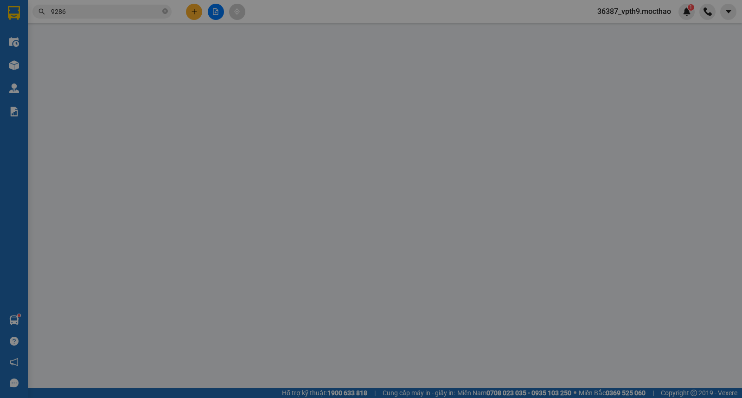
type input "0789444483"
type input "THÀNH"
type input "0901569286"
type input "TƯỜNG VI"
type input "0"
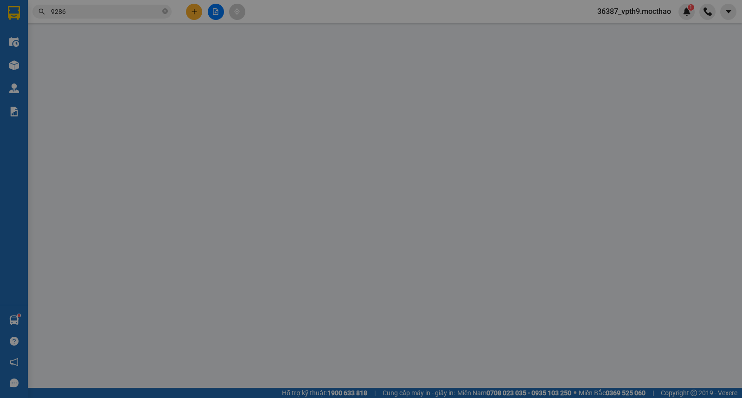
type input "0"
type input "120.000"
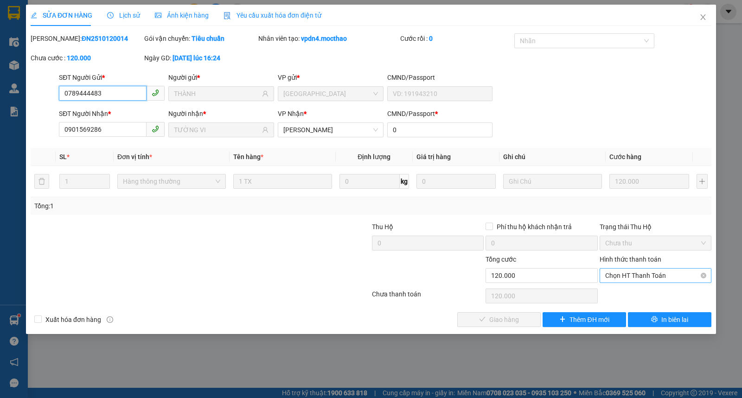
click at [627, 279] on span "Chọn HT Thanh Toán" at bounding box center [655, 275] width 101 height 14
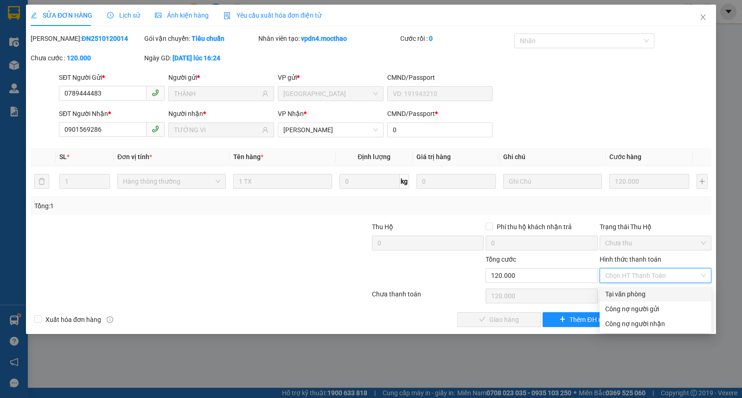
click at [623, 291] on div "Tại văn phòng" at bounding box center [655, 294] width 101 height 10
type input "0"
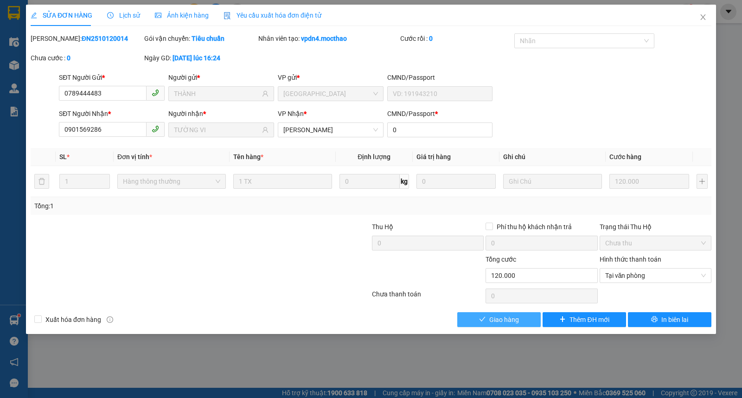
click at [509, 318] on span "Giao hàng" at bounding box center [504, 319] width 30 height 10
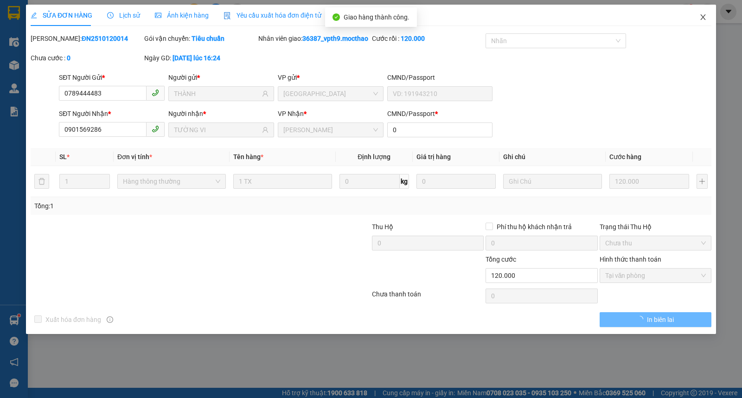
click at [705, 17] on icon "close" at bounding box center [702, 16] width 7 height 7
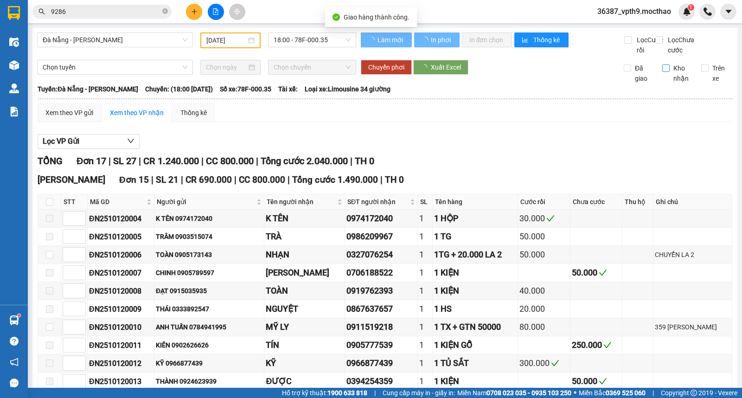
scroll to position [154, 0]
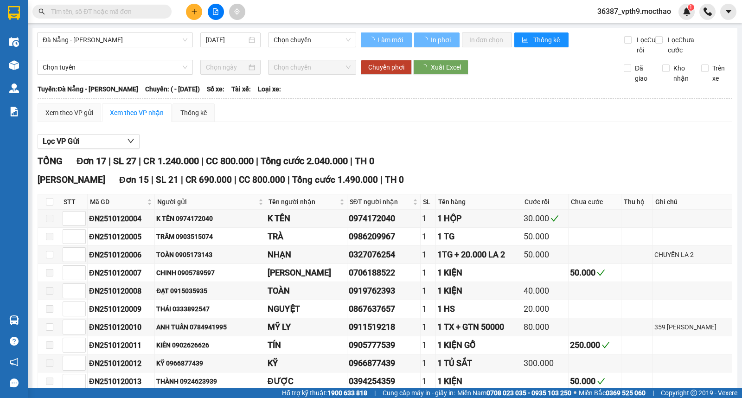
type input "[DATE]"
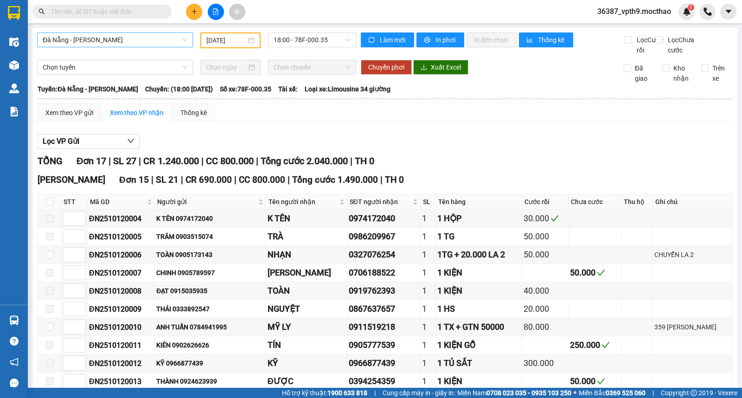
click at [107, 40] on span "Đà Nẵng - [PERSON_NAME]" at bounding box center [115, 40] width 145 height 14
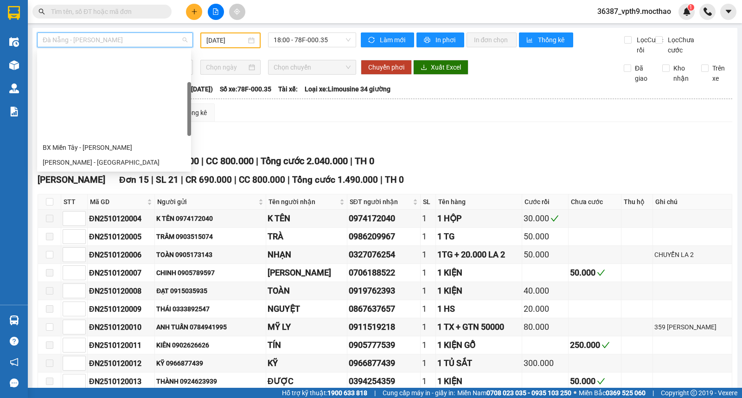
scroll to position [89, 0]
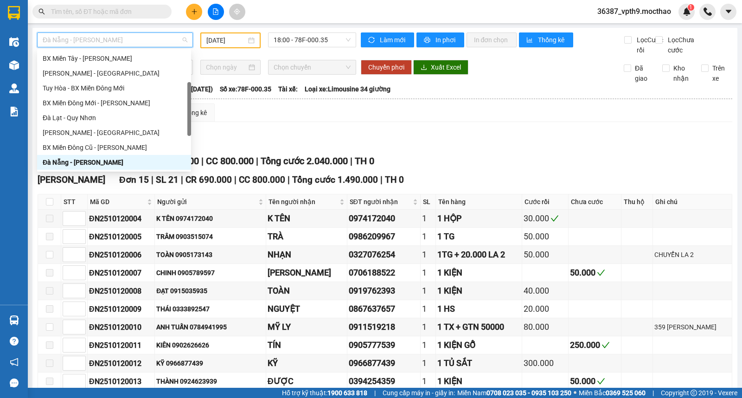
type input "M"
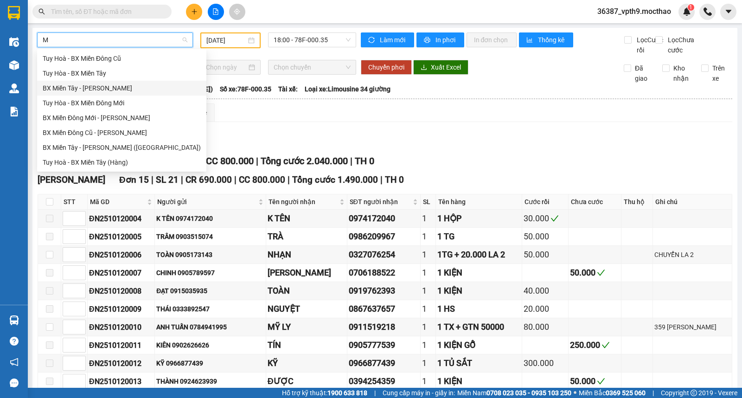
click at [87, 87] on div "BX Miền Tây - [PERSON_NAME]" at bounding box center [122, 88] width 158 height 10
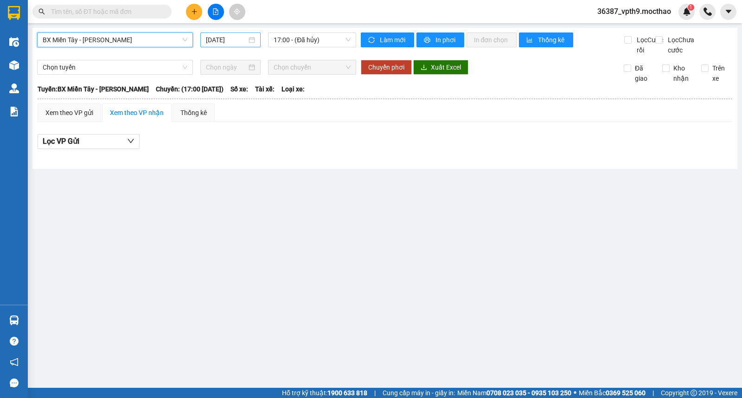
click at [237, 41] on input "[DATE]" at bounding box center [226, 40] width 41 height 10
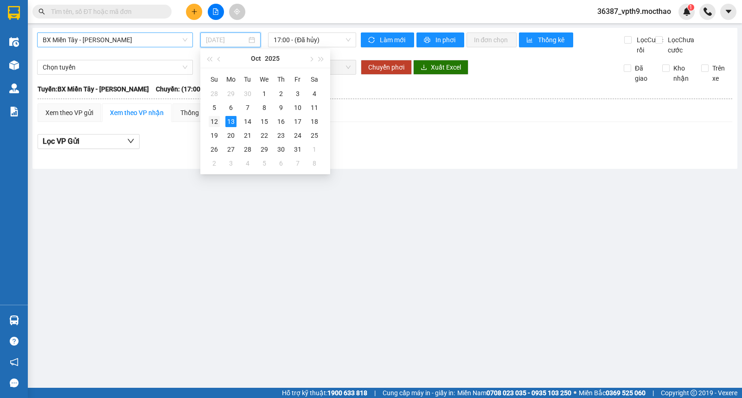
click at [211, 122] on div "12" at bounding box center [214, 121] width 11 height 11
type input "[DATE]"
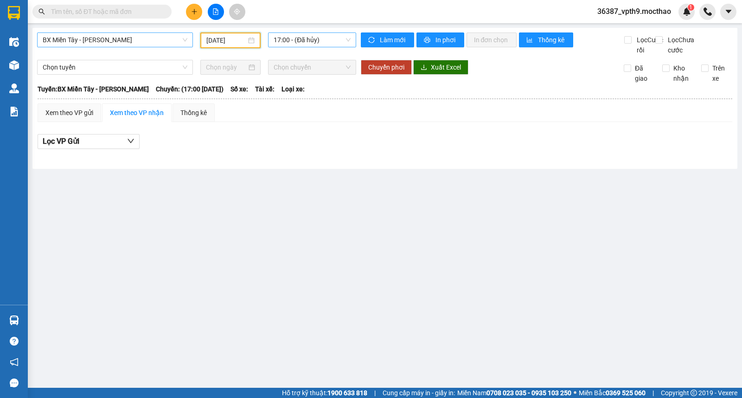
click at [328, 41] on span "17:00 - (Đã hủy)" at bounding box center [312, 40] width 77 height 14
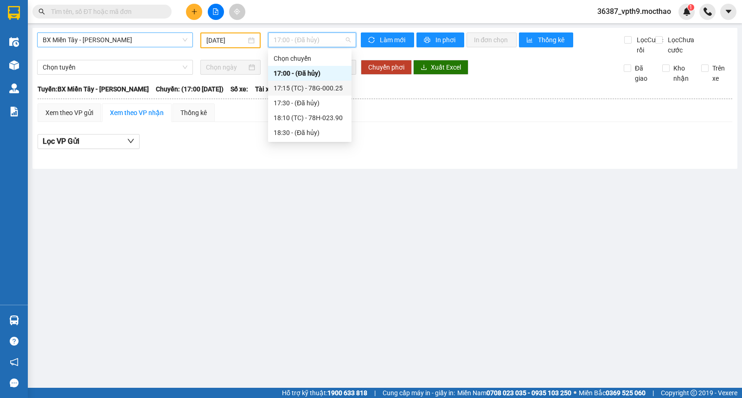
click at [327, 88] on div "17:15 (TC) - 78G-000.25" at bounding box center [310, 88] width 72 height 10
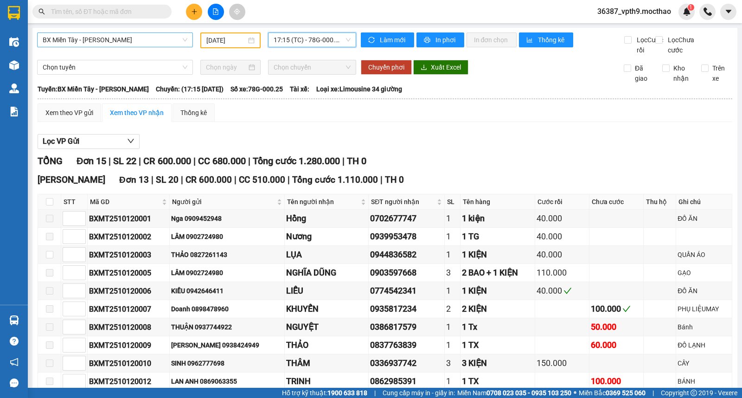
click at [145, 14] on input "text" at bounding box center [105, 11] width 109 height 10
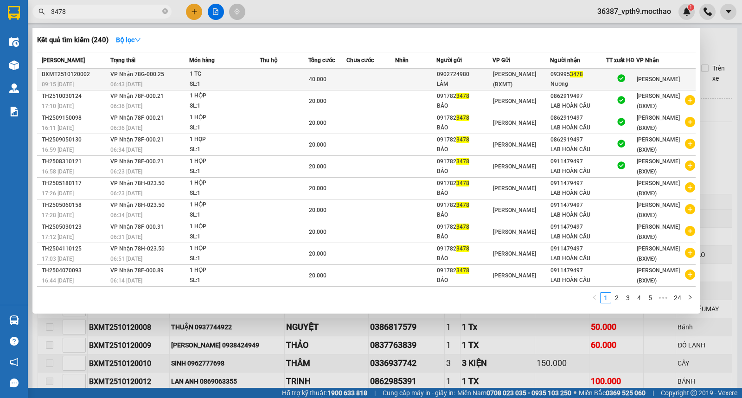
type input "3478"
click at [587, 80] on div "Nương" at bounding box center [577, 84] width 55 height 10
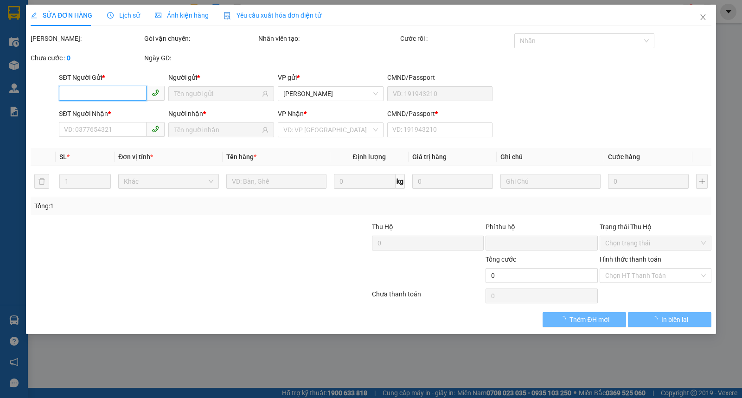
type input "0902724980"
type input "LÂM"
type input "0939953478"
type input "Nương"
type input "0"
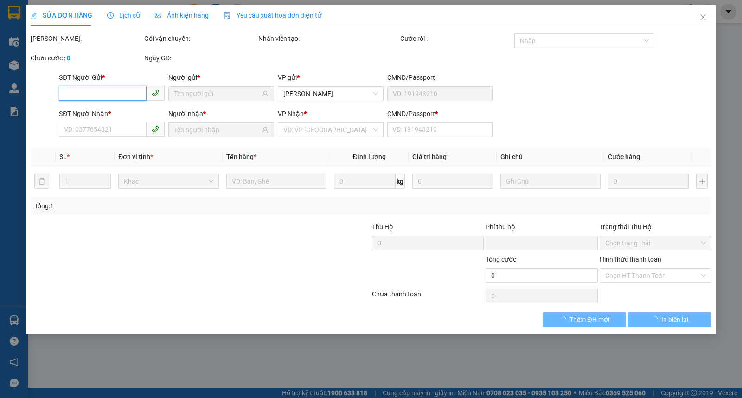
type input "0"
type input "40.000"
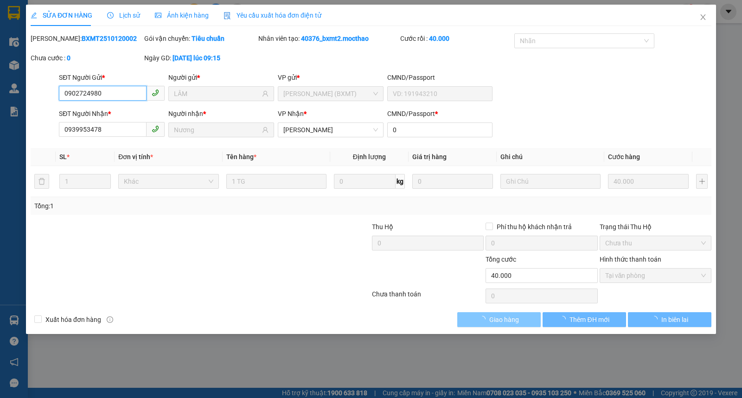
checkbox input "true"
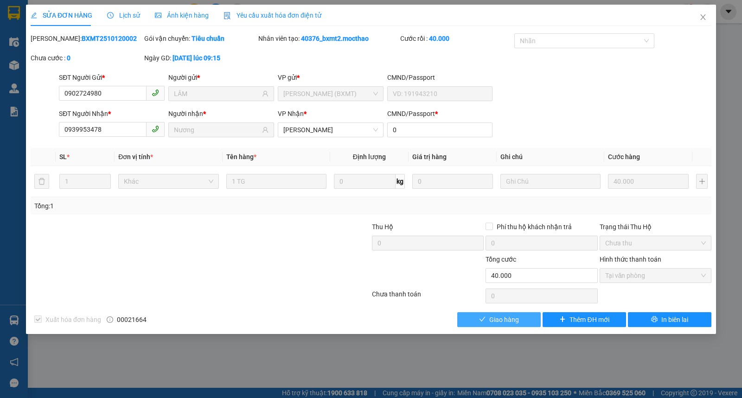
click at [512, 325] on button "Giao hàng" at bounding box center [498, 319] width 83 height 15
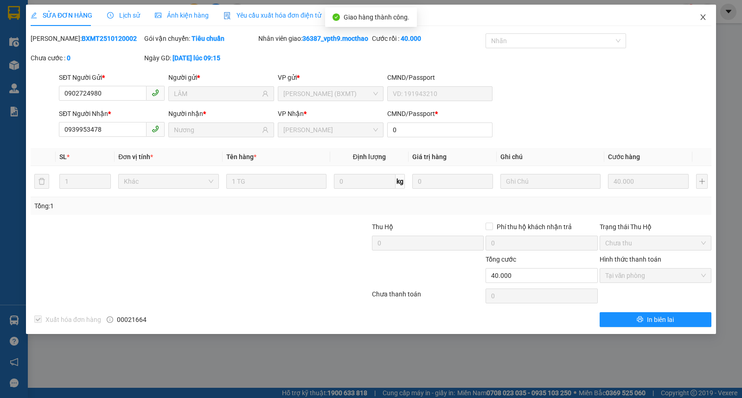
click at [703, 21] on icon "close" at bounding box center [702, 16] width 7 height 7
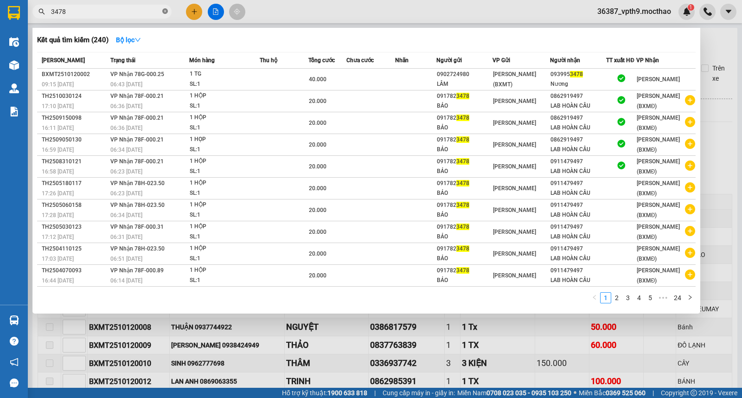
click at [165, 12] on icon "close-circle" at bounding box center [165, 11] width 6 height 6
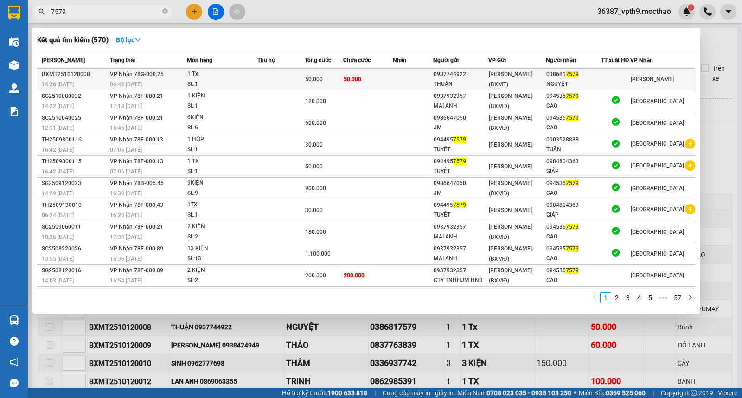
type input "7579"
click at [599, 73] on div "038681 7579" at bounding box center [573, 75] width 54 height 10
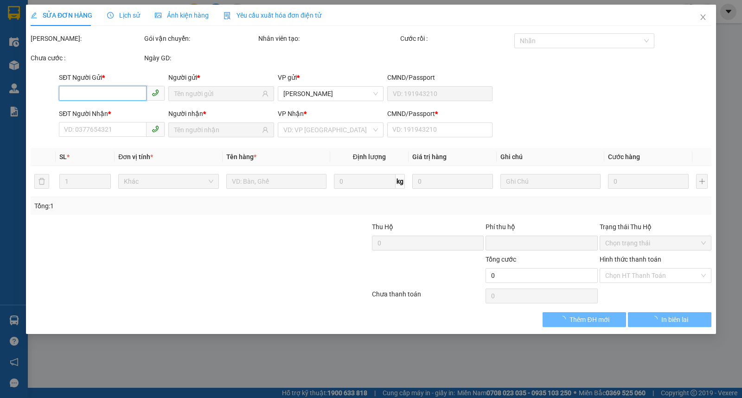
type input "0937744922"
type input "THUẬN"
type input "0386817579"
type input "NGUYỆT"
type input "0"
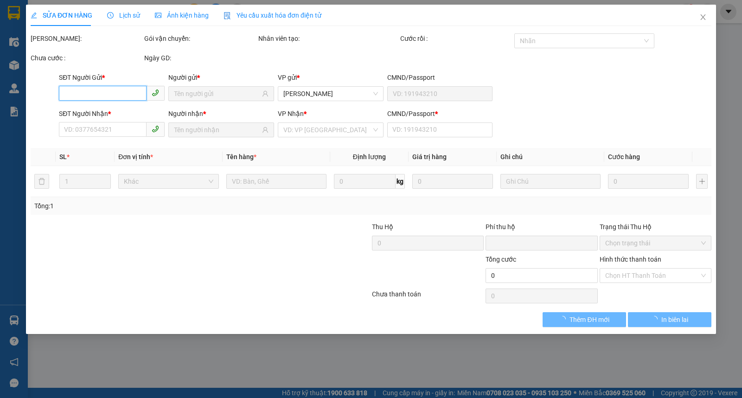
type input "0"
type input "50.000"
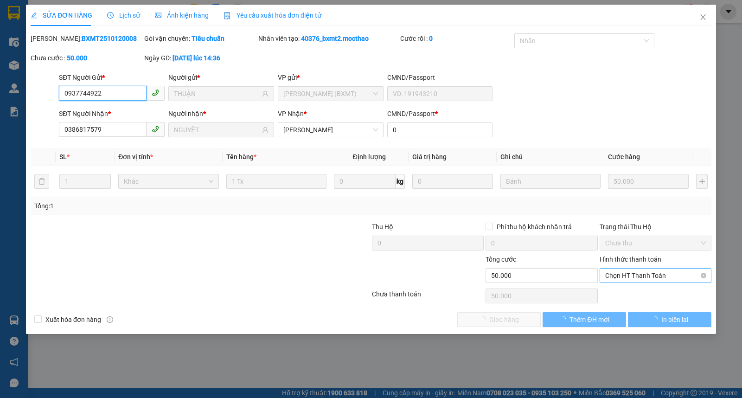
click at [643, 272] on span "Chọn HT Thanh Toán" at bounding box center [655, 275] width 101 height 14
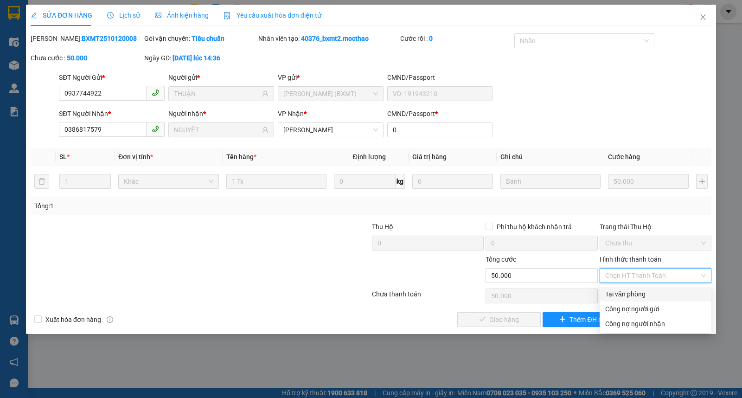
click at [623, 293] on div "Tại văn phòng" at bounding box center [655, 294] width 101 height 10
type input "0"
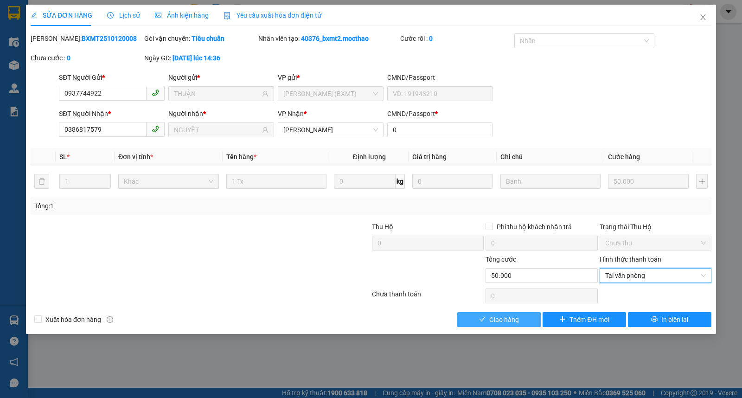
click at [520, 322] on button "Giao hàng" at bounding box center [498, 319] width 83 height 15
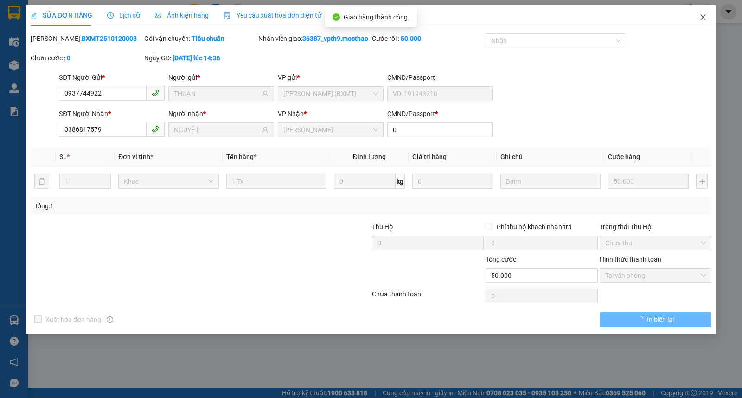
click at [705, 19] on icon "close" at bounding box center [702, 16] width 7 height 7
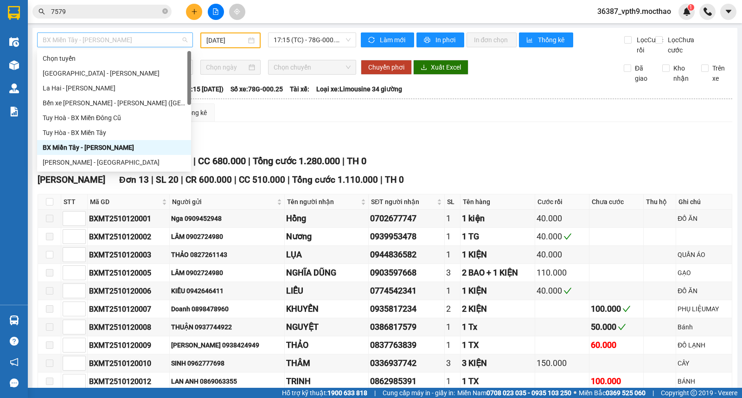
click at [175, 39] on span "BX Miền Tây - [PERSON_NAME]" at bounding box center [115, 40] width 145 height 14
type input "M"
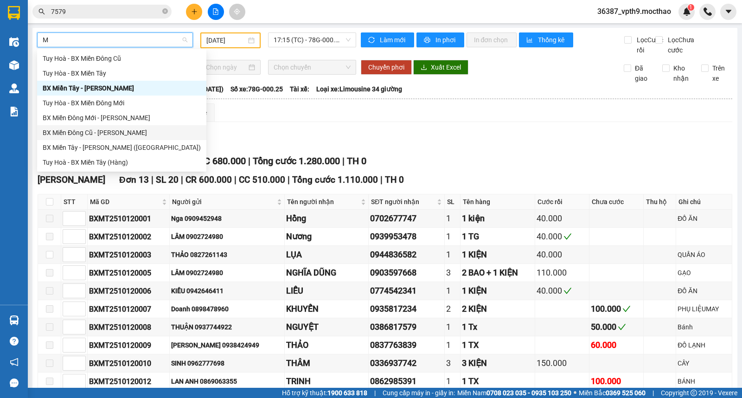
click at [102, 133] on div "BX Miền Đông Cũ - [PERSON_NAME]" at bounding box center [122, 133] width 158 height 10
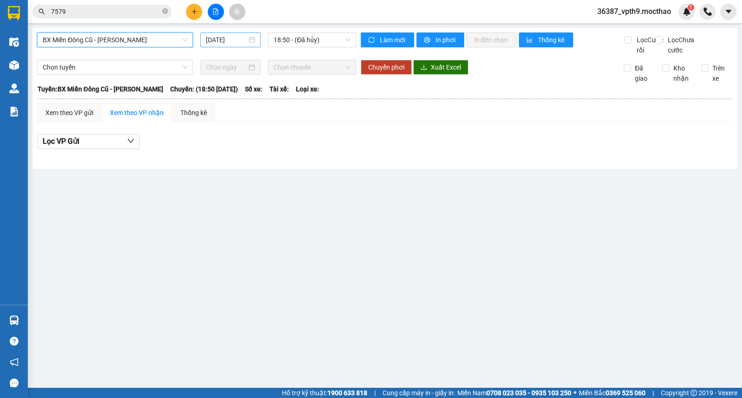
click at [220, 38] on input "[DATE]" at bounding box center [226, 40] width 41 height 10
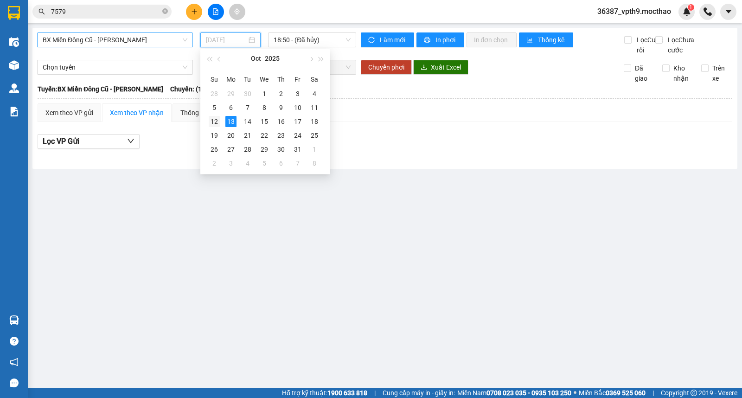
click at [215, 124] on div "12" at bounding box center [214, 121] width 11 height 11
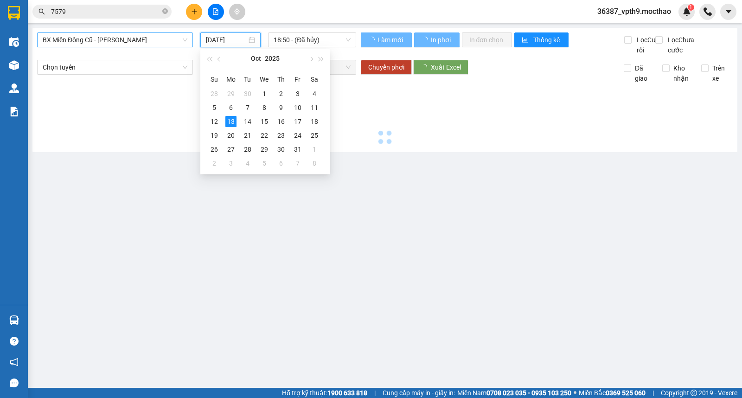
type input "[DATE]"
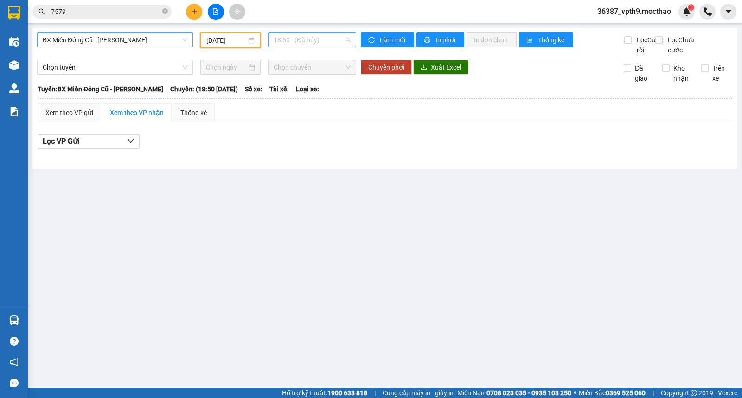
click at [338, 42] on span "18:50 - (Đã hủy)" at bounding box center [312, 40] width 77 height 14
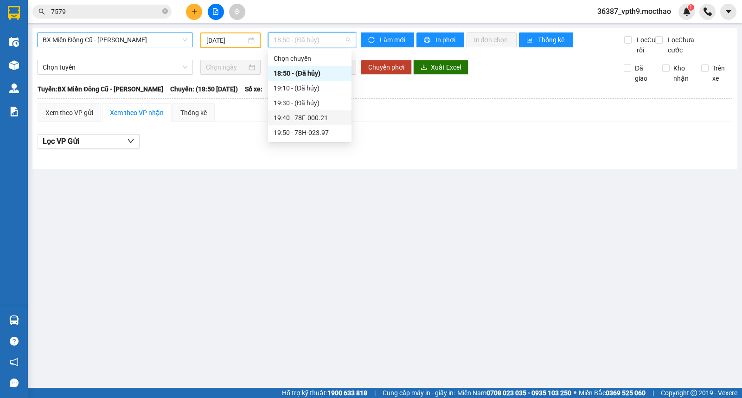
click at [325, 121] on div "19:40 - 78F-000.21" at bounding box center [310, 118] width 72 height 10
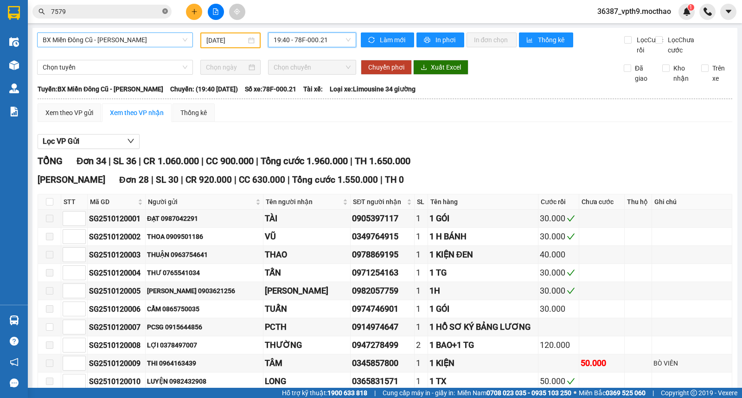
click at [165, 11] on icon "close-circle" at bounding box center [165, 11] width 6 height 6
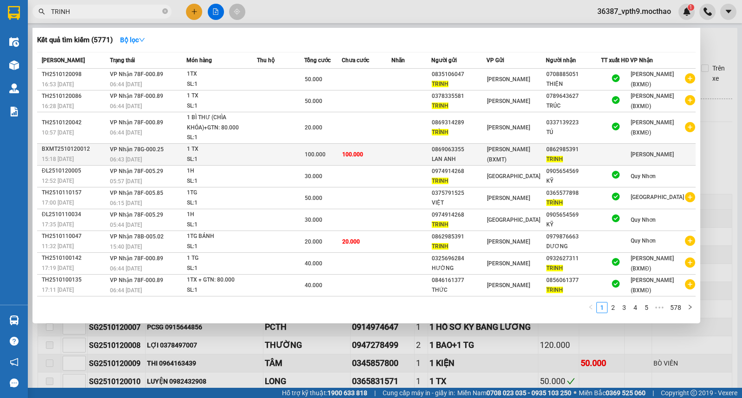
type input "TRINH"
click at [608, 158] on td at bounding box center [615, 154] width 29 height 22
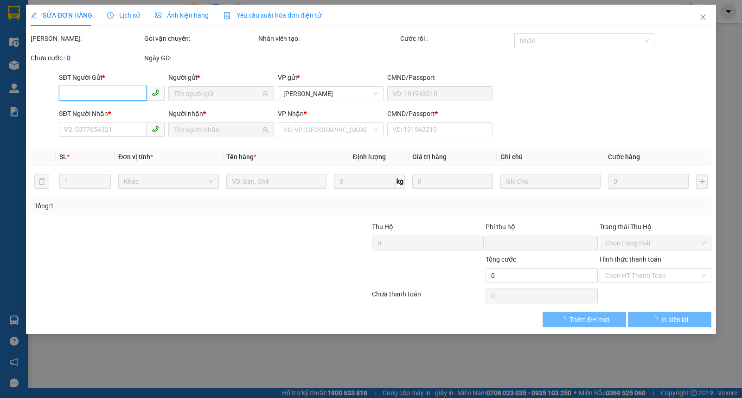
type input "0869063355"
type input "LAN ANH"
type input "0862985391"
type input "TRINH"
type input "0"
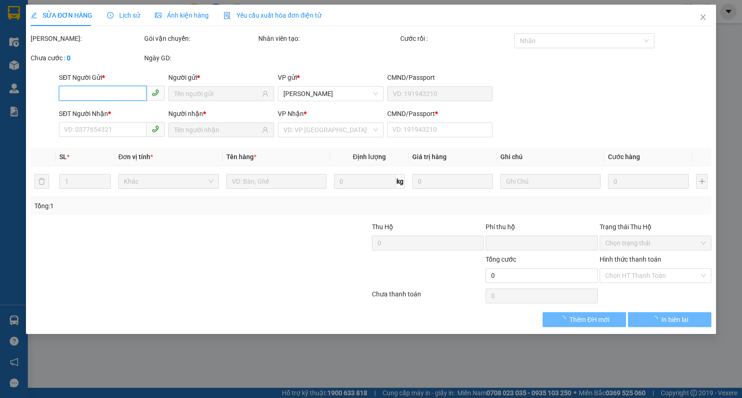
type input "0"
type input "100.000"
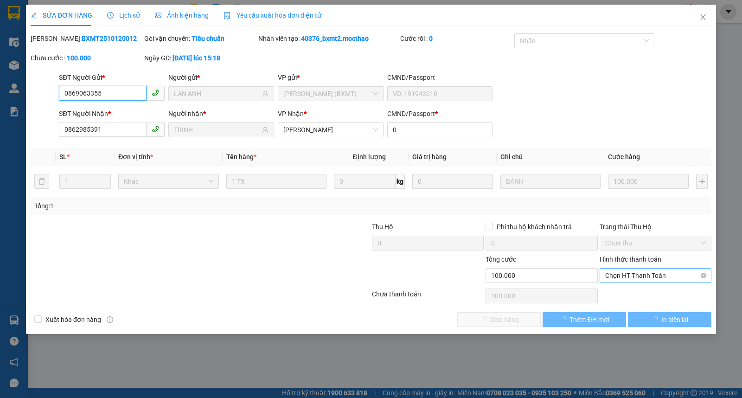
click at [636, 275] on span "Chọn HT Thanh Toán" at bounding box center [655, 275] width 101 height 14
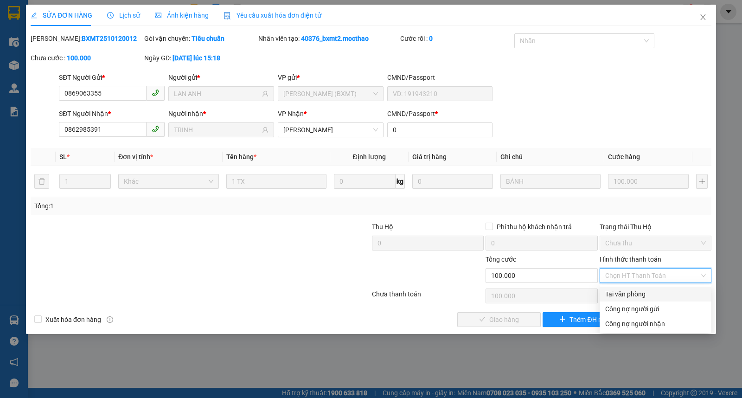
drag, startPoint x: 630, startPoint y: 290, endPoint x: 526, endPoint y: 320, distance: 107.7
click at [629, 291] on div "Tại văn phòng" at bounding box center [655, 294] width 101 height 10
type input "0"
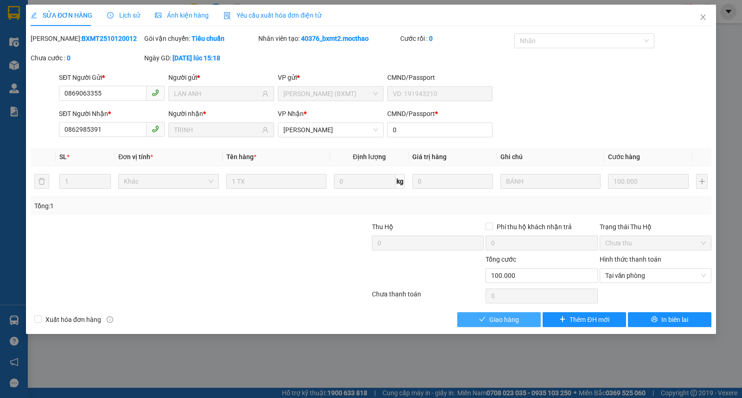
click at [500, 322] on span "Giao hàng" at bounding box center [504, 319] width 30 height 10
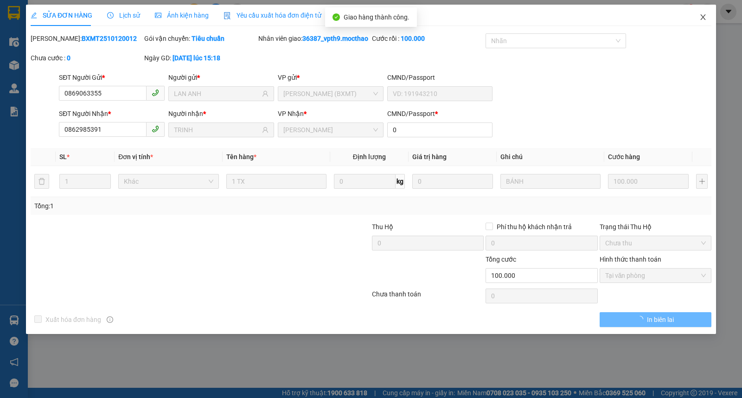
click at [703, 20] on icon "close" at bounding box center [702, 16] width 7 height 7
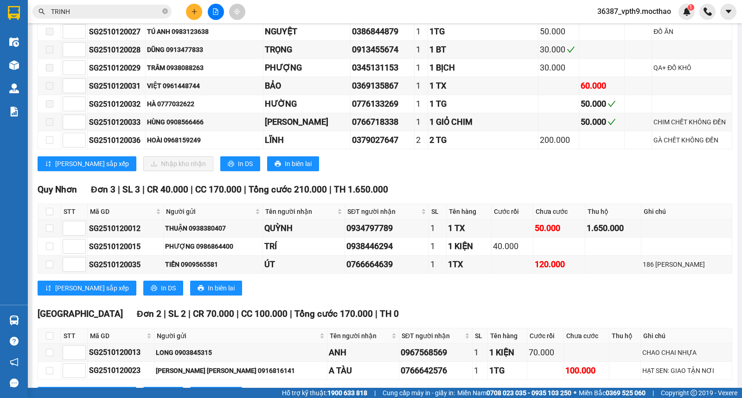
scroll to position [710, 0]
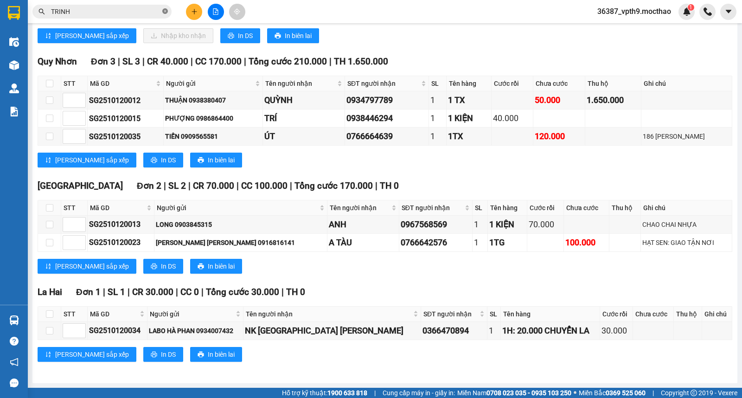
click at [165, 12] on icon "close-circle" at bounding box center [165, 11] width 6 height 6
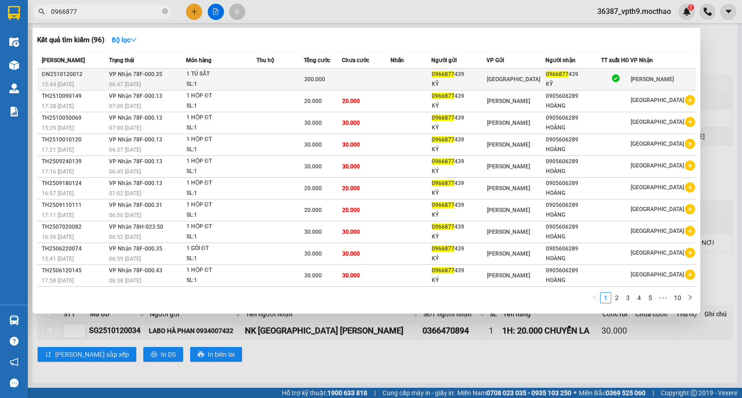
type input "0966877"
click at [486, 77] on div "0966877 439" at bounding box center [459, 75] width 54 height 10
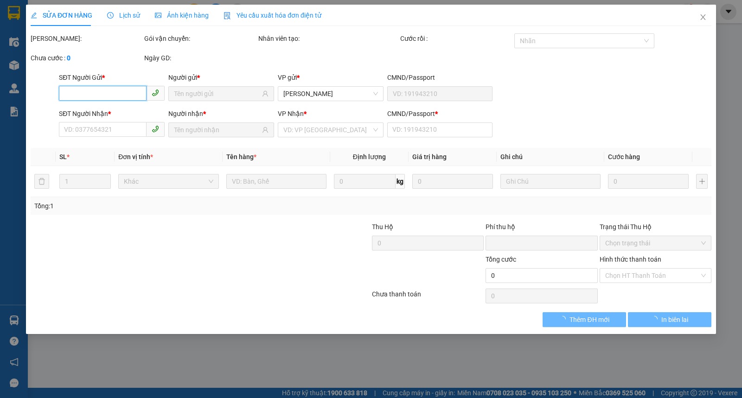
type input "0966877439"
type input "KỸ"
type input "0966877439"
type input "KỸ"
type input "0"
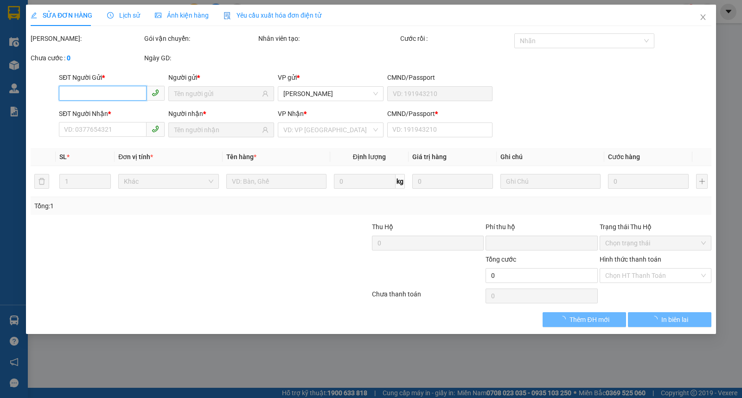
type input "0"
type input "300.000"
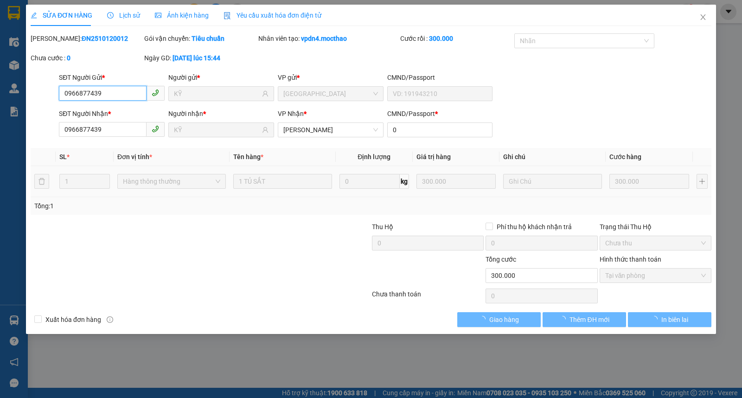
checkbox input "true"
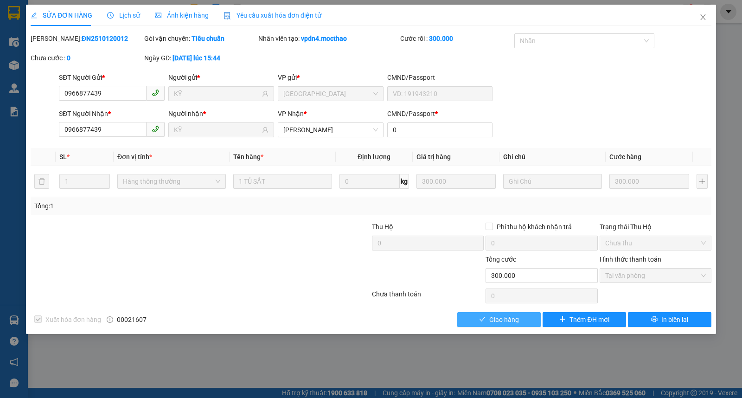
click at [484, 325] on button "Giao hàng" at bounding box center [498, 319] width 83 height 15
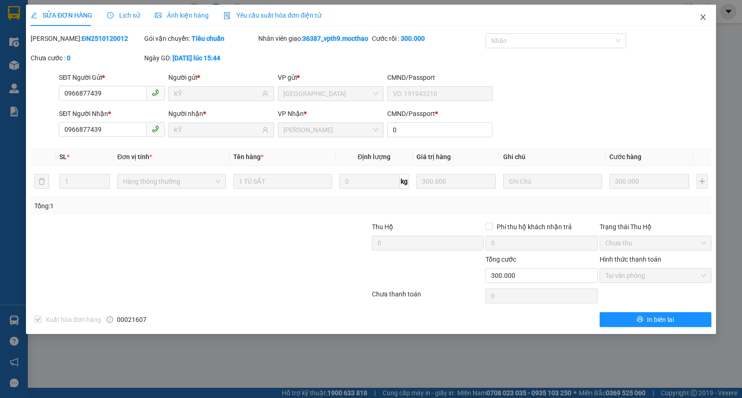
click at [702, 19] on icon "close" at bounding box center [702, 17] width 5 height 6
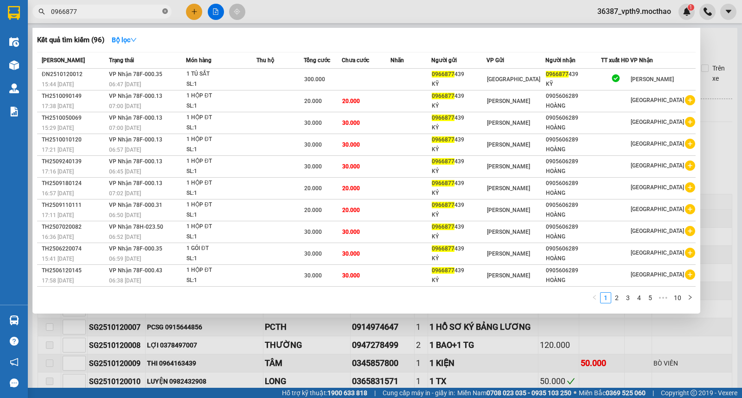
click at [166, 10] on icon "close-circle" at bounding box center [165, 11] width 6 height 6
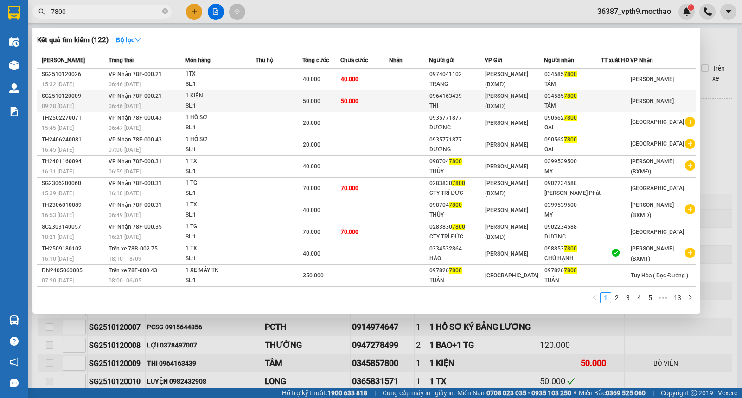
type input "7800"
click at [511, 102] on span "[PERSON_NAME] (BXMĐ)" at bounding box center [506, 101] width 43 height 17
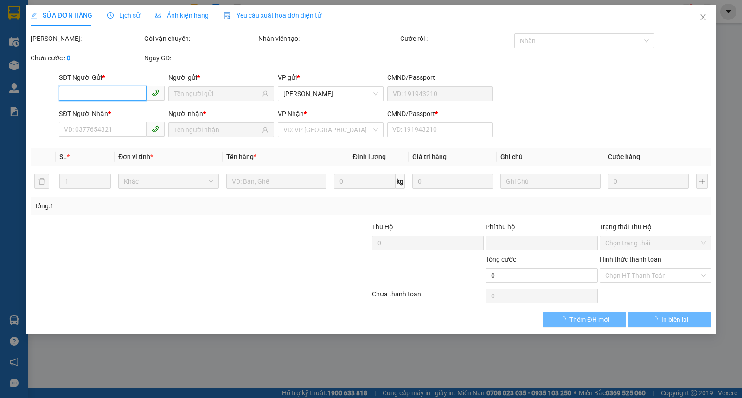
type input "0964163439"
type input "THI"
type input "0345857800"
type input "TÂM"
type input "1"
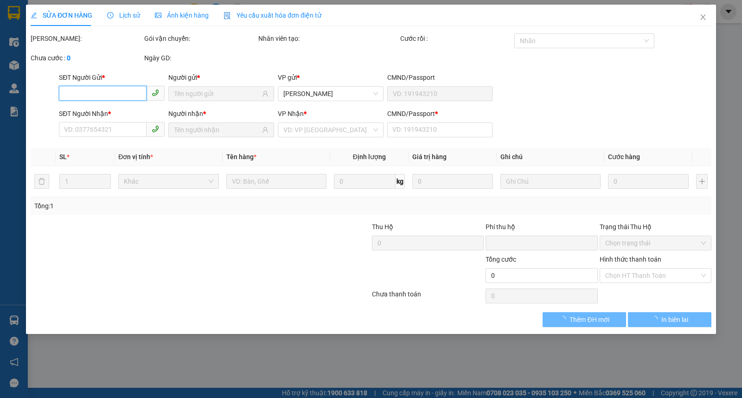
type input "0"
type input "50.000"
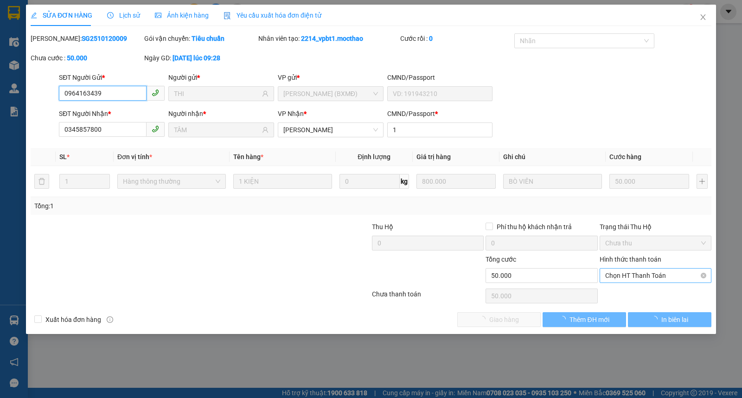
click at [651, 275] on span "Chọn HT Thanh Toán" at bounding box center [655, 275] width 101 height 14
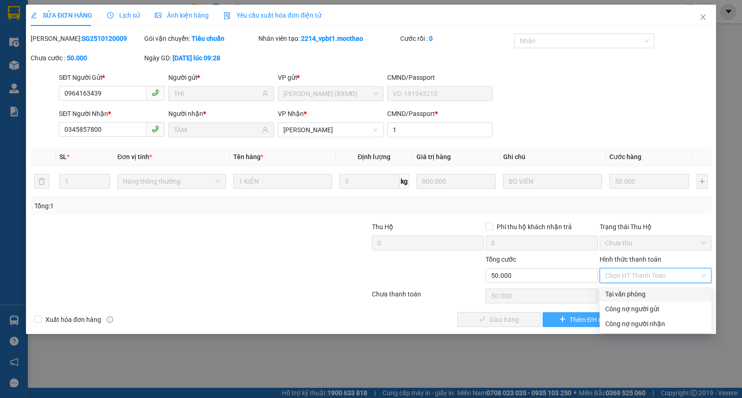
drag, startPoint x: 638, startPoint y: 294, endPoint x: 557, endPoint y: 318, distance: 84.2
click at [637, 295] on div "Tại văn phòng" at bounding box center [655, 294] width 101 height 10
type input "0"
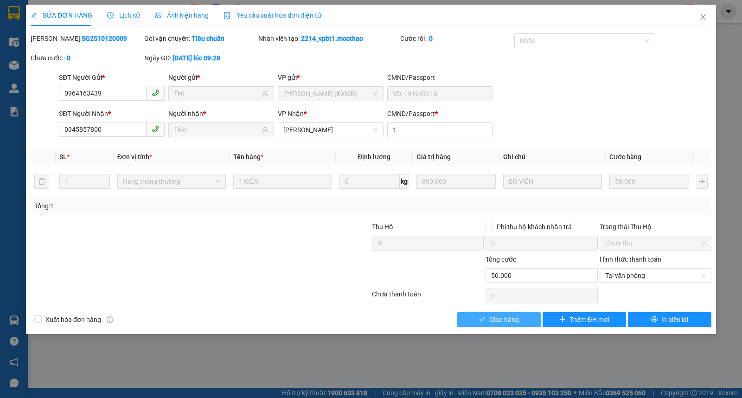
click at [513, 319] on span "Giao hàng" at bounding box center [504, 319] width 30 height 10
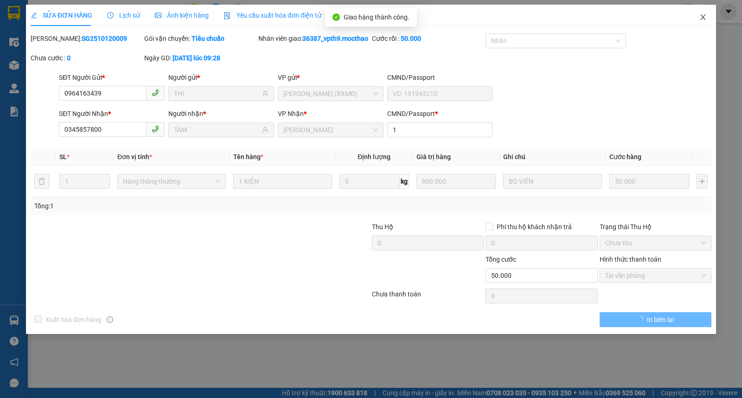
click at [701, 16] on icon "close" at bounding box center [702, 16] width 7 height 7
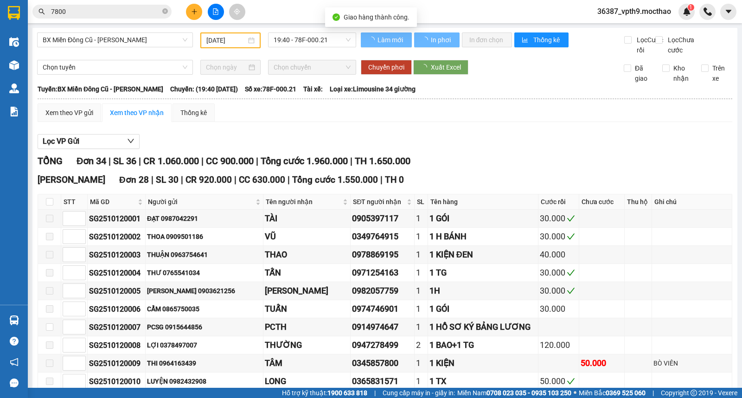
click at [120, 14] on input "7800" at bounding box center [105, 11] width 109 height 10
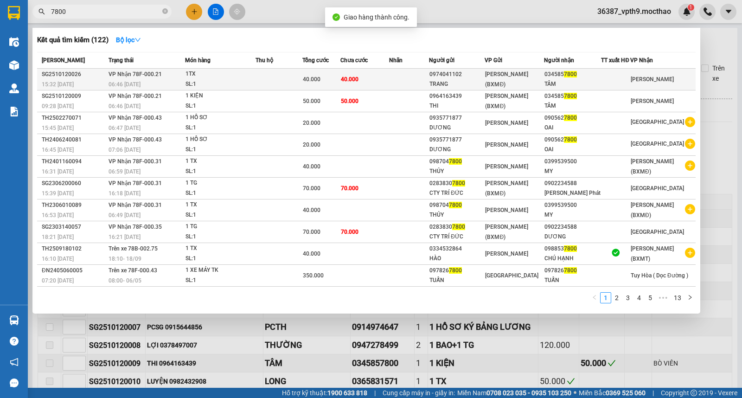
click at [185, 78] on td "[PERSON_NAME] 78F-000.21 06:46 [DATE]" at bounding box center [145, 80] width 79 height 22
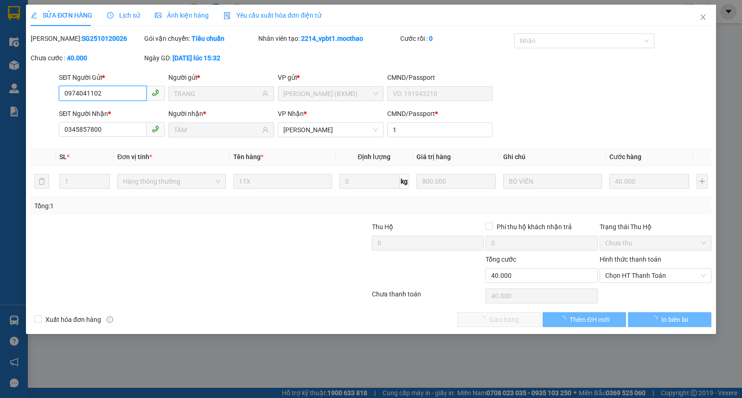
type input "0974041102"
type input "TRANG"
type input "0345857800"
type input "TÂM"
type input "1"
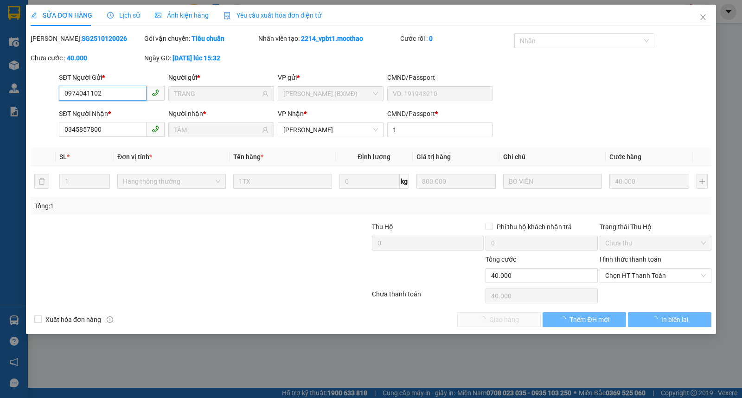
type input "0"
type input "40.000"
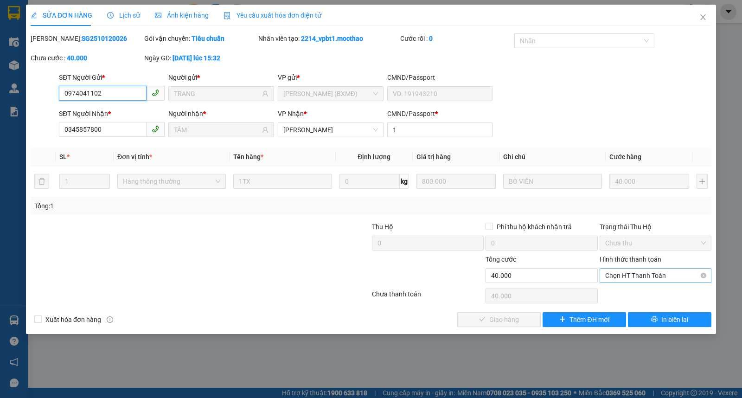
click at [630, 281] on span "Chọn HT Thanh Toán" at bounding box center [655, 275] width 101 height 14
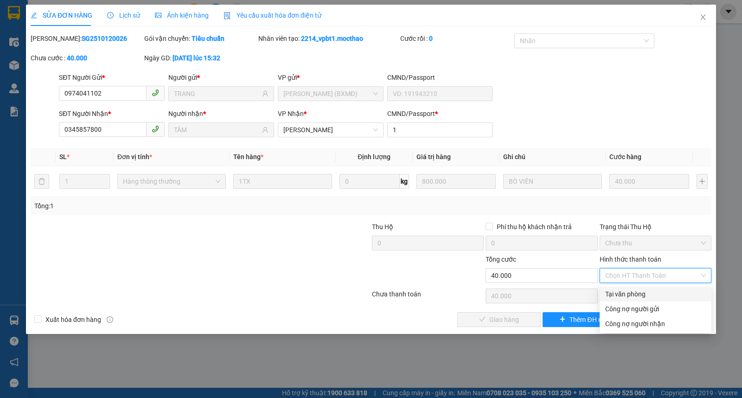
click at [627, 294] on div "Tại văn phòng" at bounding box center [655, 294] width 101 height 10
type input "0"
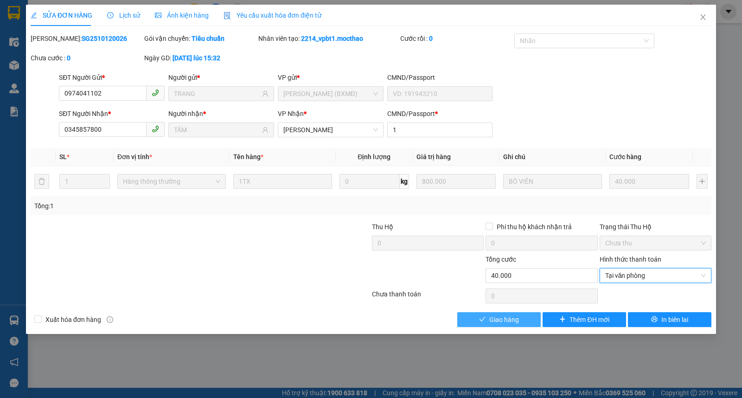
click at [511, 325] on button "Giao hàng" at bounding box center [498, 319] width 83 height 15
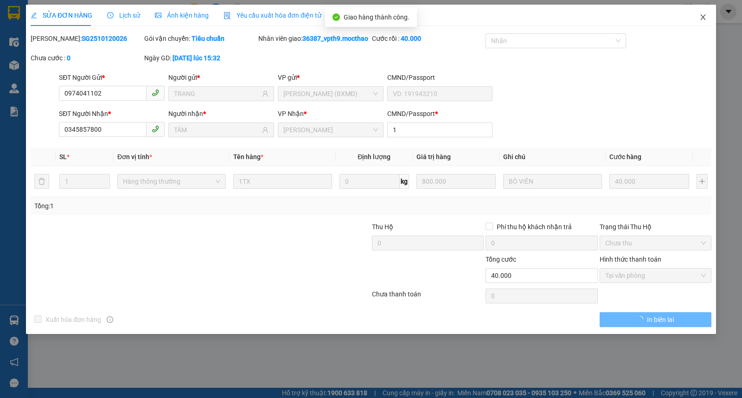
click at [708, 15] on span "Close" at bounding box center [703, 18] width 26 height 26
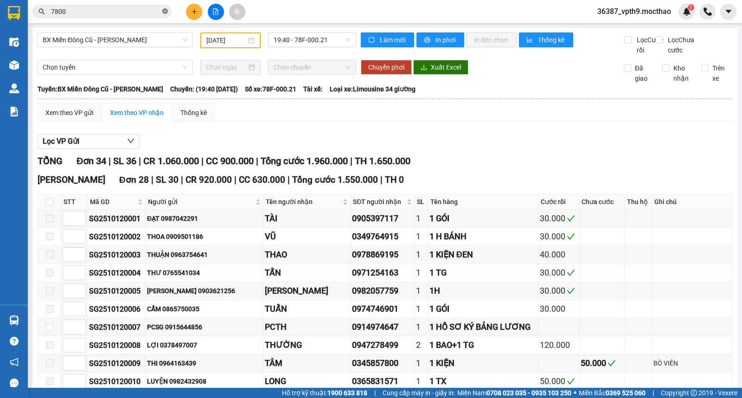
click at [166, 12] on icon "close-circle" at bounding box center [165, 11] width 6 height 6
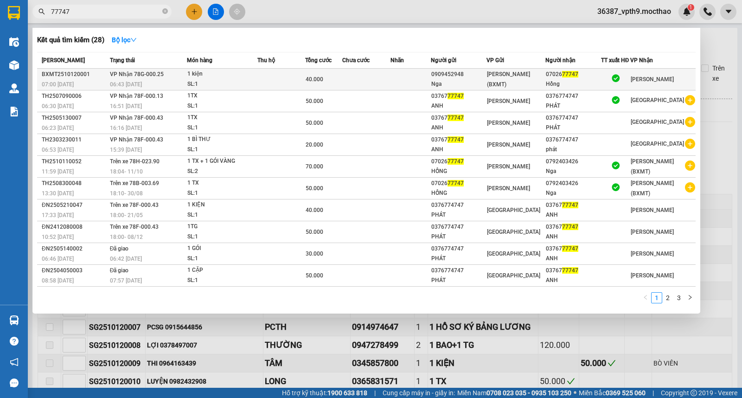
type input "77747"
click at [578, 76] on span "77747" at bounding box center [570, 74] width 16 height 6
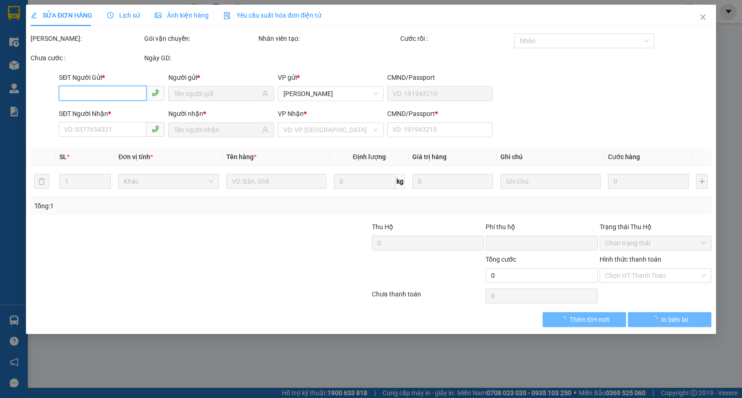
type input "0909452948"
type input "Nga"
type input "0702677747"
type input "Hồng"
type input "0"
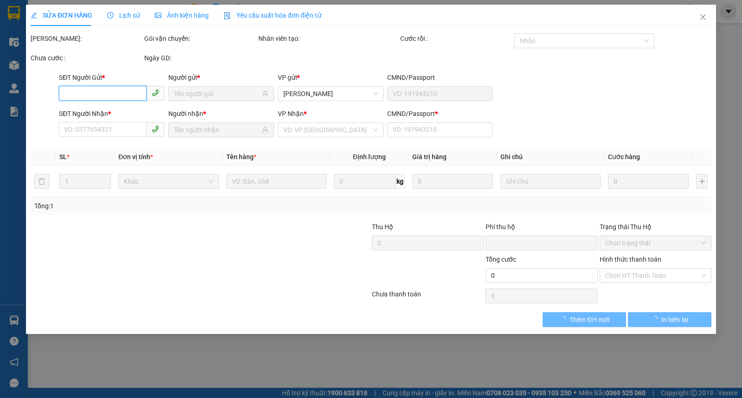
type input "0"
type input "40.000"
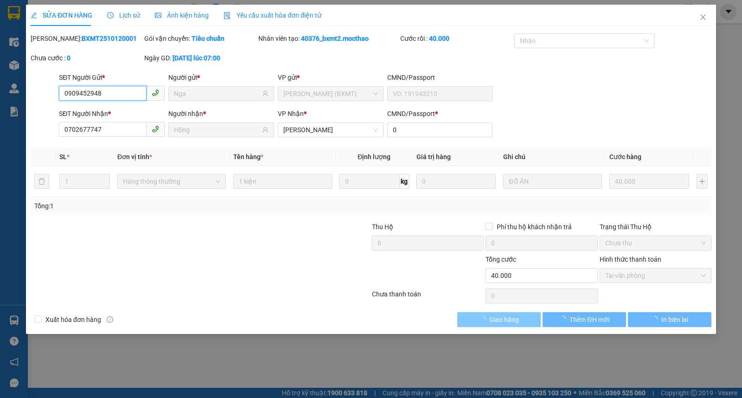
checkbox input "true"
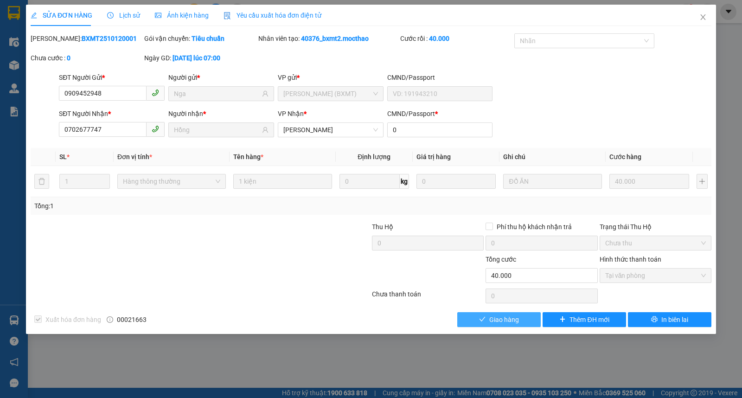
click at [505, 319] on span "Giao hàng" at bounding box center [504, 319] width 30 height 10
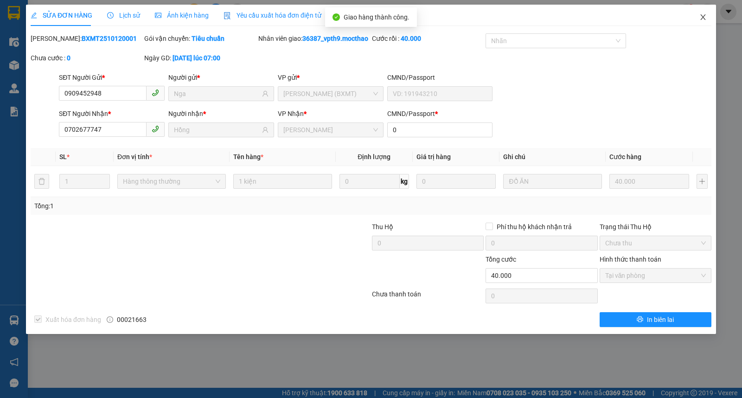
click at [708, 15] on span "Close" at bounding box center [703, 18] width 26 height 26
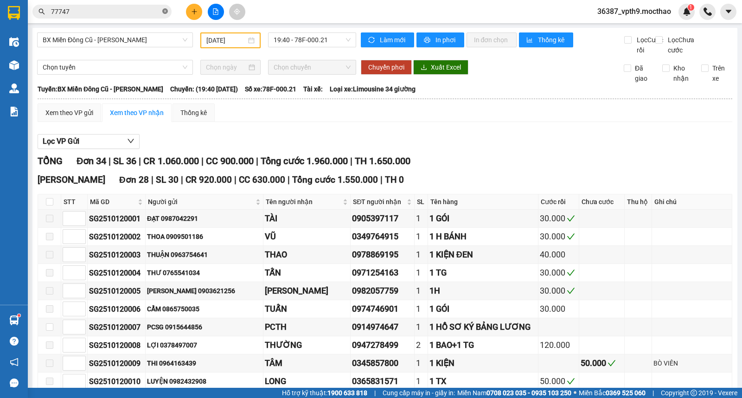
click at [167, 11] on icon "close-circle" at bounding box center [165, 11] width 6 height 6
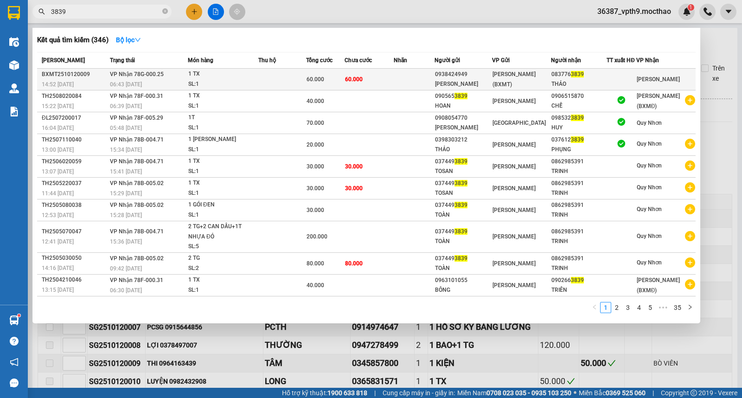
type input "3839"
click at [624, 72] on td at bounding box center [622, 80] width 30 height 22
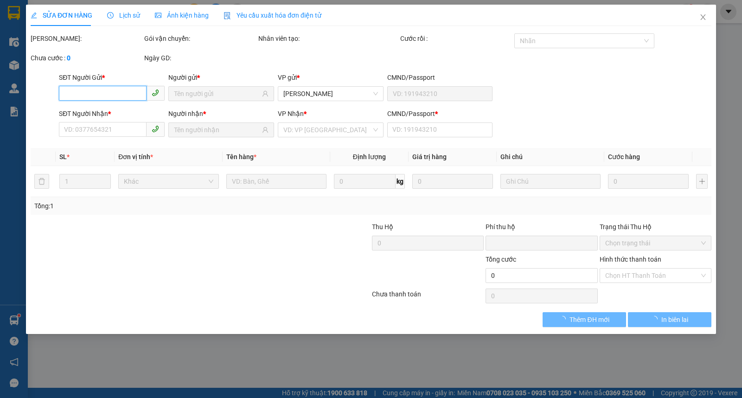
type input "0938424949"
type input "[PERSON_NAME]"
type input "0837763839"
type input "THẢO"
type input "0"
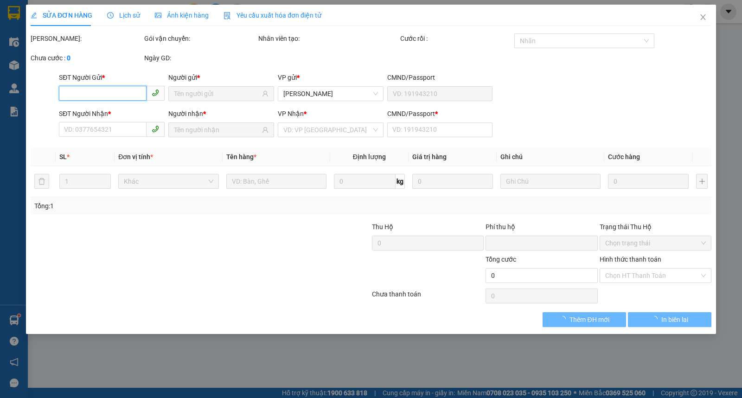
type input "0"
type input "60.000"
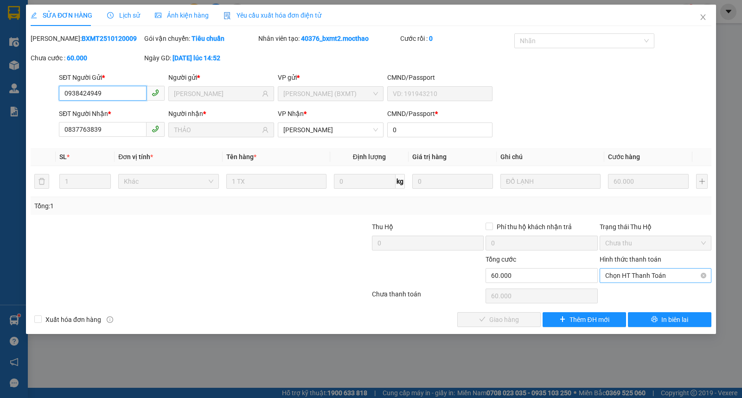
click at [633, 275] on span "Chọn HT Thanh Toán" at bounding box center [655, 275] width 101 height 14
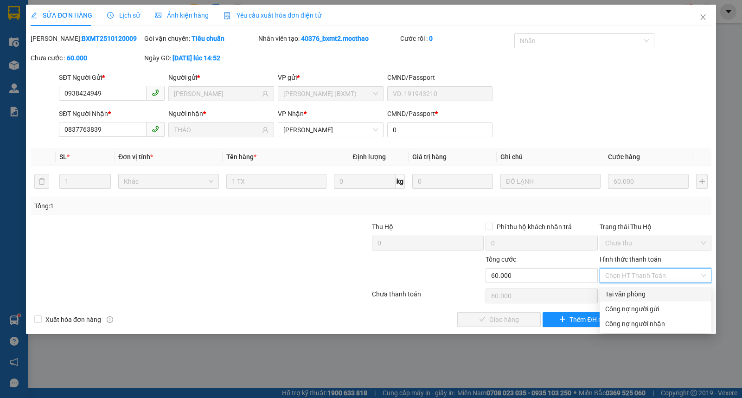
click at [627, 294] on div "Tại văn phòng" at bounding box center [655, 294] width 101 height 10
type input "0"
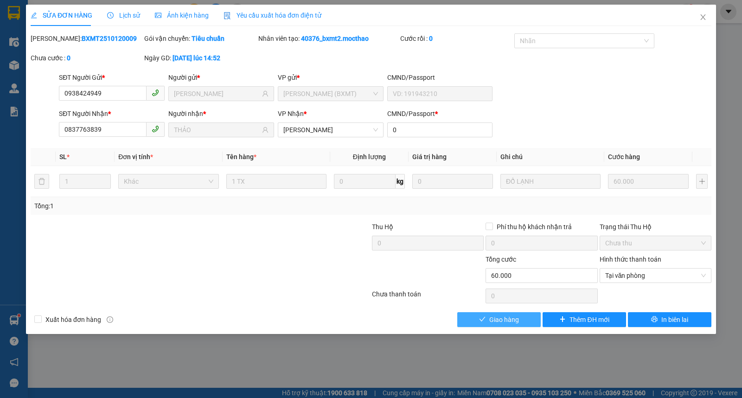
click at [498, 316] on span "Giao hàng" at bounding box center [504, 319] width 30 height 10
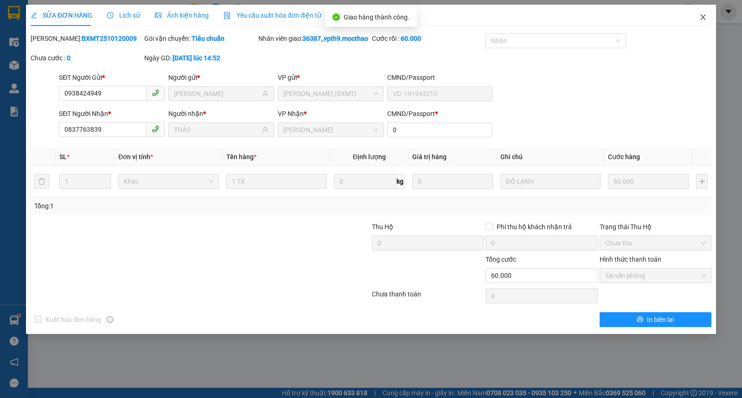
click at [708, 22] on span "Close" at bounding box center [703, 18] width 26 height 26
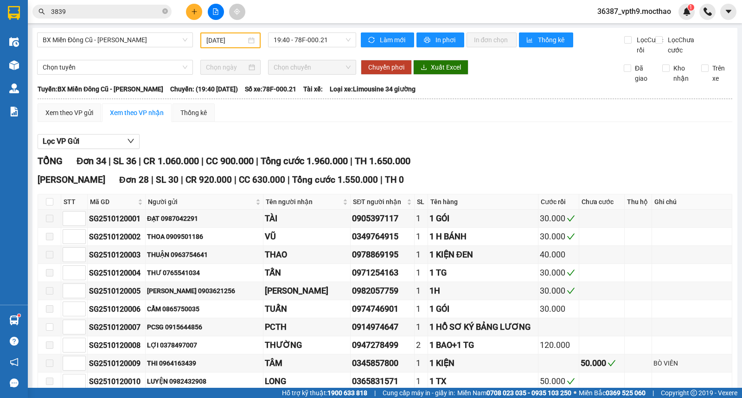
click at [93, 15] on input "3839" at bounding box center [105, 11] width 109 height 10
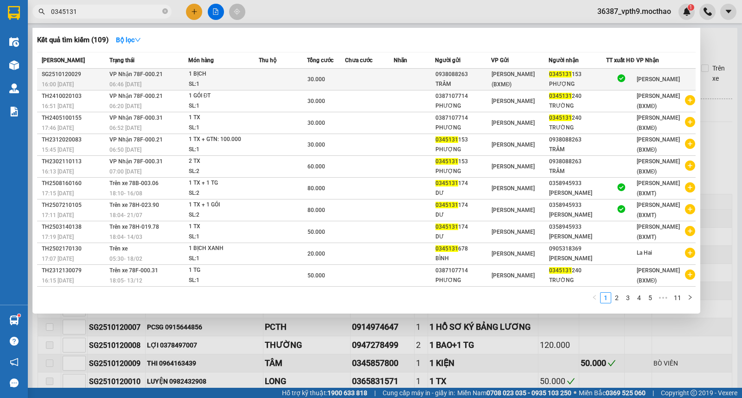
type input "0345131"
click at [275, 70] on td at bounding box center [283, 80] width 48 height 22
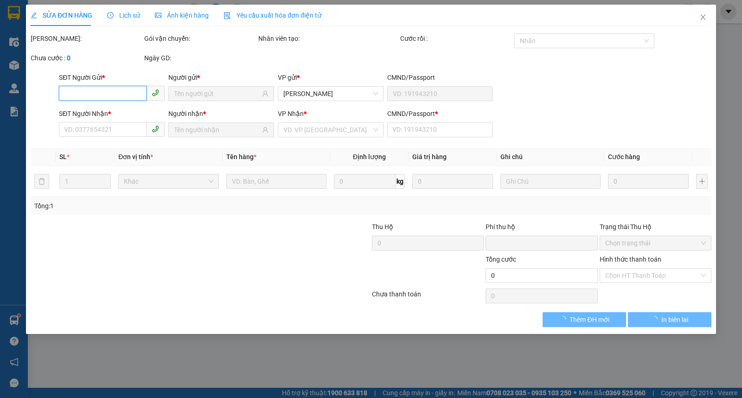
type input "0938088263"
type input "TRÂM"
type input "0345131153"
type input "PHƯỢNG"
type input "1"
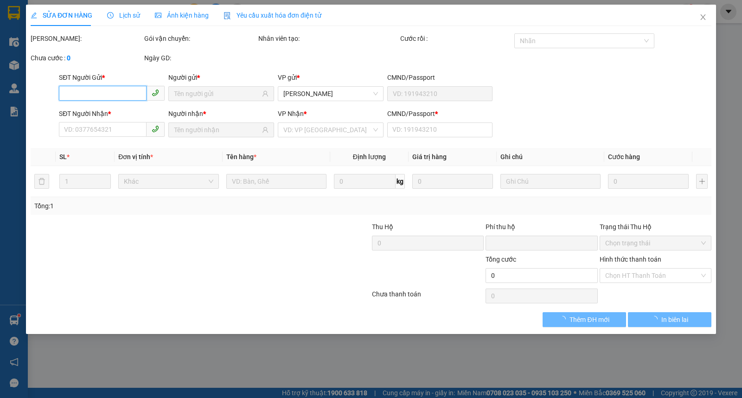
type input "0"
type input "30.000"
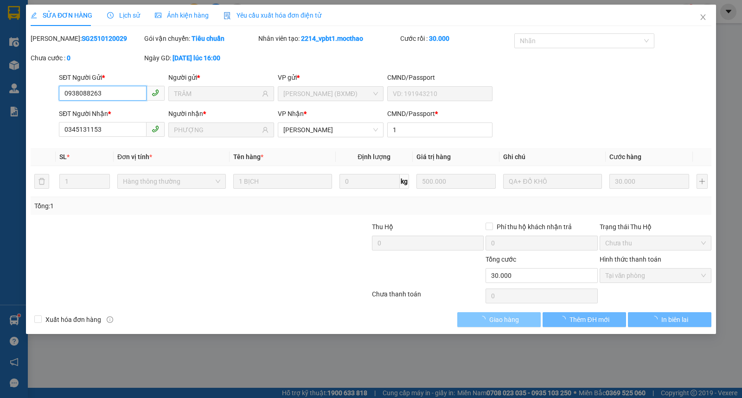
checkbox input "true"
click at [516, 322] on span "Giao hàng" at bounding box center [504, 319] width 30 height 10
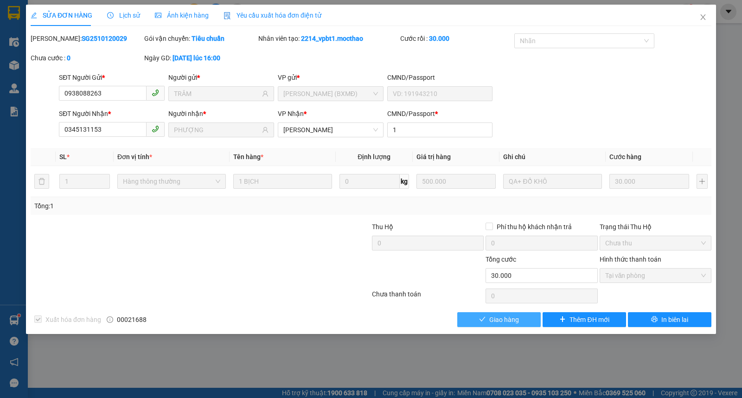
click at [486, 319] on button "Giao hàng" at bounding box center [498, 319] width 83 height 15
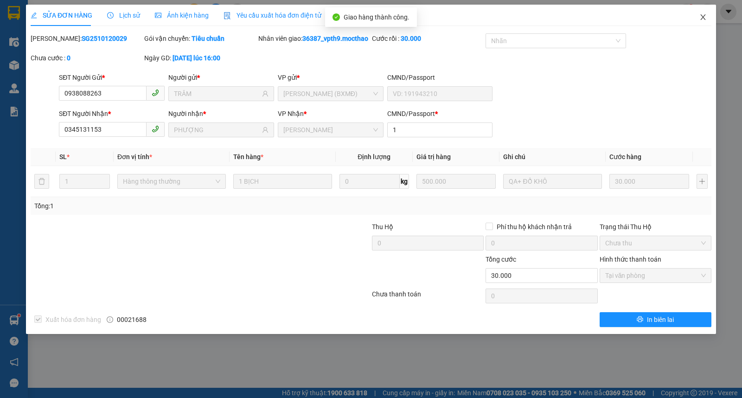
click at [707, 13] on span "Close" at bounding box center [703, 18] width 26 height 26
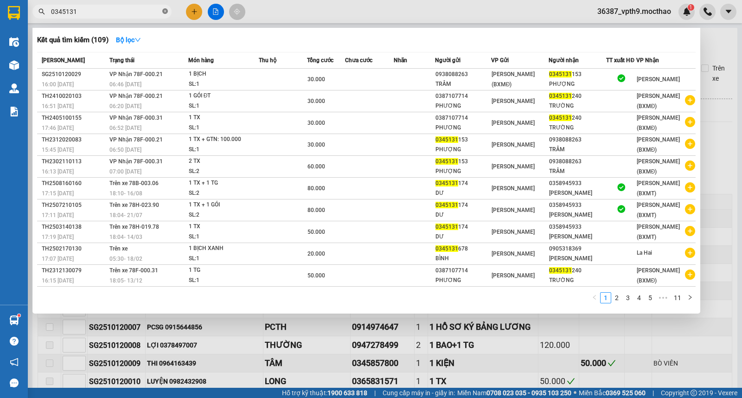
click at [166, 8] on icon "close-circle" at bounding box center [165, 11] width 6 height 6
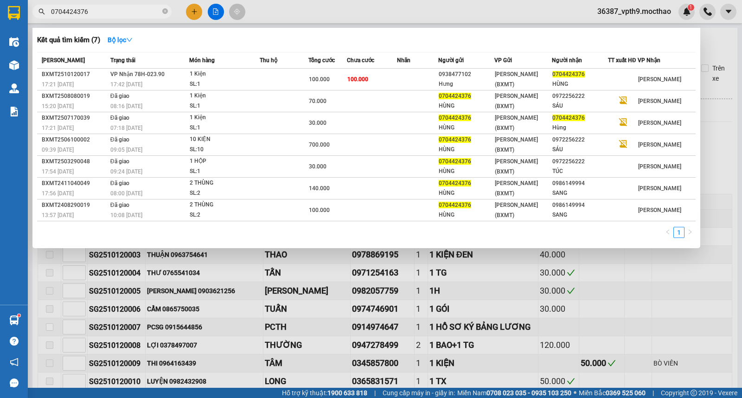
type input "0704424376"
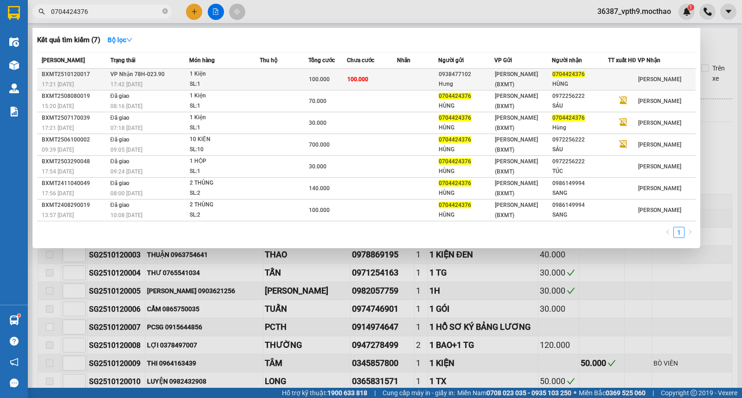
click at [538, 79] on span "[PERSON_NAME] (BXMT)" at bounding box center [516, 79] width 43 height 17
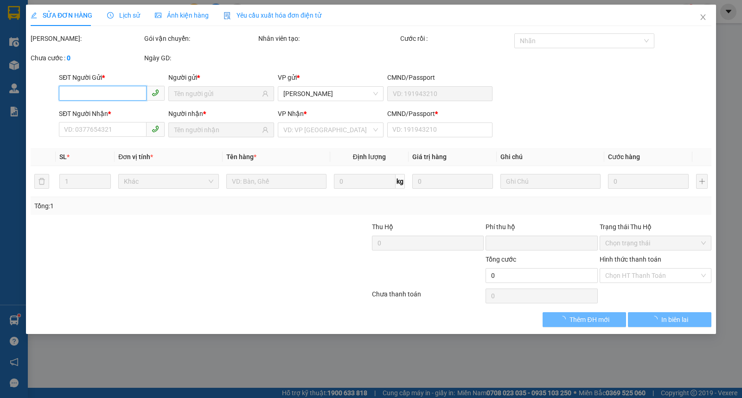
type input "0938477102"
type input "Hưng"
type input "0704424376"
type input "HÙNG"
type input "0"
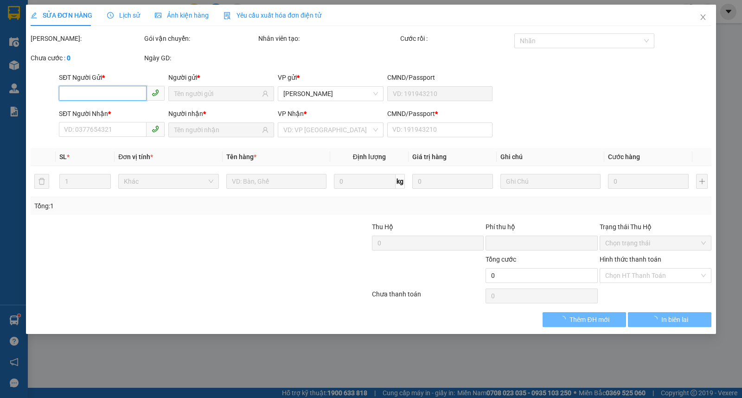
type input "0"
type input "100.000"
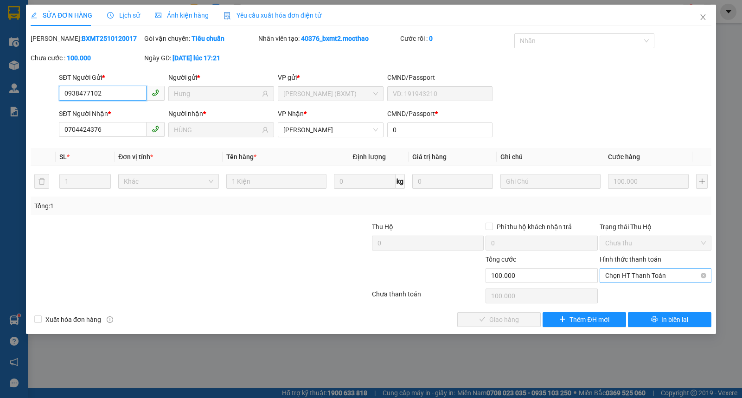
click at [645, 279] on span "Chọn HT Thanh Toán" at bounding box center [655, 275] width 101 height 14
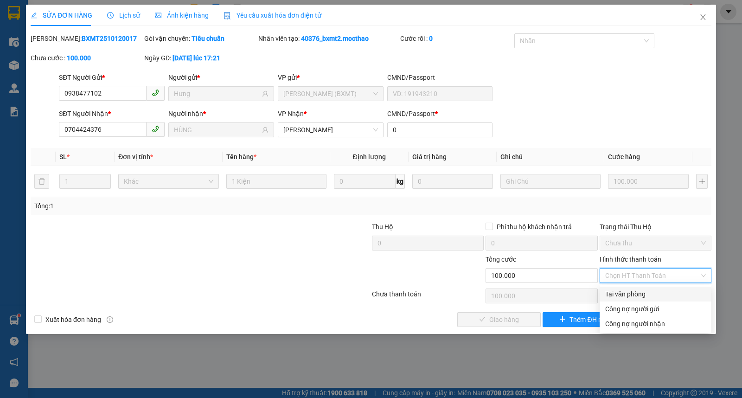
click at [631, 292] on div "Tại văn phòng" at bounding box center [655, 294] width 101 height 10
type input "0"
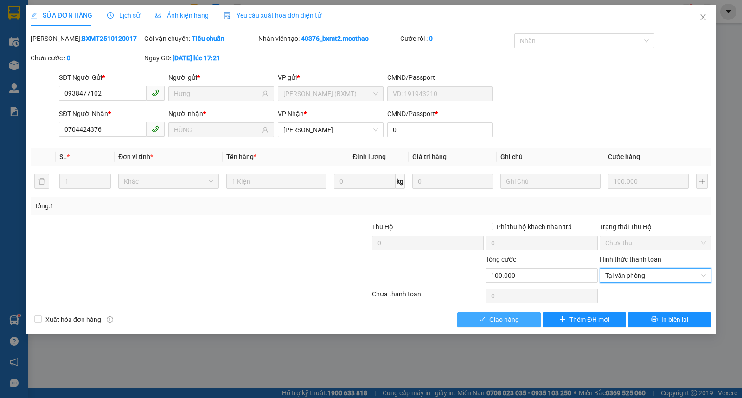
click at [523, 318] on button "Giao hàng" at bounding box center [498, 319] width 83 height 15
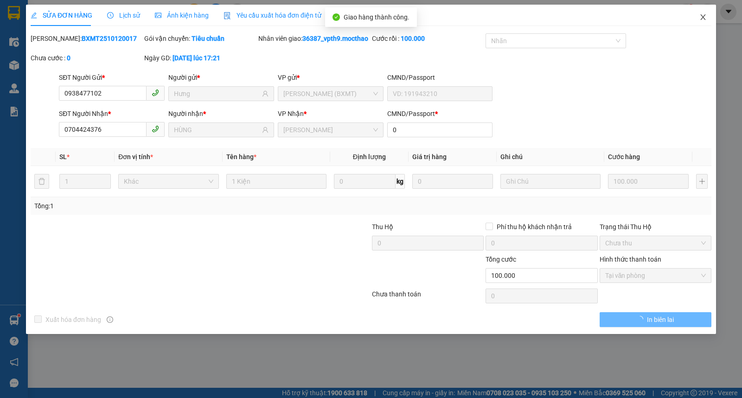
click at [706, 10] on span "Close" at bounding box center [703, 18] width 26 height 26
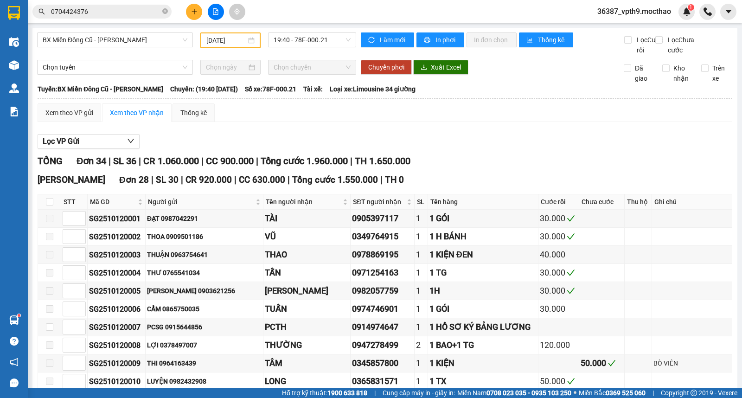
click at [120, 12] on input "0704424376" at bounding box center [105, 11] width 109 height 10
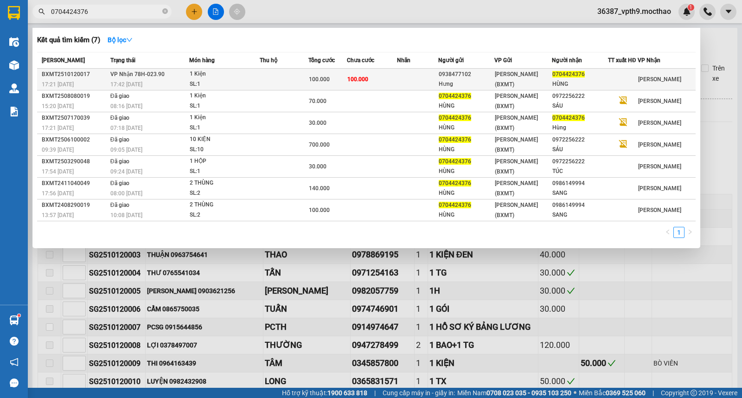
click at [407, 75] on td at bounding box center [417, 80] width 41 height 22
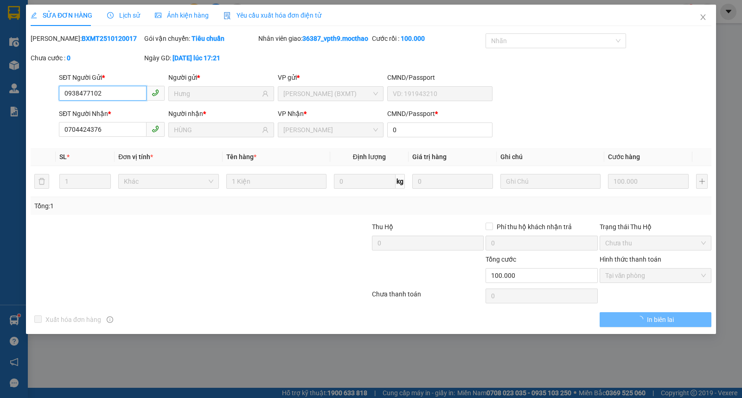
type input "0938477102"
type input "Hưng"
type input "0704424376"
type input "HÙNG"
type input "0"
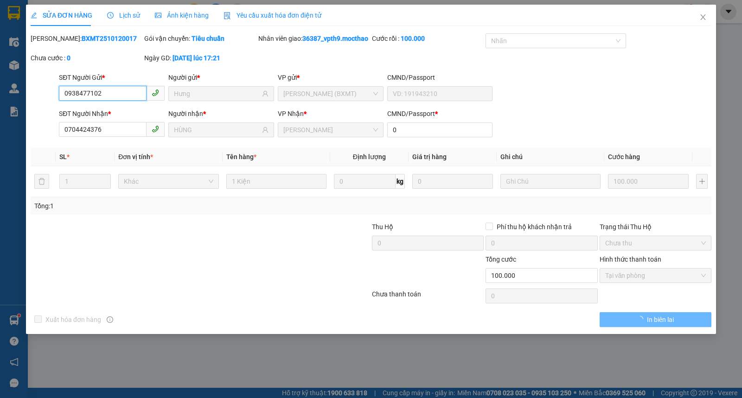
type input "0"
type input "100.000"
click at [710, 15] on span "Close" at bounding box center [703, 18] width 26 height 26
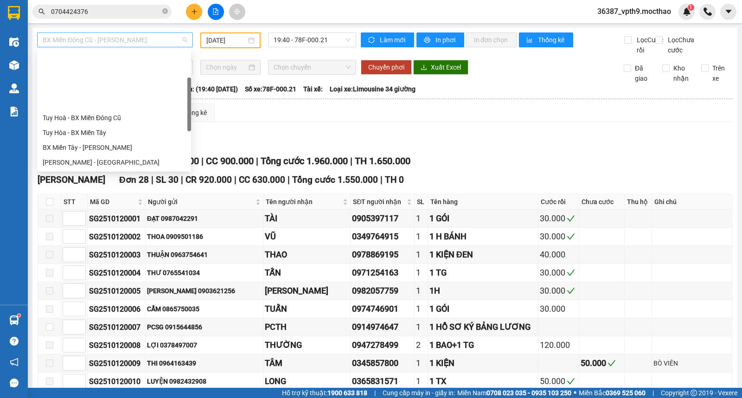
click at [141, 40] on span "BX Miền Đông Cũ - [PERSON_NAME]" at bounding box center [115, 40] width 145 height 14
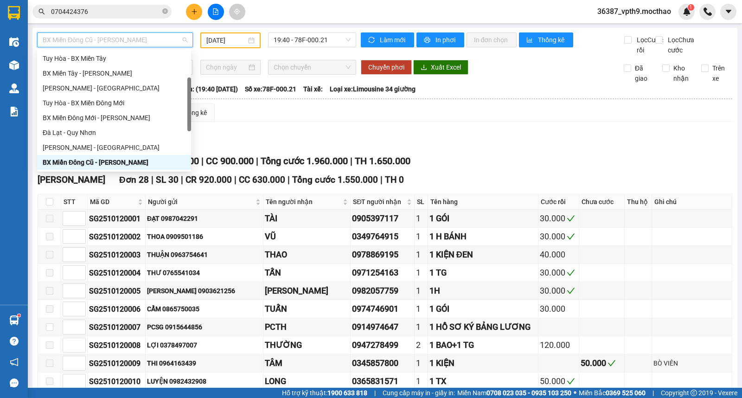
type input "M"
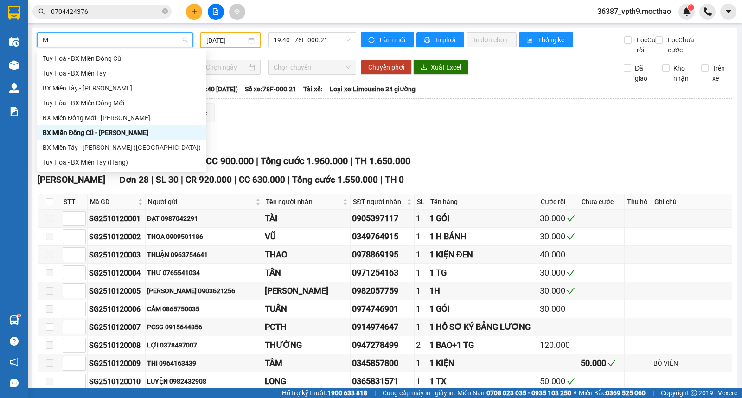
scroll to position [0, 0]
click at [78, 90] on div "BX Miền Tây - [PERSON_NAME]" at bounding box center [122, 88] width 158 height 10
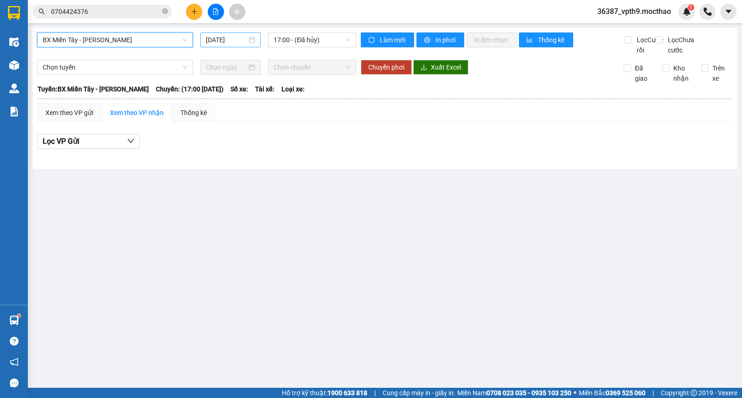
click at [235, 41] on input "[DATE]" at bounding box center [226, 40] width 41 height 10
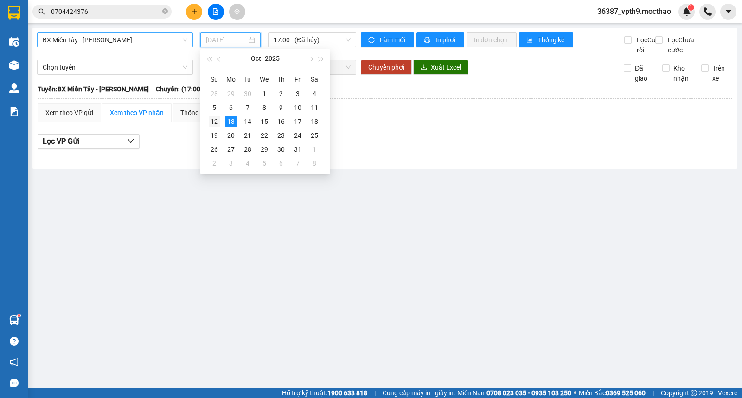
click at [216, 120] on div "12" at bounding box center [214, 121] width 11 height 11
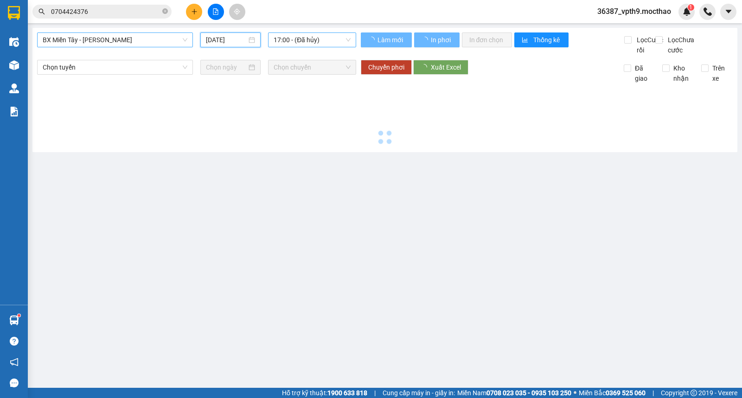
type input "[DATE]"
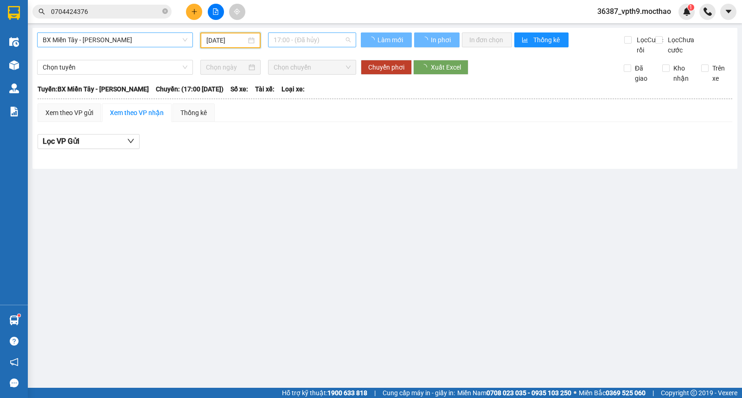
click at [293, 43] on span "17:00 - (Đã hủy)" at bounding box center [312, 40] width 77 height 14
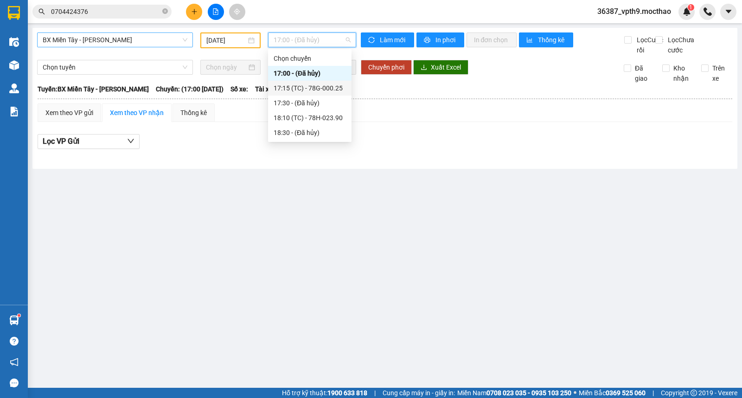
click at [331, 89] on div "17:15 (TC) - 78G-000.25" at bounding box center [310, 88] width 72 height 10
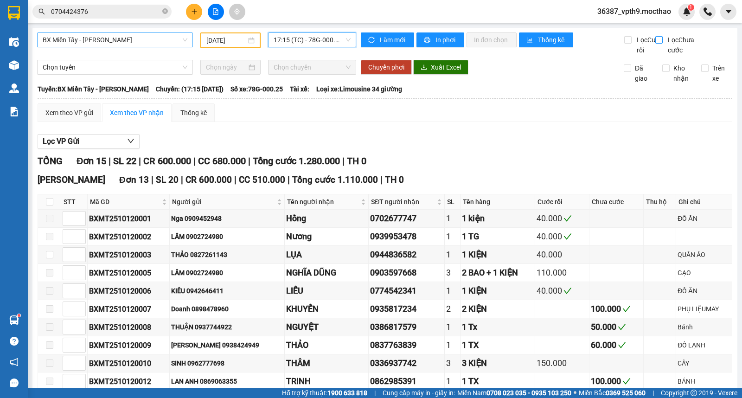
click at [664, 42] on span "Lọc Chưa cước" at bounding box center [683, 45] width 38 height 20
click at [661, 42] on input "Lọc Chưa cước" at bounding box center [659, 39] width 9 height 7
checkbox input "true"
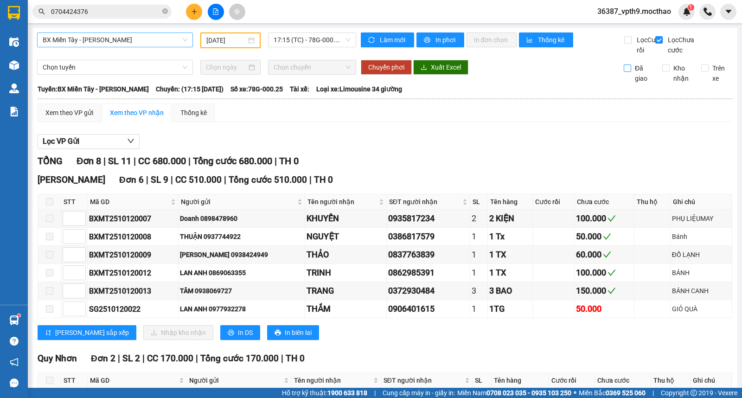
click at [633, 83] on span "Đã giao" at bounding box center [643, 73] width 24 height 20
click at [631, 72] on input "Đã giao" at bounding box center [627, 67] width 7 height 7
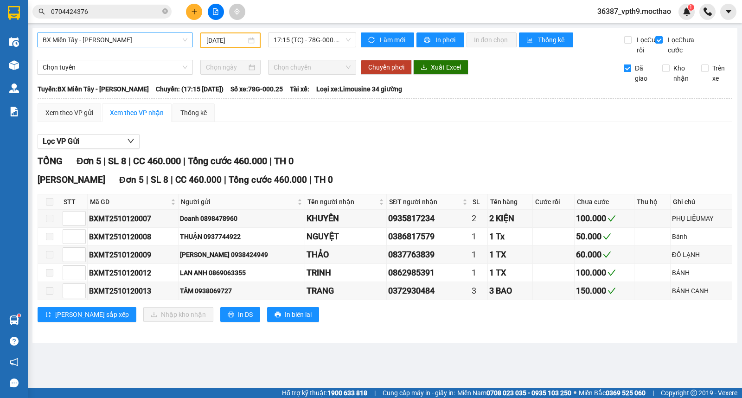
click at [630, 72] on input "Đã giao" at bounding box center [627, 67] width 7 height 7
checkbox input "false"
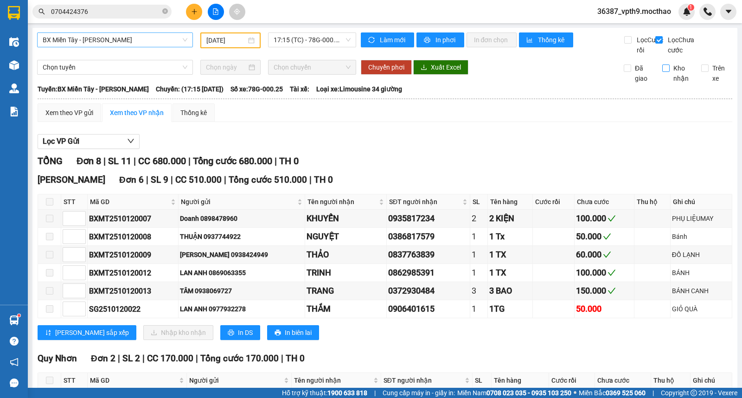
click at [670, 79] on span "Kho nhận" at bounding box center [682, 73] width 24 height 20
click at [668, 72] on input "Kho nhận" at bounding box center [665, 67] width 7 height 7
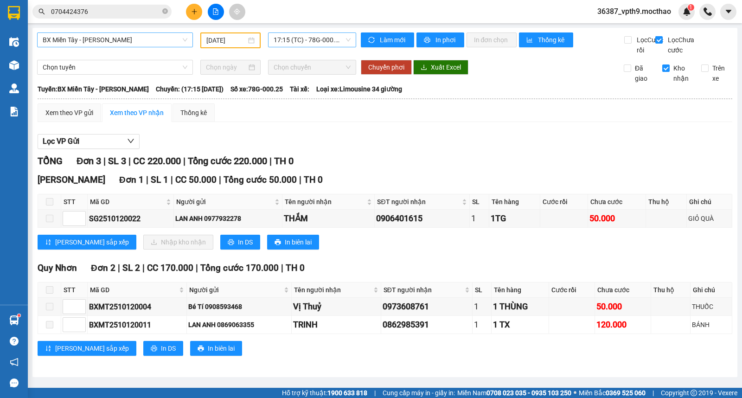
click at [326, 34] on span "17:15 (TC) - 78G-000.25" at bounding box center [312, 40] width 77 height 14
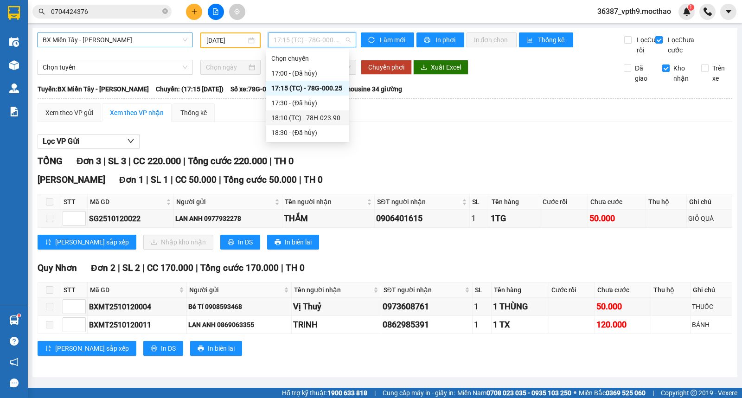
click at [313, 115] on div "18:10 (TC) - 78H-023.90" at bounding box center [307, 118] width 72 height 10
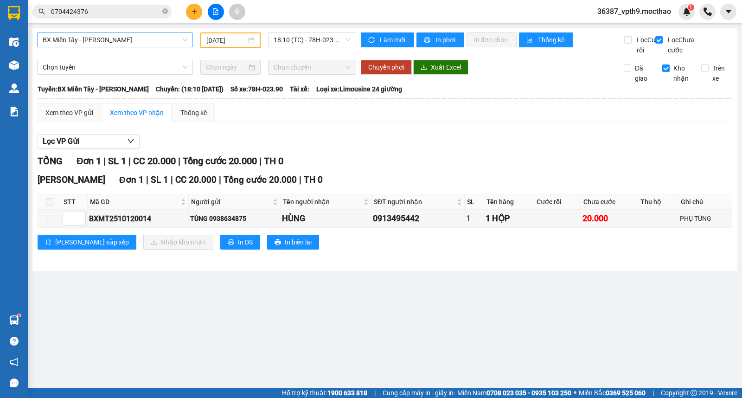
click at [680, 79] on span "Kho nhận" at bounding box center [682, 73] width 24 height 20
click at [670, 72] on input "Kho nhận" at bounding box center [665, 67] width 7 height 7
checkbox input "false"
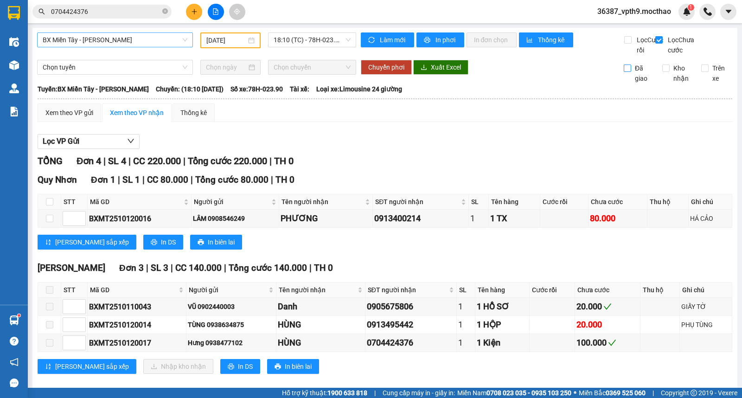
click at [632, 83] on span "Đã giao" at bounding box center [643, 73] width 24 height 20
click at [631, 72] on input "Đã giao" at bounding box center [627, 67] width 7 height 7
checkbox input "true"
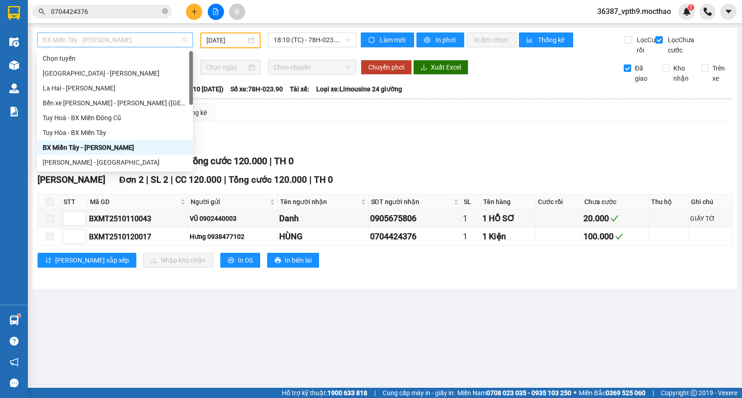
click at [172, 39] on span "BX Miền Tây - [PERSON_NAME]" at bounding box center [115, 40] width 145 height 14
type input "M"
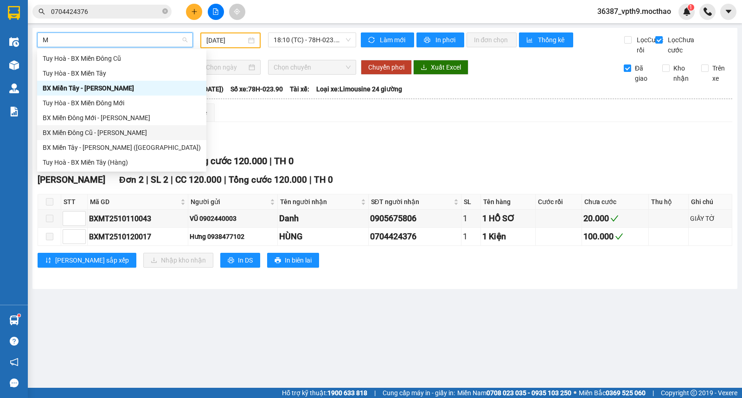
click at [84, 130] on div "BX Miền Đông Cũ - [PERSON_NAME]" at bounding box center [122, 133] width 158 height 10
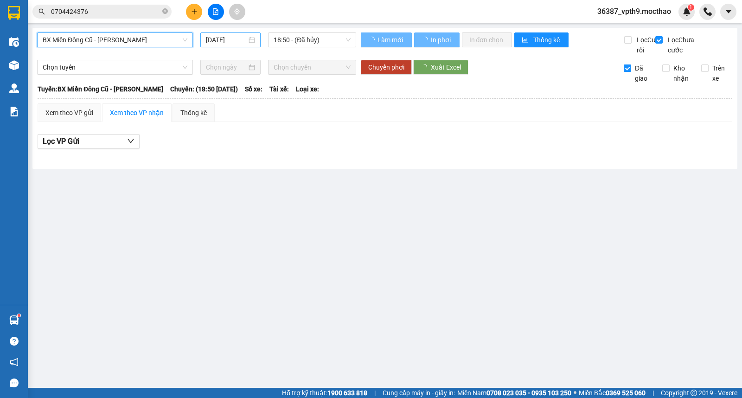
click at [232, 40] on input "[DATE]" at bounding box center [226, 40] width 41 height 10
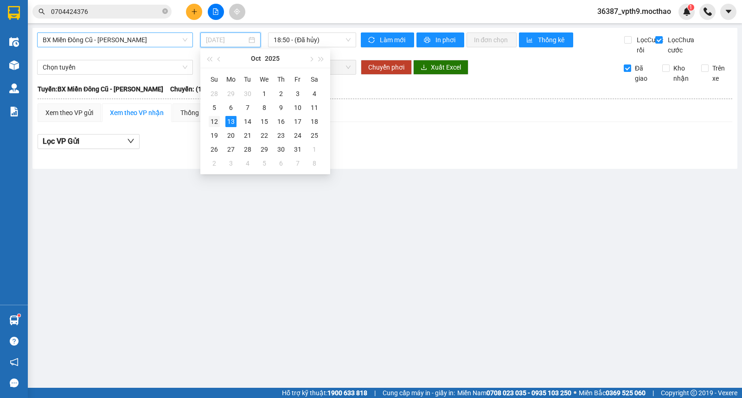
click at [216, 120] on div "12" at bounding box center [214, 121] width 11 height 11
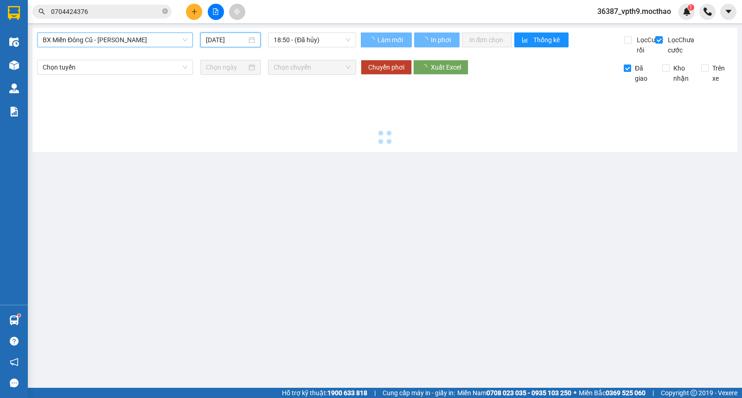
type input "[DATE]"
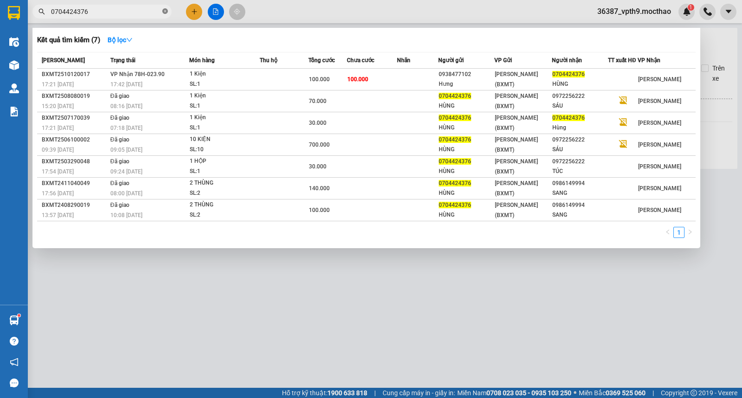
click at [166, 10] on icon "close-circle" at bounding box center [165, 11] width 6 height 6
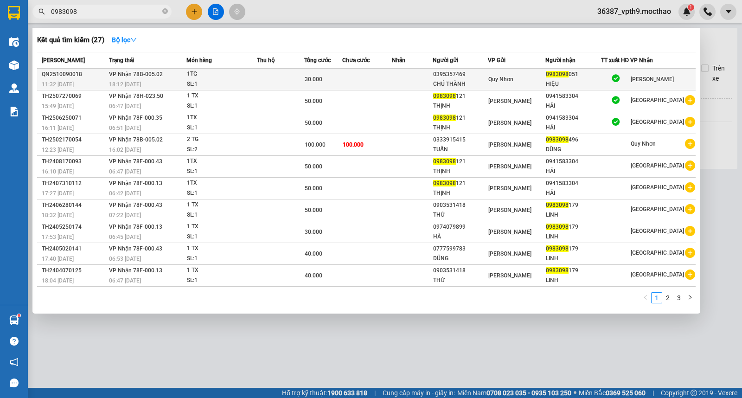
type input "0983098"
click at [601, 75] on div "0983098 051" at bounding box center [573, 75] width 55 height 10
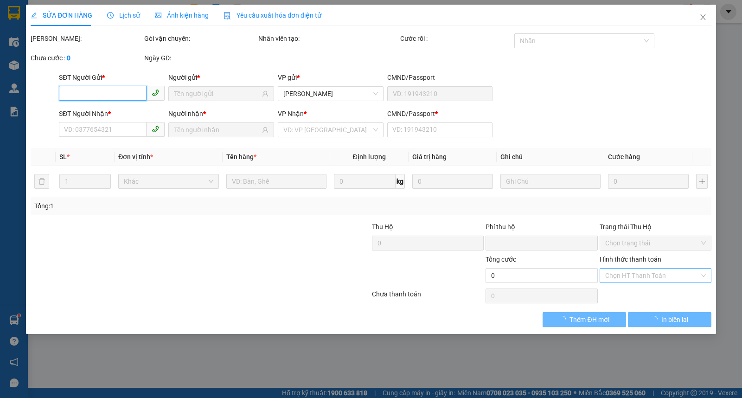
type input "0395357469"
type input "CHÚ THÀNH"
type input "0983098051"
type input "HIỆU"
type input "H"
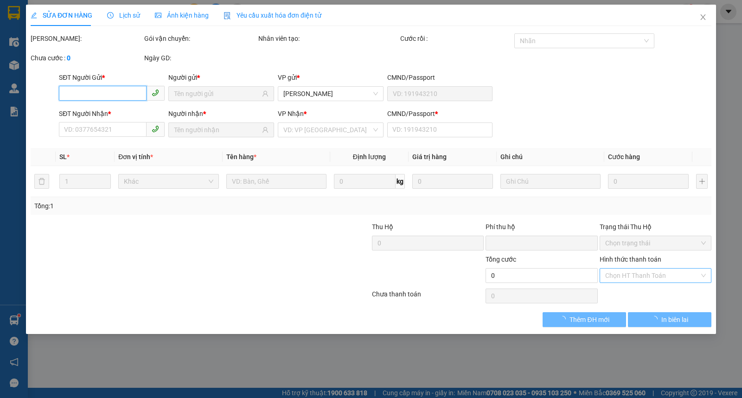
type input "0"
type input "30.000"
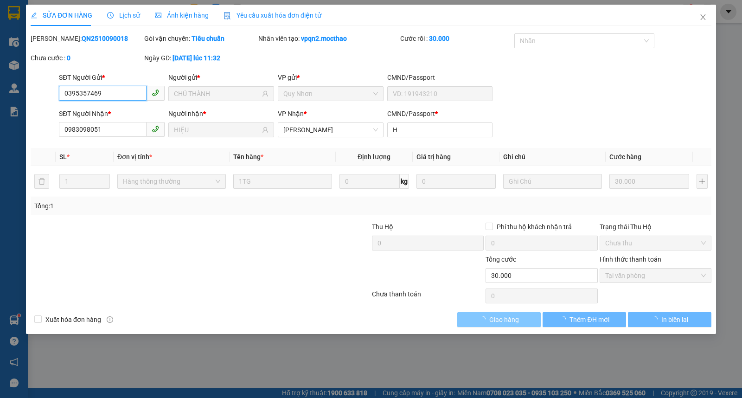
checkbox input "true"
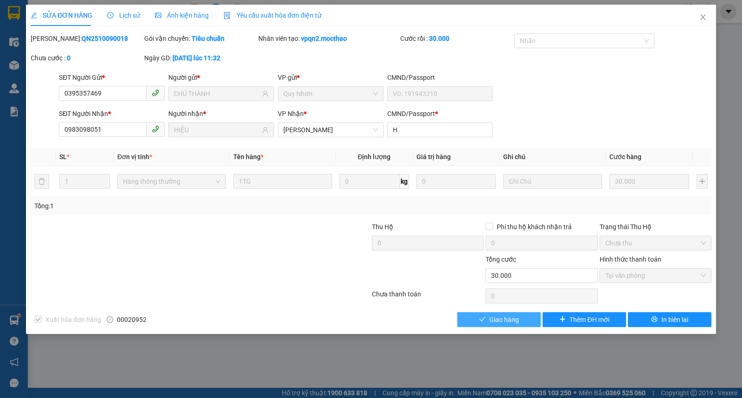
click at [486, 317] on button "Giao hàng" at bounding box center [498, 319] width 83 height 15
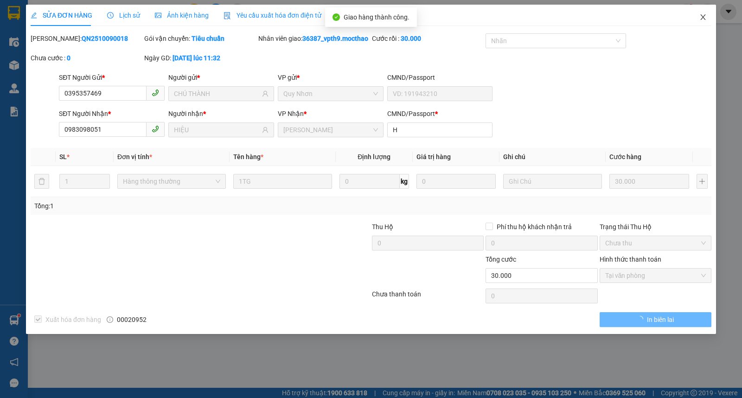
click at [703, 24] on span "Close" at bounding box center [703, 18] width 26 height 26
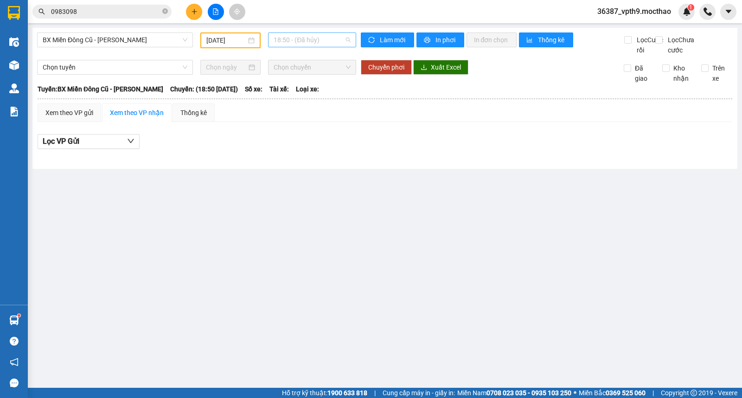
click at [323, 38] on span "18:50 - (Đã hủy)" at bounding box center [312, 40] width 77 height 14
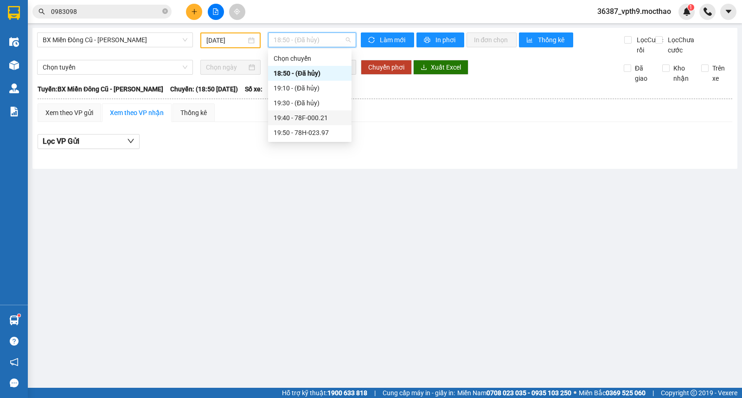
click at [315, 123] on div "19:40 - 78F-000.21" at bounding box center [309, 117] width 83 height 15
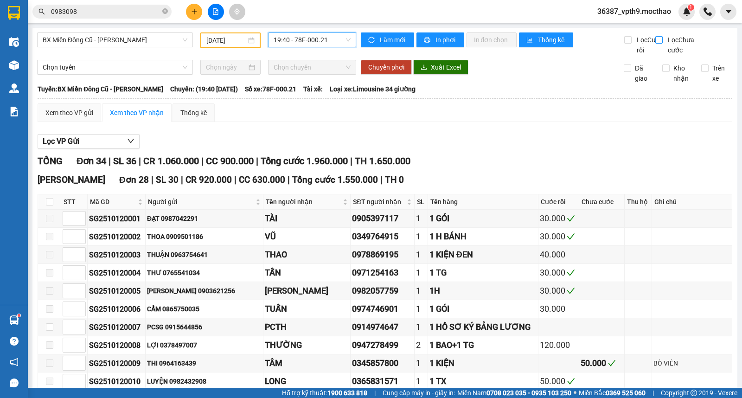
click at [655, 45] on label "Lọc Chưa cước" at bounding box center [678, 45] width 46 height 20
click at [655, 44] on input "Lọc Chưa cước" at bounding box center [659, 39] width 9 height 7
checkbox input "true"
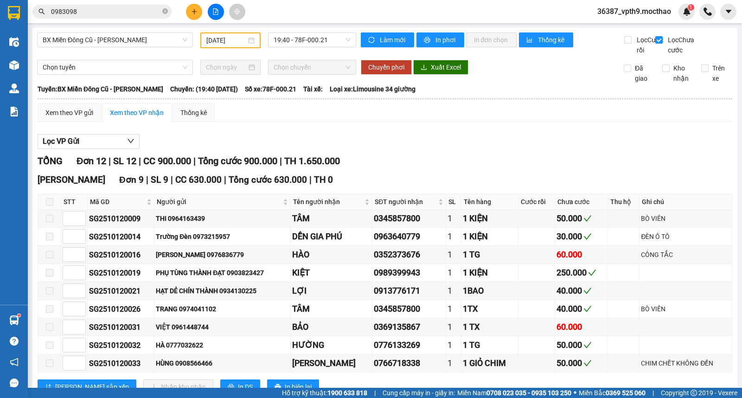
click at [655, 81] on div "Kho nhận" at bounding box center [674, 73] width 38 height 20
click at [637, 83] on span "Đã giao" at bounding box center [643, 73] width 24 height 20
click at [631, 72] on input "Đã giao" at bounding box center [627, 67] width 7 height 7
checkbox input "true"
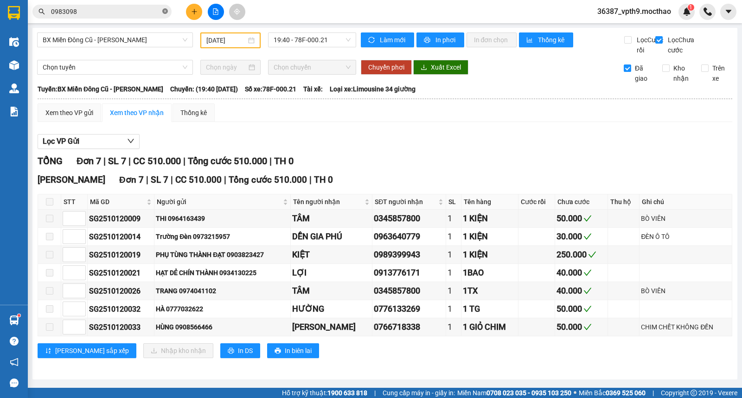
click at [163, 13] on icon "close-circle" at bounding box center [165, 11] width 6 height 6
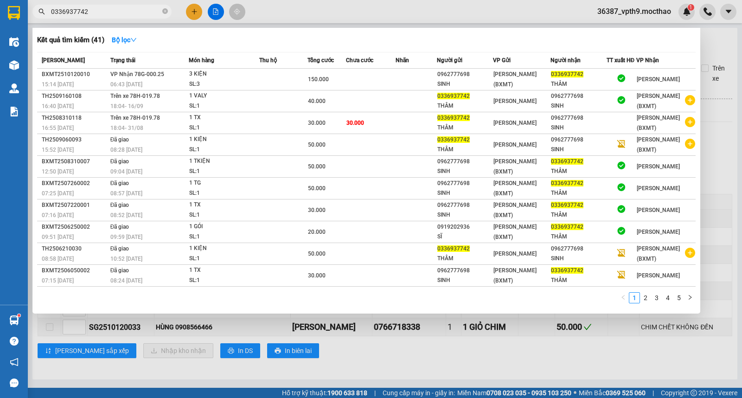
type input "0336937742"
click at [400, 332] on div at bounding box center [371, 199] width 742 height 398
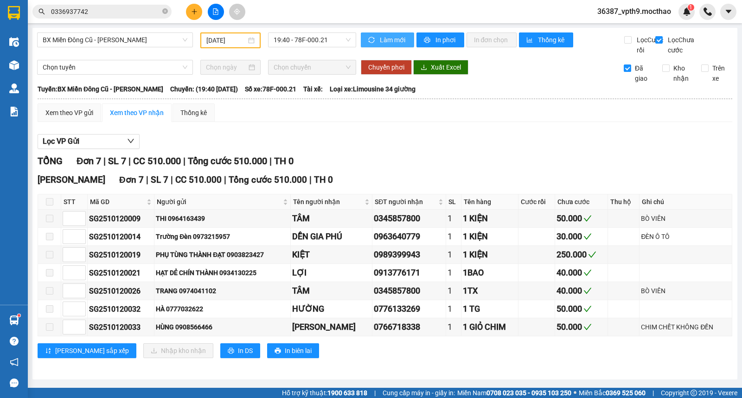
click at [382, 38] on span "Làm mới" at bounding box center [393, 40] width 27 height 10
click at [164, 9] on icon "close-circle" at bounding box center [165, 11] width 6 height 6
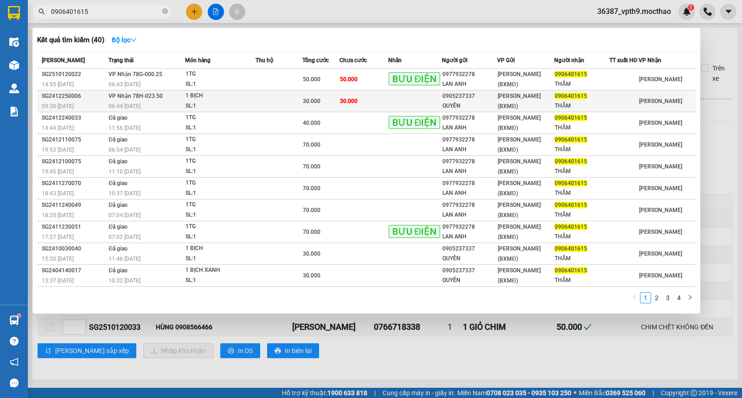
type input "0906401615"
click at [530, 104] on span "[PERSON_NAME] (BXMĐ)" at bounding box center [519, 101] width 43 height 17
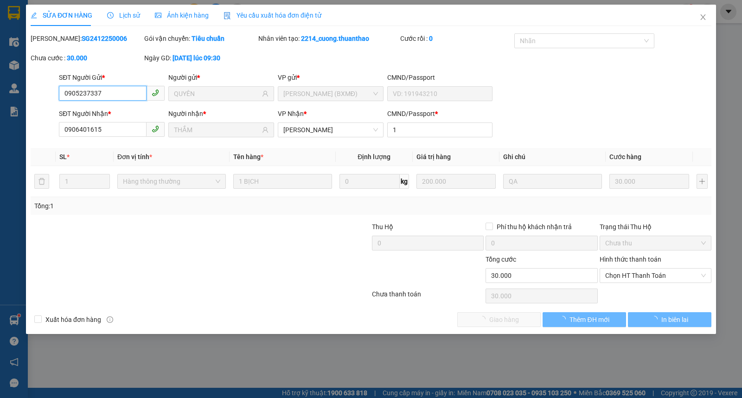
type input "0905237337"
type input "QUYÊN"
type input "0906401615"
type input "THẮM"
type input "1"
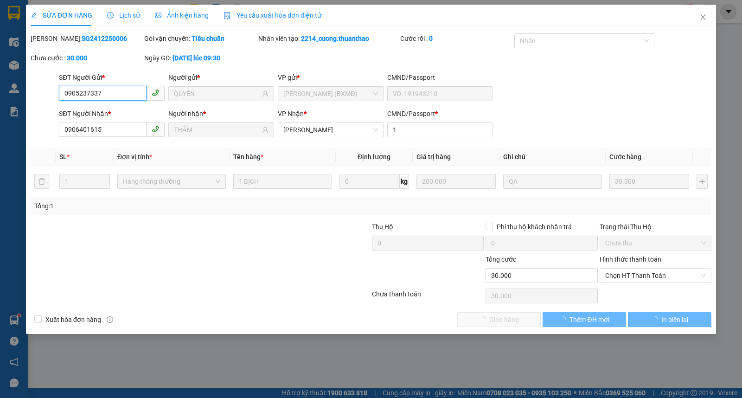
type input "0"
type input "30.000"
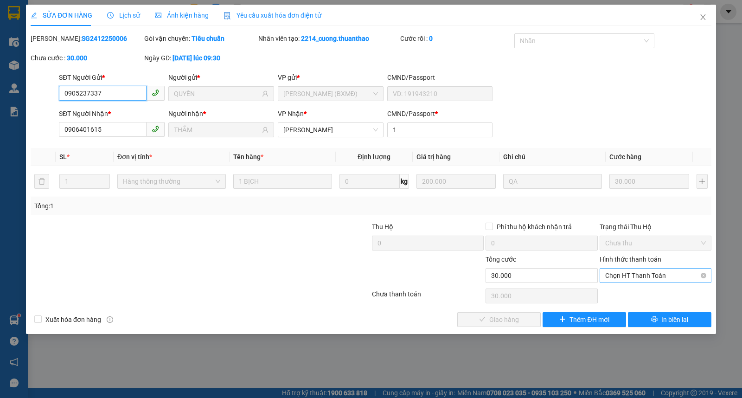
click at [659, 274] on span "Chọn HT Thanh Toán" at bounding box center [655, 275] width 101 height 14
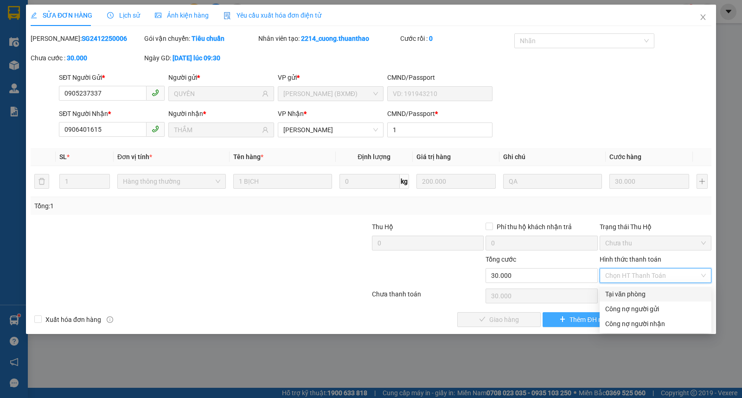
drag, startPoint x: 638, startPoint y: 290, endPoint x: 557, endPoint y: 314, distance: 84.3
click at [637, 291] on div "Tại văn phòng" at bounding box center [655, 294] width 101 height 10
type input "0"
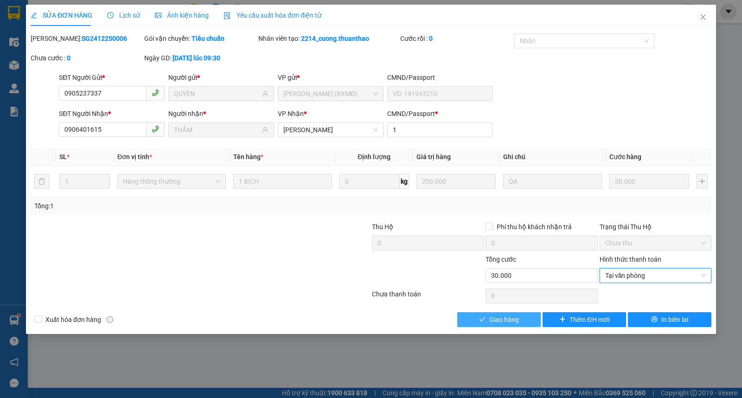
click at [506, 317] on span "Giao hàng" at bounding box center [504, 319] width 30 height 10
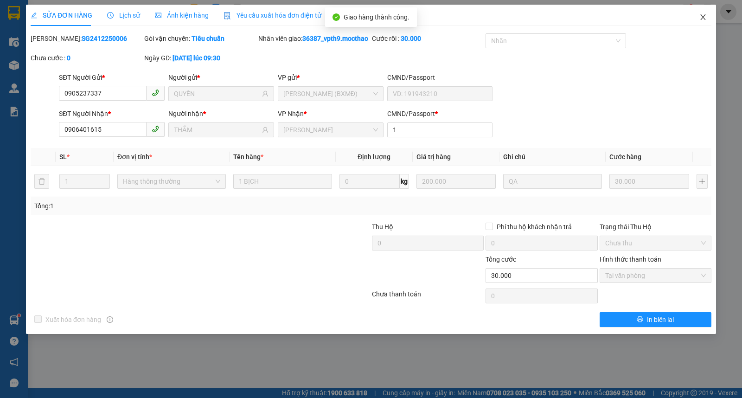
click at [705, 18] on icon "close" at bounding box center [702, 16] width 7 height 7
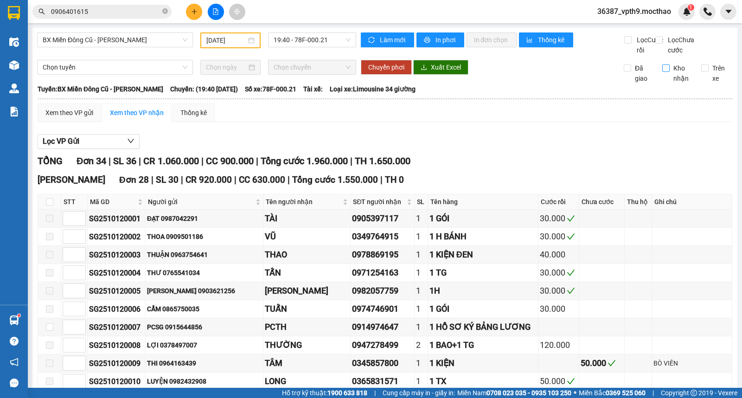
click at [676, 81] on span "Kho nhận" at bounding box center [682, 73] width 24 height 20
click at [670, 72] on input "Kho nhận" at bounding box center [665, 67] width 7 height 7
checkbox input "true"
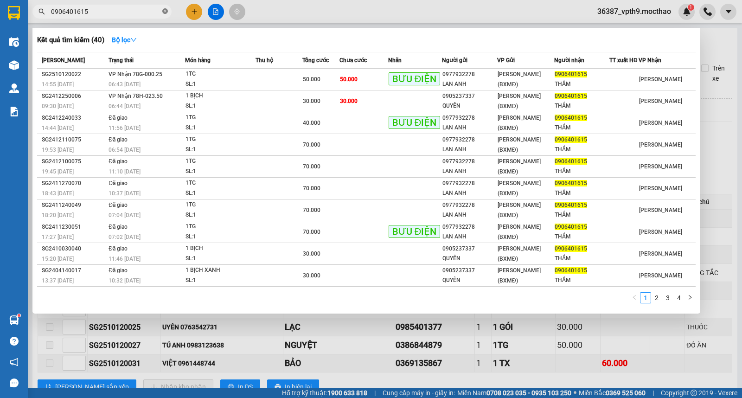
click at [167, 12] on icon "close-circle" at bounding box center [165, 11] width 6 height 6
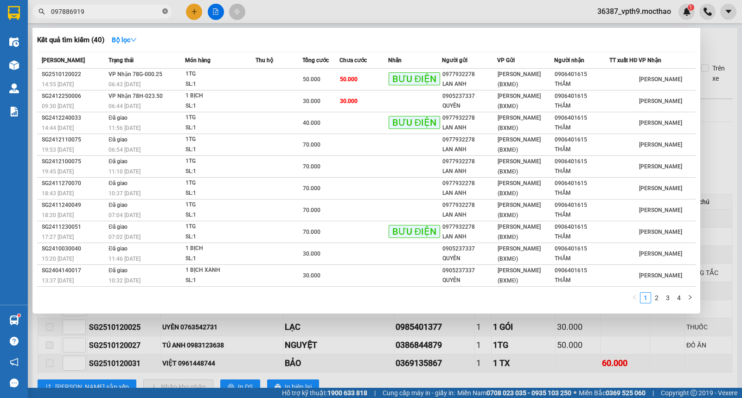
type input "0978869195"
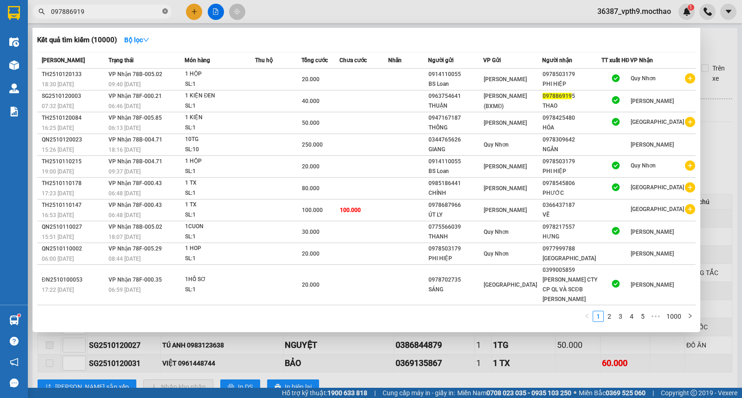
type input "0978869195"
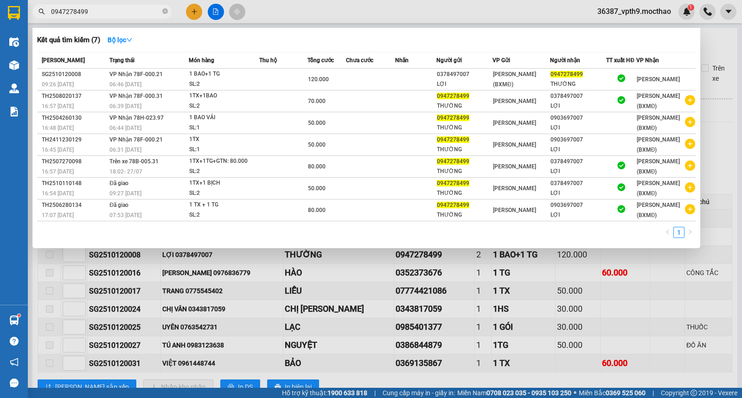
type input "0947278499"
click at [588, 274] on div at bounding box center [371, 199] width 742 height 398
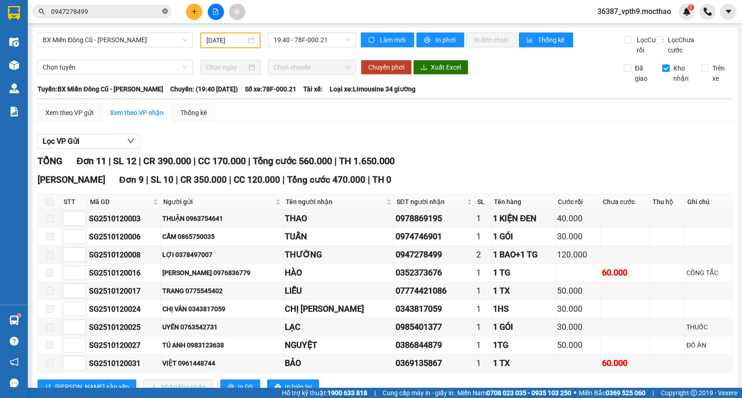
click at [166, 10] on icon "close-circle" at bounding box center [165, 11] width 6 height 6
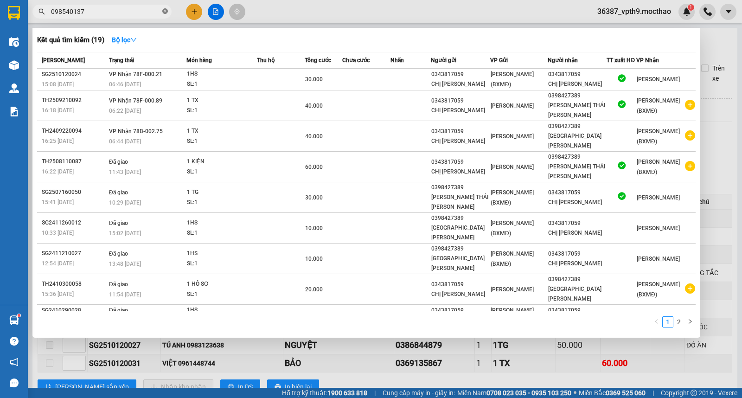
type input "0985401377"
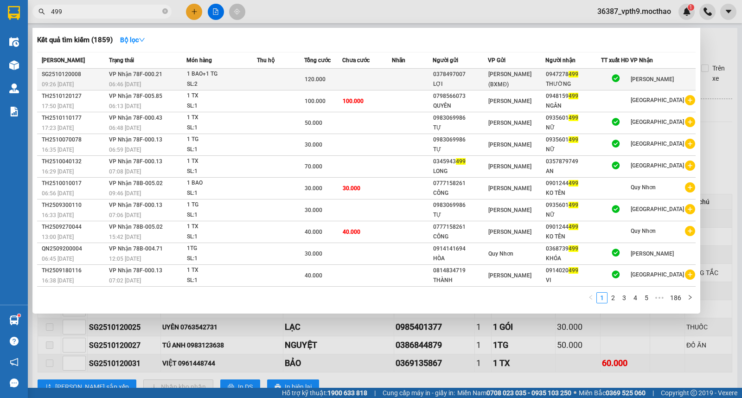
type input "499"
click at [591, 70] on div "0947278 499" at bounding box center [573, 75] width 55 height 10
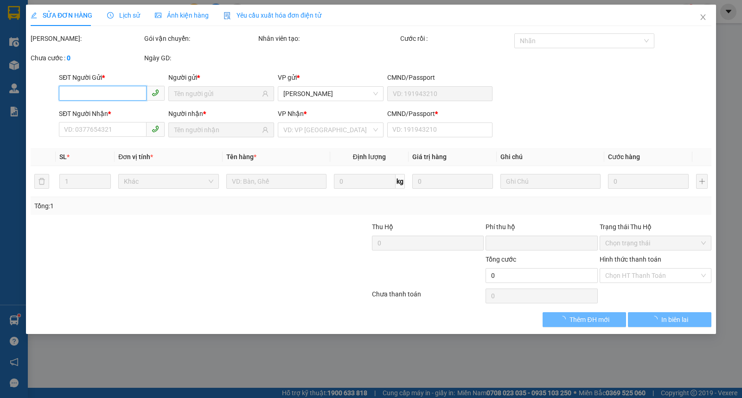
type input "0378497007"
type input "LỢI"
type input "0947278499"
type input "THƯỜNG"
type input "1"
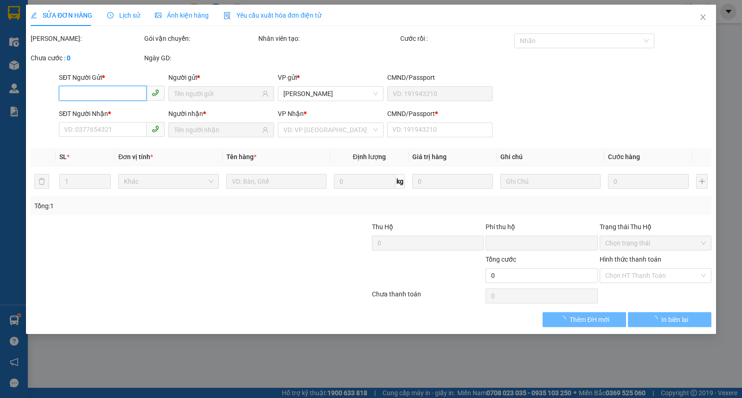
type input "0"
type input "120.000"
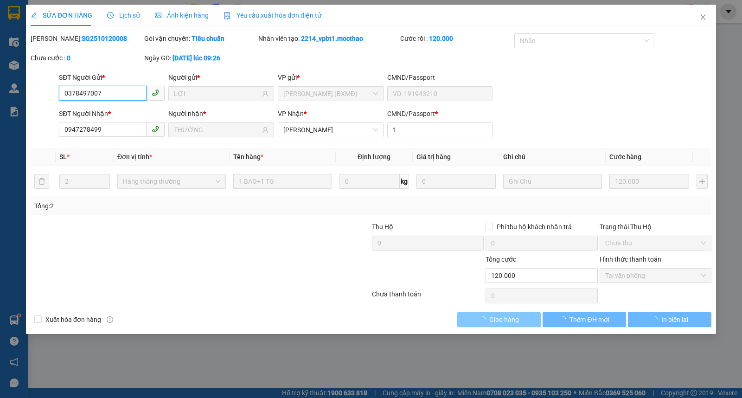
checkbox input "true"
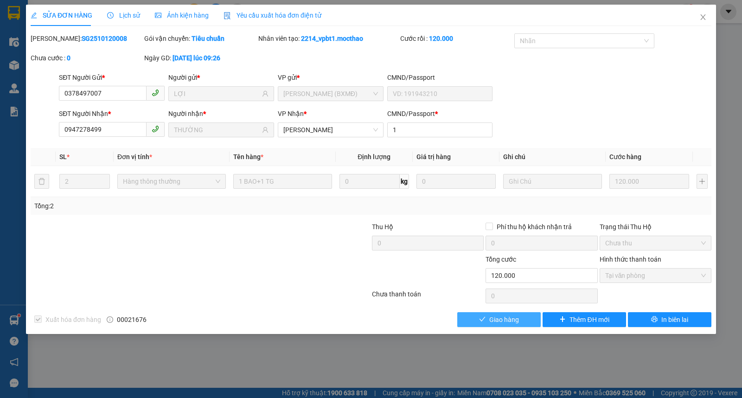
click at [495, 319] on span "Giao hàng" at bounding box center [504, 319] width 30 height 10
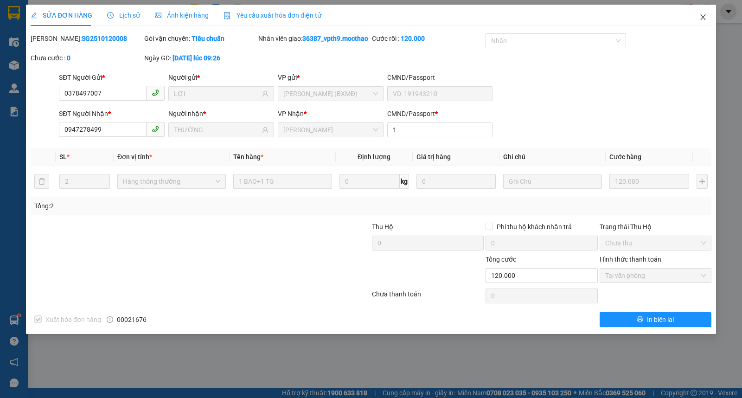
click at [707, 19] on span "Close" at bounding box center [703, 18] width 26 height 26
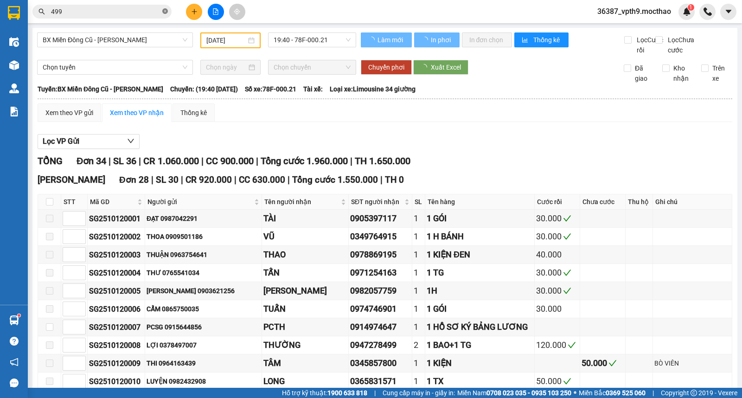
click at [164, 13] on icon "close-circle" at bounding box center [165, 11] width 6 height 6
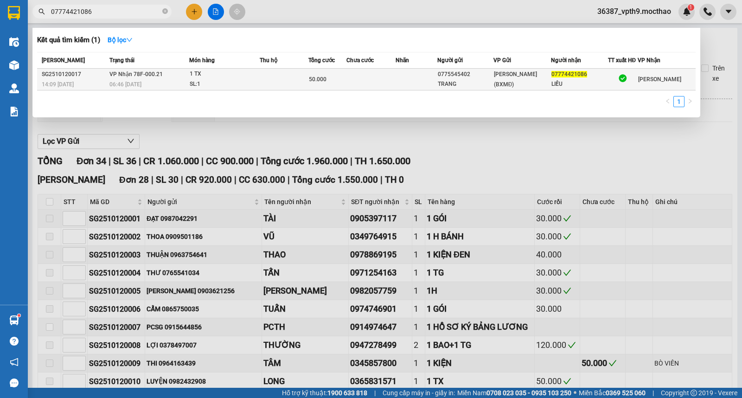
type input "07774421086"
click at [577, 81] on div "LIỄU" at bounding box center [579, 84] width 56 height 10
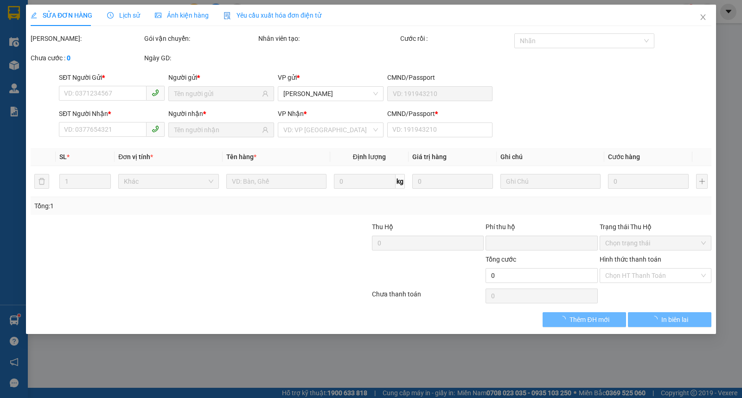
type input "0775545402"
type input "TRANG"
type input "07774421086"
type input "LIỄU"
type input "1"
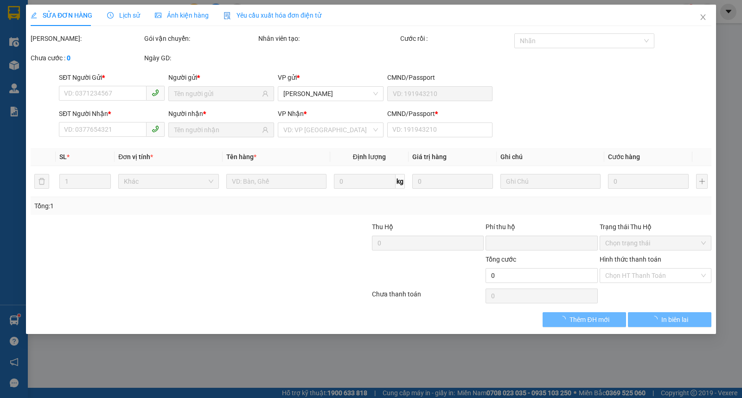
type input "0"
type input "50.000"
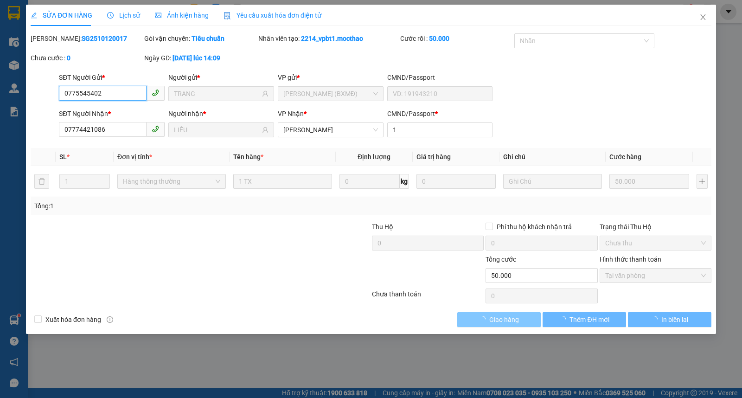
checkbox input "true"
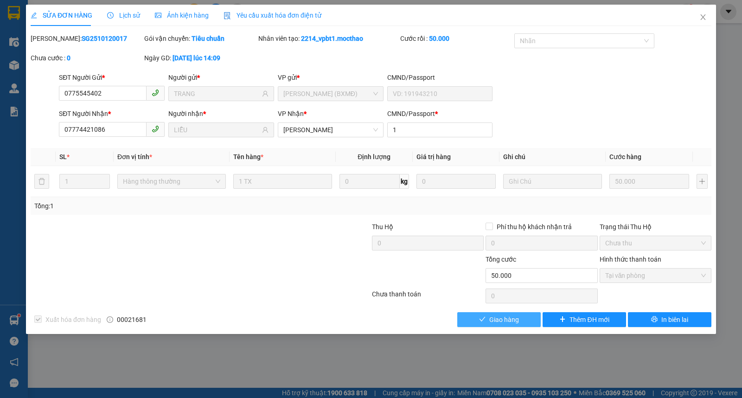
click at [513, 322] on span "Giao hàng" at bounding box center [504, 319] width 30 height 10
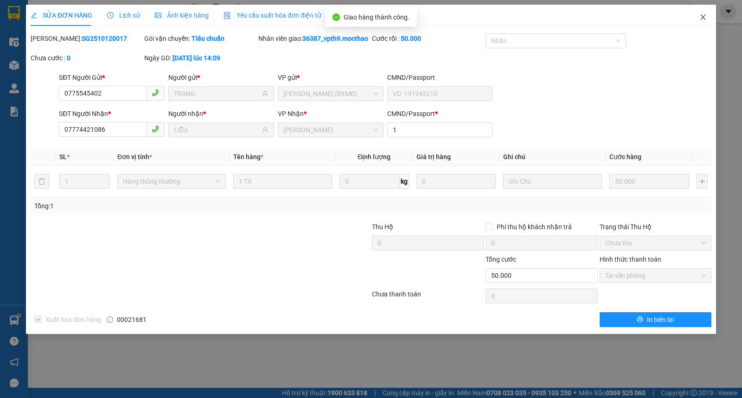
click at [695, 16] on span "Close" at bounding box center [703, 18] width 26 height 26
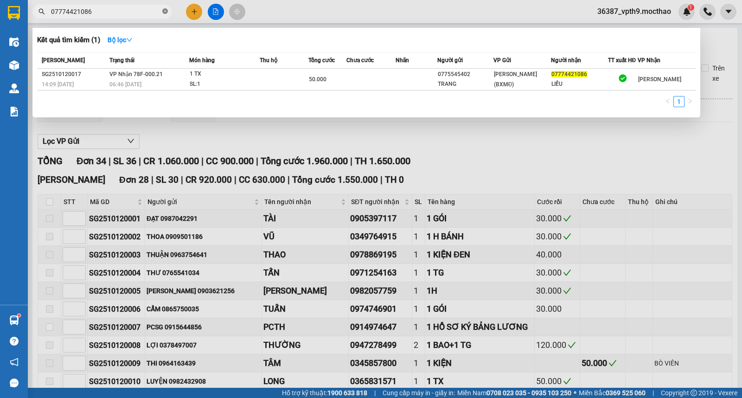
click at [166, 10] on icon "close-circle" at bounding box center [165, 11] width 6 height 6
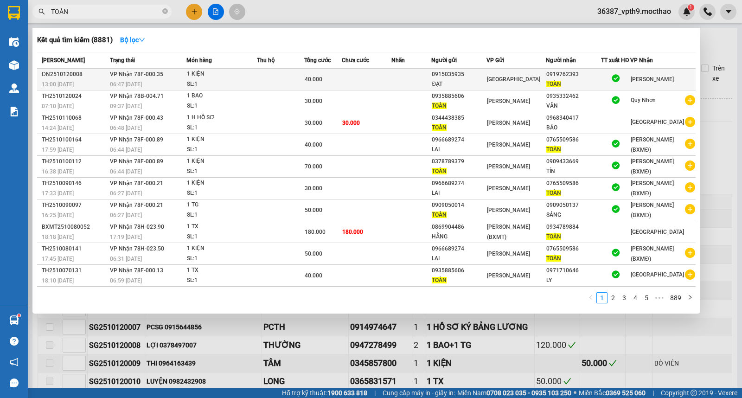
type input "TOÀN"
click at [620, 78] on icon at bounding box center [616, 78] width 10 height 10
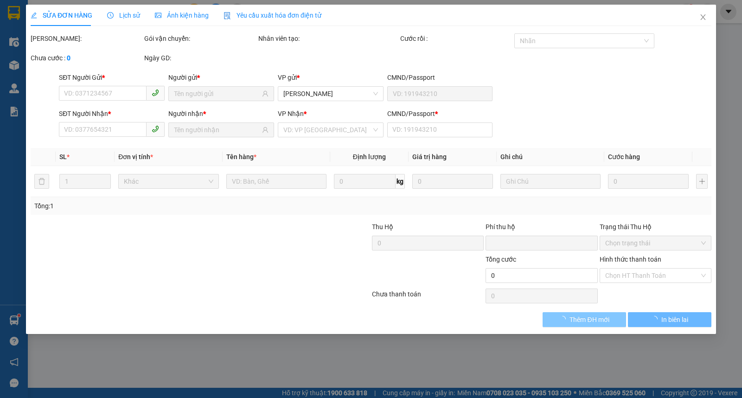
type input "0915035935"
type input "ĐẠT"
type input "0919762393"
type input "TOÀN"
type input "0"
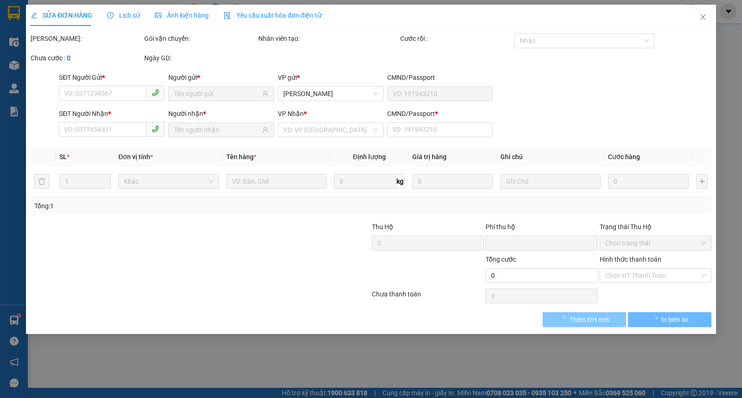
type input "0"
type input "40.000"
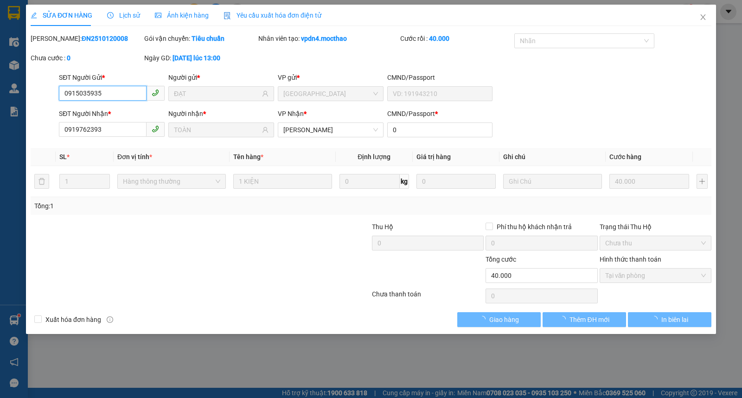
checkbox input "true"
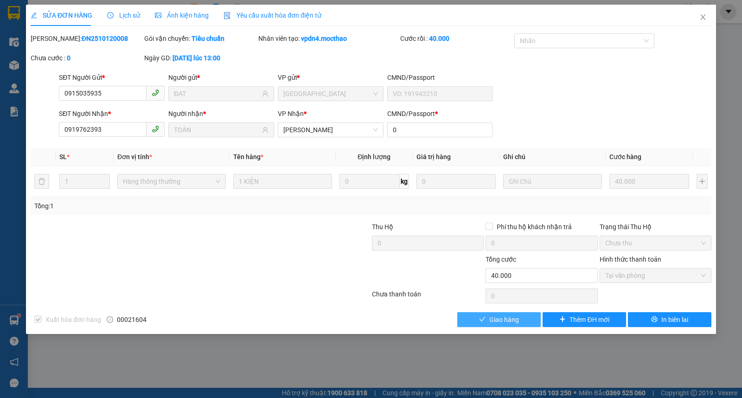
click at [516, 318] on span "Giao hàng" at bounding box center [504, 319] width 30 height 10
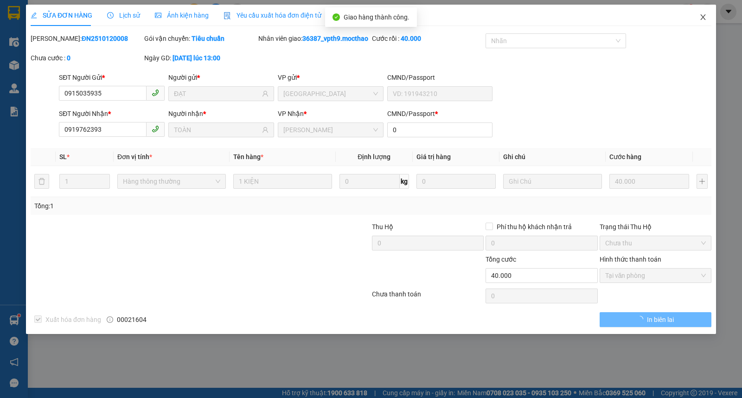
click at [699, 16] on icon "close" at bounding box center [702, 16] width 7 height 7
